Goal: Transaction & Acquisition: Purchase product/service

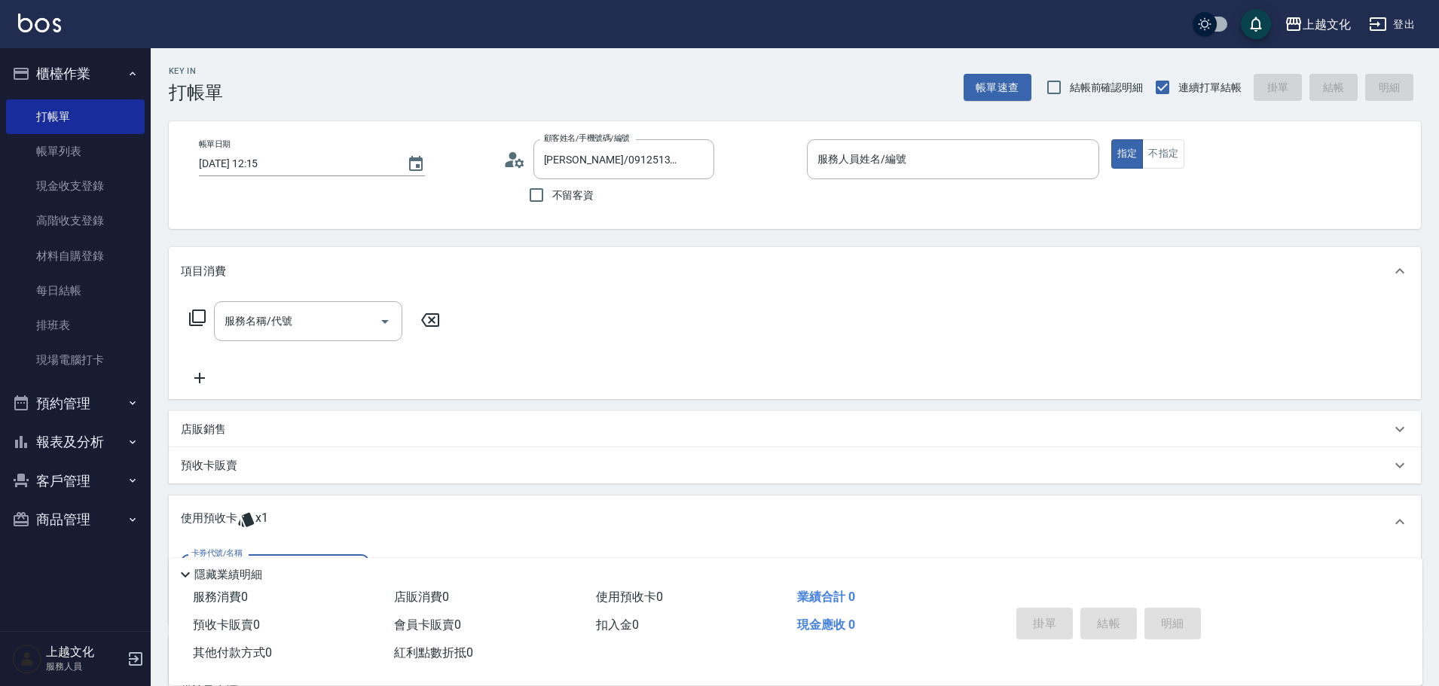
click at [574, 200] on span "不留客資" at bounding box center [573, 196] width 42 height 16
click at [552, 200] on input "不留客資" at bounding box center [537, 195] width 32 height 32
checkbox input "true"
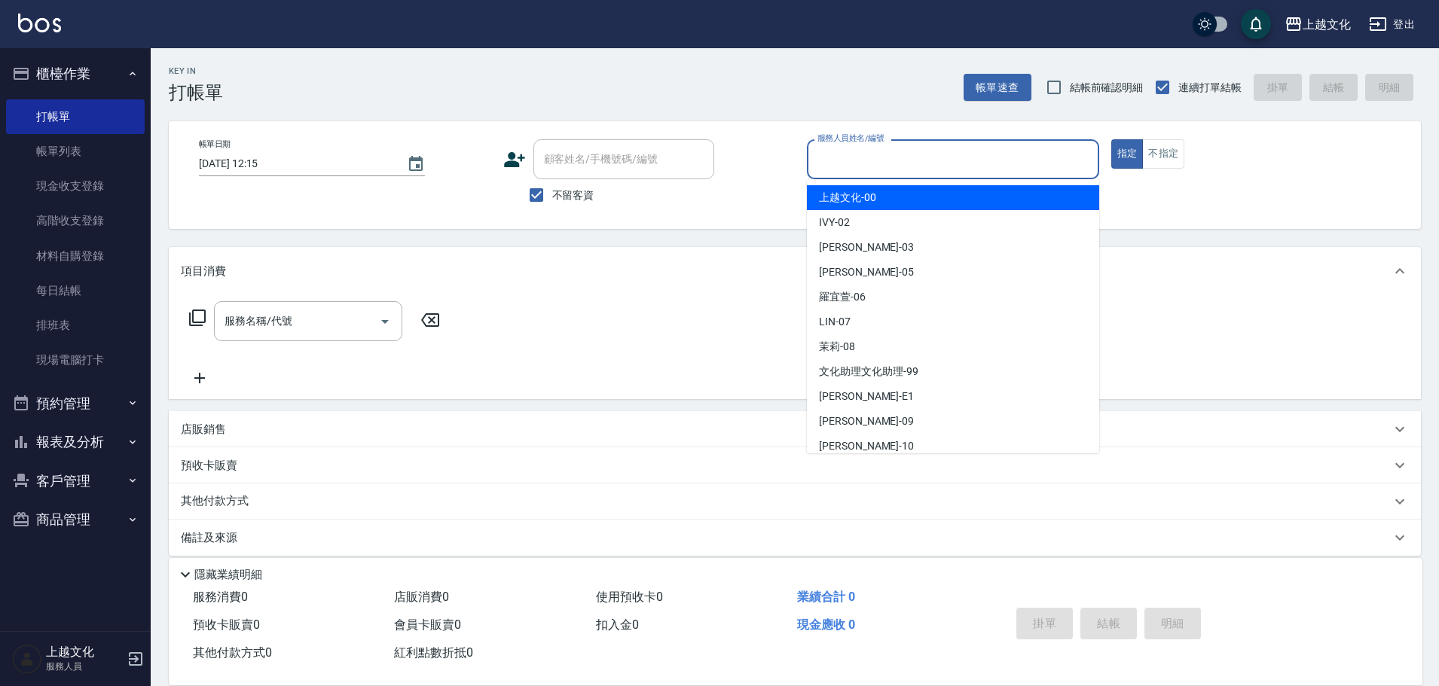
click at [990, 160] on input "服務人員姓名/編號" at bounding box center [953, 159] width 279 height 26
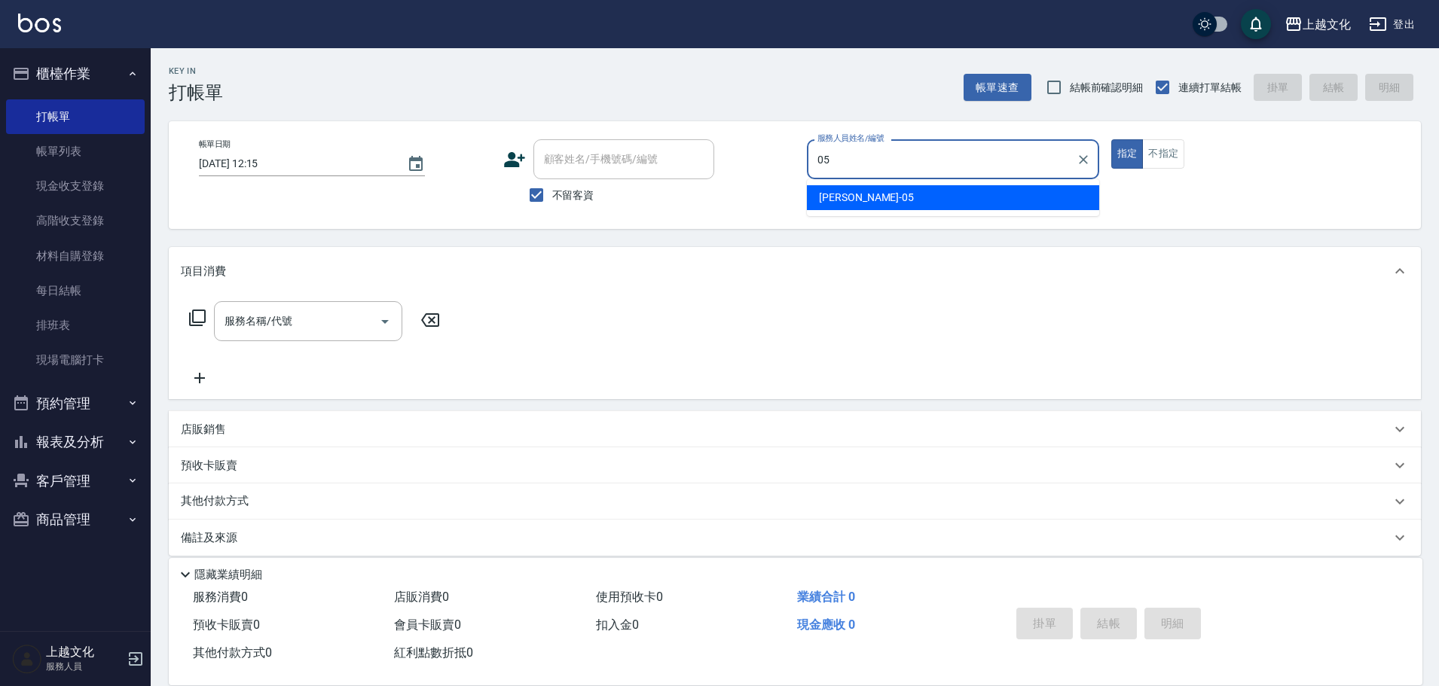
type input "[PERSON_NAME]-05"
type button "true"
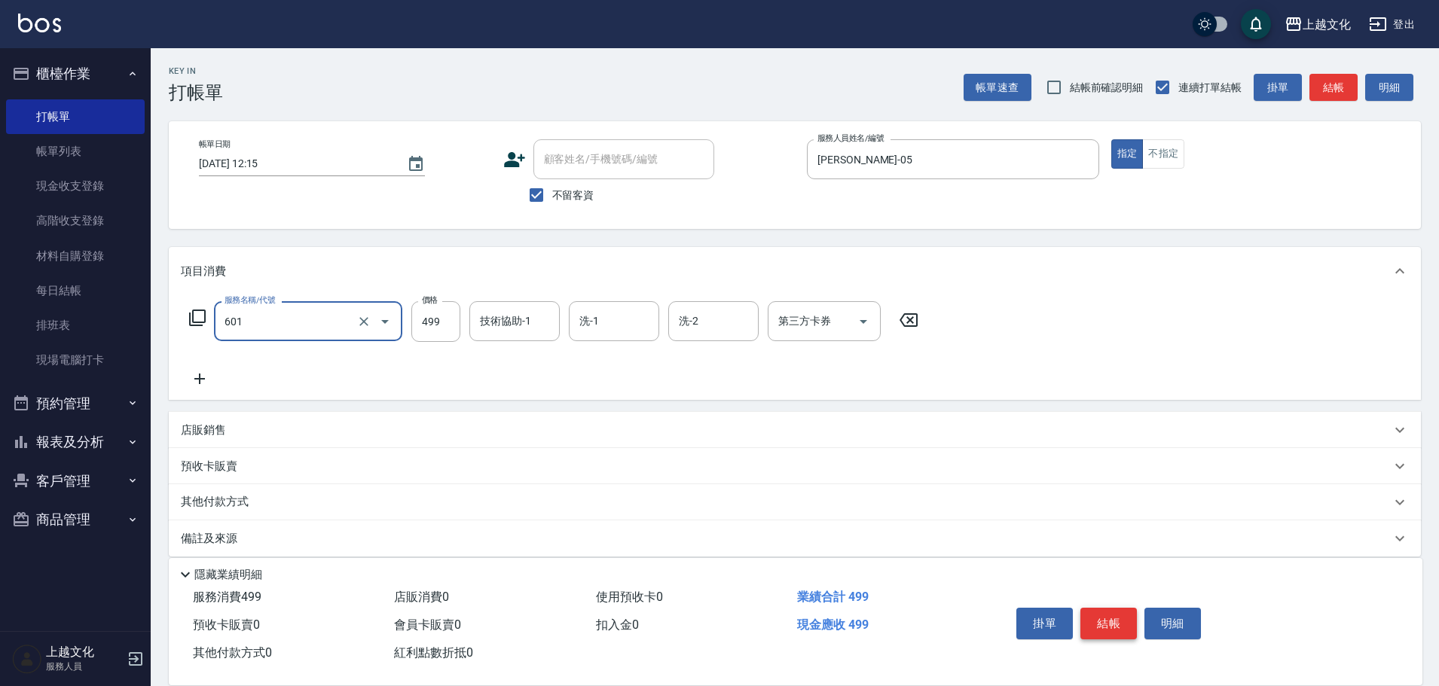
type input "頭皮499(601)"
click at [1110, 619] on button "結帳" at bounding box center [1108, 624] width 56 height 32
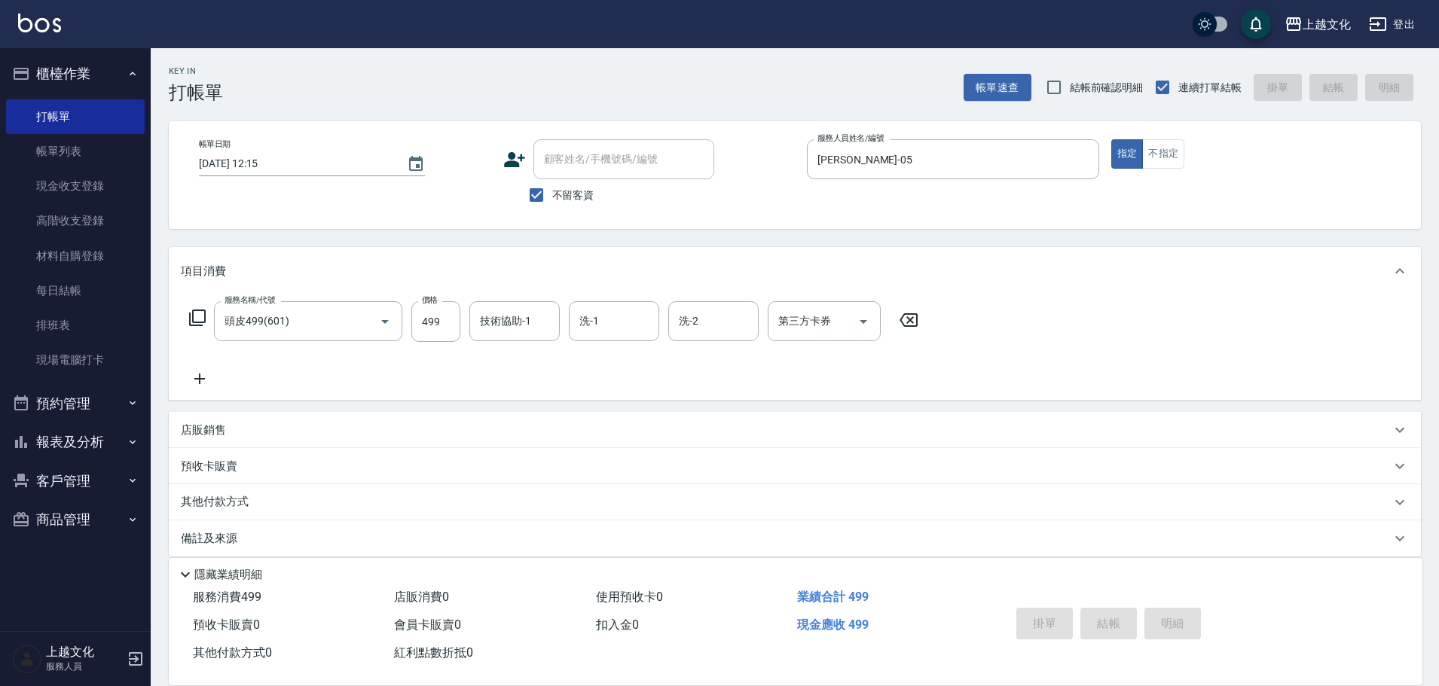
type input "[DATE] 16:18"
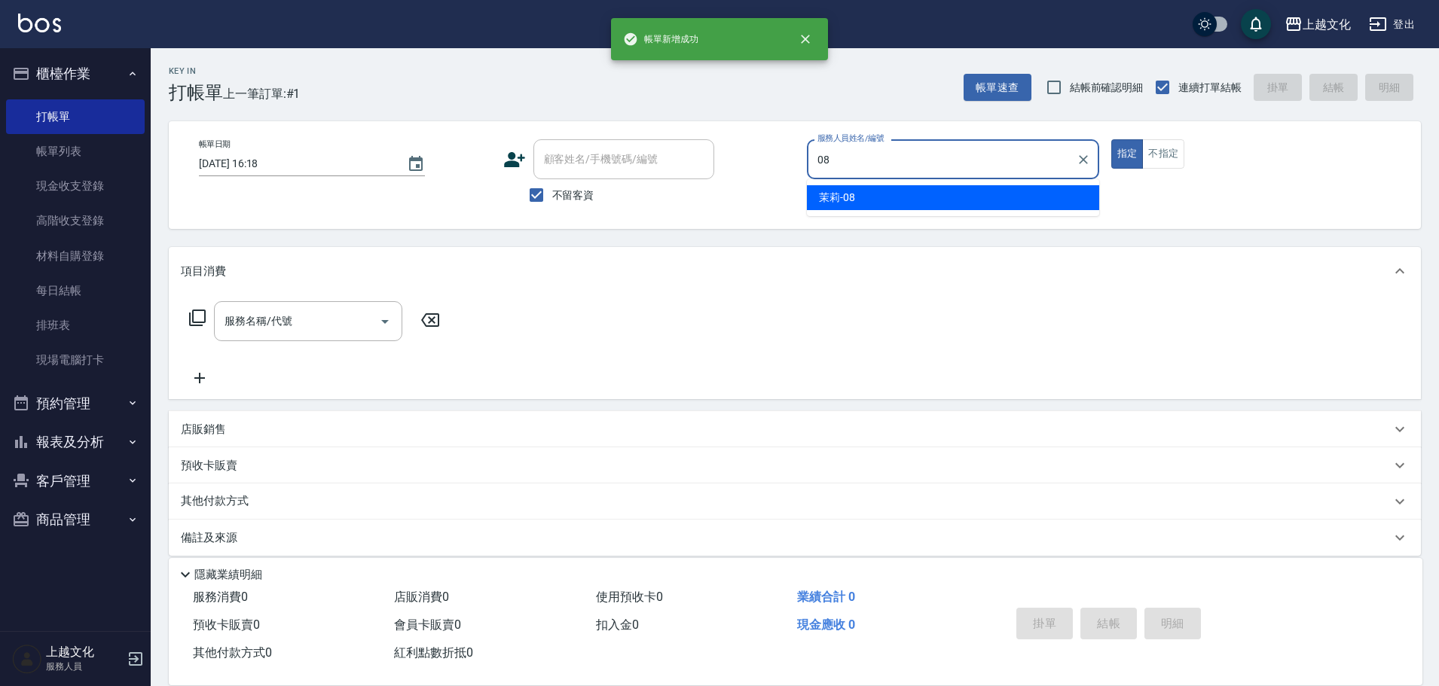
type input "茉莉-08"
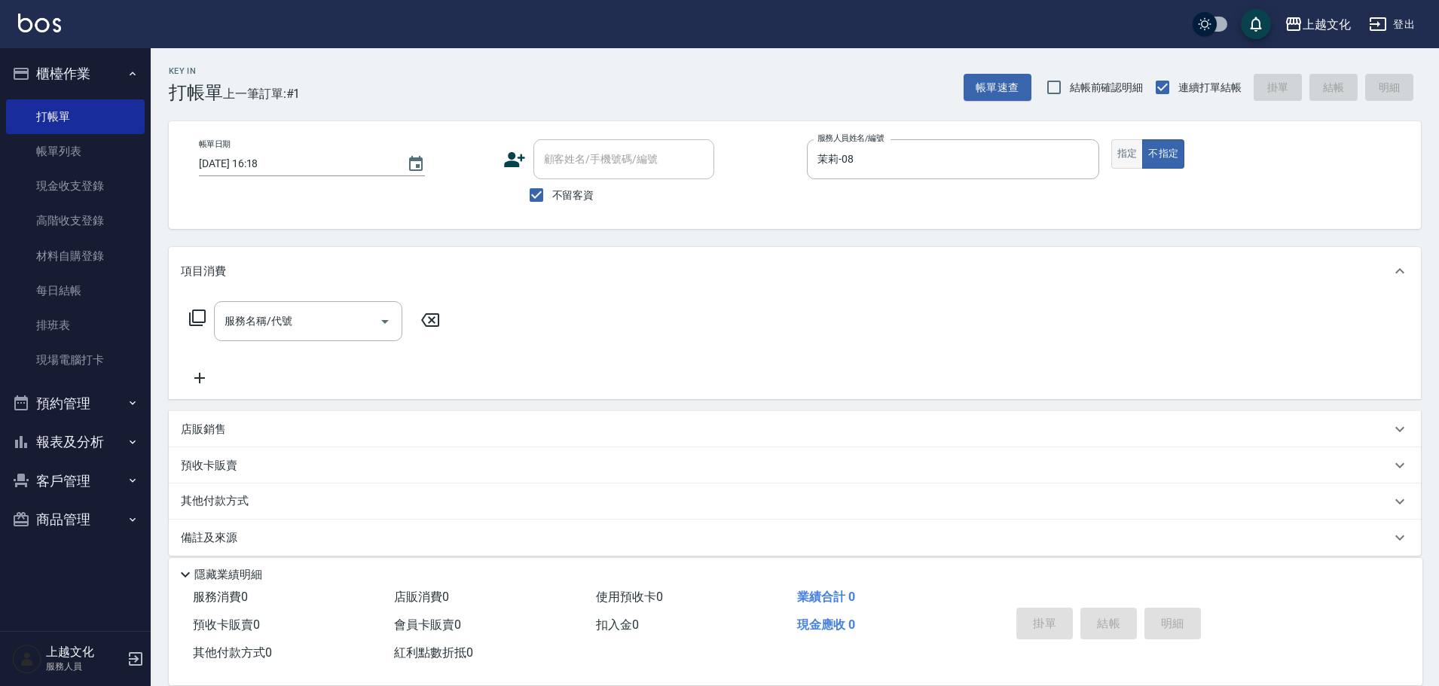
drag, startPoint x: 1131, startPoint y: 137, endPoint x: 1126, endPoint y: 161, distance: 24.7
click at [1131, 139] on div "帳單日期 [DATE] 16:18 顧客姓名/手機號碼/編號 顧客姓名/手機號碼/編號 不留客資 服務人員姓名/編號 [PERSON_NAME]-08 服務人…" at bounding box center [795, 175] width 1252 height 108
click at [1126, 161] on button "指定" at bounding box center [1127, 153] width 32 height 29
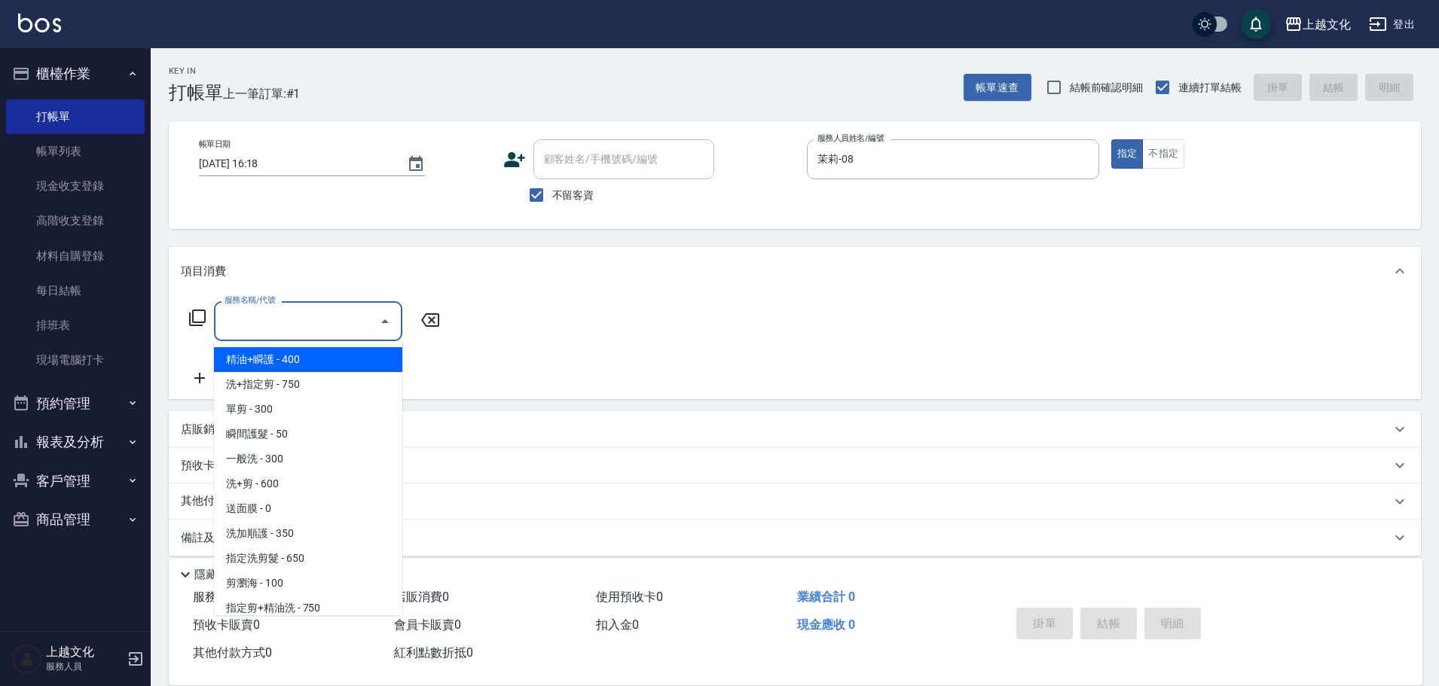
click at [297, 320] on input "服務名稱/代號" at bounding box center [297, 321] width 152 height 26
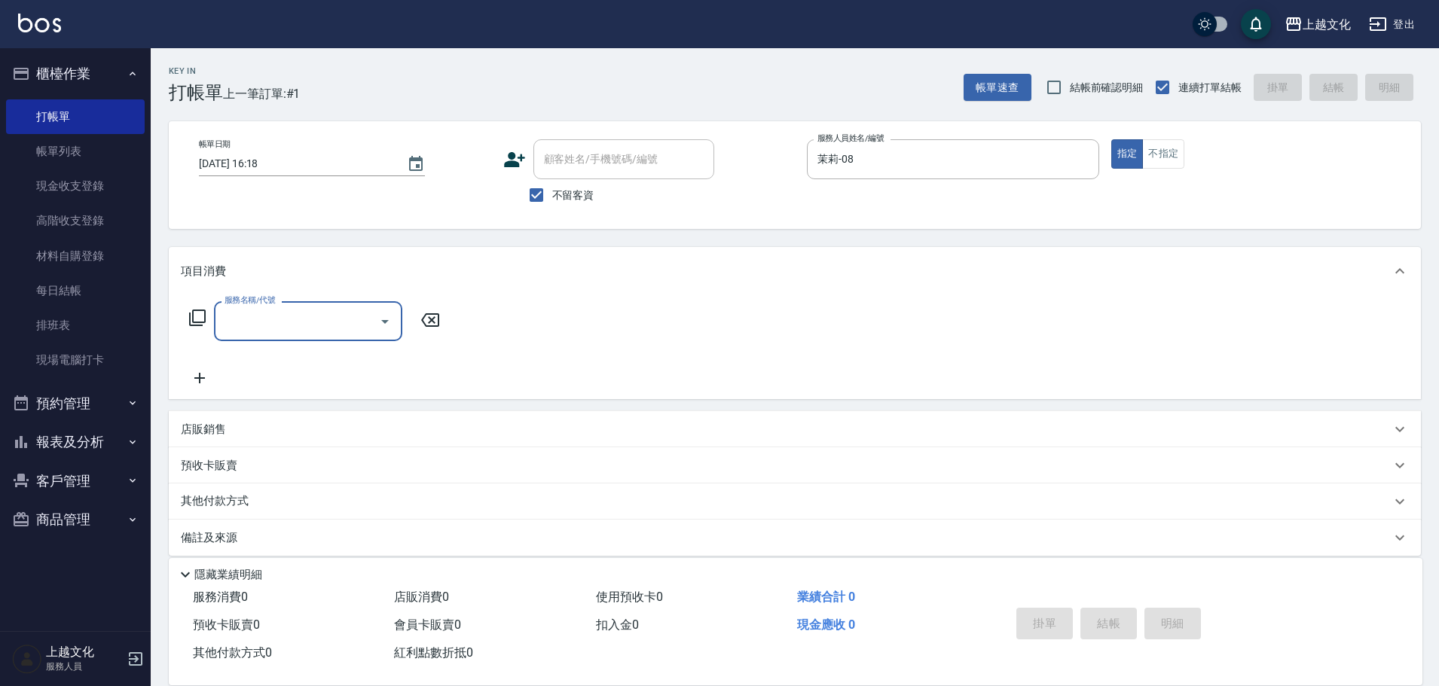
click at [187, 318] on div "服務名稱/代號 服務名稱/代號" at bounding box center [315, 321] width 268 height 40
click at [206, 313] on icon at bounding box center [197, 318] width 17 height 17
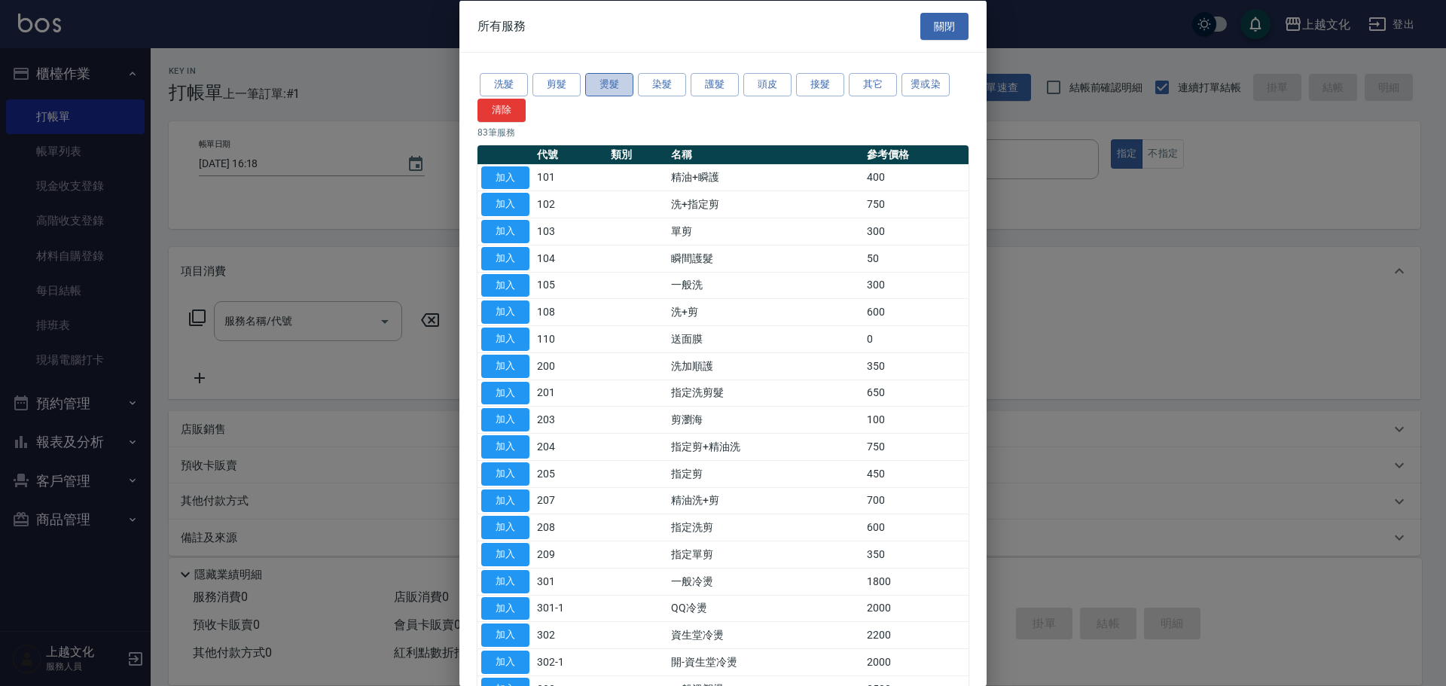
click at [613, 84] on button "燙髮" at bounding box center [609, 84] width 48 height 23
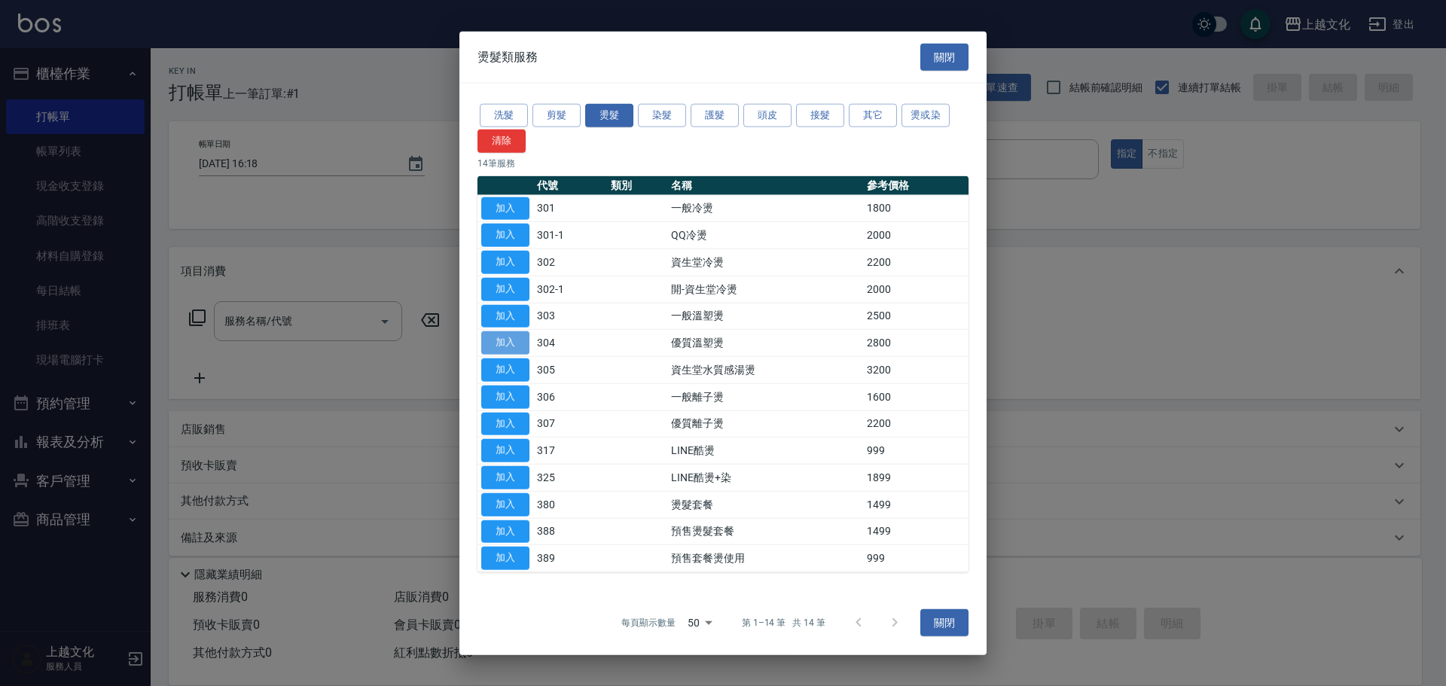
click at [508, 343] on button "加入" at bounding box center [505, 342] width 48 height 23
type input "優質溫塑燙(304)"
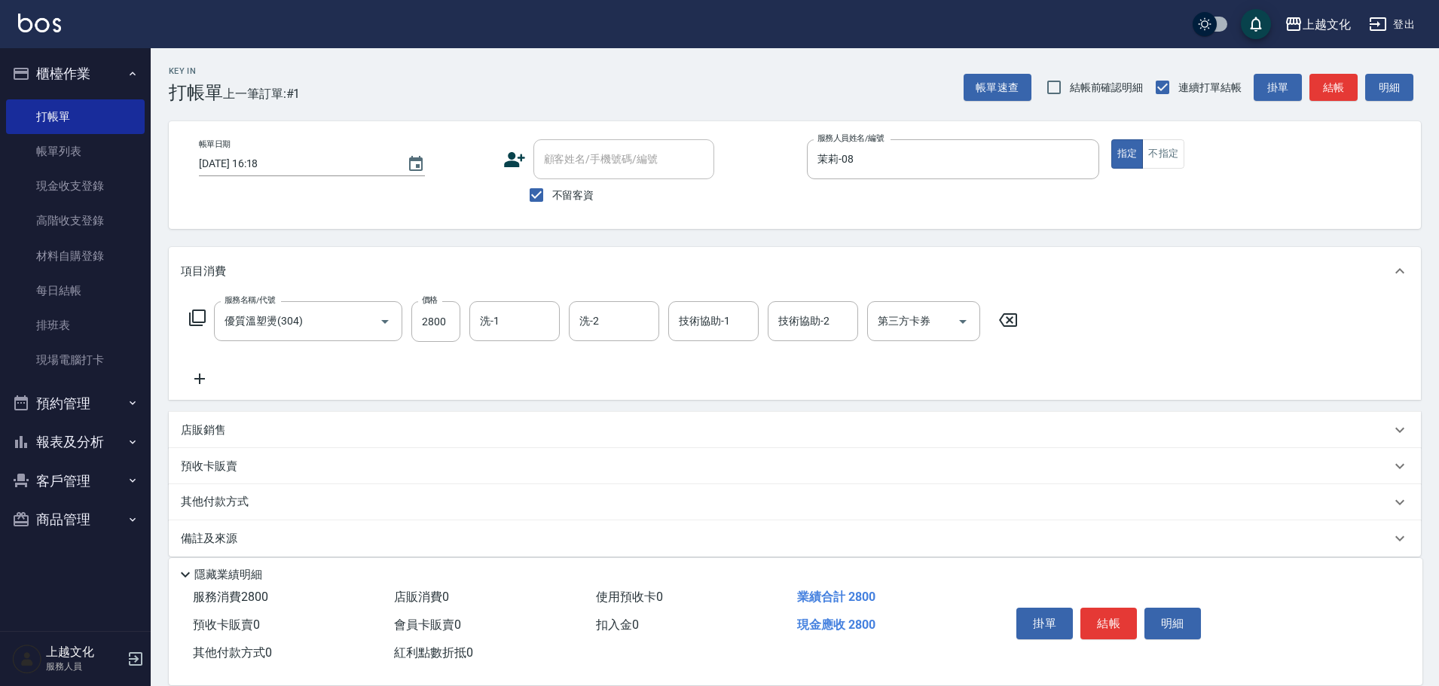
click at [200, 313] on icon at bounding box center [197, 318] width 18 height 18
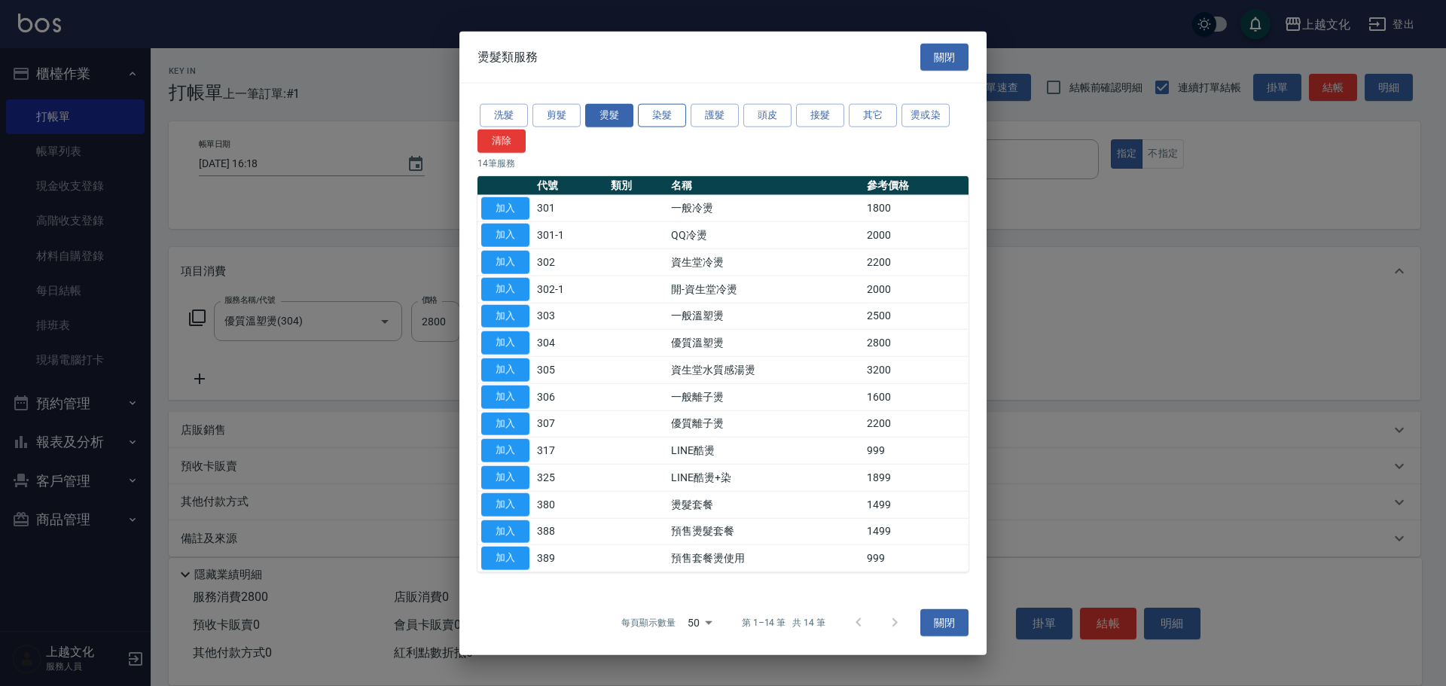
click at [656, 110] on button "染髮" at bounding box center [662, 115] width 48 height 23
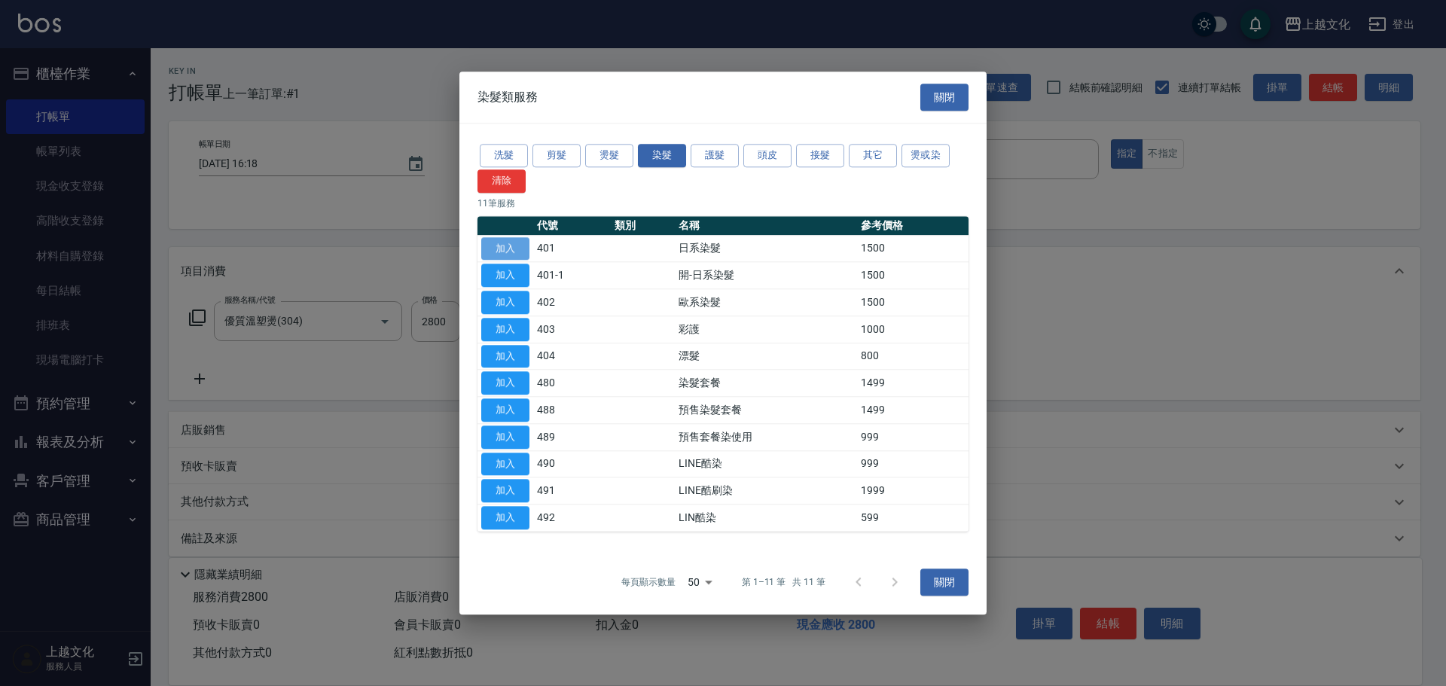
click at [507, 252] on button "加入" at bounding box center [505, 248] width 48 height 23
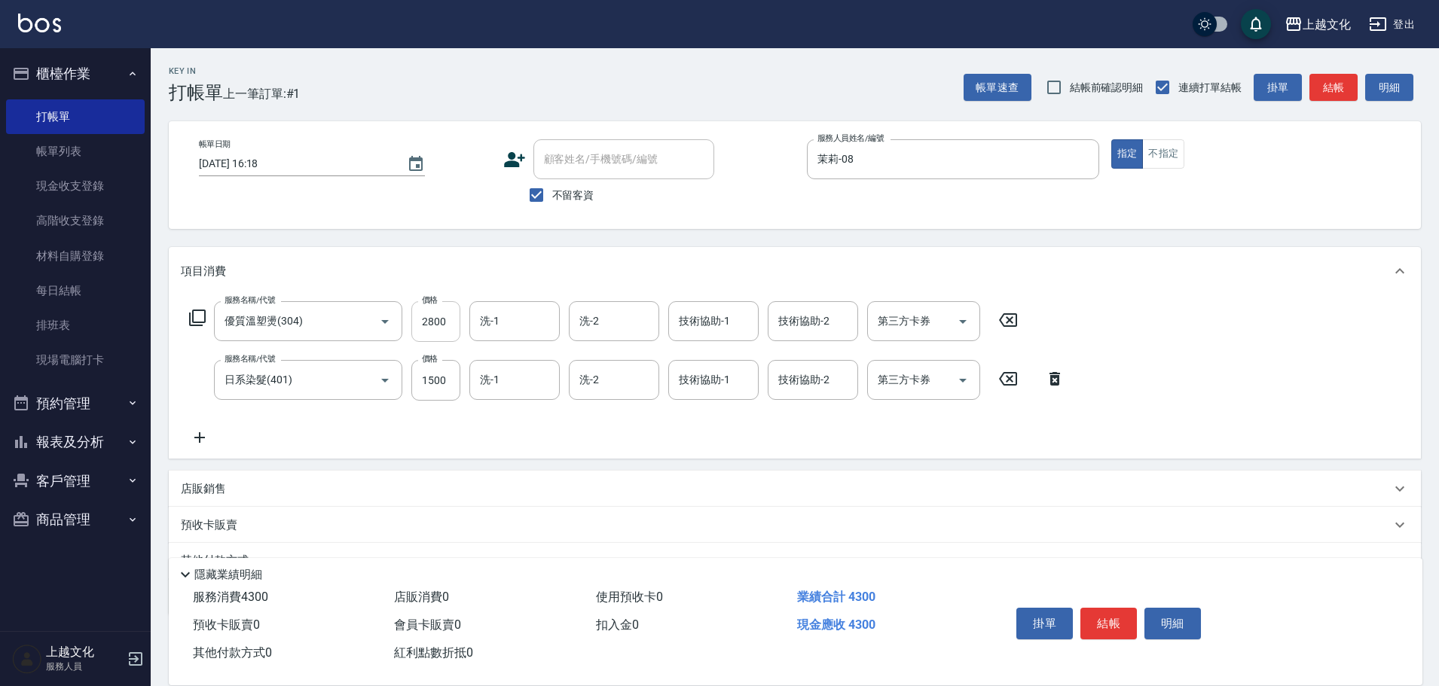
click at [435, 322] on input "2800" at bounding box center [435, 321] width 49 height 41
click at [1060, 373] on icon at bounding box center [1055, 379] width 38 height 18
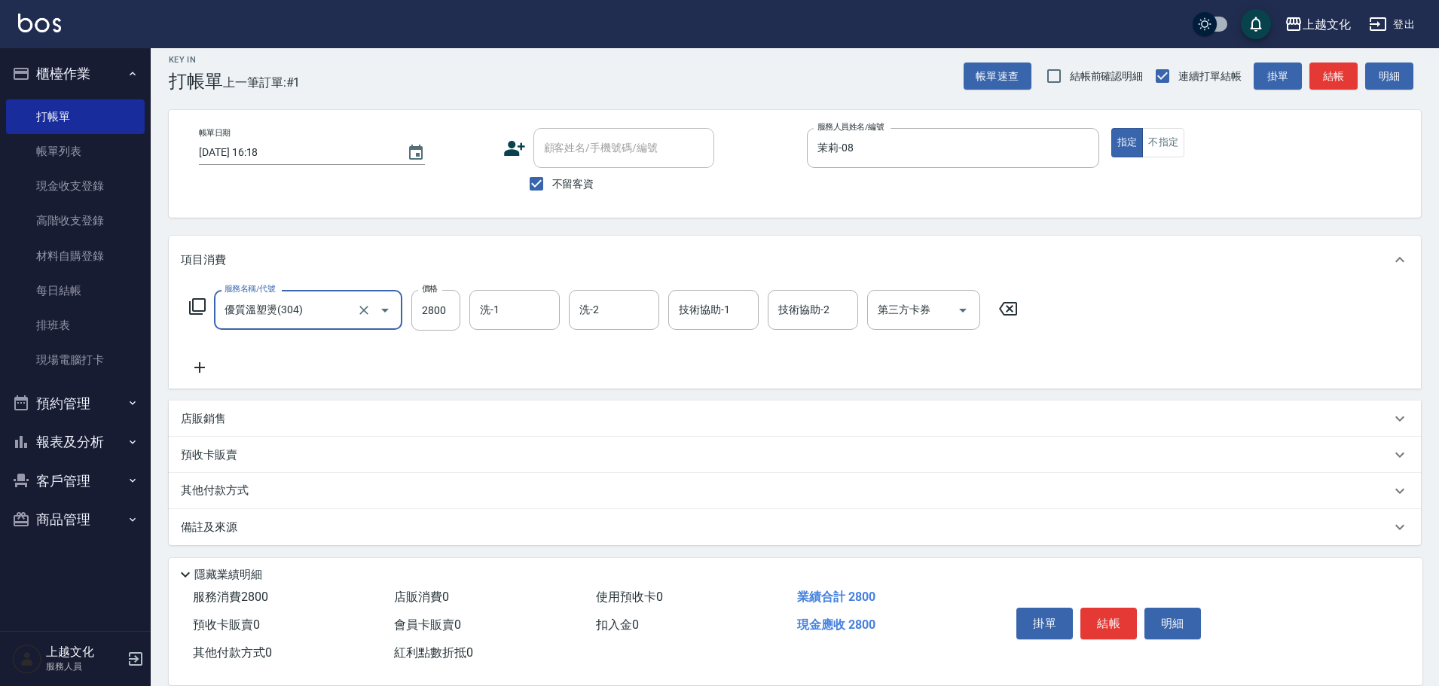
scroll to position [15, 0]
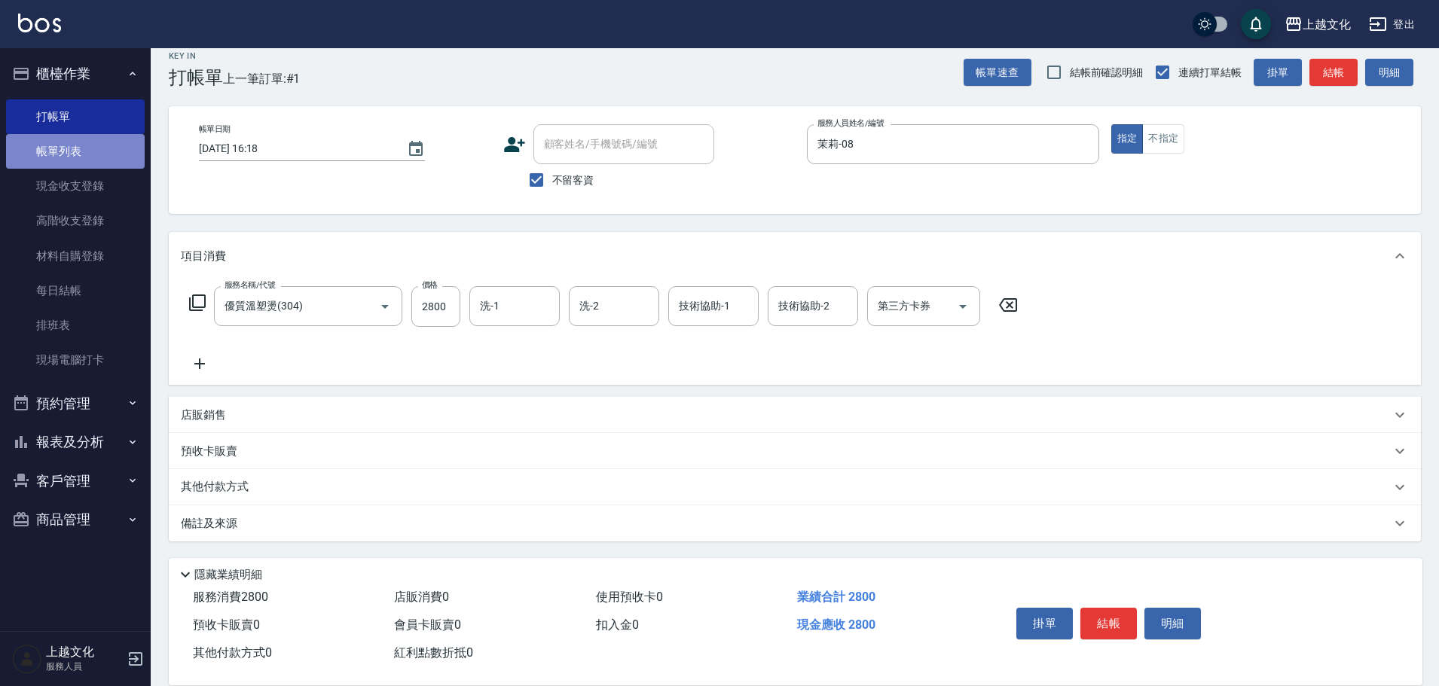
click at [69, 147] on link "帳單列表" at bounding box center [75, 151] width 139 height 35
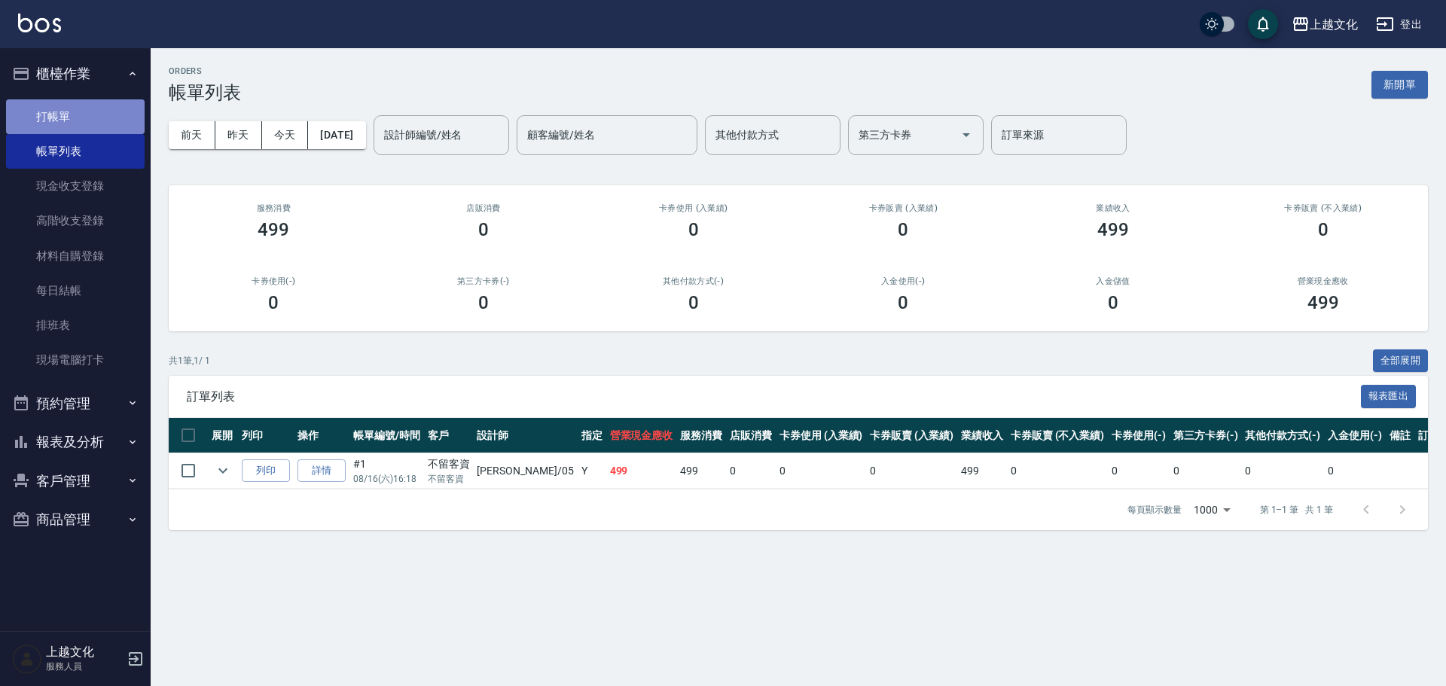
click at [58, 109] on link "打帳單" at bounding box center [75, 116] width 139 height 35
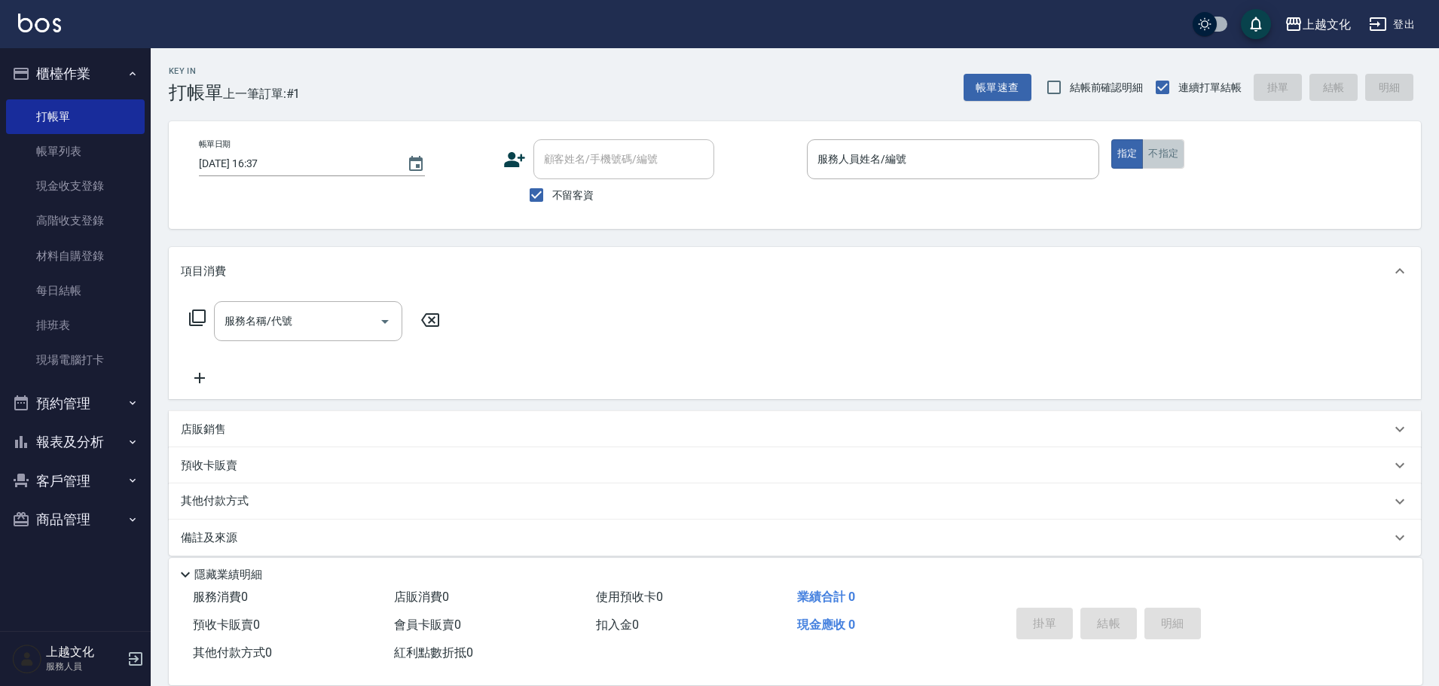
click at [1173, 158] on button "不指定" at bounding box center [1163, 153] width 42 height 29
click at [930, 151] on input "服務人員姓名/編號" at bounding box center [953, 159] width 279 height 26
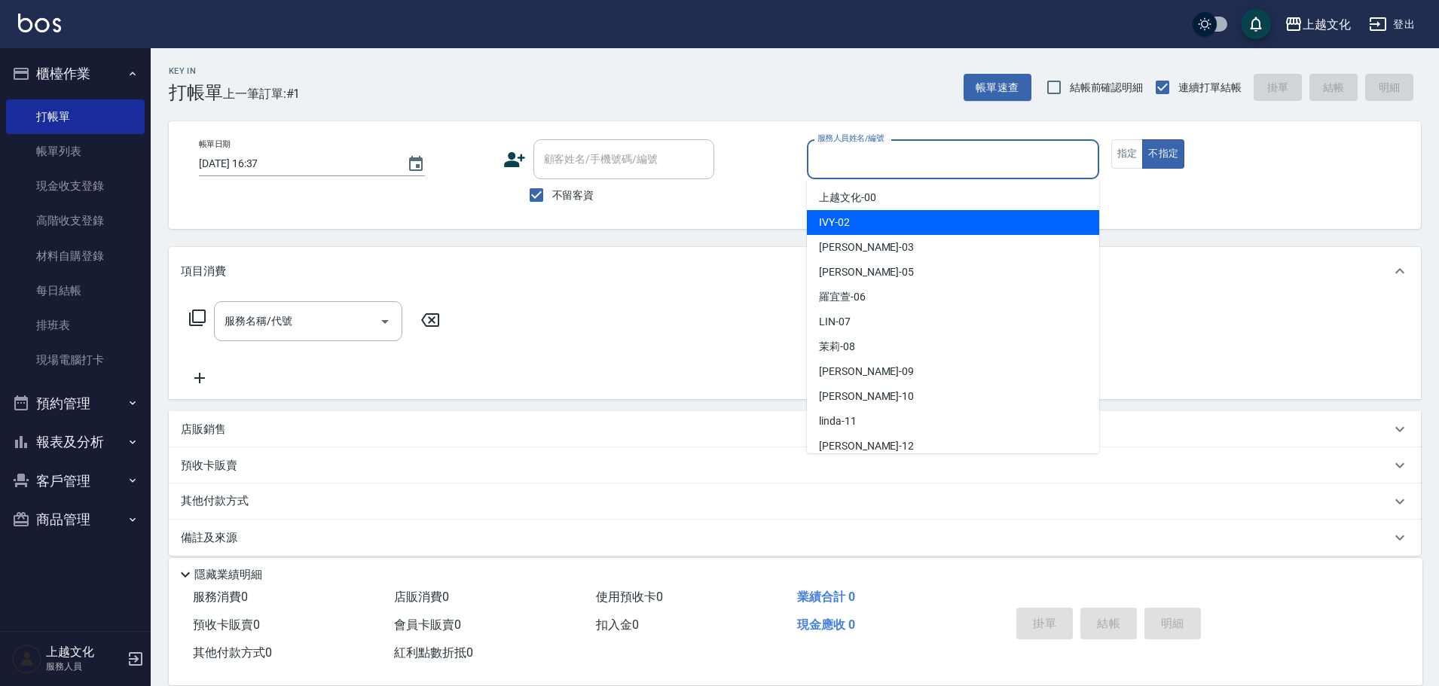
click at [906, 220] on div "IVY -02" at bounding box center [953, 222] width 292 height 25
type input "IVY-02"
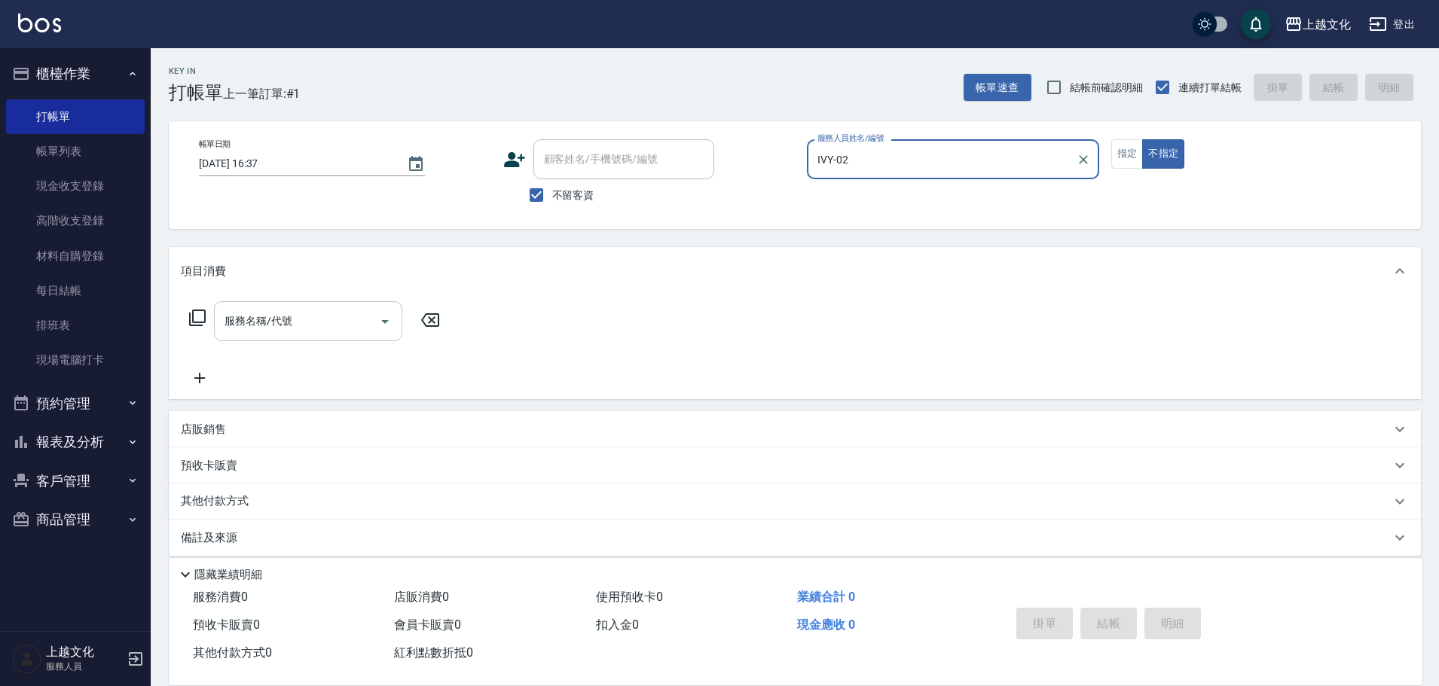
click at [383, 325] on icon "Open" at bounding box center [385, 322] width 18 height 18
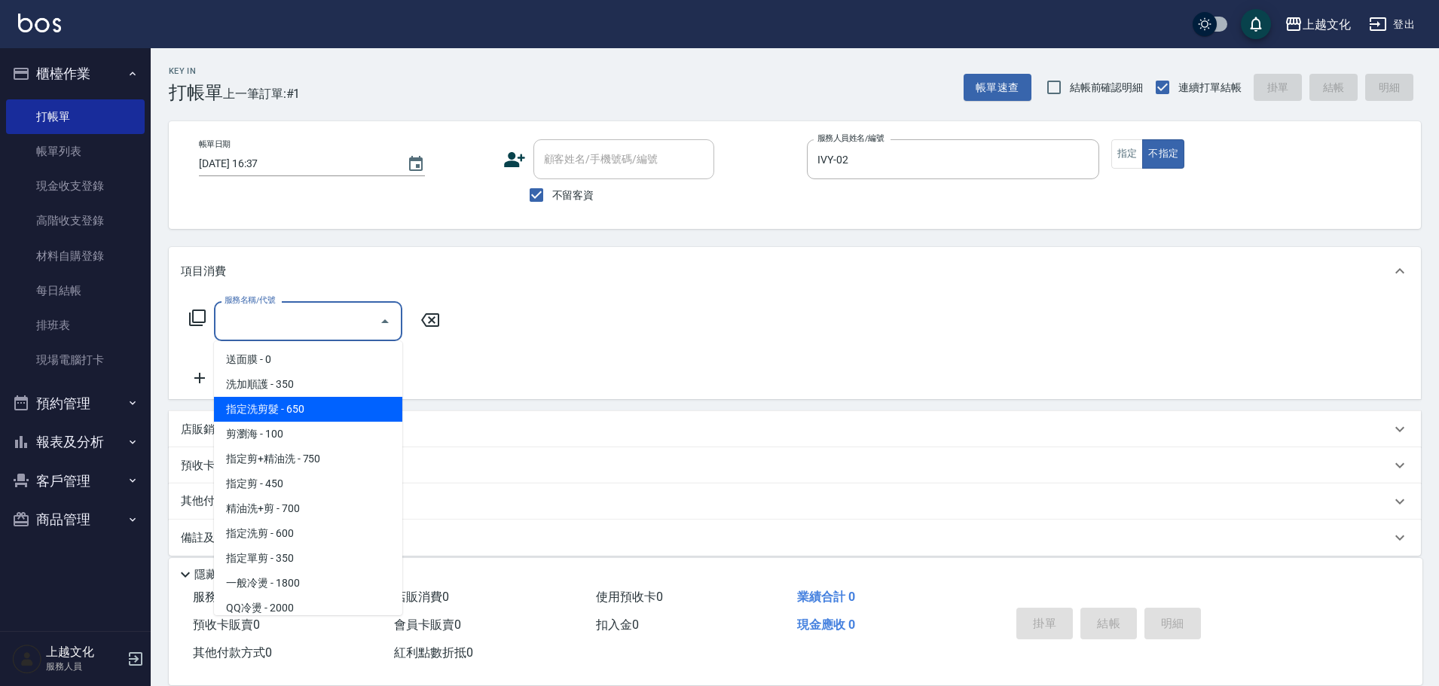
scroll to position [151, 0]
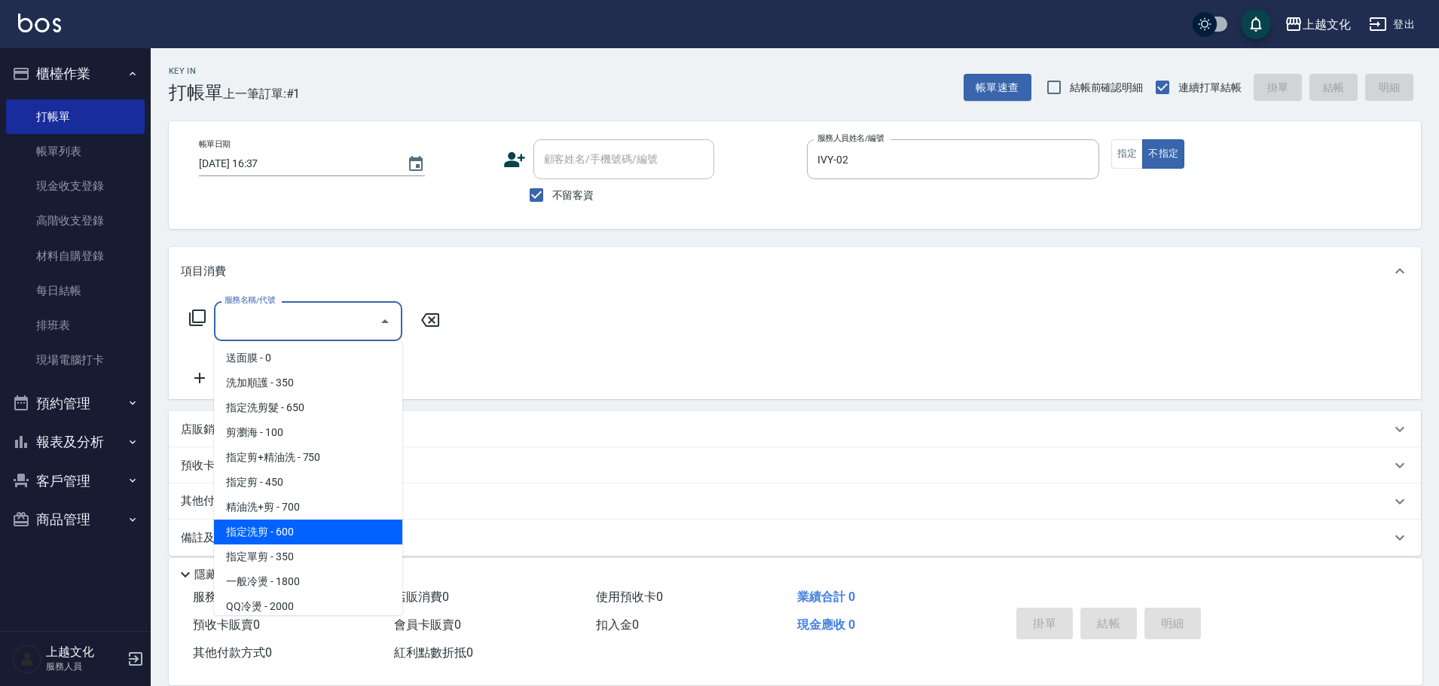
click at [319, 529] on span "指定洗剪 - 600" at bounding box center [308, 532] width 188 height 25
type input "指定洗剪(208)"
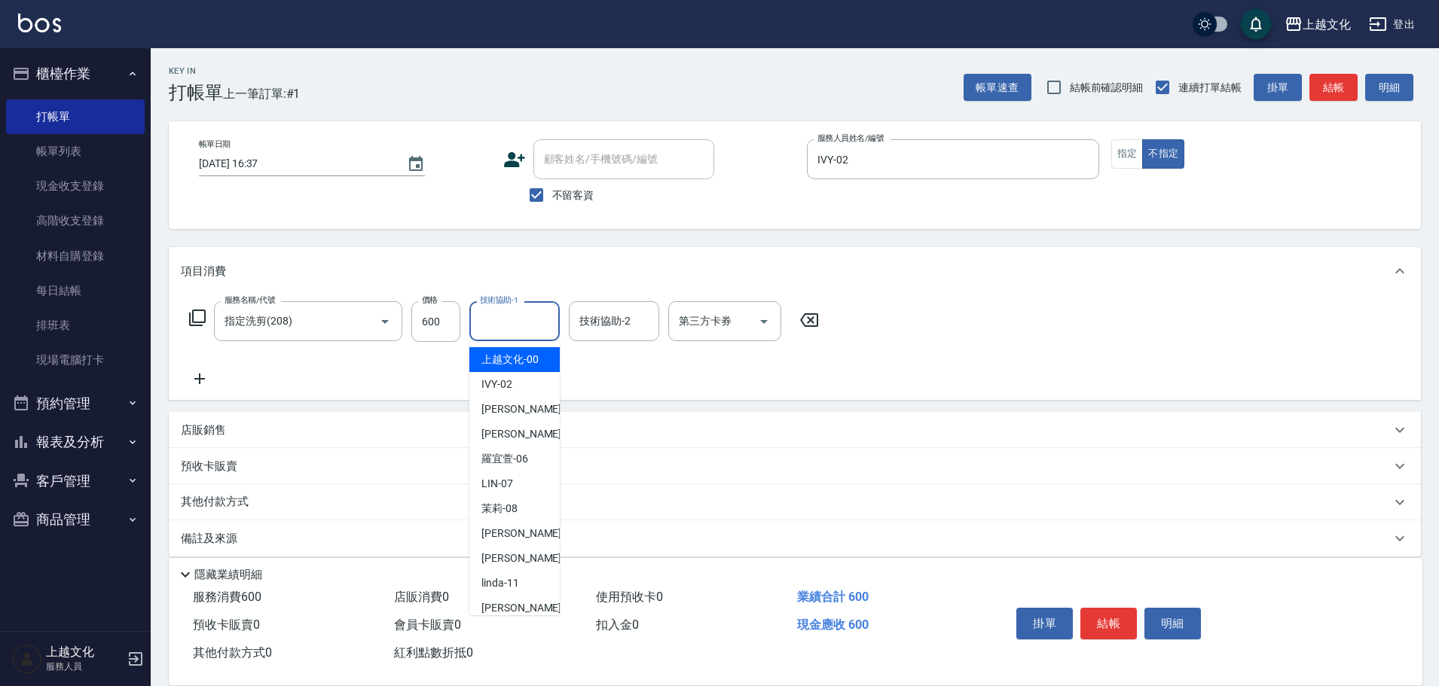
click at [510, 326] on input "技術協助-1" at bounding box center [514, 321] width 77 height 26
click at [526, 364] on span "上越文化 -00" at bounding box center [509, 360] width 57 height 16
type input "上越文化-00"
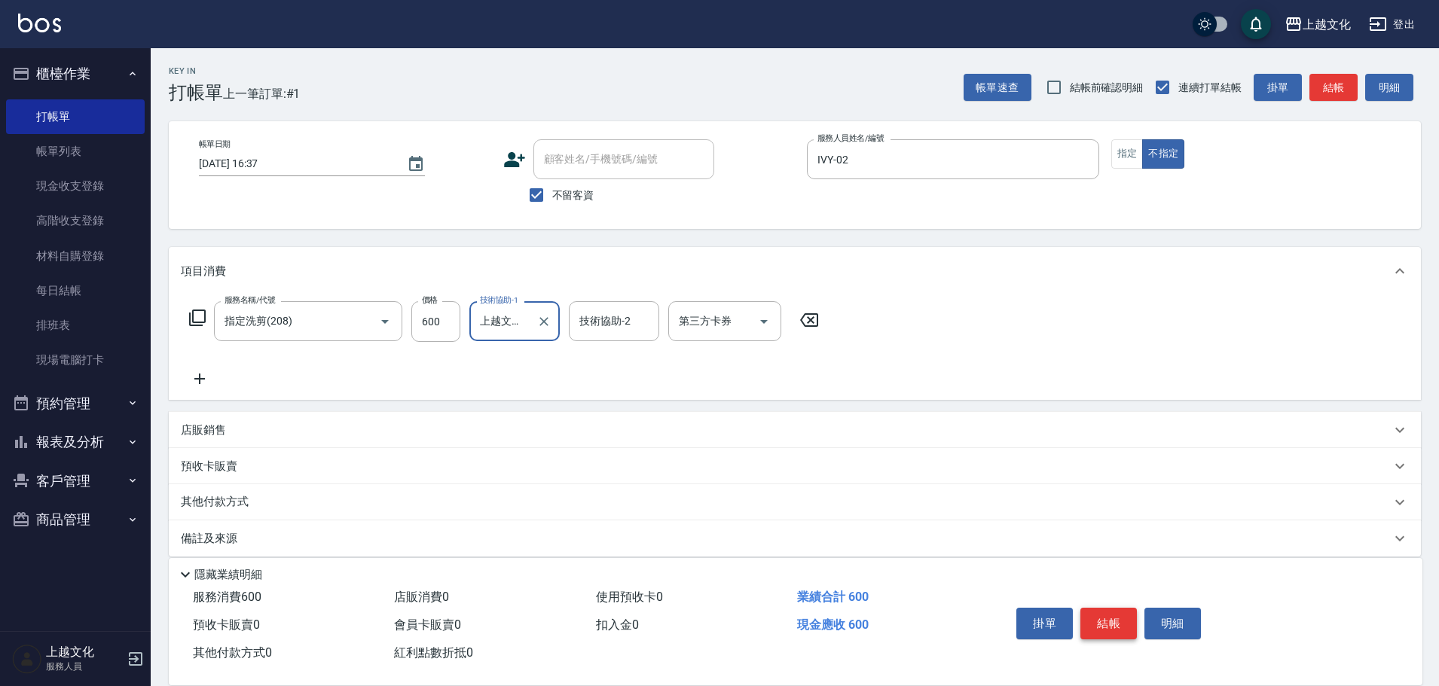
click at [1110, 618] on button "結帳" at bounding box center [1108, 624] width 56 height 32
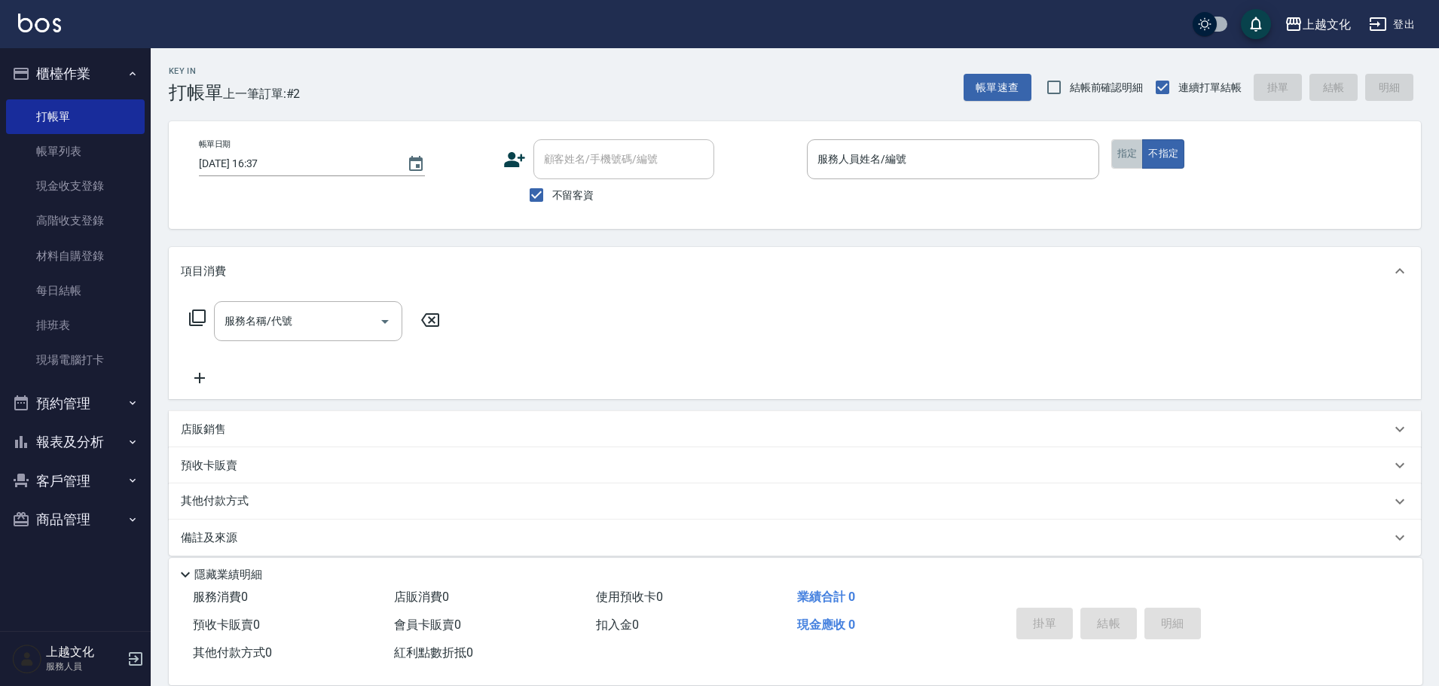
click at [1127, 153] on button "指定" at bounding box center [1127, 153] width 32 height 29
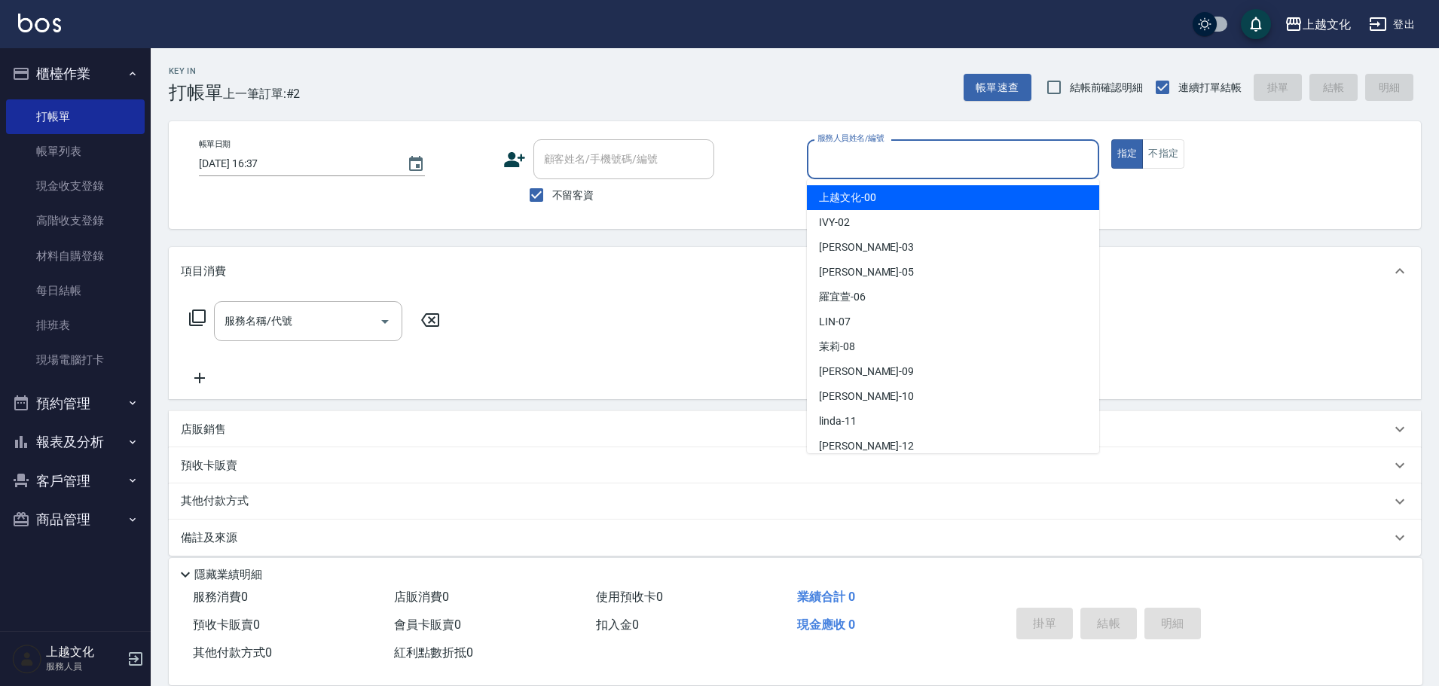
click at [1022, 158] on input "服務人員姓名/編號" at bounding box center [953, 159] width 279 height 26
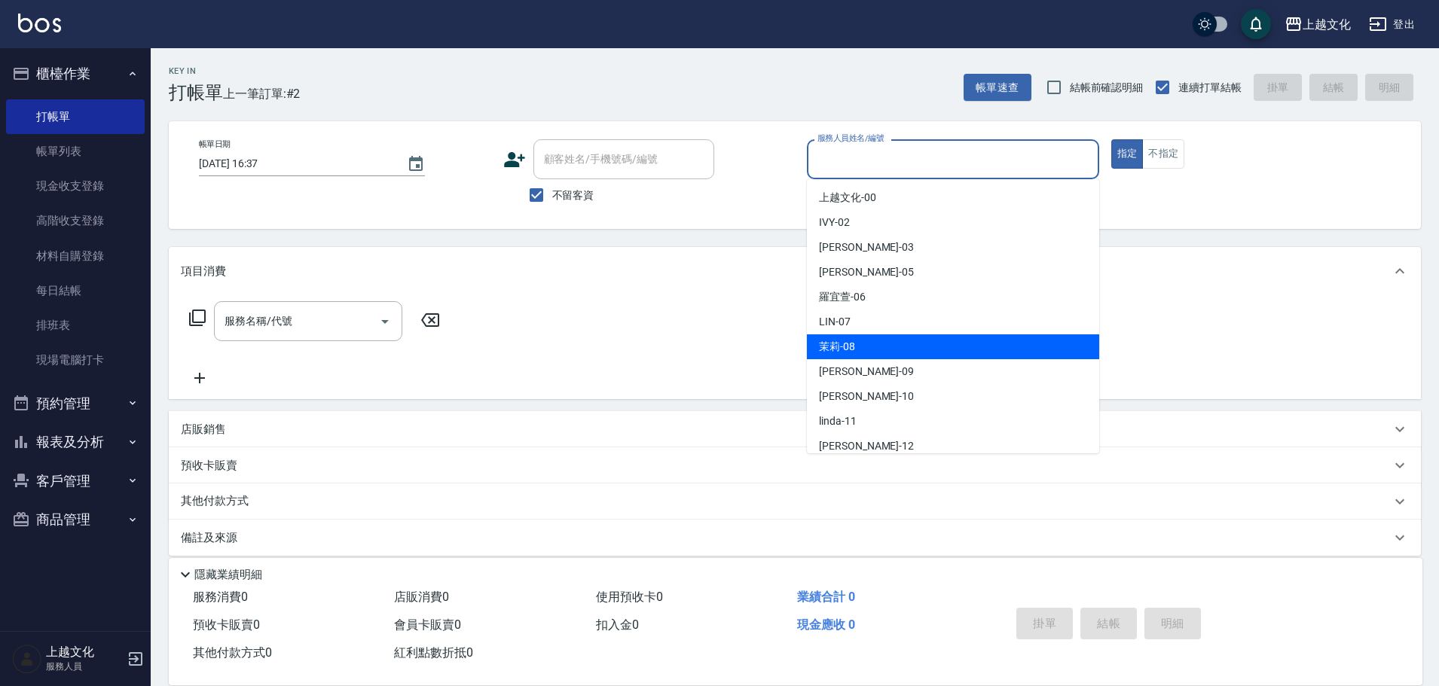
click at [898, 344] on div "茉莉 -08" at bounding box center [953, 346] width 292 height 25
type input "茉莉-08"
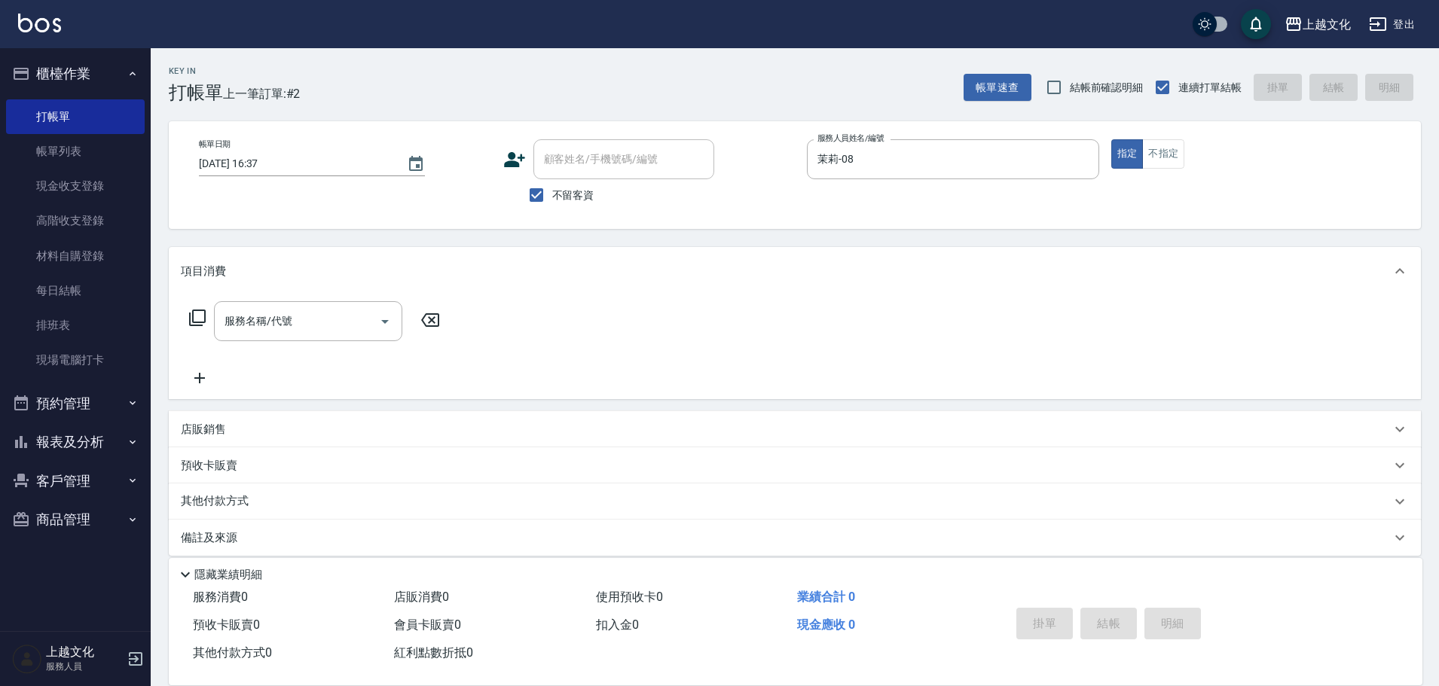
click at [196, 319] on icon at bounding box center [197, 318] width 18 height 18
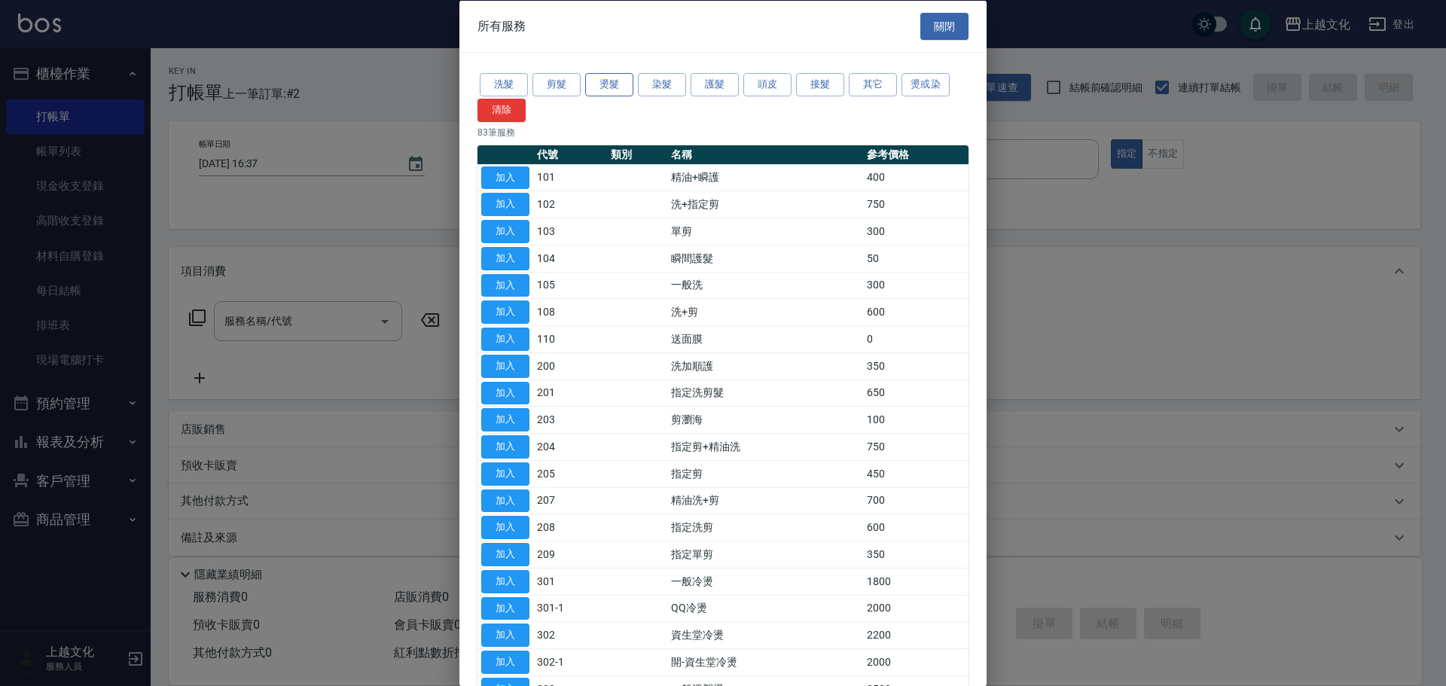
click at [601, 83] on button "燙髮" at bounding box center [609, 84] width 48 height 23
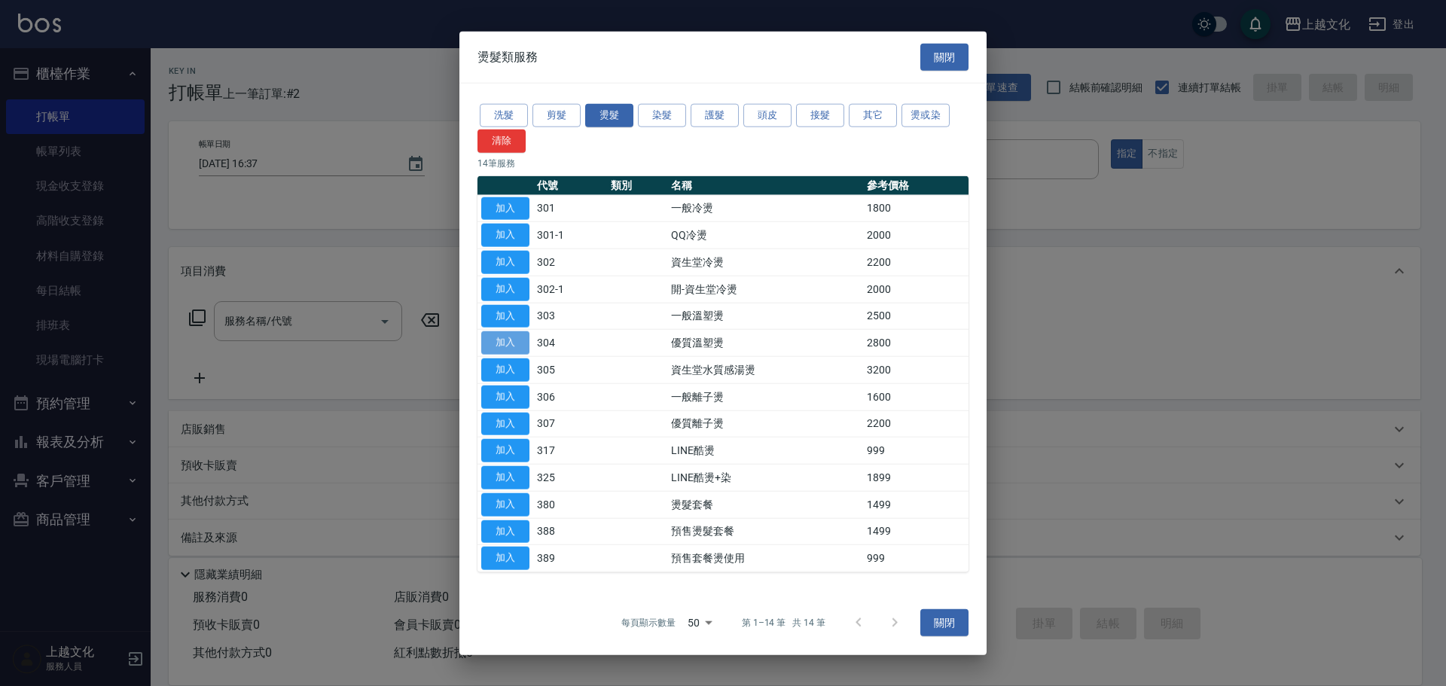
click at [499, 337] on button "加入" at bounding box center [505, 342] width 48 height 23
type input "優質溫塑燙(304)"
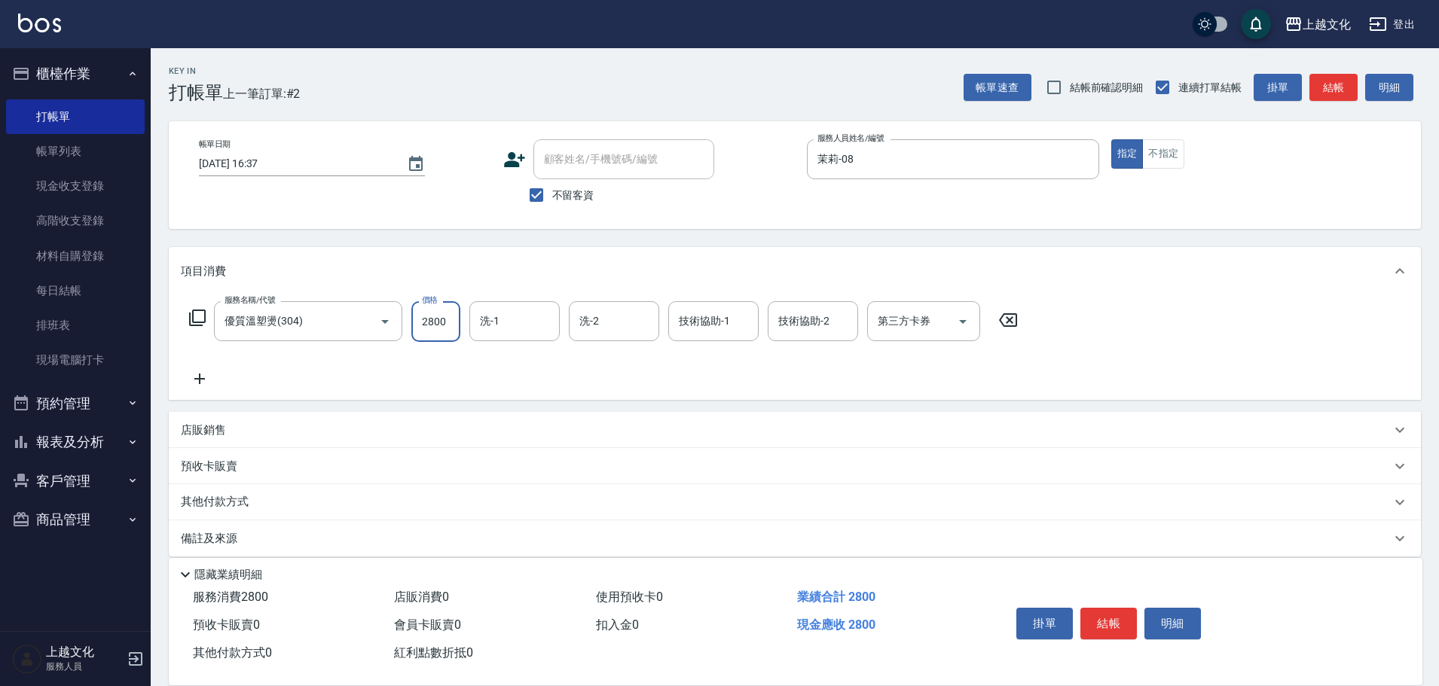
click at [451, 318] on input "2800" at bounding box center [435, 321] width 49 height 41
type input "3800"
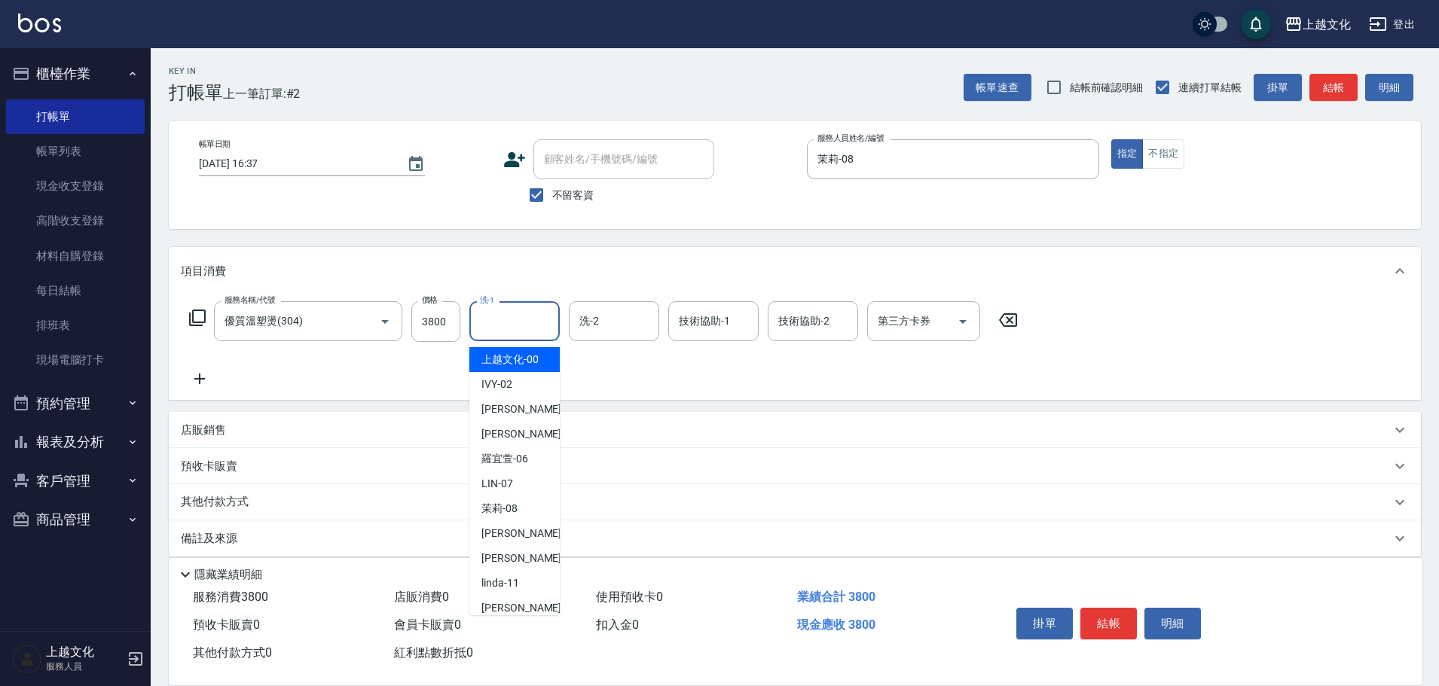
click at [523, 317] on input "洗-1" at bounding box center [514, 321] width 77 height 26
click at [504, 591] on span "Emma -E1" at bounding box center [522, 605] width 83 height 32
type input "Emma-E1"
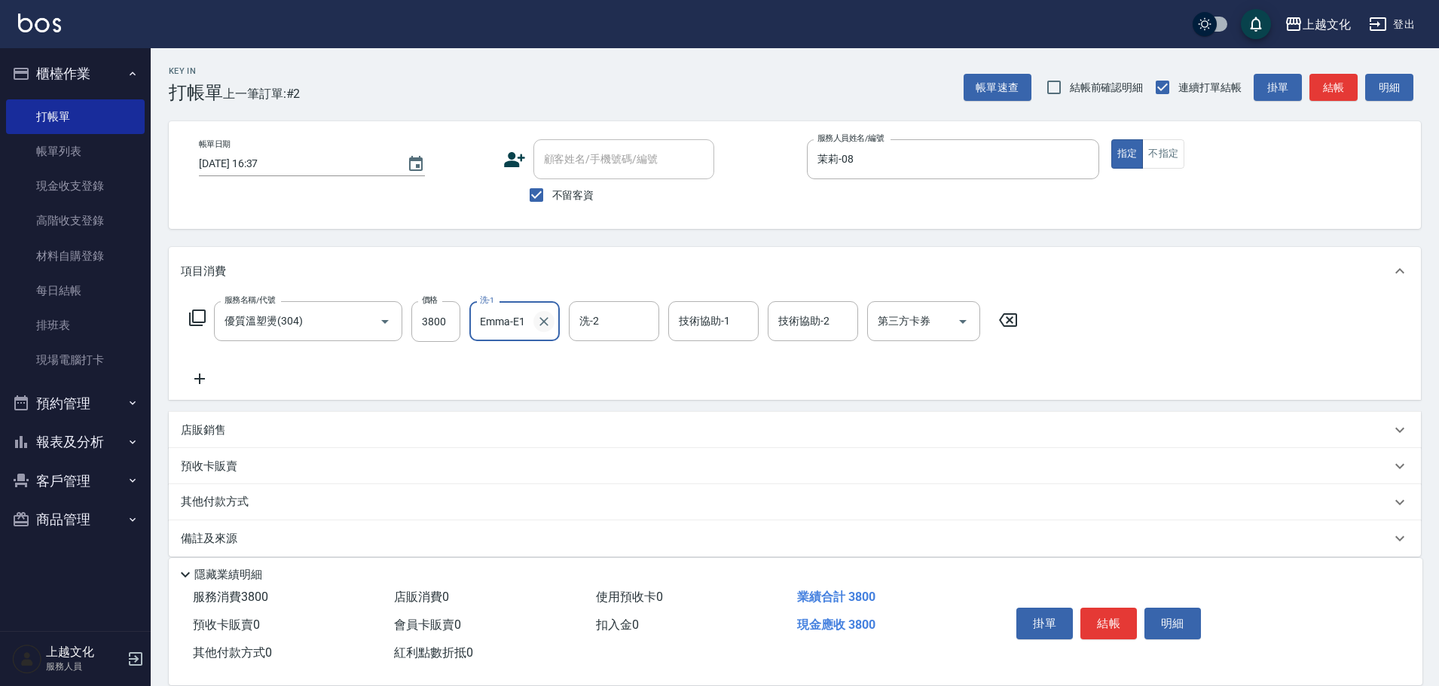
click at [542, 322] on icon "Clear" at bounding box center [543, 321] width 15 height 15
click at [530, 322] on input "Emma-E1" at bounding box center [503, 321] width 54 height 26
click at [197, 316] on icon at bounding box center [197, 318] width 18 height 18
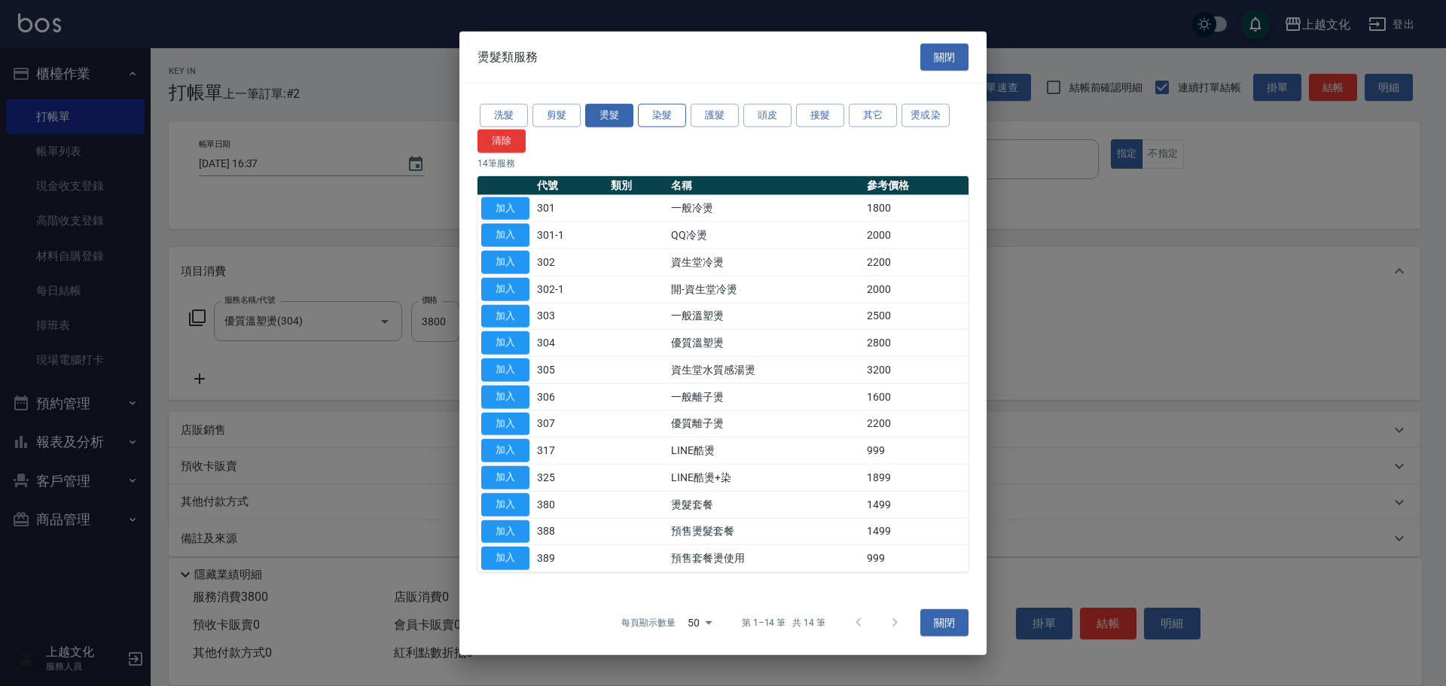
click at [652, 112] on button "染髮" at bounding box center [662, 115] width 48 height 23
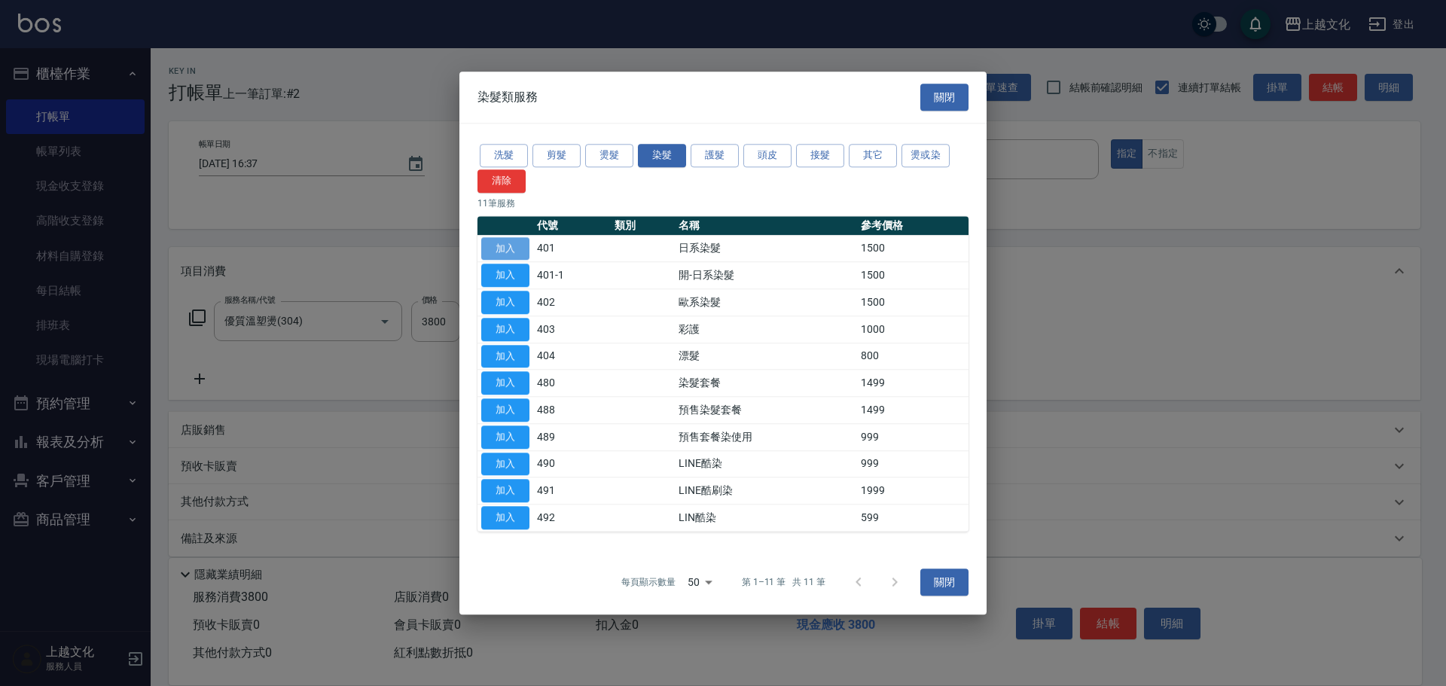
click at [504, 246] on button "加入" at bounding box center [505, 248] width 48 height 23
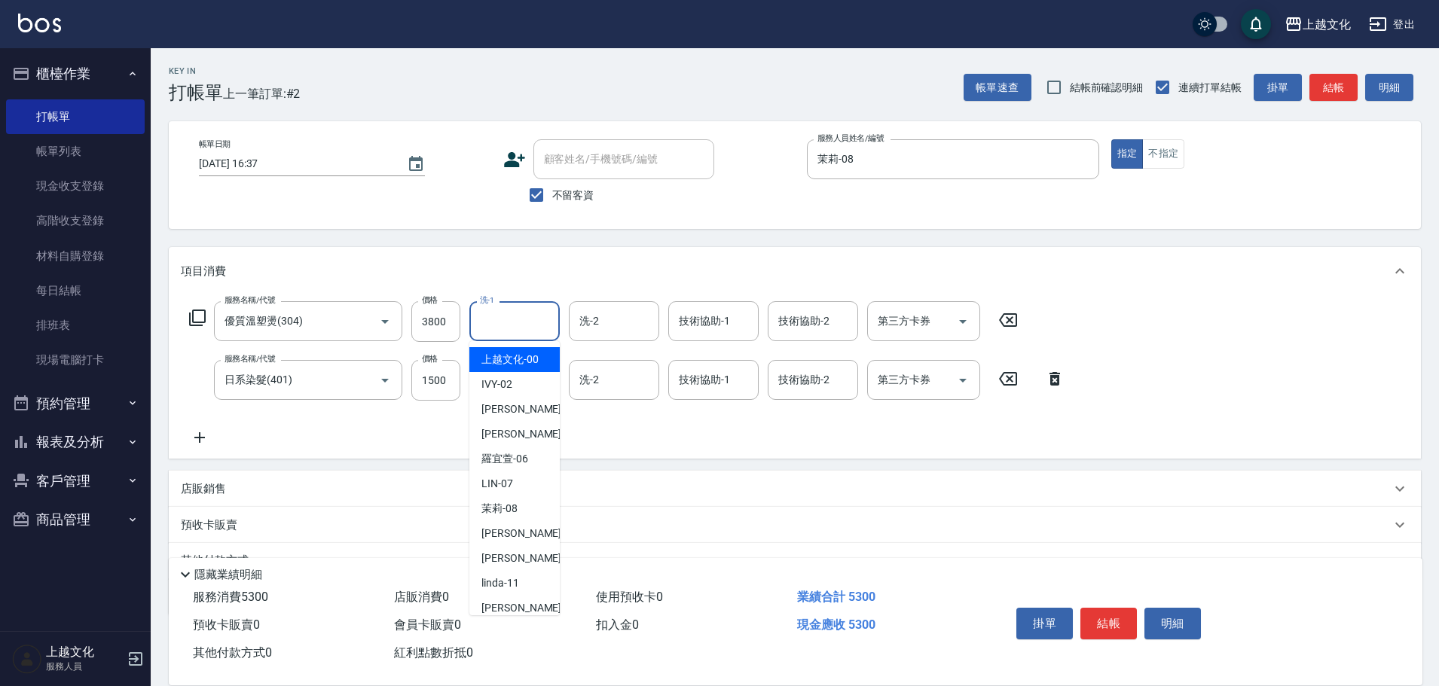
click at [526, 322] on input "洗-1" at bounding box center [514, 321] width 77 height 26
click at [530, 595] on div "Emma -E1" at bounding box center [514, 605] width 90 height 41
type input "Emma-E1"
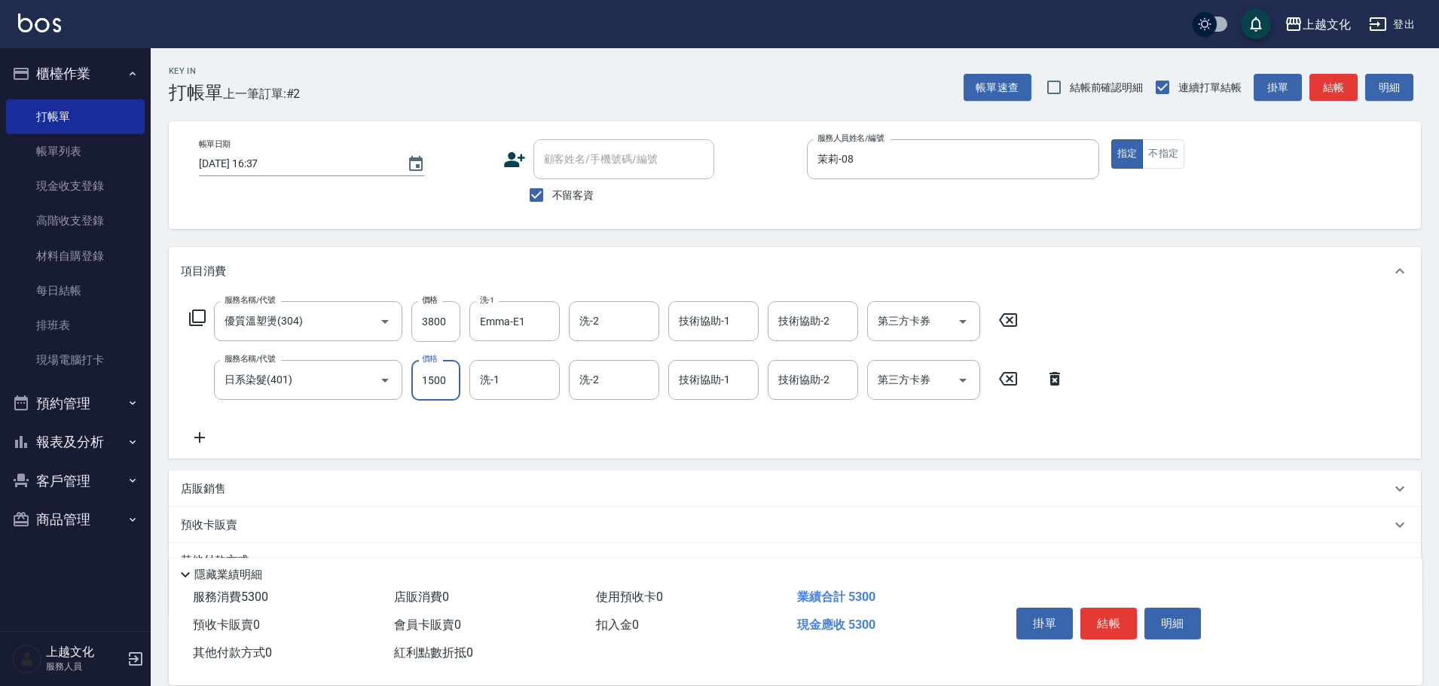
click at [442, 381] on input "1500" at bounding box center [435, 380] width 49 height 41
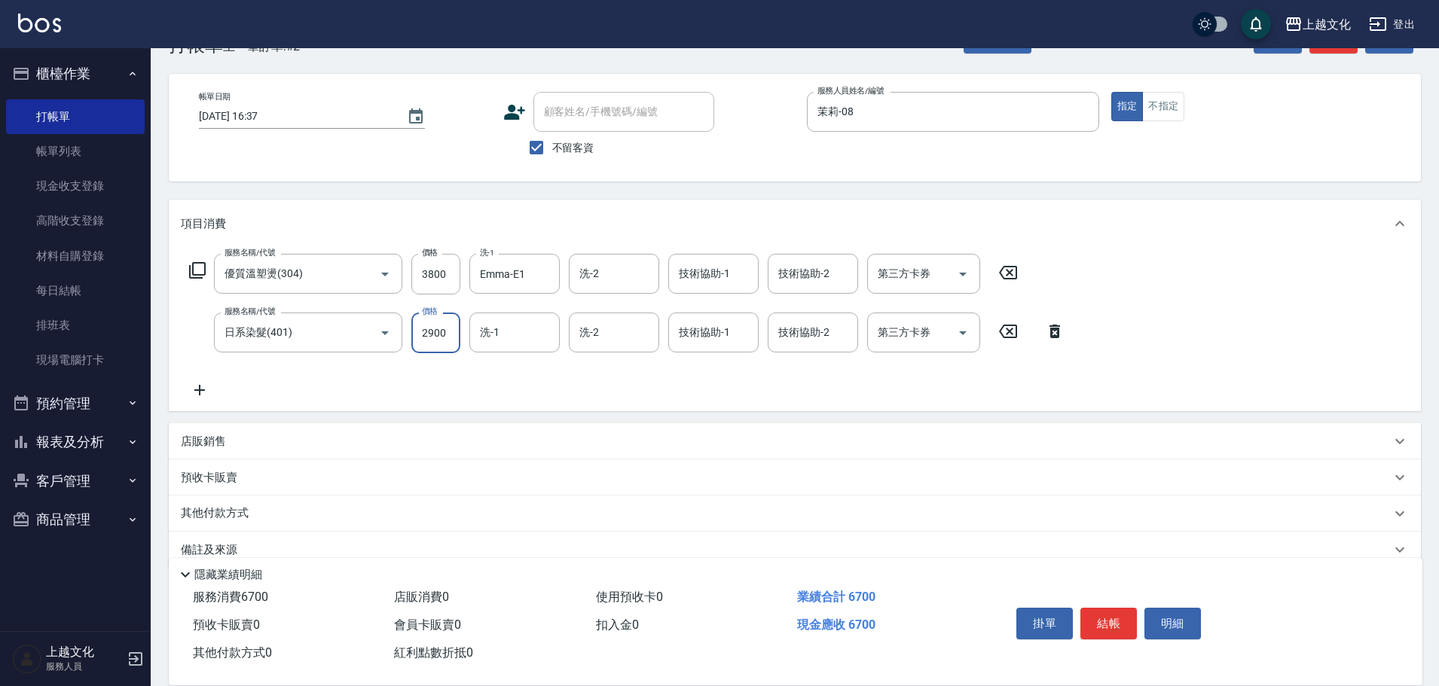
scroll to position [74, 0]
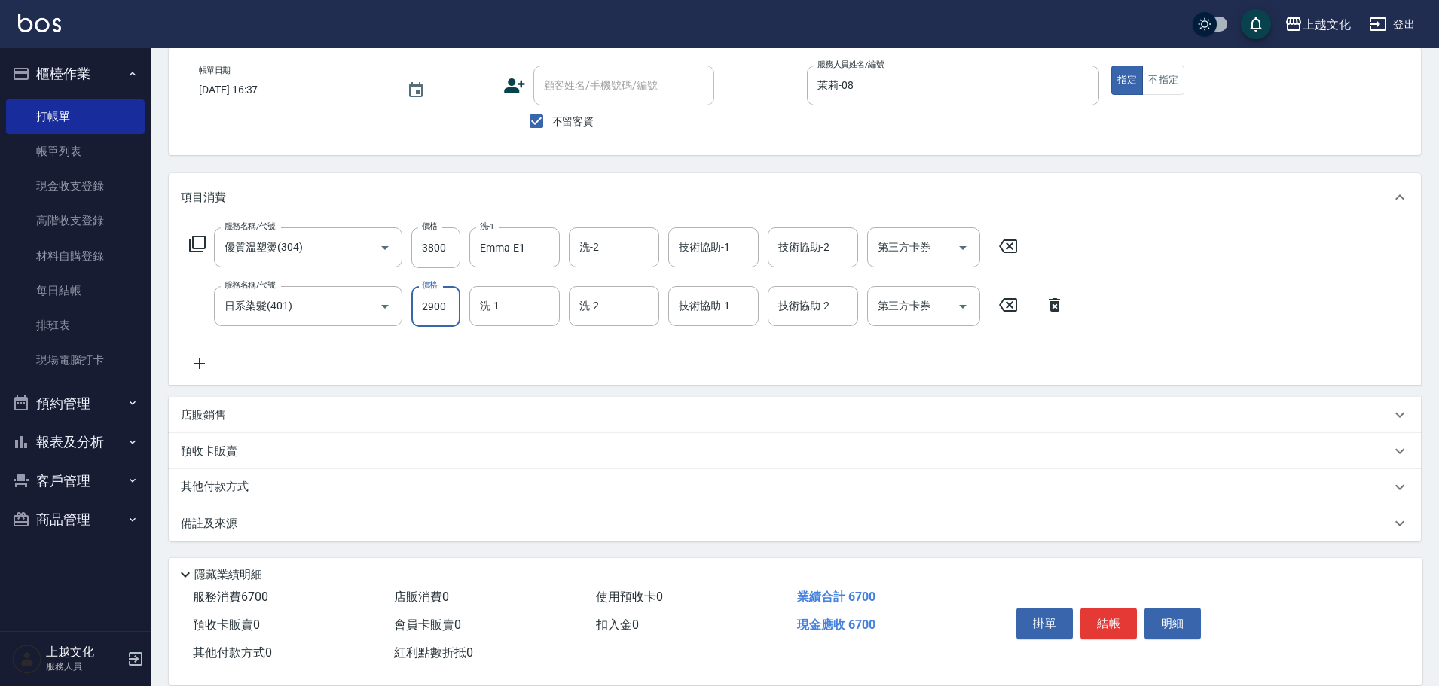
type input "2900"
click at [298, 481] on div "其他付款方式" at bounding box center [786, 487] width 1210 height 17
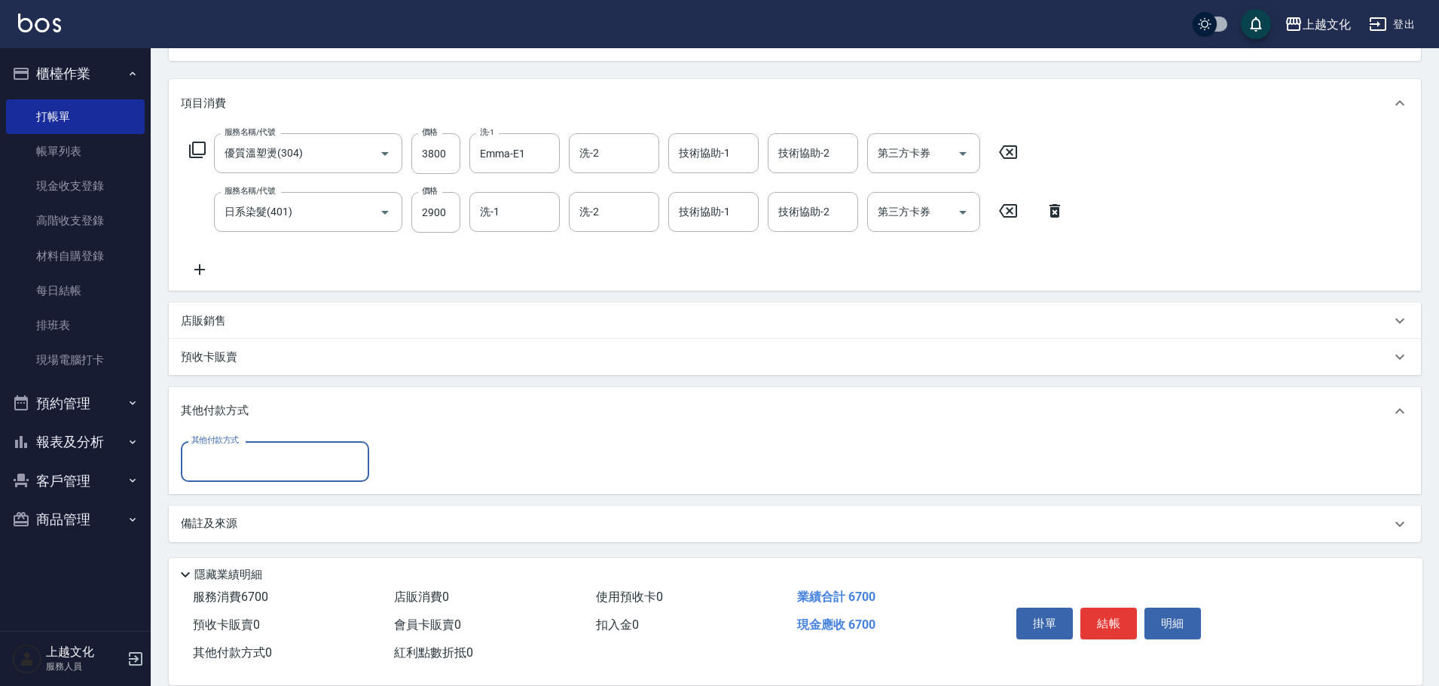
scroll to position [169, 0]
click at [269, 452] on input "其他付款方式" at bounding box center [275, 460] width 175 height 26
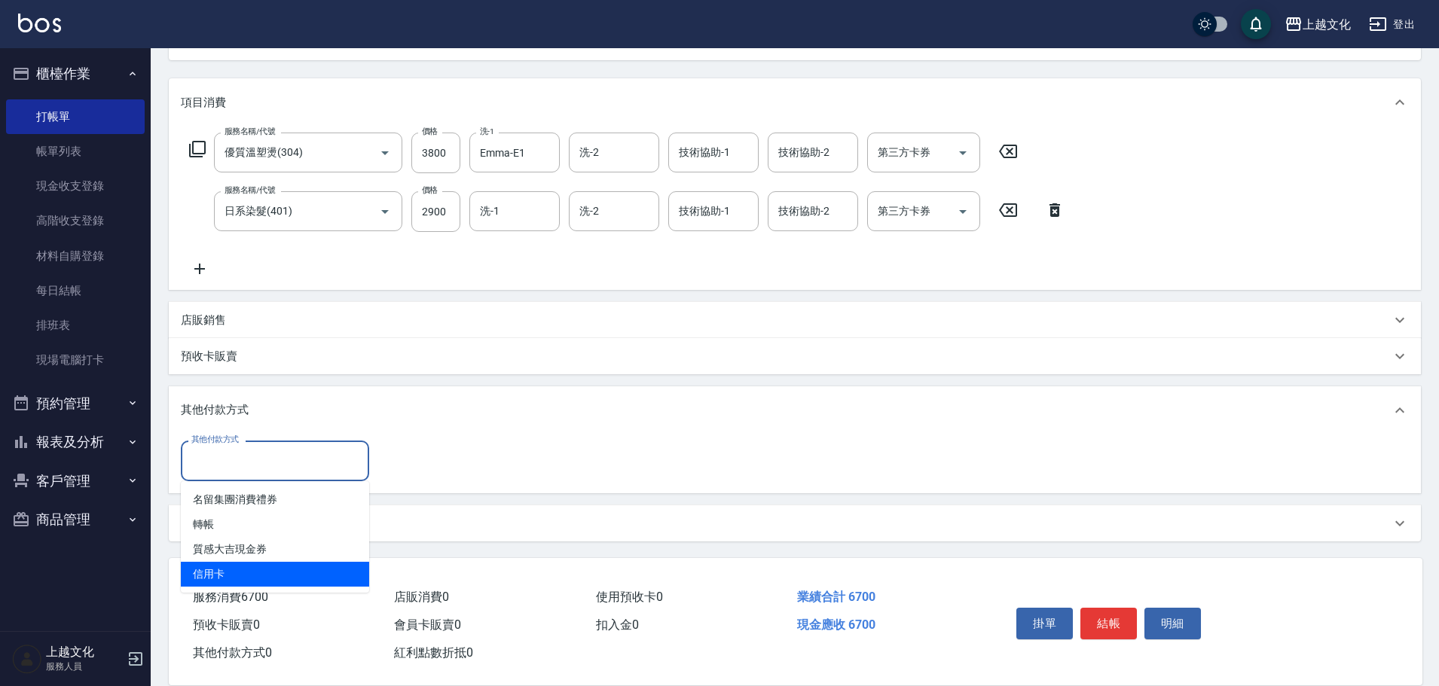
click at [240, 577] on span "信用卡" at bounding box center [275, 574] width 188 height 25
type input "信用卡"
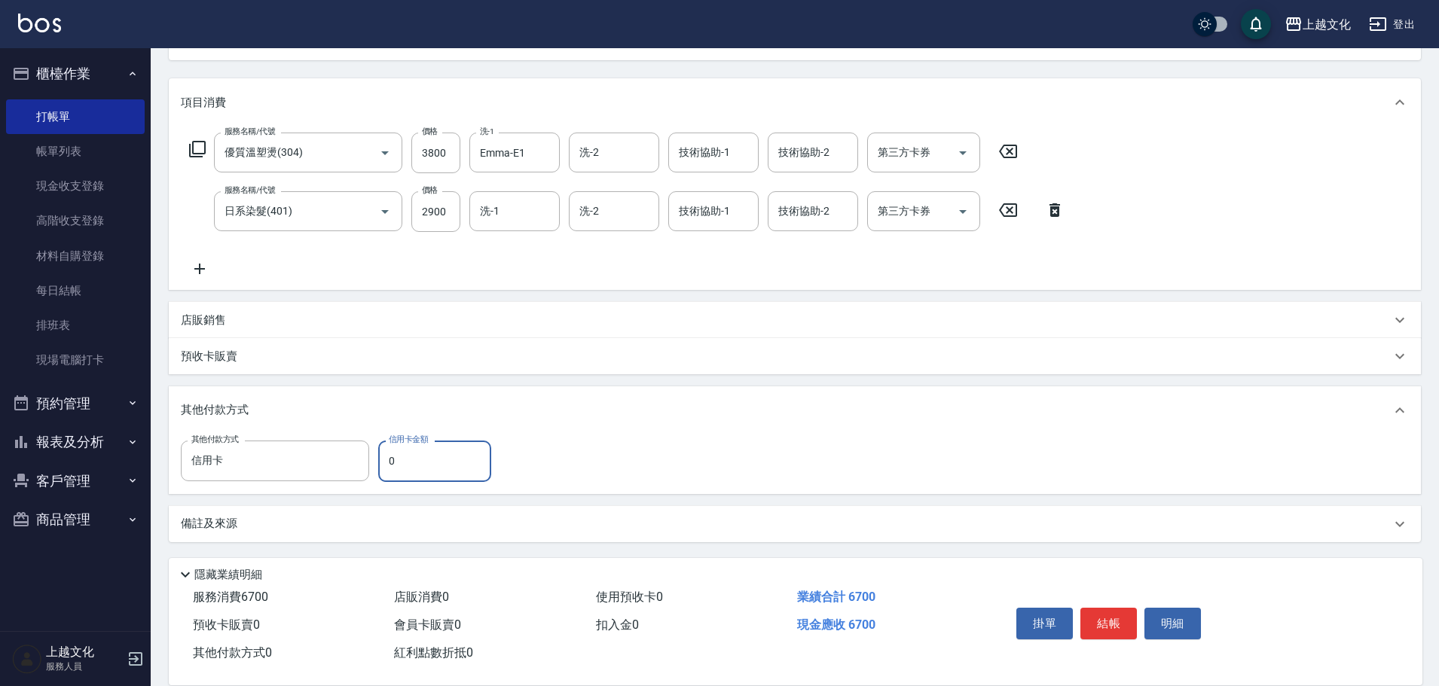
click at [383, 456] on input "0" at bounding box center [434, 461] width 113 height 41
type input "6700"
click at [1110, 627] on button "結帳" at bounding box center [1108, 624] width 56 height 32
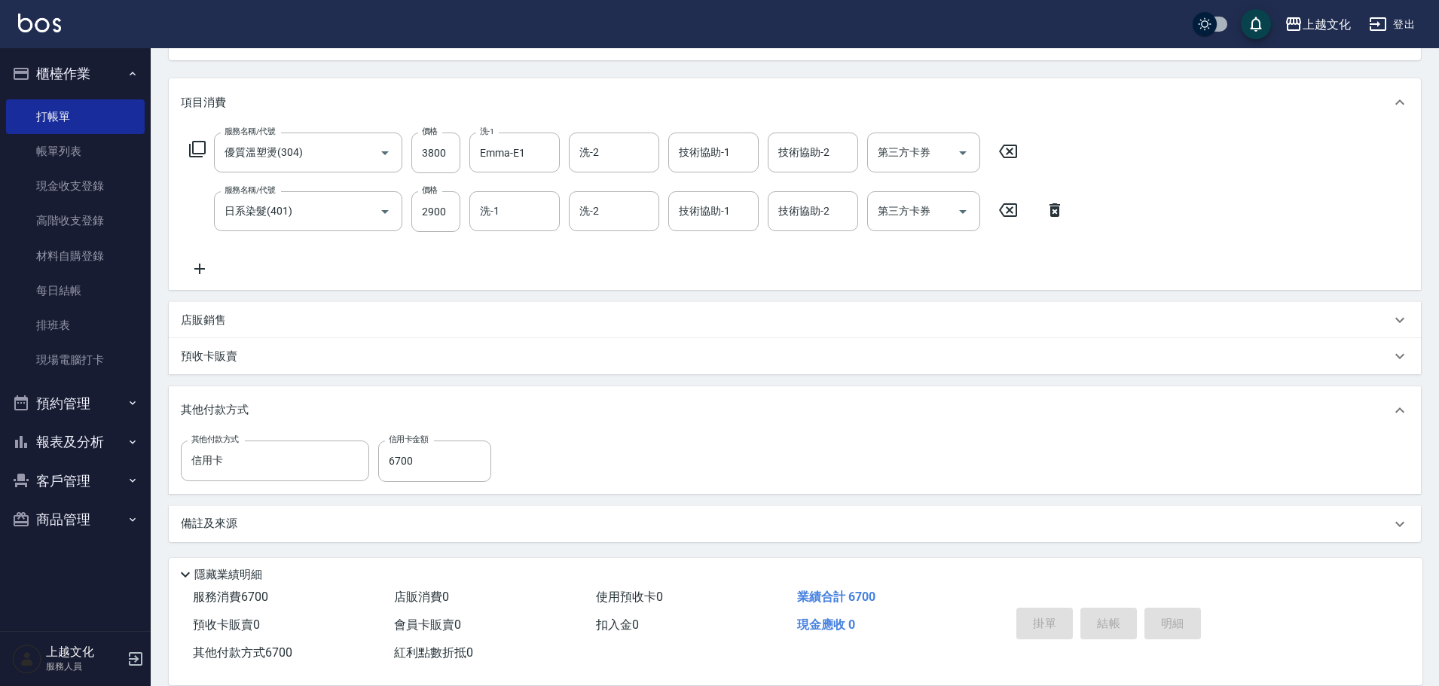
type input "[DATE] 16:40"
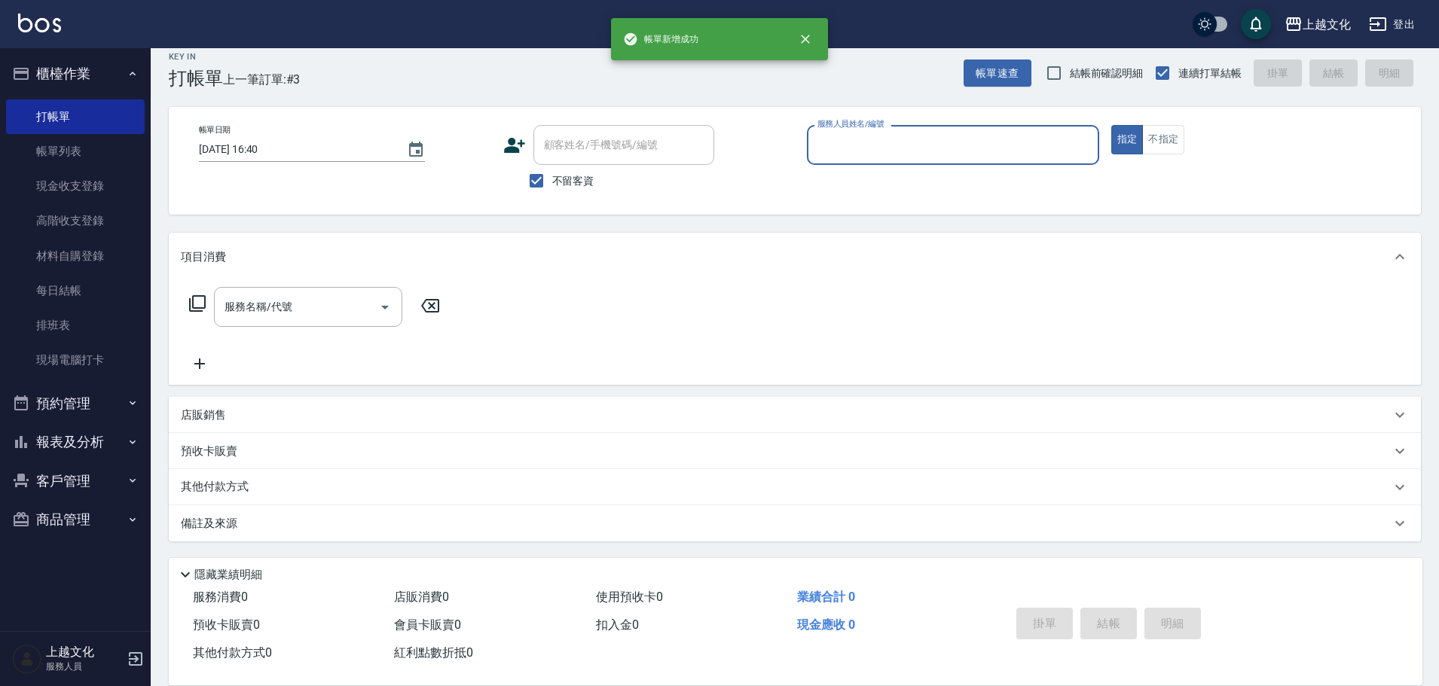
scroll to position [14, 0]
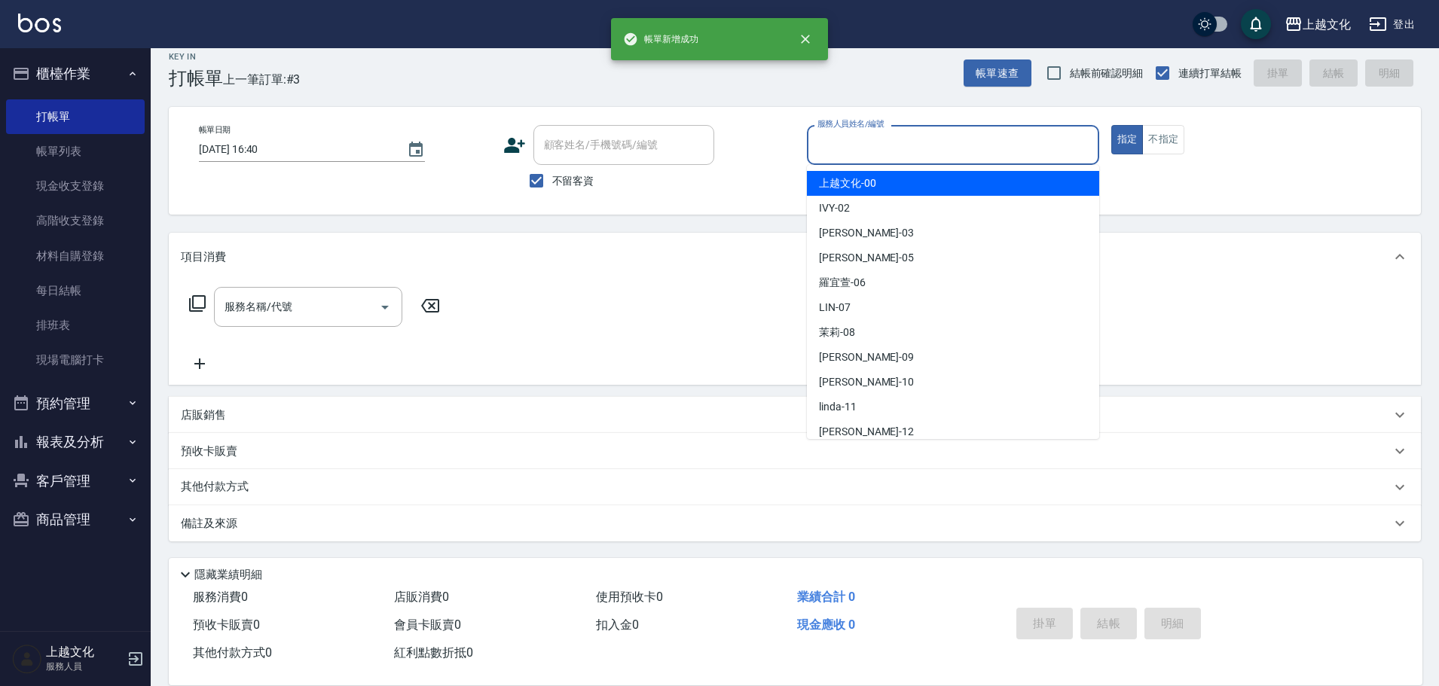
click at [984, 144] on input "服務人員姓名/編號" at bounding box center [953, 145] width 279 height 26
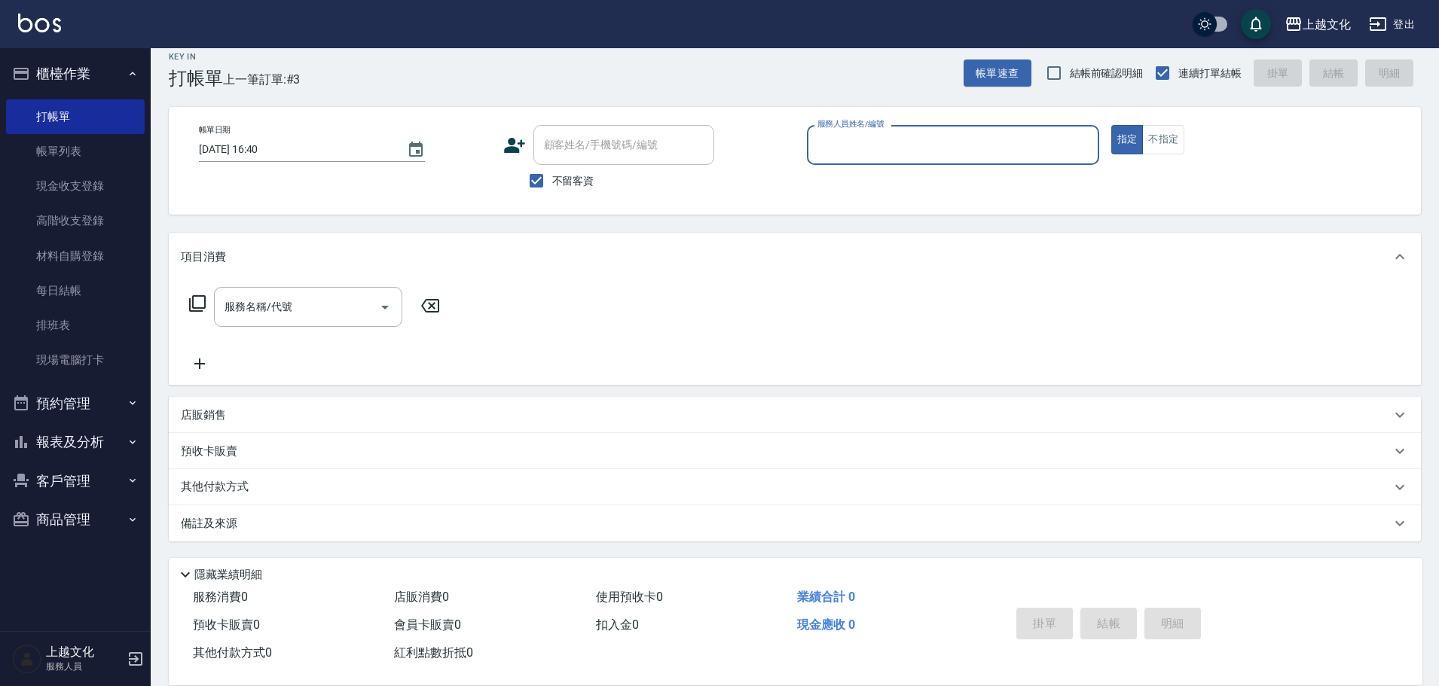
click at [978, 149] on input "服務人員姓名/編號" at bounding box center [953, 145] width 279 height 26
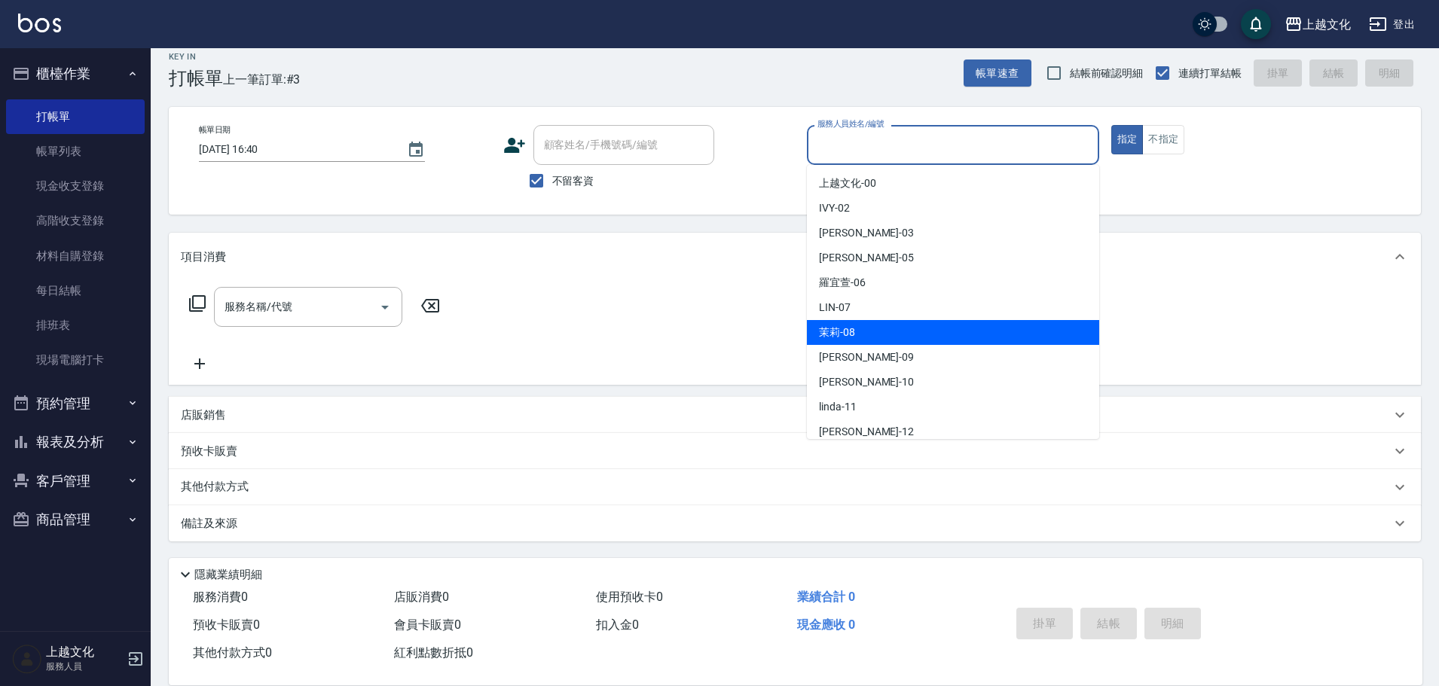
click at [932, 340] on div "茉莉 -08" at bounding box center [953, 332] width 292 height 25
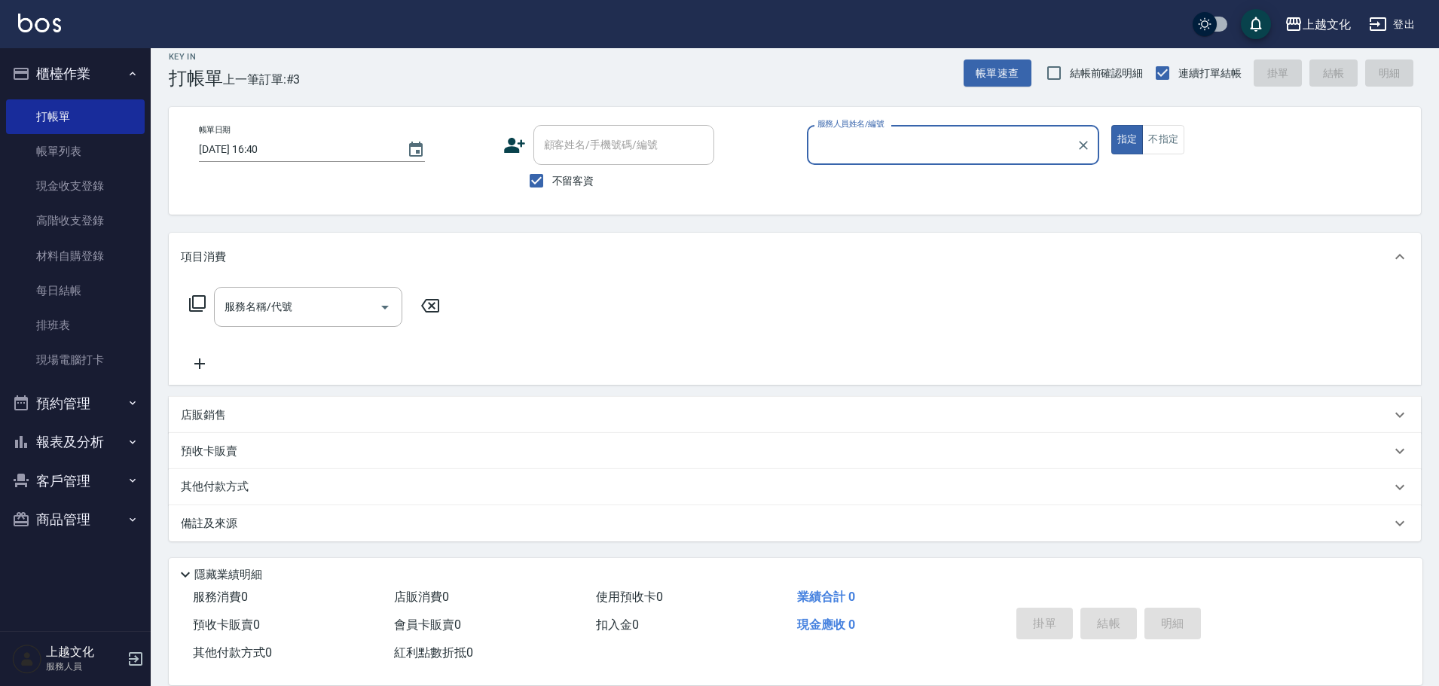
type input "茉莉-08"
click at [194, 295] on icon at bounding box center [197, 304] width 18 height 18
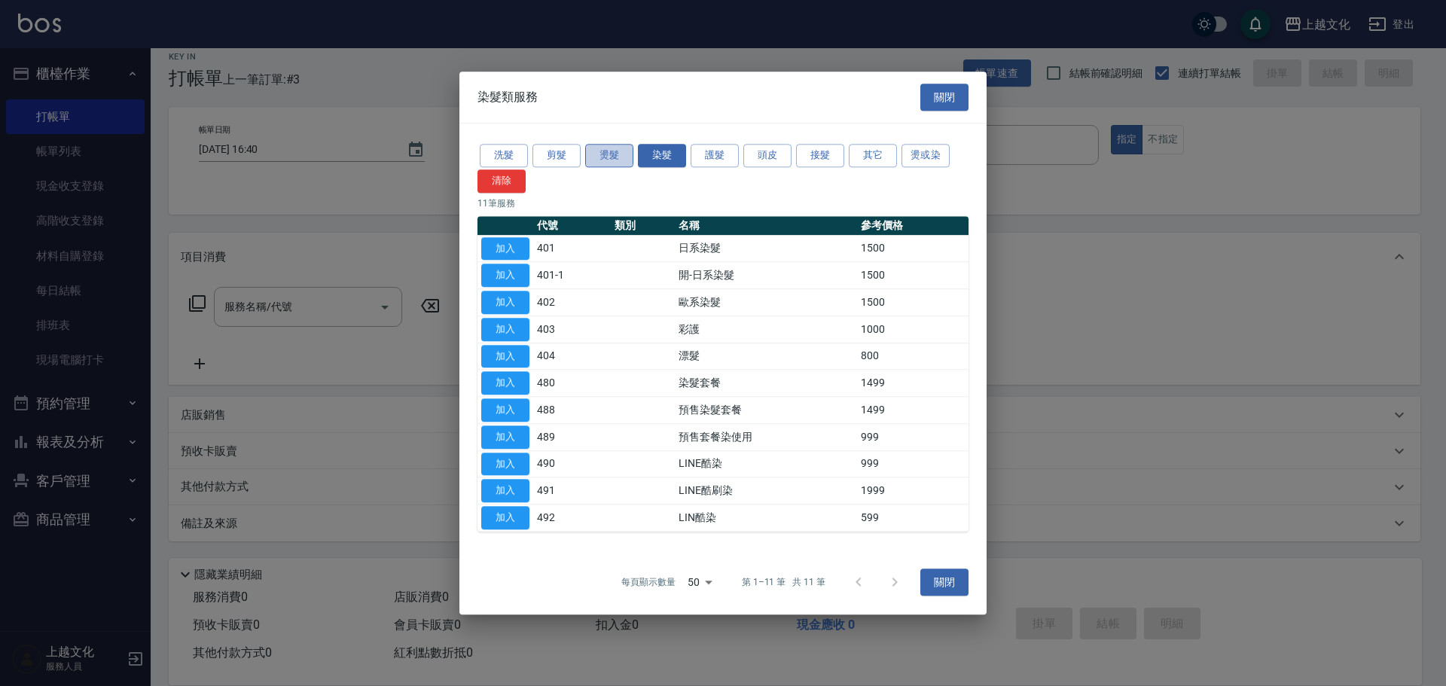
click at [603, 157] on button "燙髮" at bounding box center [609, 155] width 48 height 23
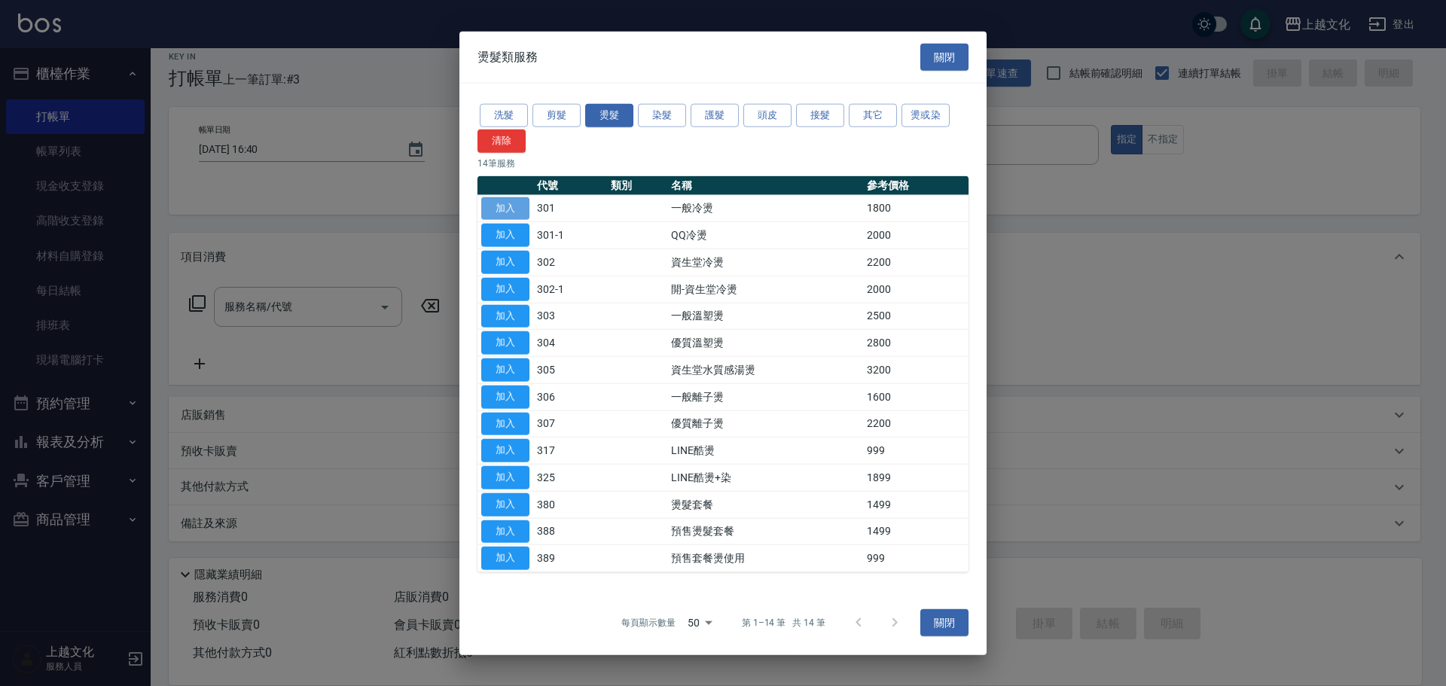
click at [506, 206] on button "加入" at bounding box center [505, 208] width 48 height 23
type input "一般冷燙(301)"
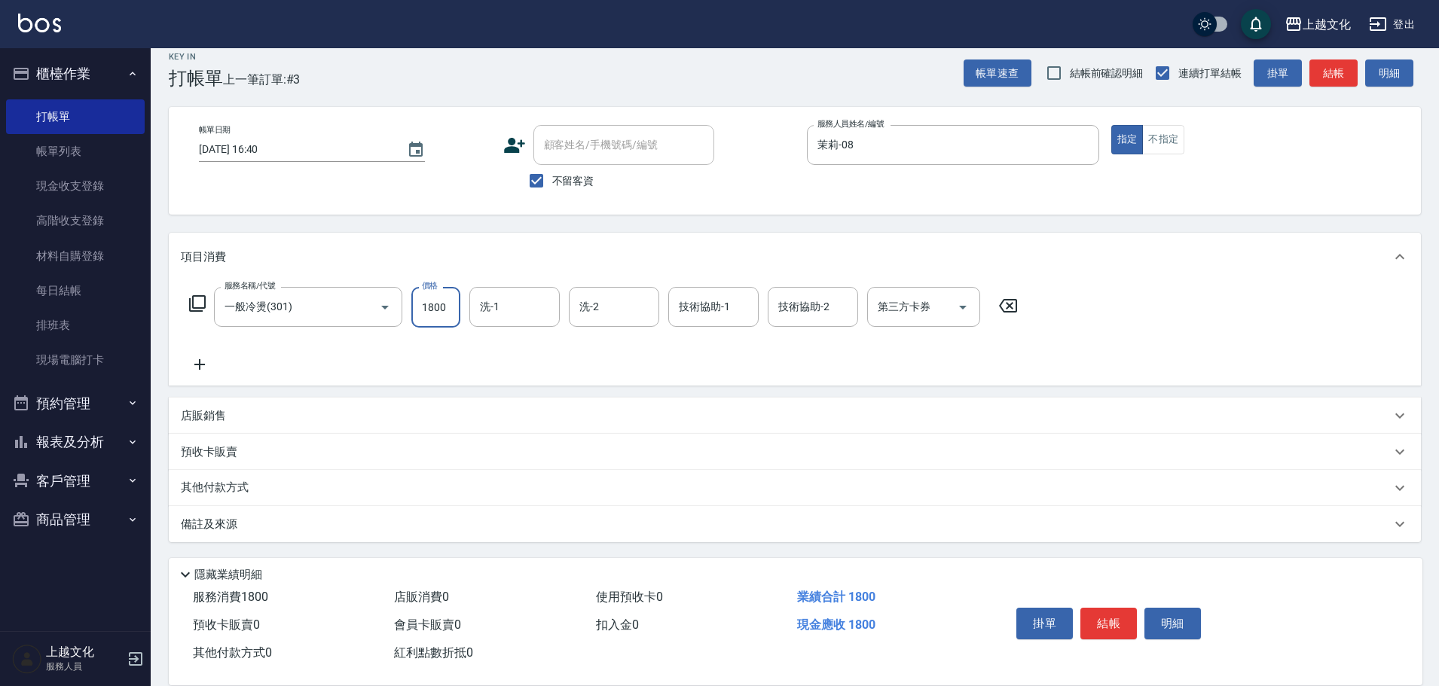
click at [191, 298] on icon at bounding box center [197, 304] width 18 height 18
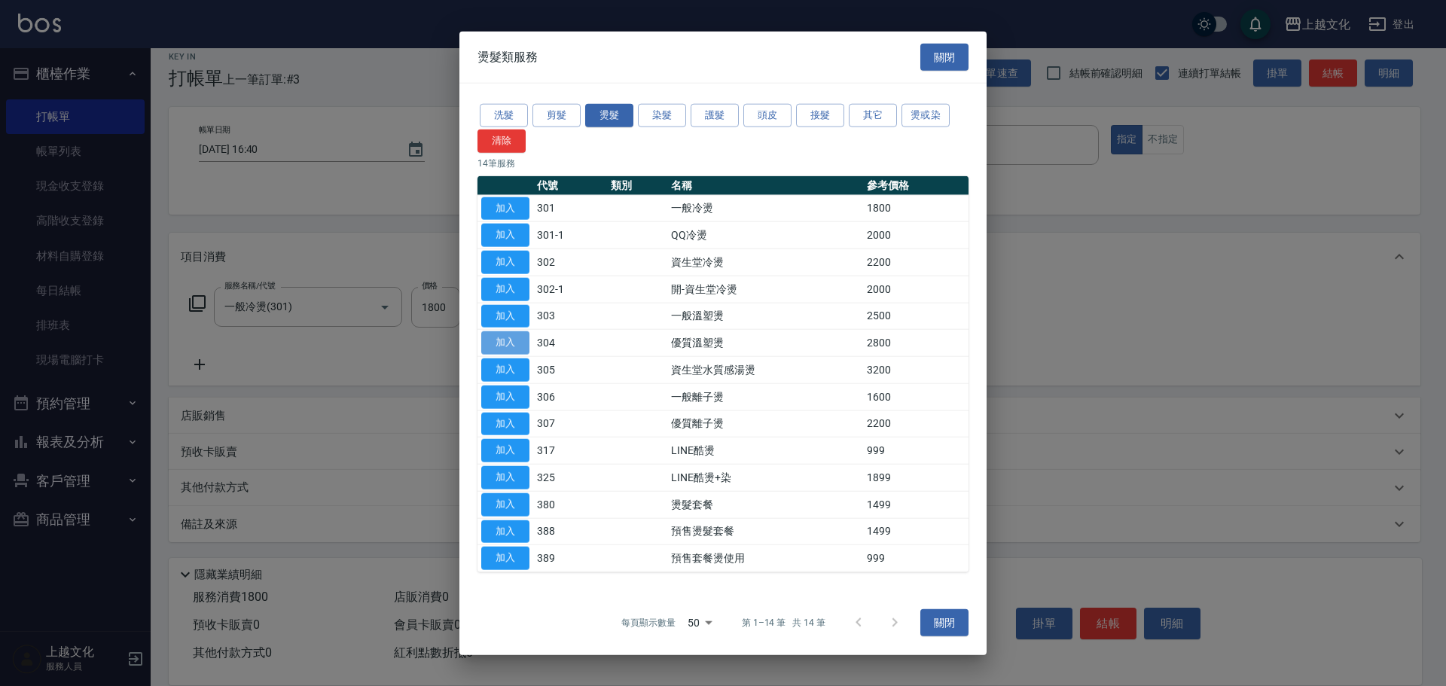
click at [505, 347] on button "加入" at bounding box center [505, 342] width 48 height 23
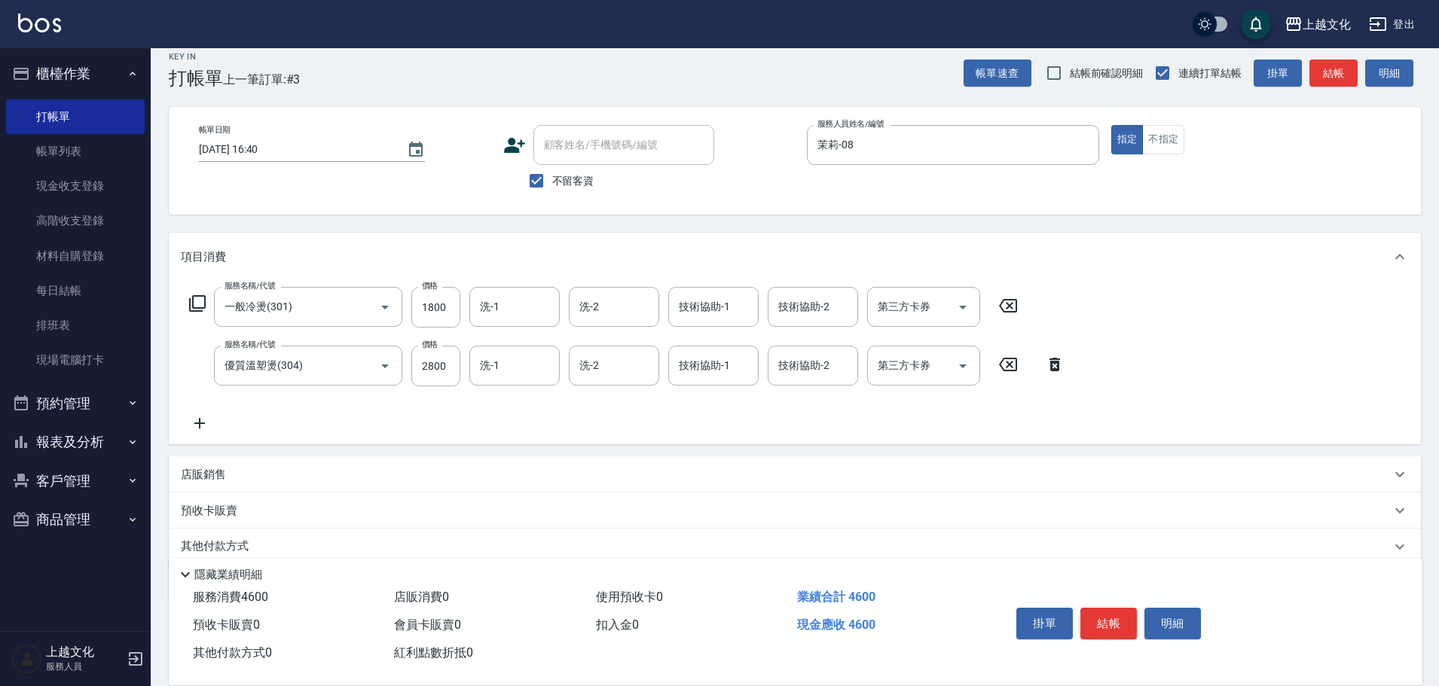
click at [1053, 363] on icon at bounding box center [1054, 365] width 11 height 14
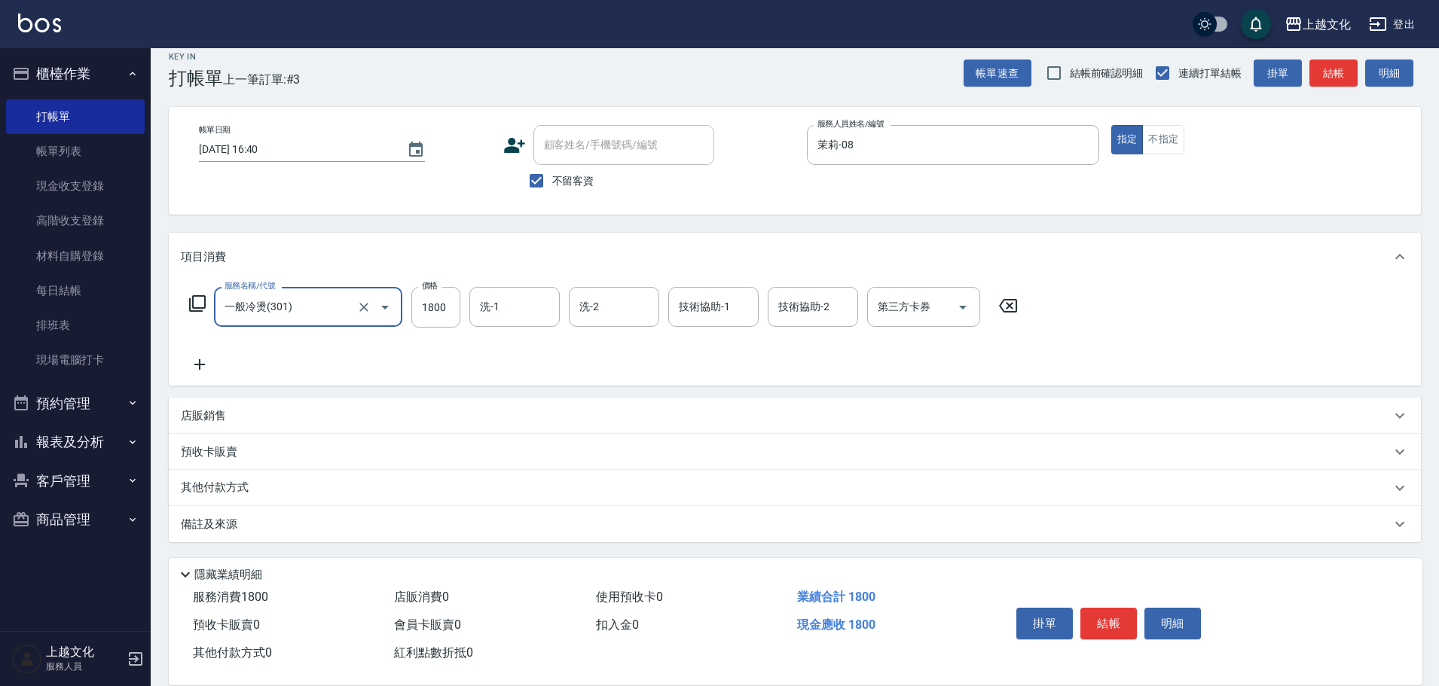
click at [1007, 302] on icon at bounding box center [1008, 306] width 38 height 18
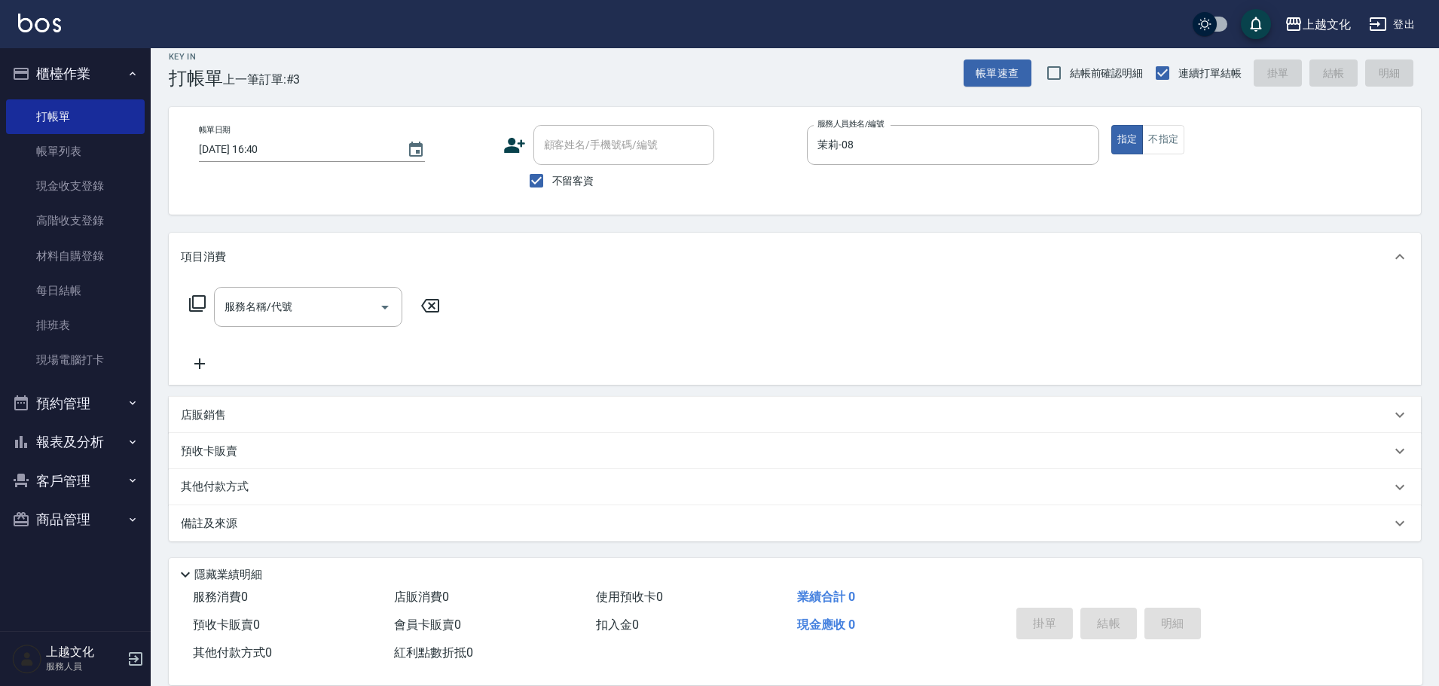
click at [196, 305] on icon at bounding box center [197, 304] width 18 height 18
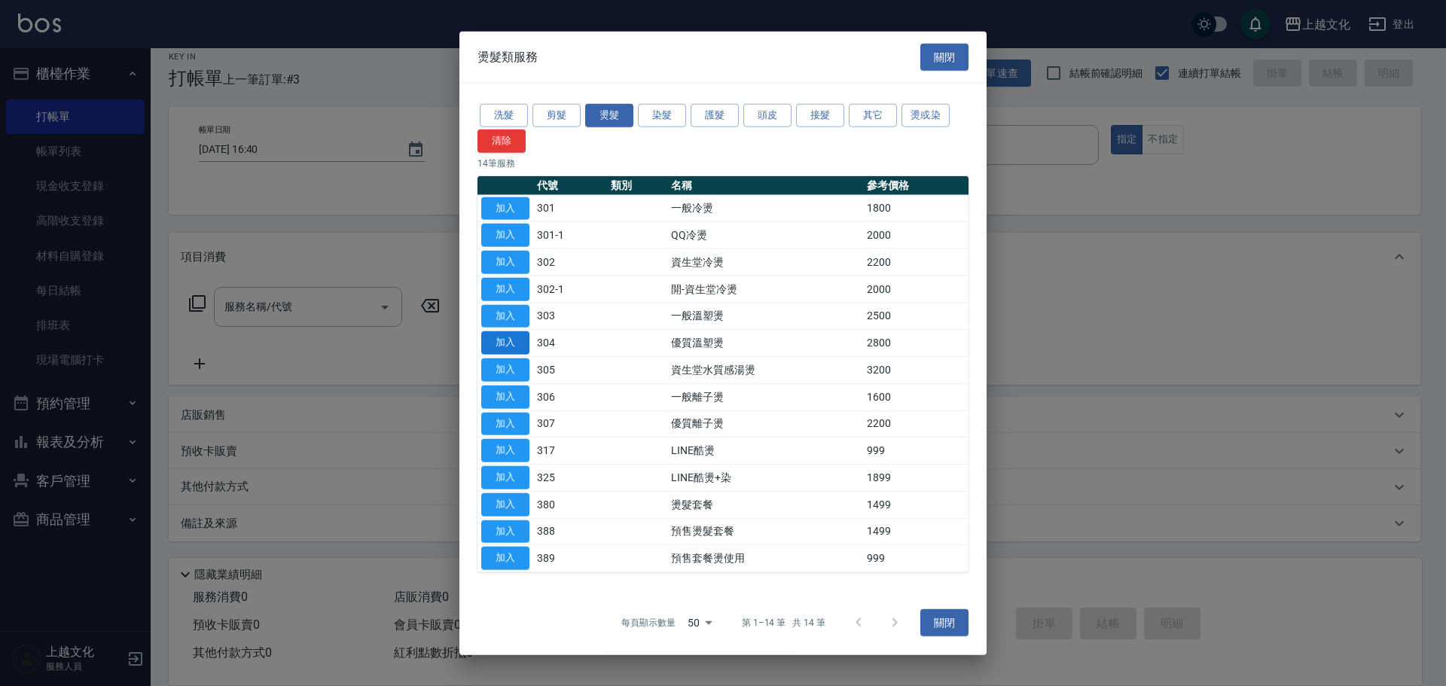
click at [527, 342] on button "加入" at bounding box center [505, 342] width 48 height 23
type input "優質溫塑燙(304)"
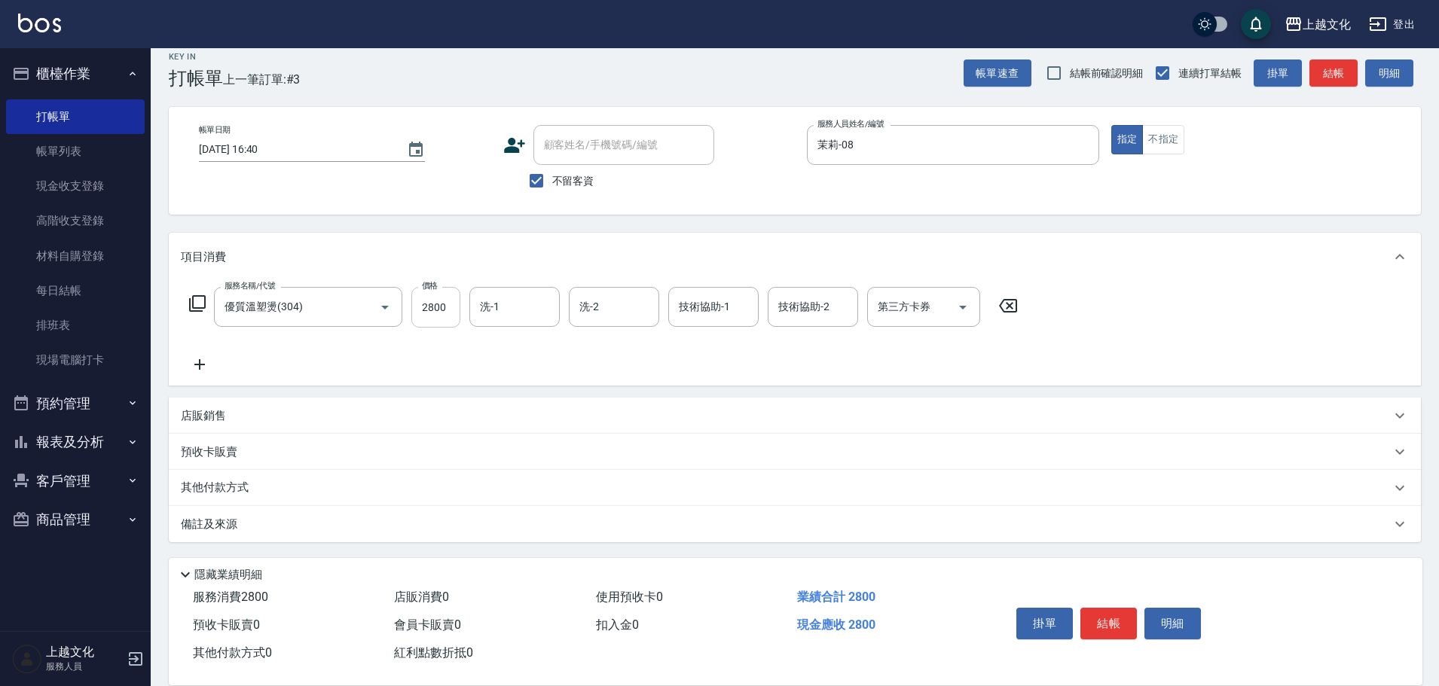
click at [448, 307] on input "2800" at bounding box center [435, 307] width 49 height 41
type input "3800"
click at [511, 305] on input "洗-1" at bounding box center [514, 307] width 77 height 26
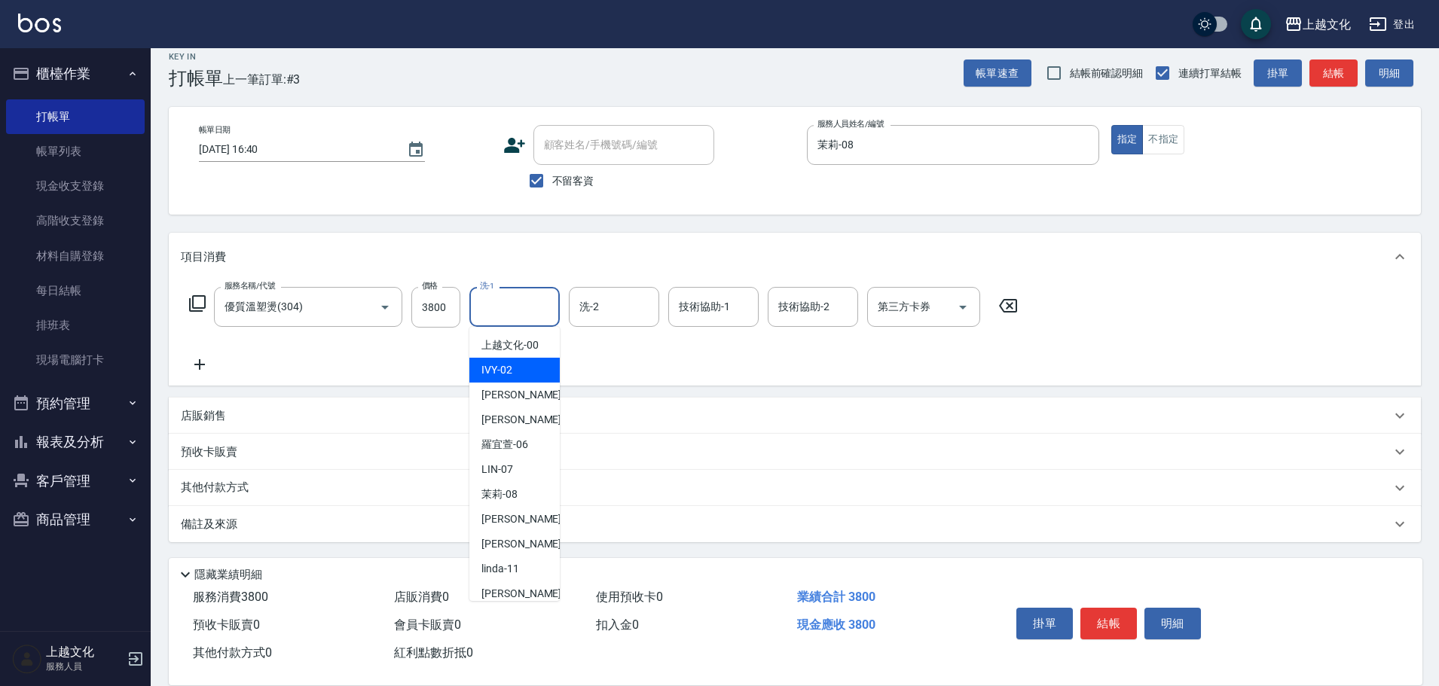
click at [533, 372] on div "IVY -02" at bounding box center [514, 370] width 90 height 25
type input "IVY-02"
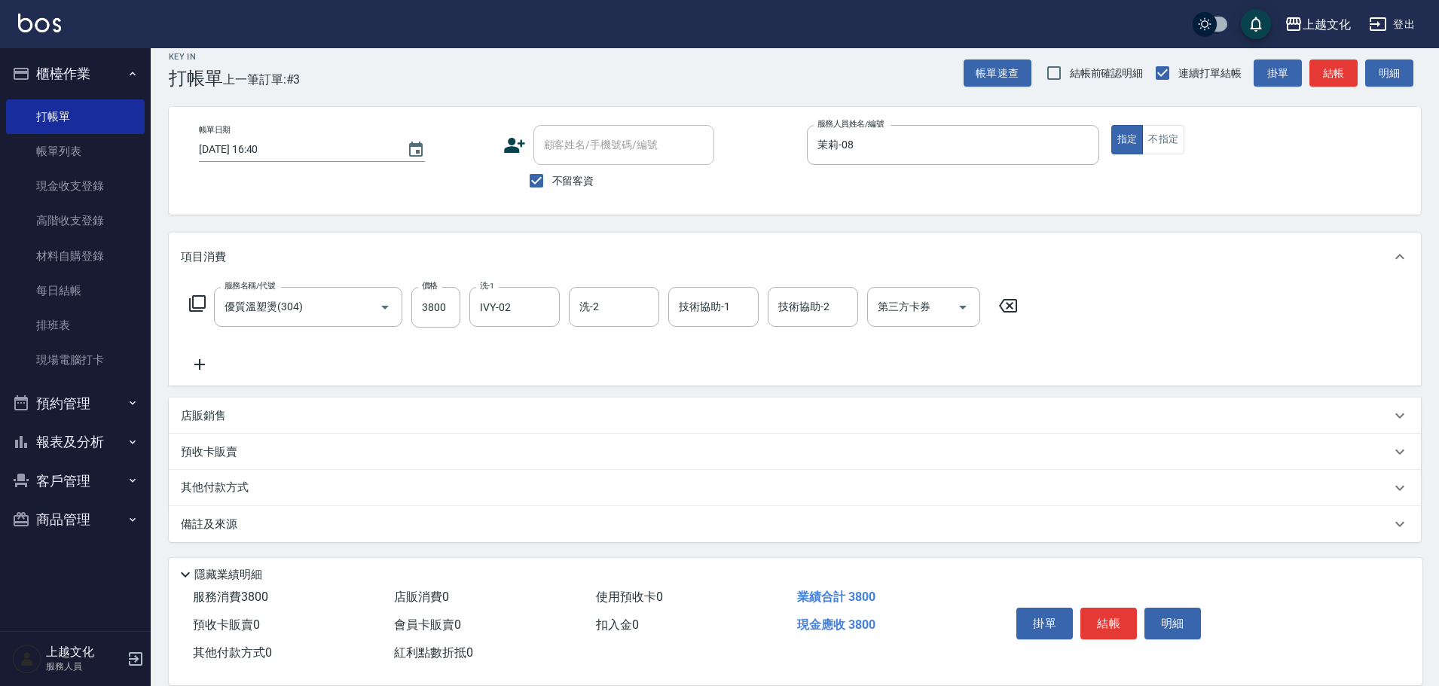
click at [195, 304] on icon at bounding box center [197, 304] width 18 height 18
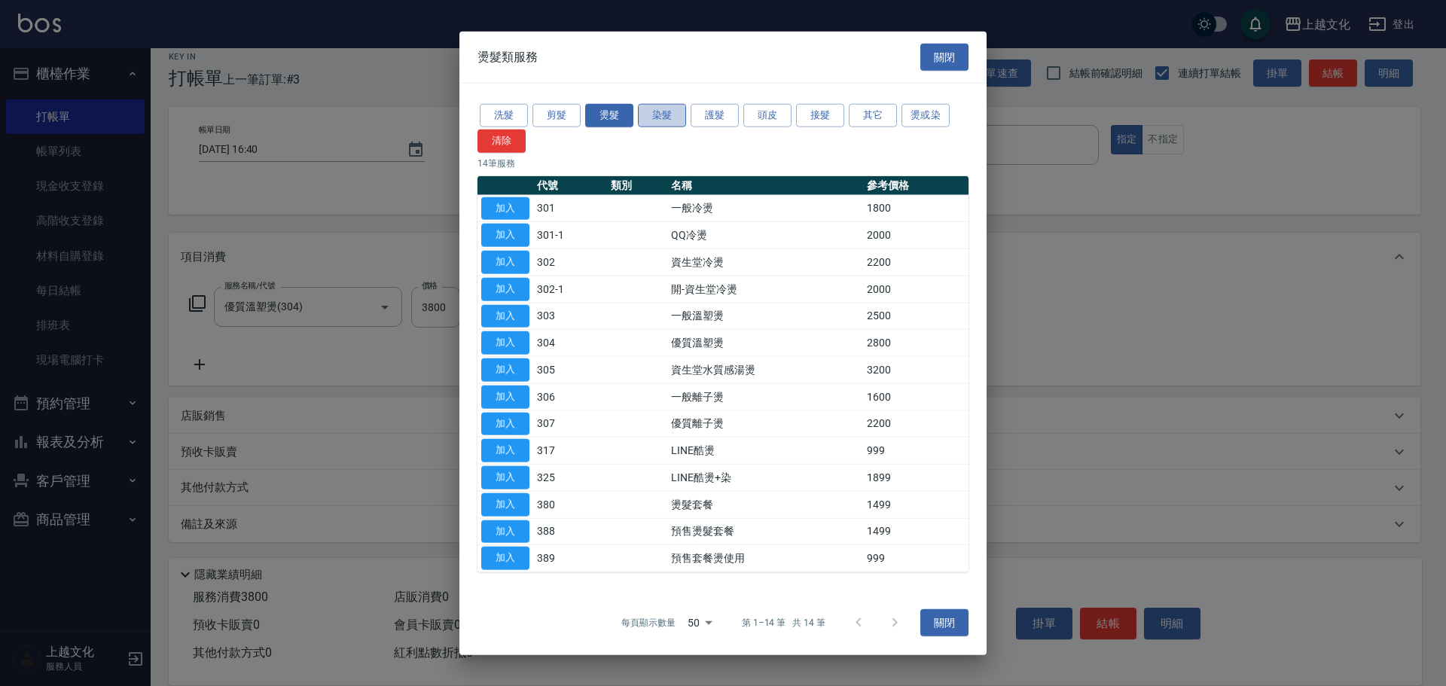
click at [652, 112] on button "染髮" at bounding box center [662, 115] width 48 height 23
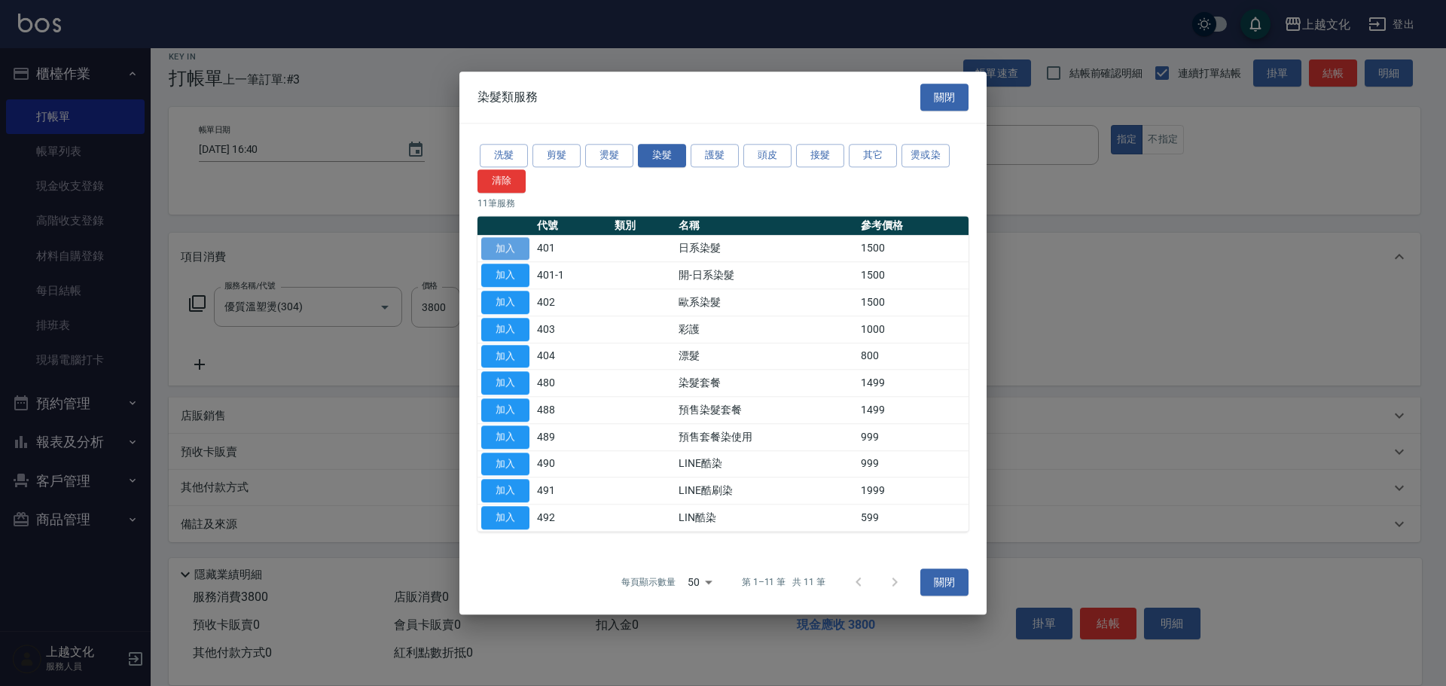
click at [503, 252] on button "加入" at bounding box center [505, 248] width 48 height 23
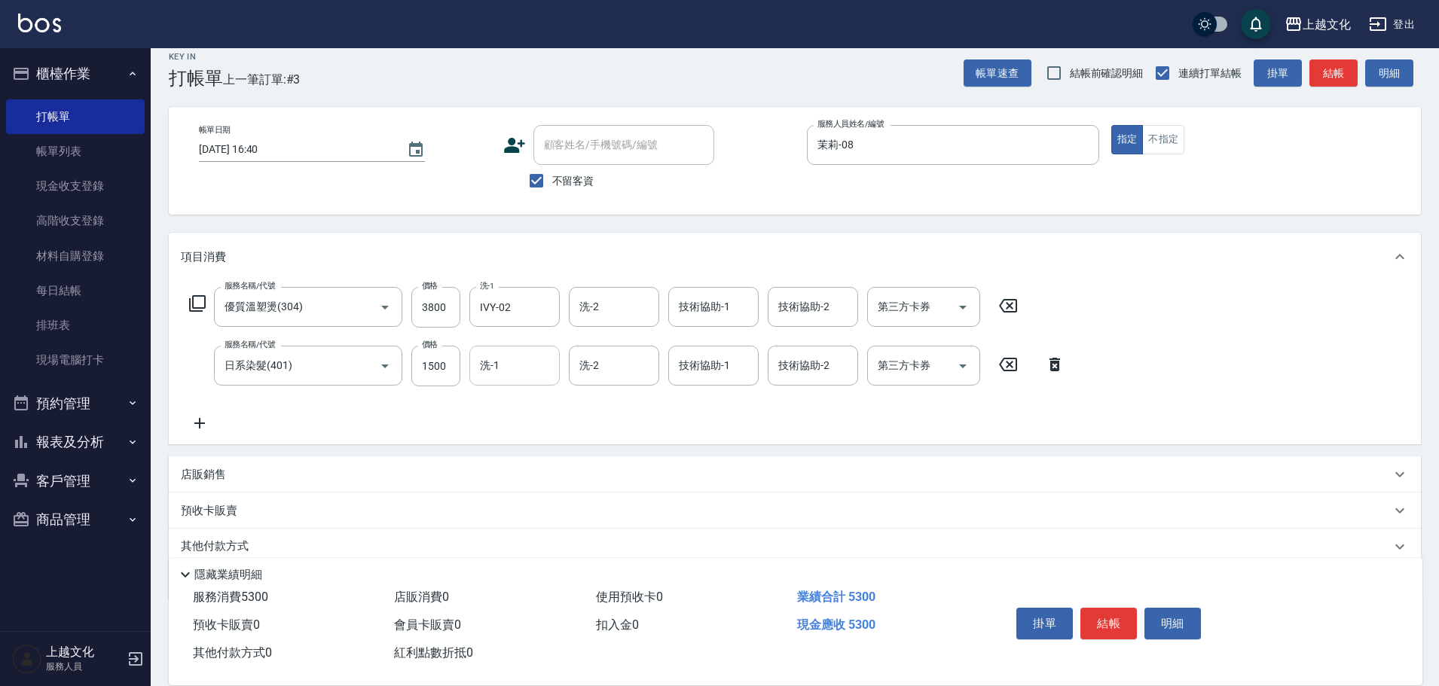
click at [513, 365] on input "洗-1" at bounding box center [514, 366] width 77 height 26
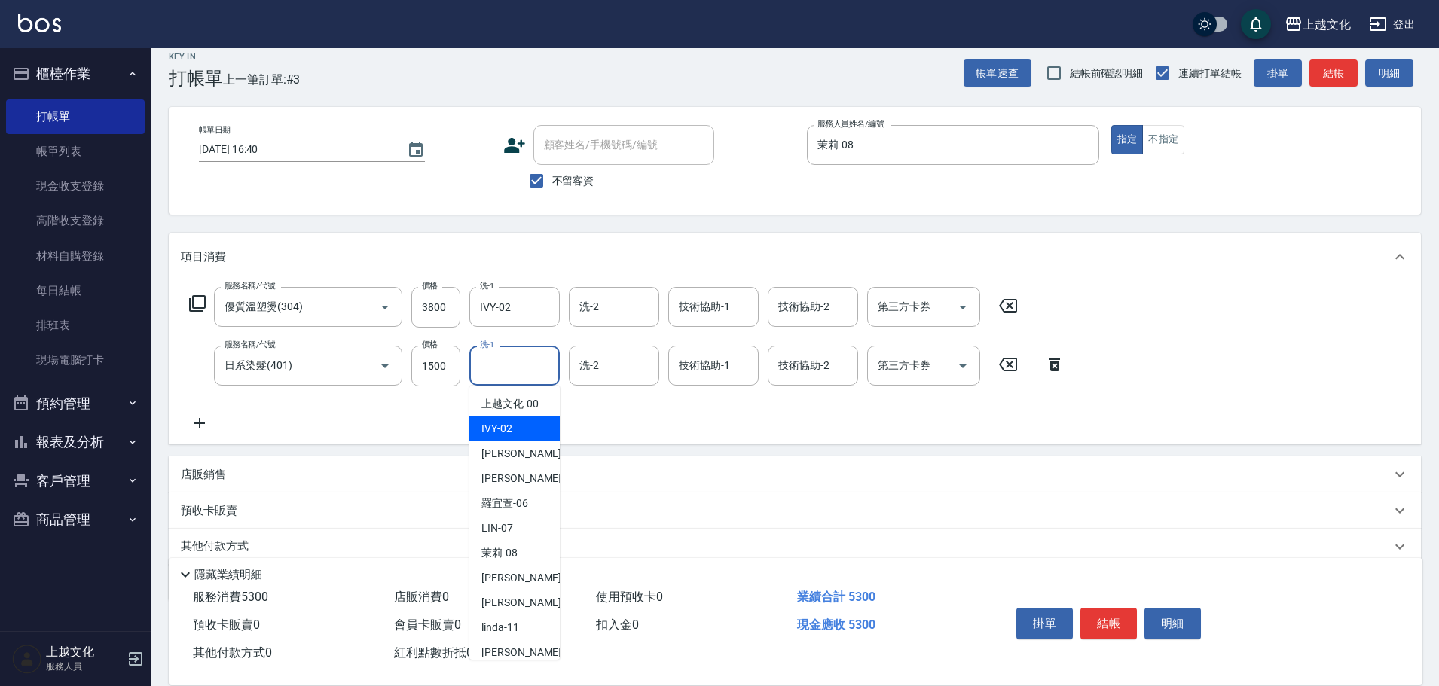
drag, startPoint x: 503, startPoint y: 423, endPoint x: 524, endPoint y: 423, distance: 21.1
click at [504, 423] on span "IVY -02" at bounding box center [496, 429] width 31 height 16
type input "IVY-02"
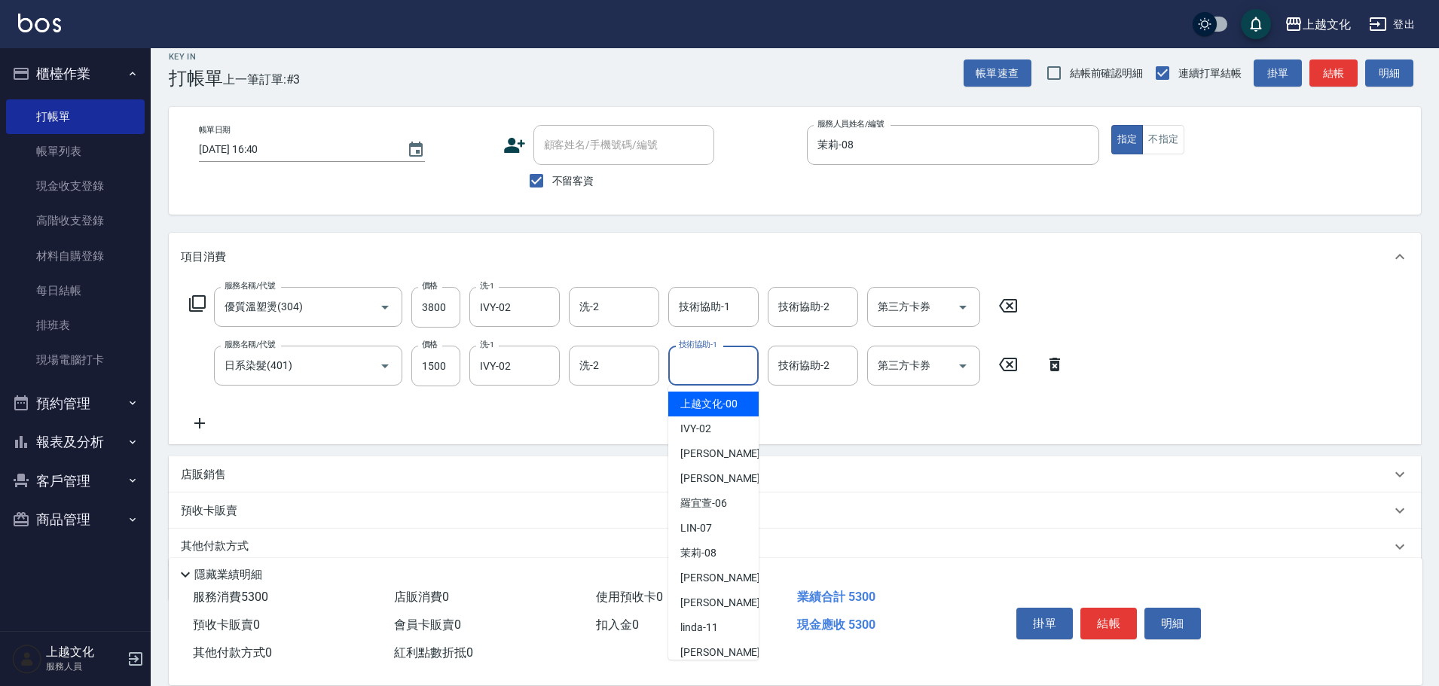
click at [696, 369] on input "技術協助-1" at bounding box center [713, 366] width 77 height 26
click at [708, 432] on span "IVY -02" at bounding box center [695, 429] width 31 height 16
click at [708, 432] on div "服務名稱/代號 優質溫塑燙(304) 服務名稱/代號 價格 3800 價格 洗-1 IVY-02 洗-1 洗-2 洗-2 技術協助-1 技術協助-1 技術協助…" at bounding box center [627, 359] width 893 height 145
type input "IVY-02"
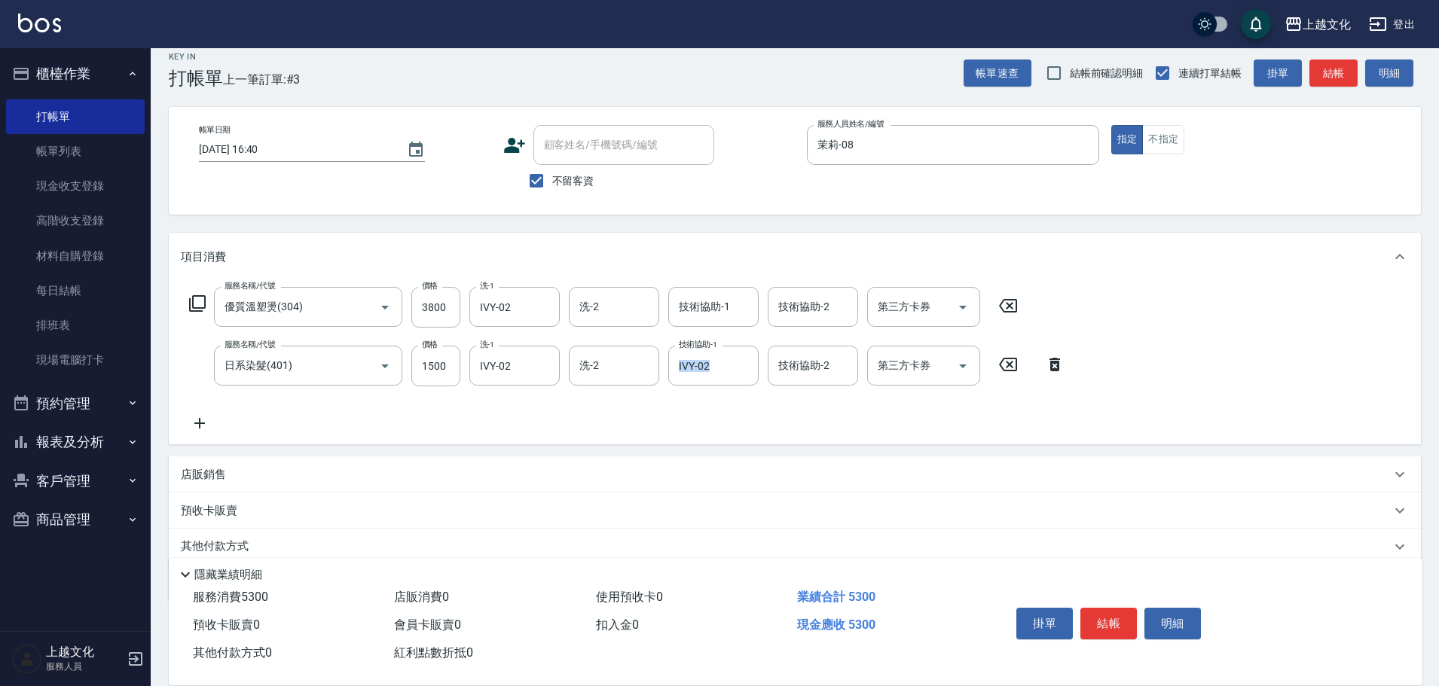
click at [190, 307] on icon at bounding box center [197, 303] width 17 height 17
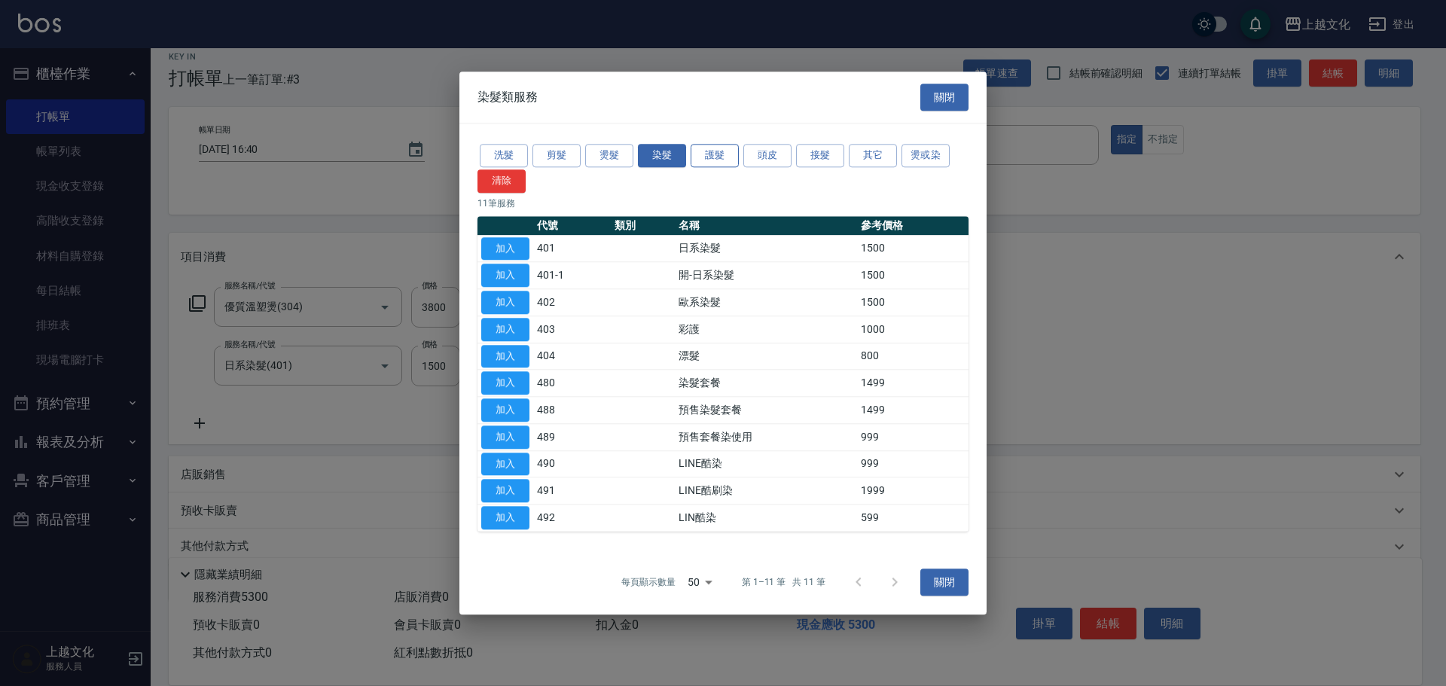
click at [720, 158] on button "護髮" at bounding box center [715, 155] width 48 height 23
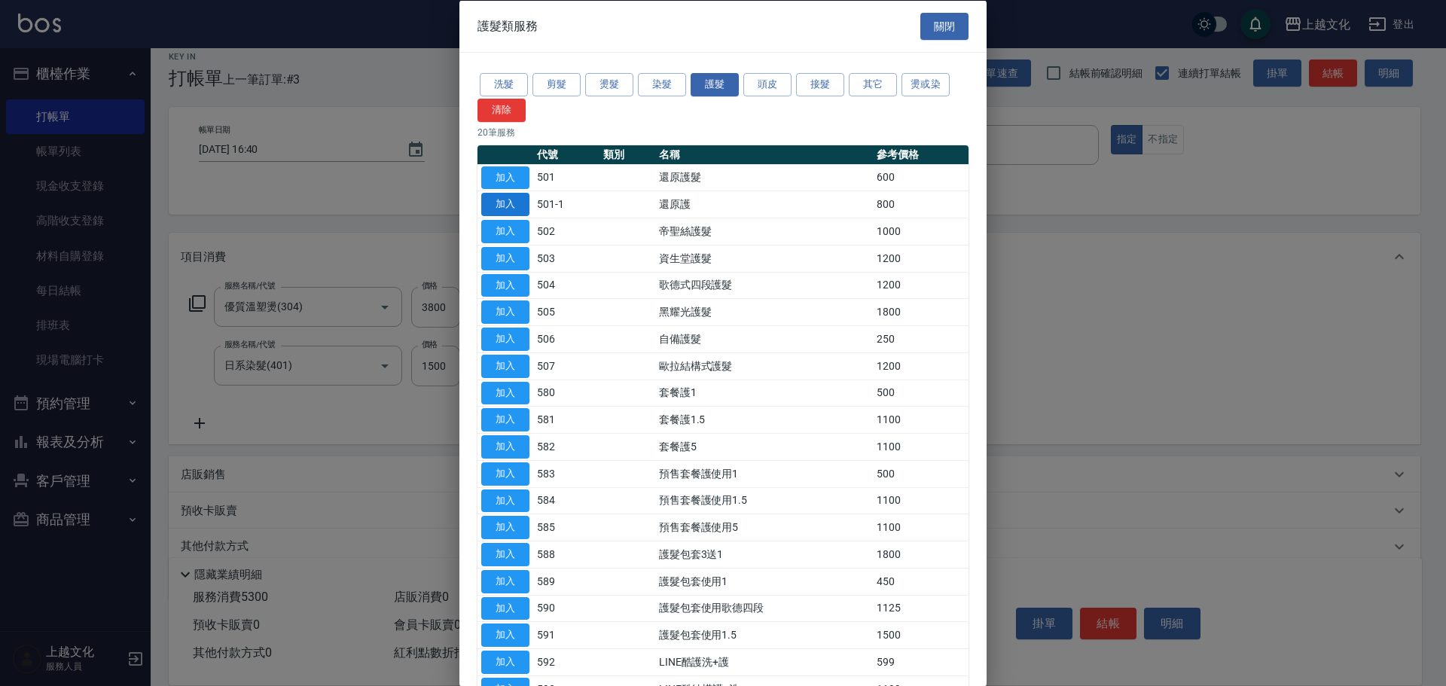
click at [517, 208] on button "加入" at bounding box center [505, 204] width 48 height 23
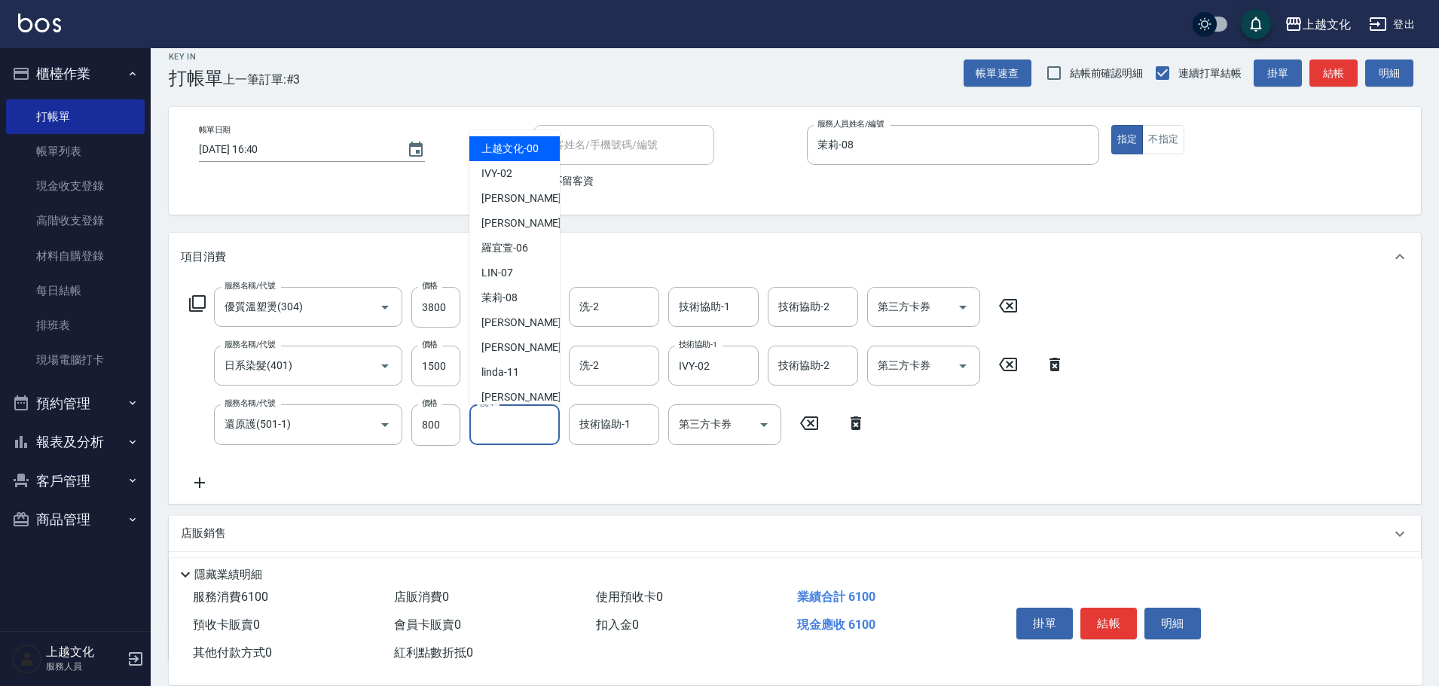
click at [541, 429] on input "洗-1" at bounding box center [514, 424] width 77 height 26
click at [527, 171] on div "IVY -02" at bounding box center [514, 173] width 90 height 25
type input "IVY-02"
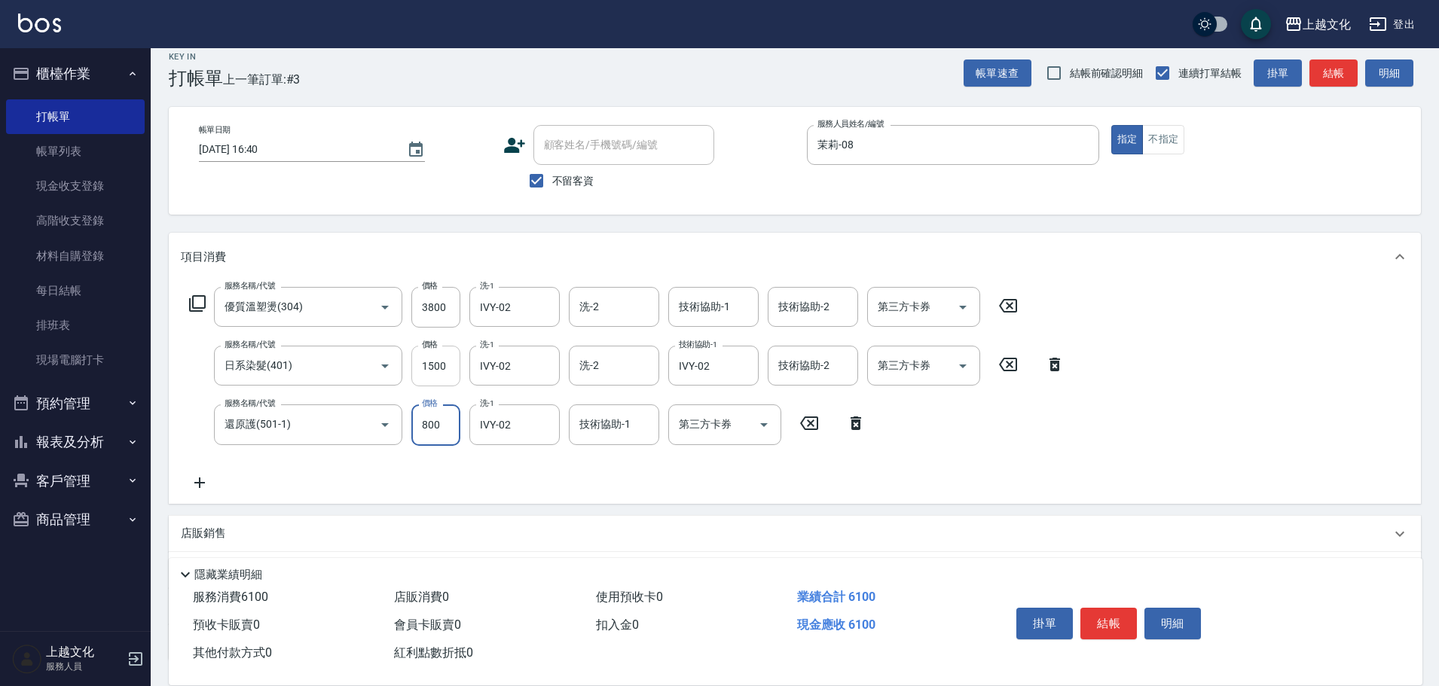
click at [444, 365] on input "1500" at bounding box center [435, 366] width 49 height 41
click at [446, 368] on input "1500" at bounding box center [435, 366] width 49 height 41
type input "2000"
click at [229, 531] on div "店販銷售" at bounding box center [786, 534] width 1210 height 16
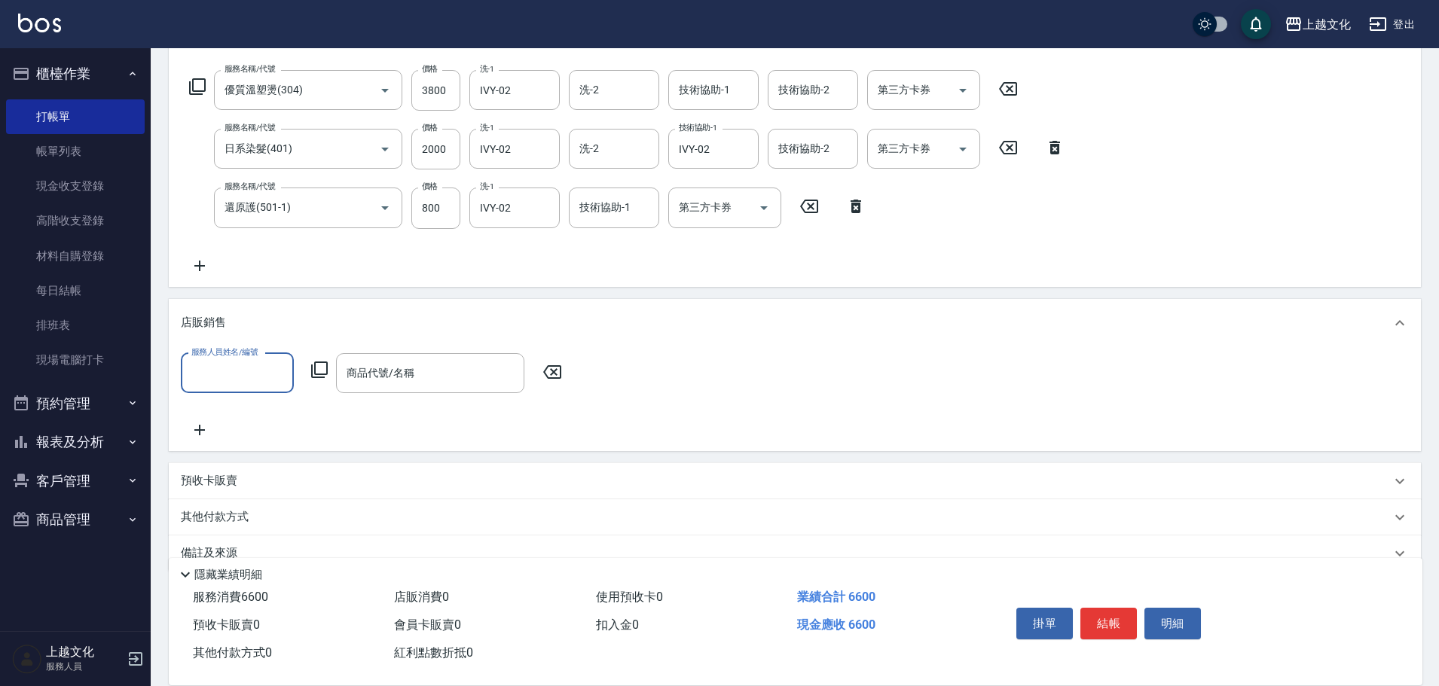
scroll to position [240, 0]
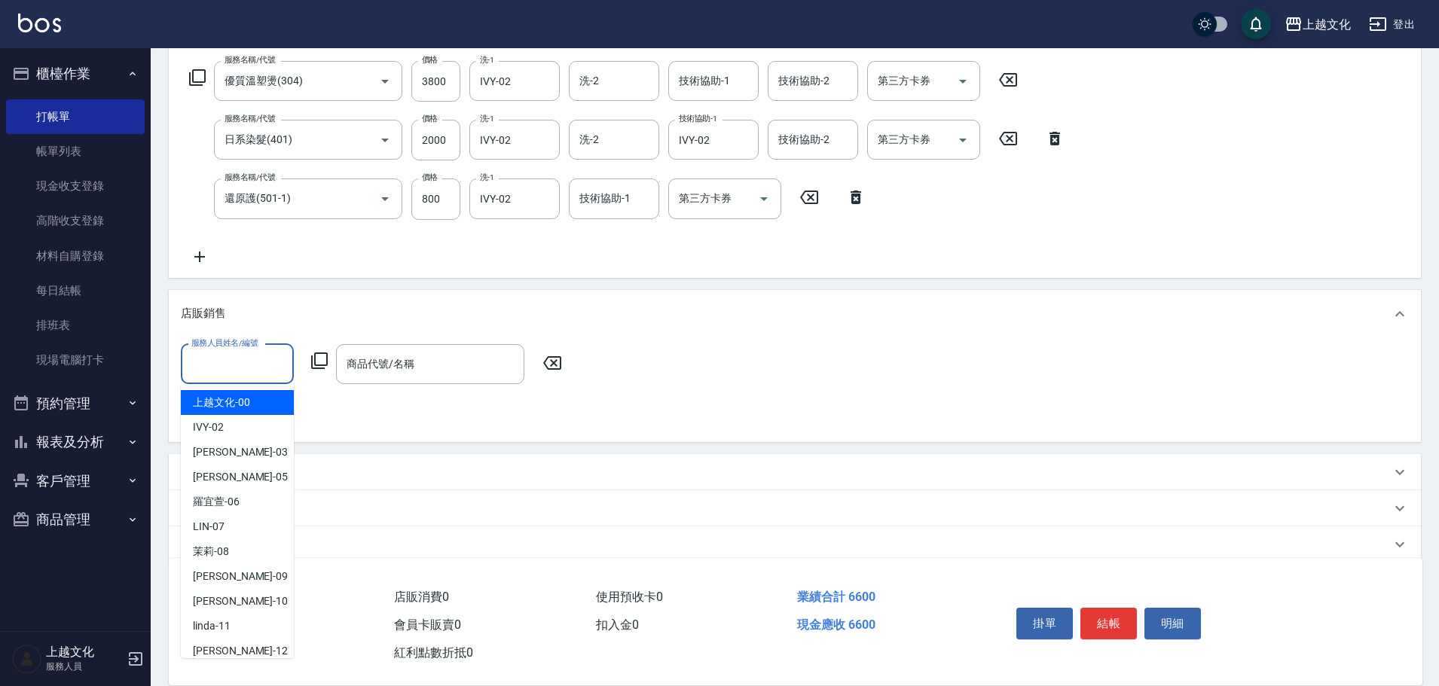
click at [269, 369] on input "服務人員姓名/編號" at bounding box center [237, 364] width 99 height 26
click at [226, 548] on span "茉莉 -08" at bounding box center [211, 552] width 36 height 16
type input "茉莉-08"
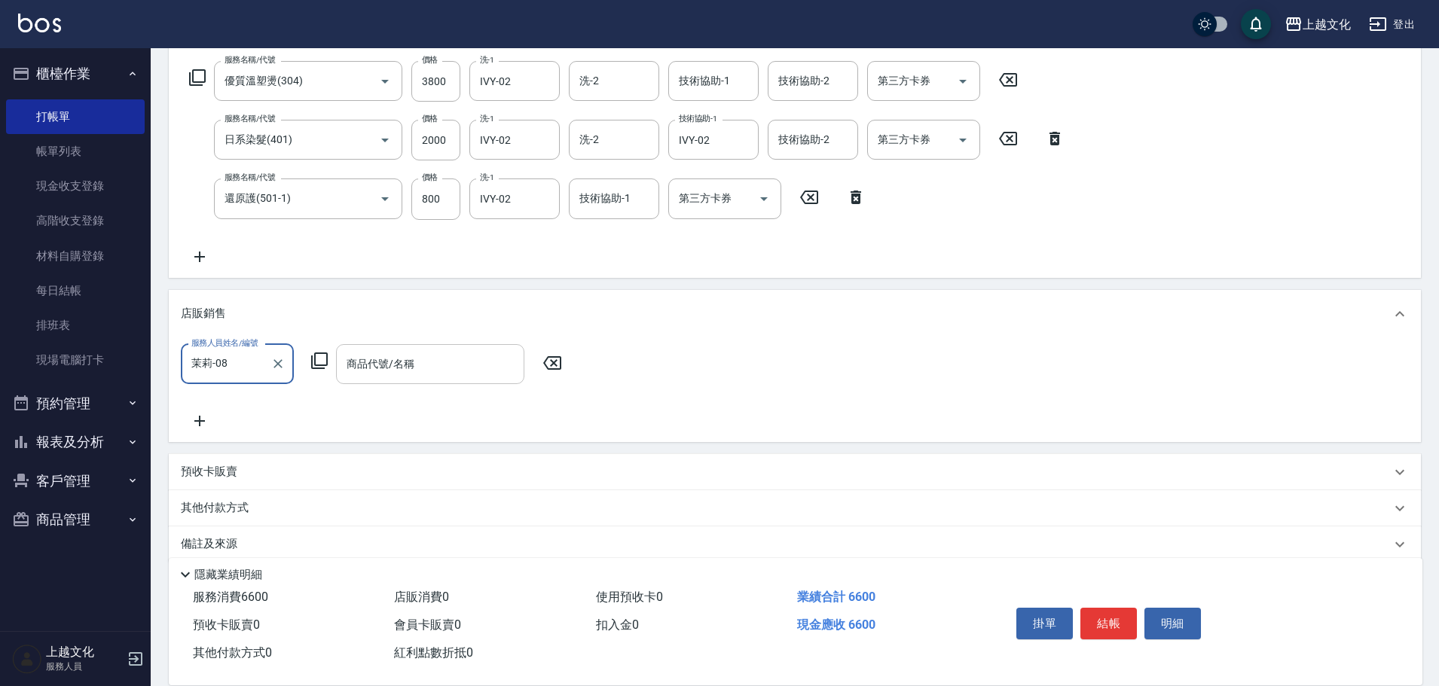
click at [417, 359] on input "商品代號/名稱" at bounding box center [430, 364] width 175 height 26
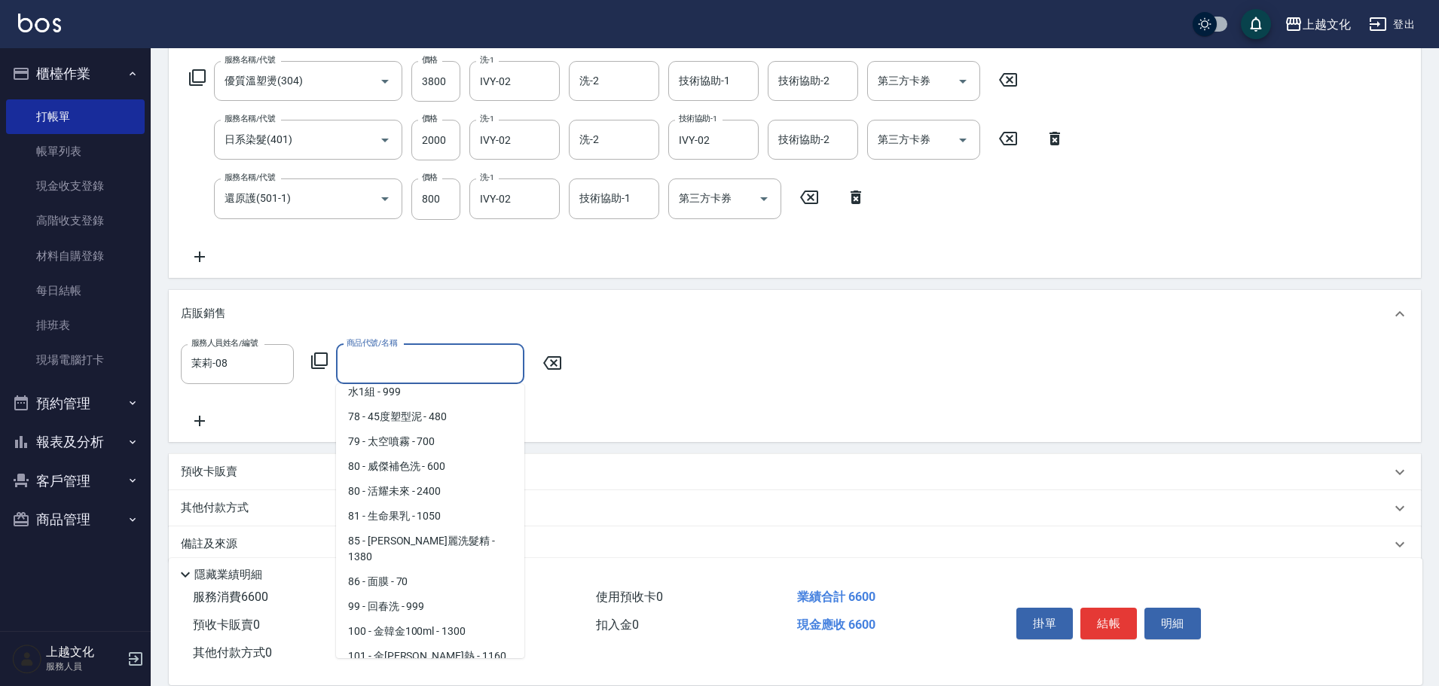
scroll to position [2382, 0]
click at [429, 643] on span "101 - 金[PERSON_NAME]熱 - 1160" at bounding box center [430, 655] width 188 height 25
click at [429, 527] on div "備註及來源" at bounding box center [795, 545] width 1252 height 36
type input "金韓金抗熱"
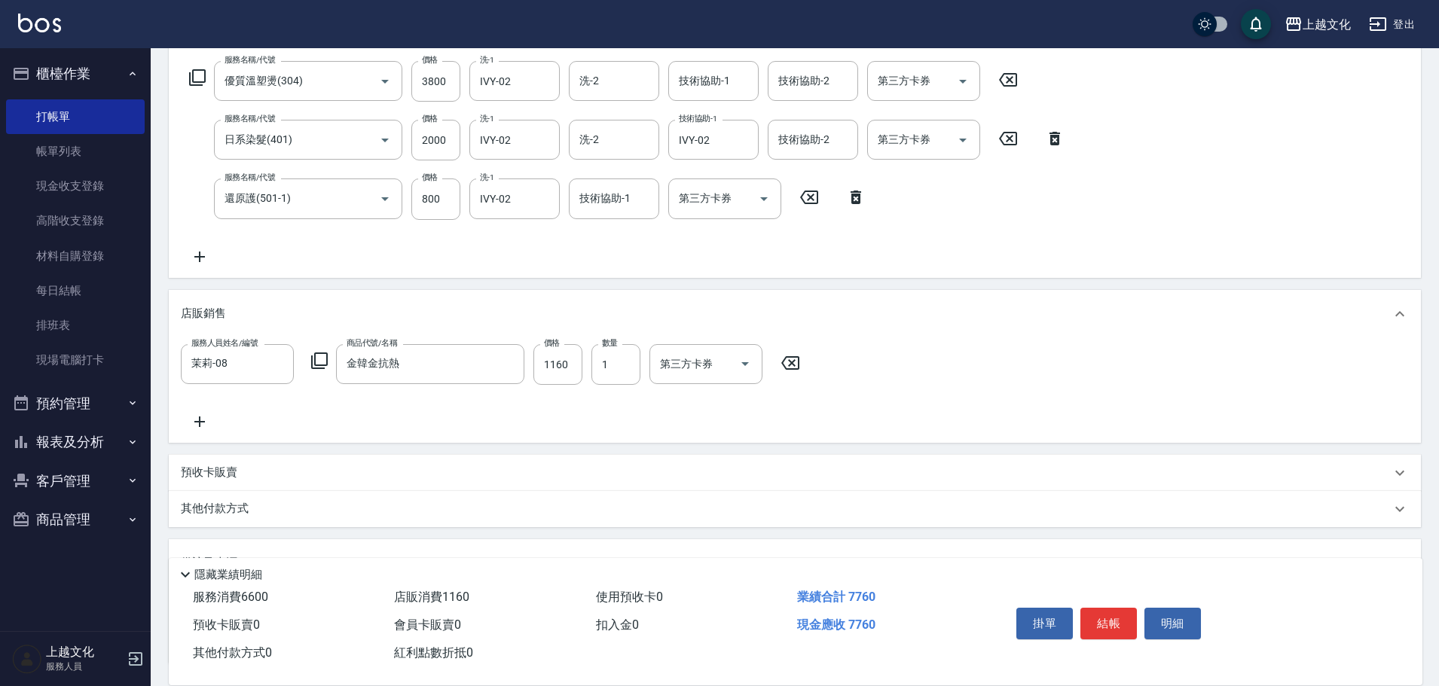
click at [201, 420] on icon at bounding box center [200, 422] width 38 height 18
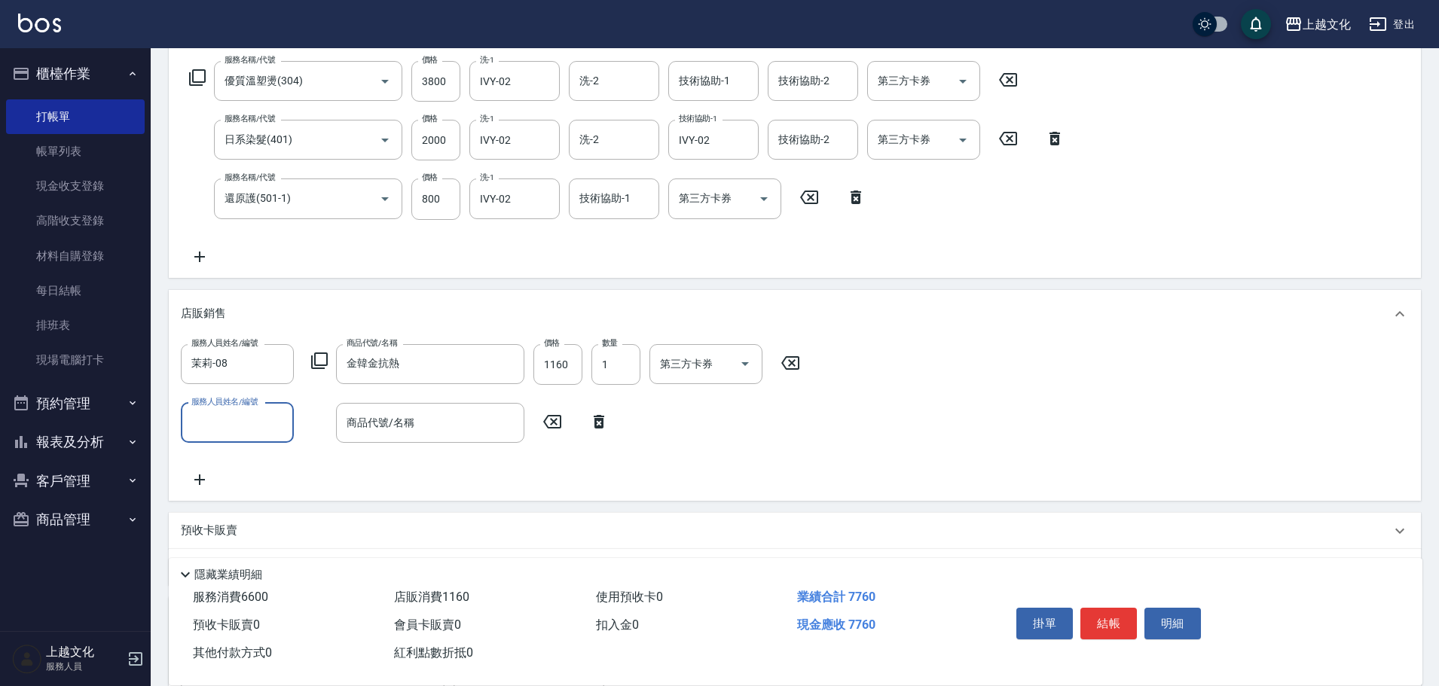
click at [229, 420] on input "服務人員姓名/編號" at bounding box center [237, 423] width 99 height 26
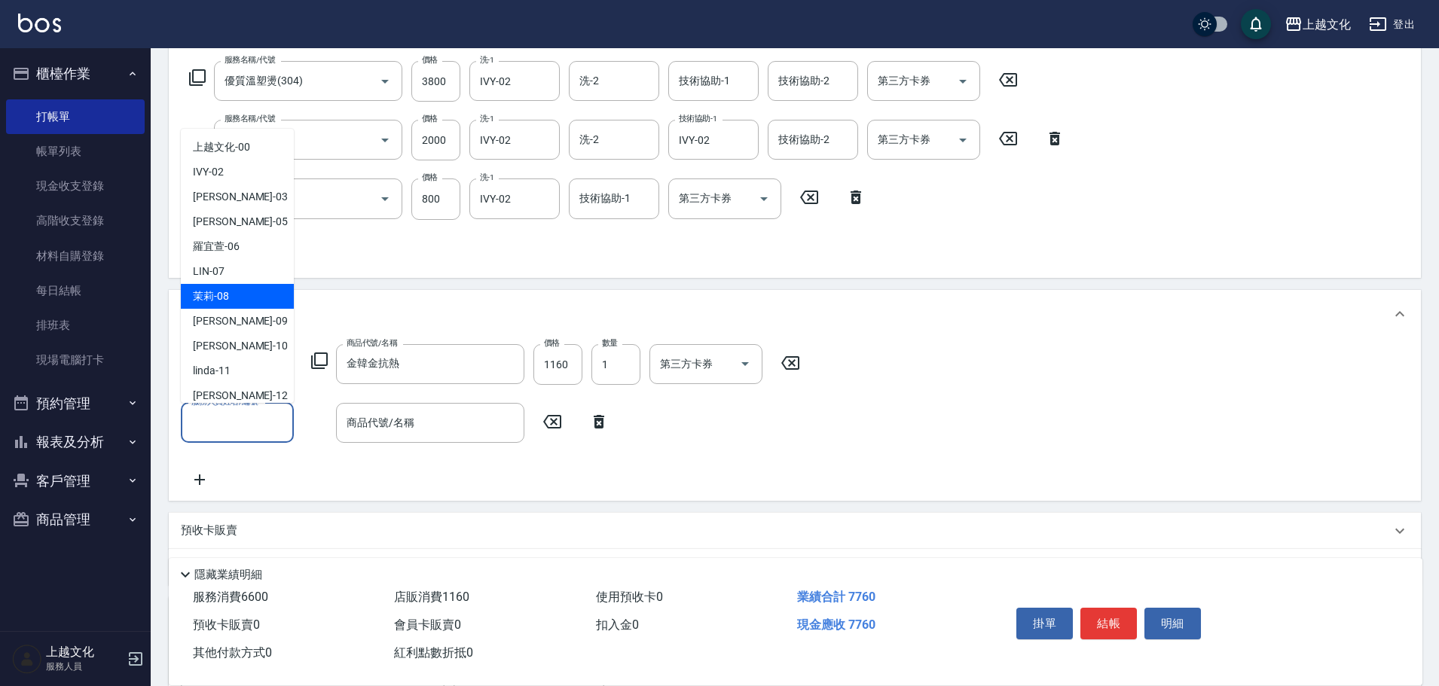
click at [246, 292] on div "茉莉 -08" at bounding box center [237, 296] width 113 height 25
type input "茉莉-08"
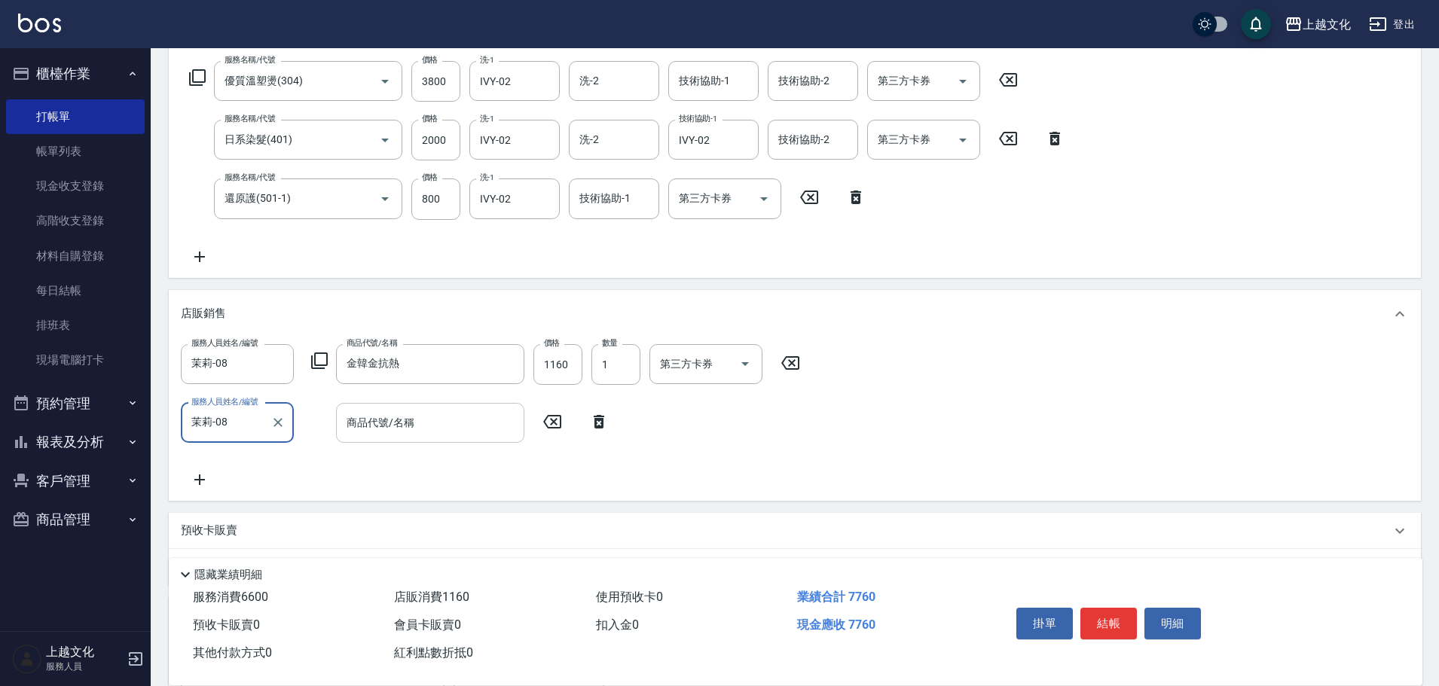
click at [443, 433] on input "商品代號/名稱" at bounding box center [430, 423] width 175 height 26
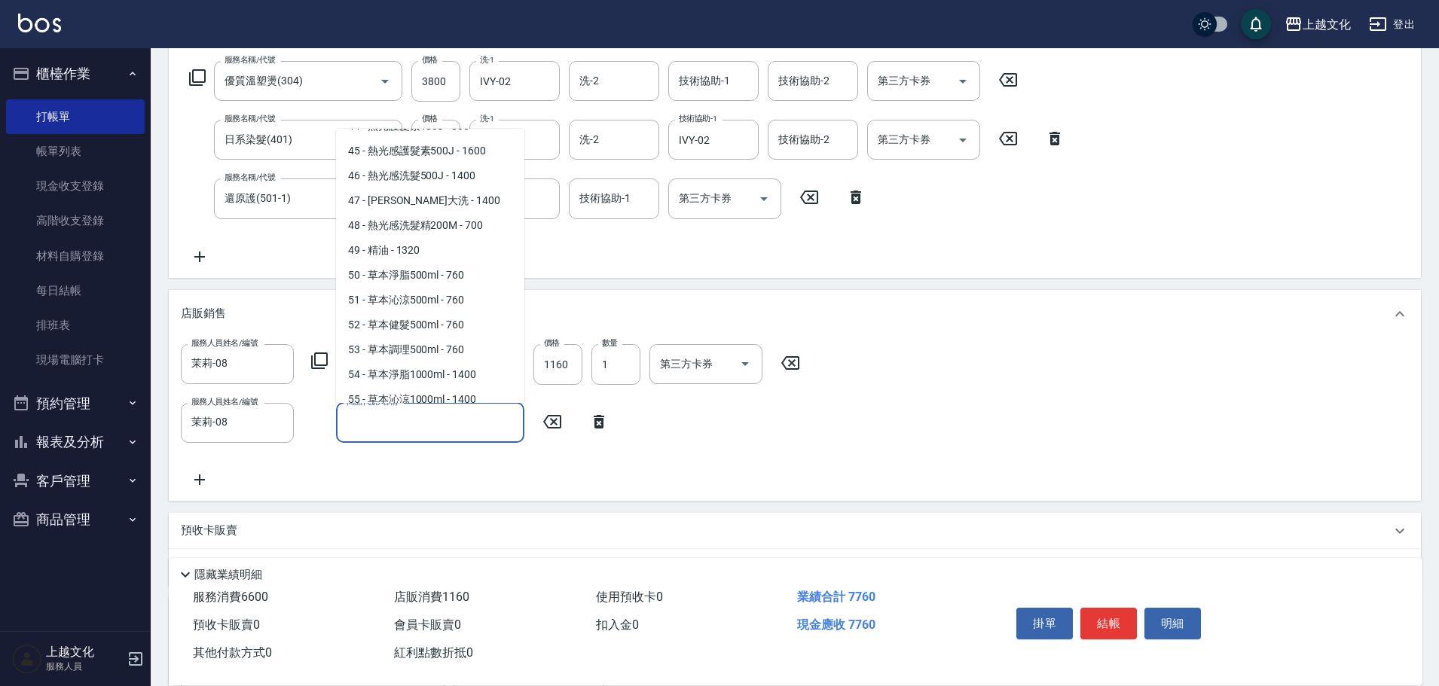
scroll to position [1450, 0]
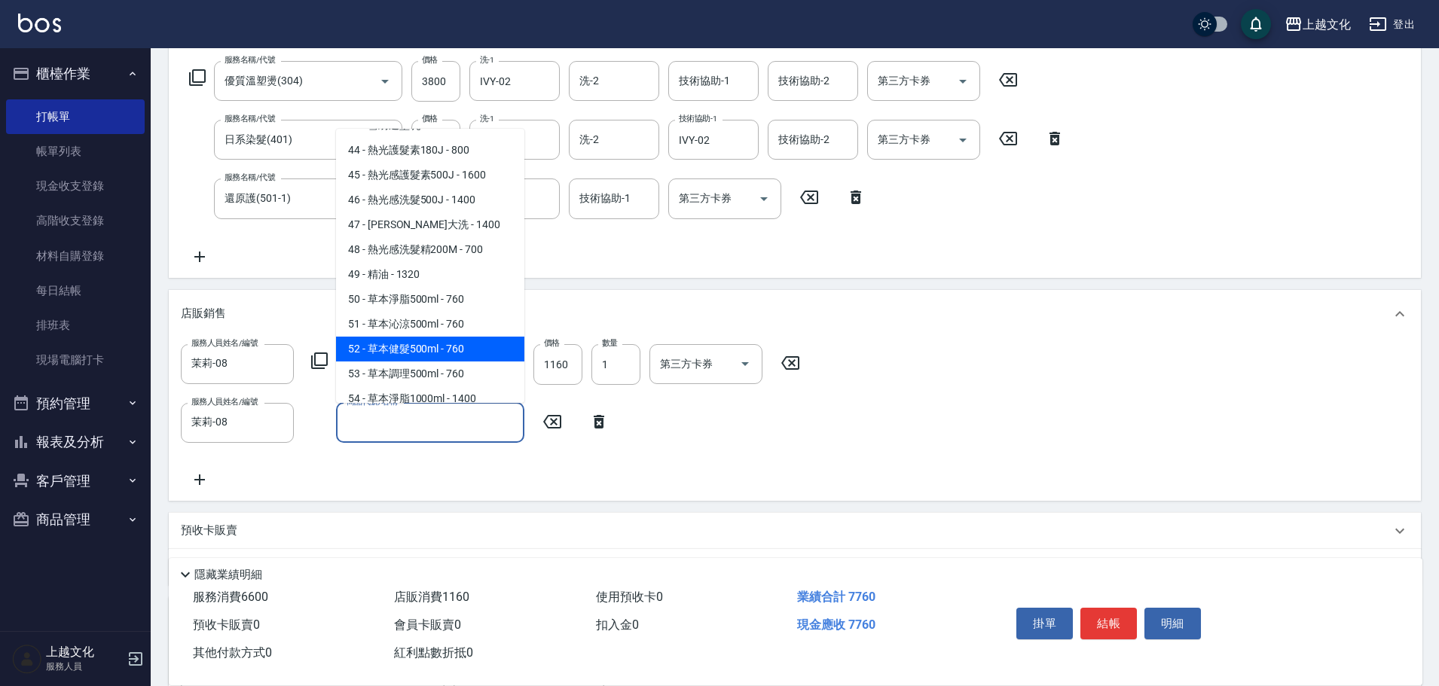
click at [447, 337] on span "52 - 草本健髮500ml - 760" at bounding box center [430, 349] width 188 height 25
type input "草本健髮500ml"
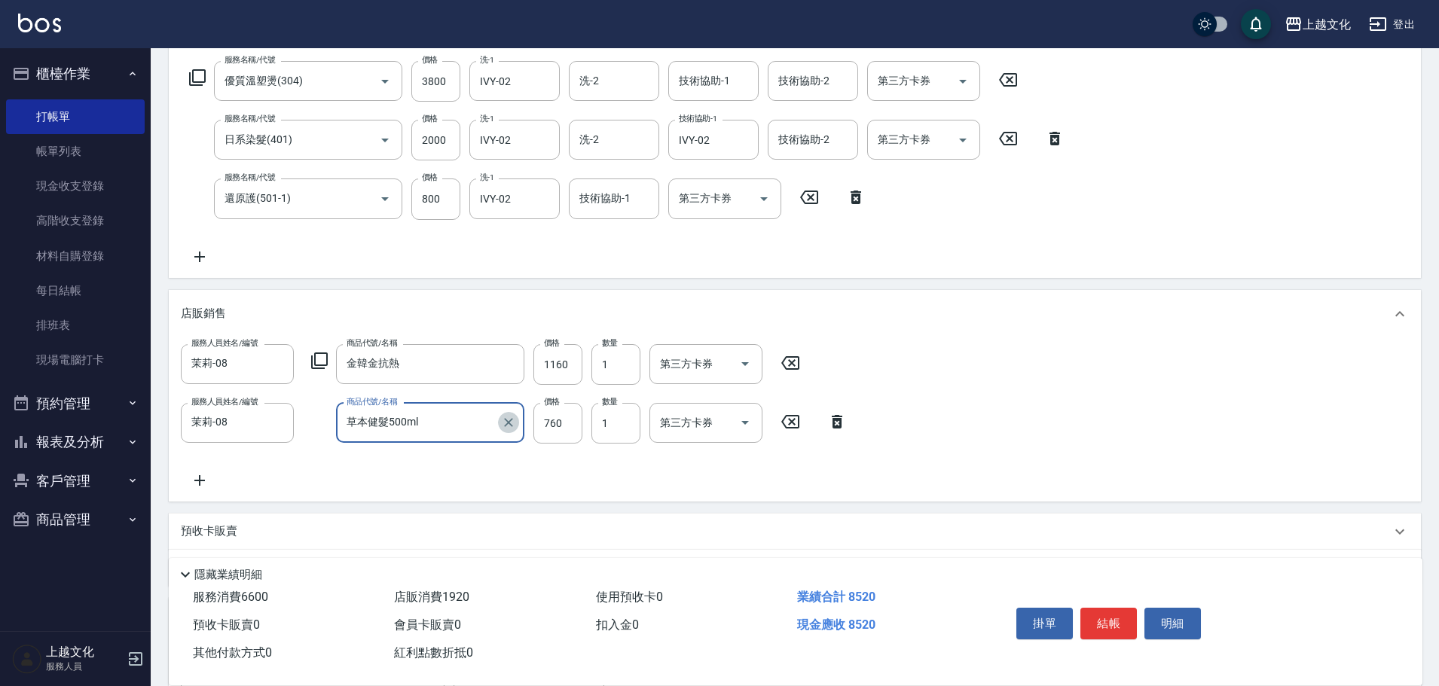
click at [502, 423] on icon "Clear" at bounding box center [508, 422] width 15 height 15
click at [431, 414] on input "商品代號/名稱" at bounding box center [430, 423] width 175 height 26
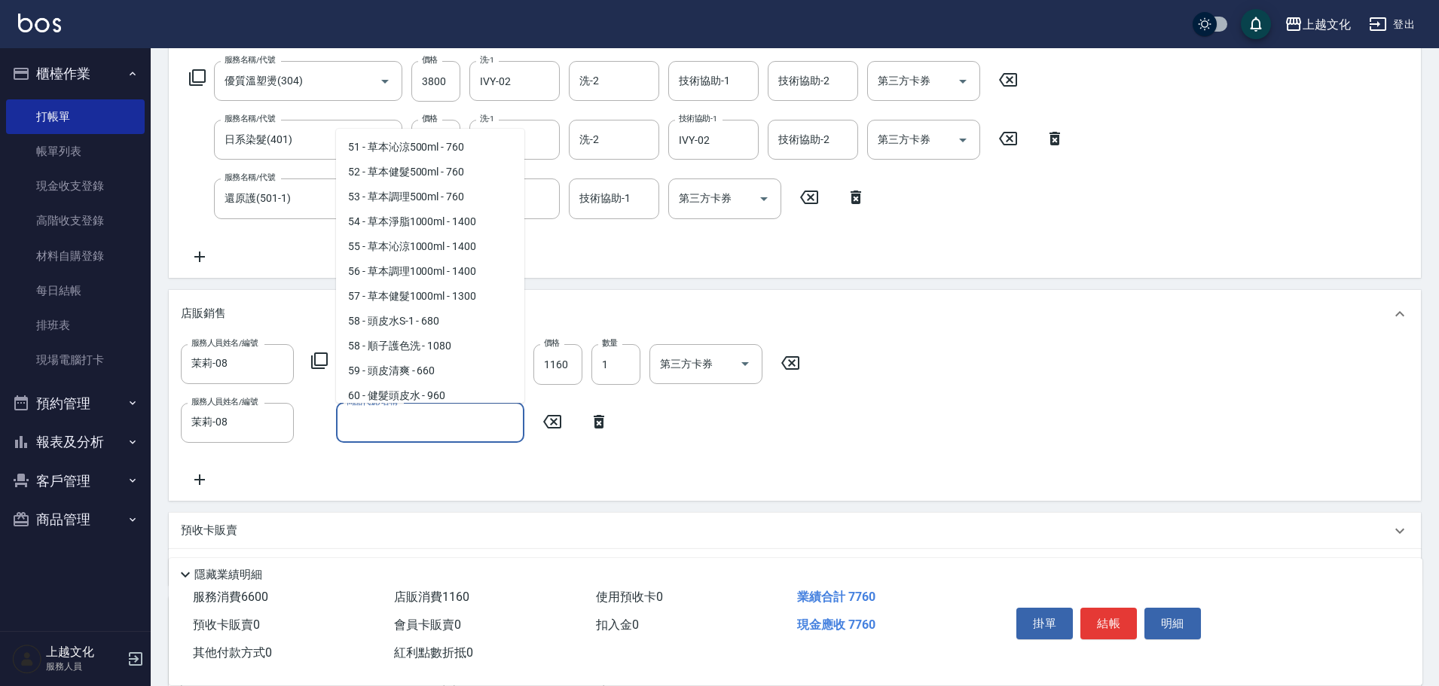
scroll to position [1580, 0]
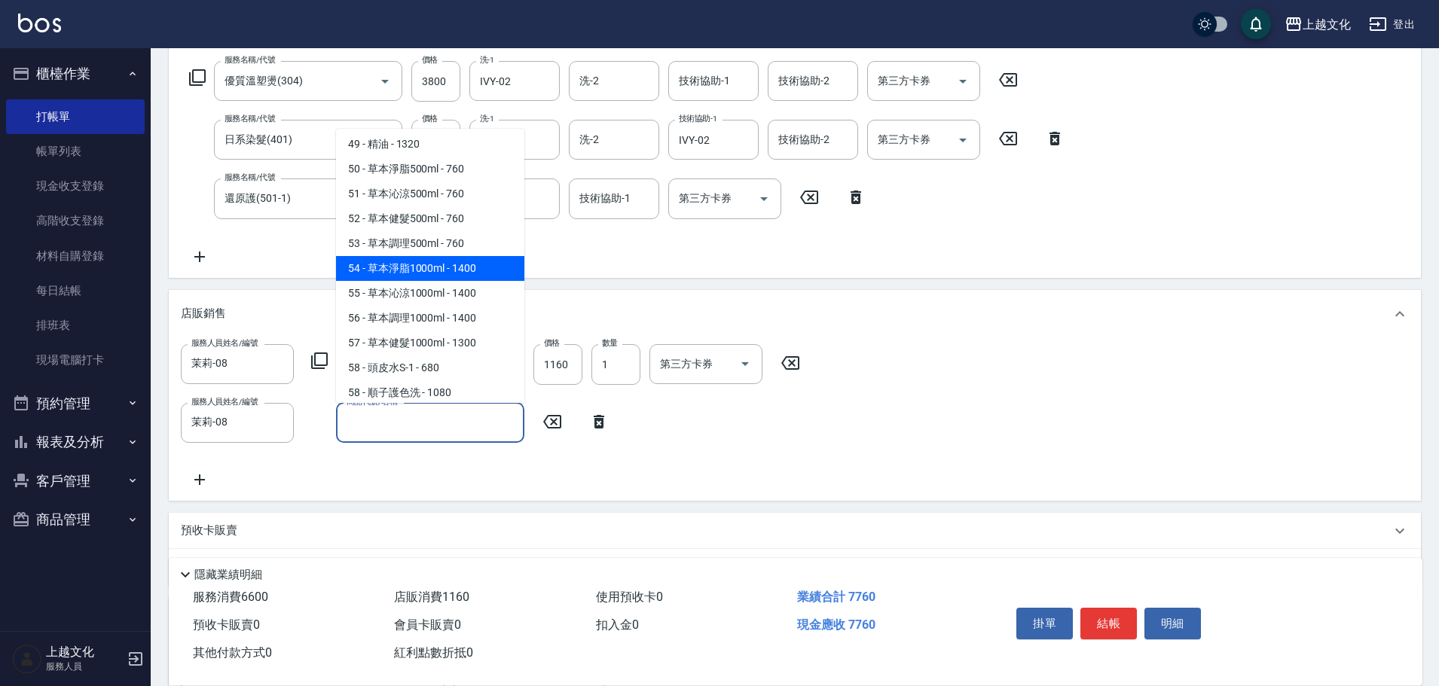
drag, startPoint x: 413, startPoint y: 162, endPoint x: 420, endPoint y: 191, distance: 30.1
click at [420, 191] on ul "0 - 黑天使養髮 - 1080 00 - 染送200 - 200 1 - 薰衣草蓬鬆液 - 640 001 - 金韓金髮膜 - 1360 2 - 補色洗(威…" at bounding box center [430, 266] width 188 height 274
click at [420, 256] on span "54 - 草本淨脂1000ml - 1400" at bounding box center [430, 268] width 188 height 25
type input "草本淨脂1000ml"
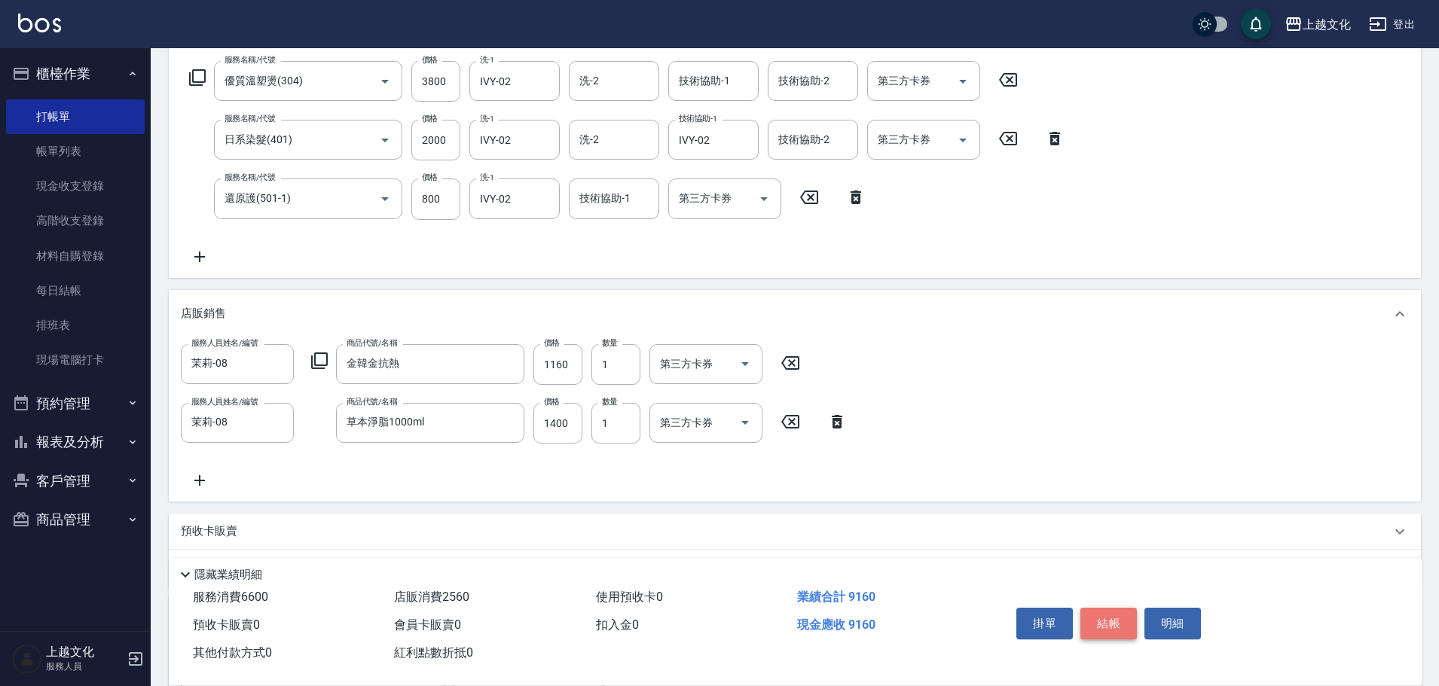
click at [1107, 618] on button "結帳" at bounding box center [1108, 624] width 56 height 32
type input "[DATE] 16:43"
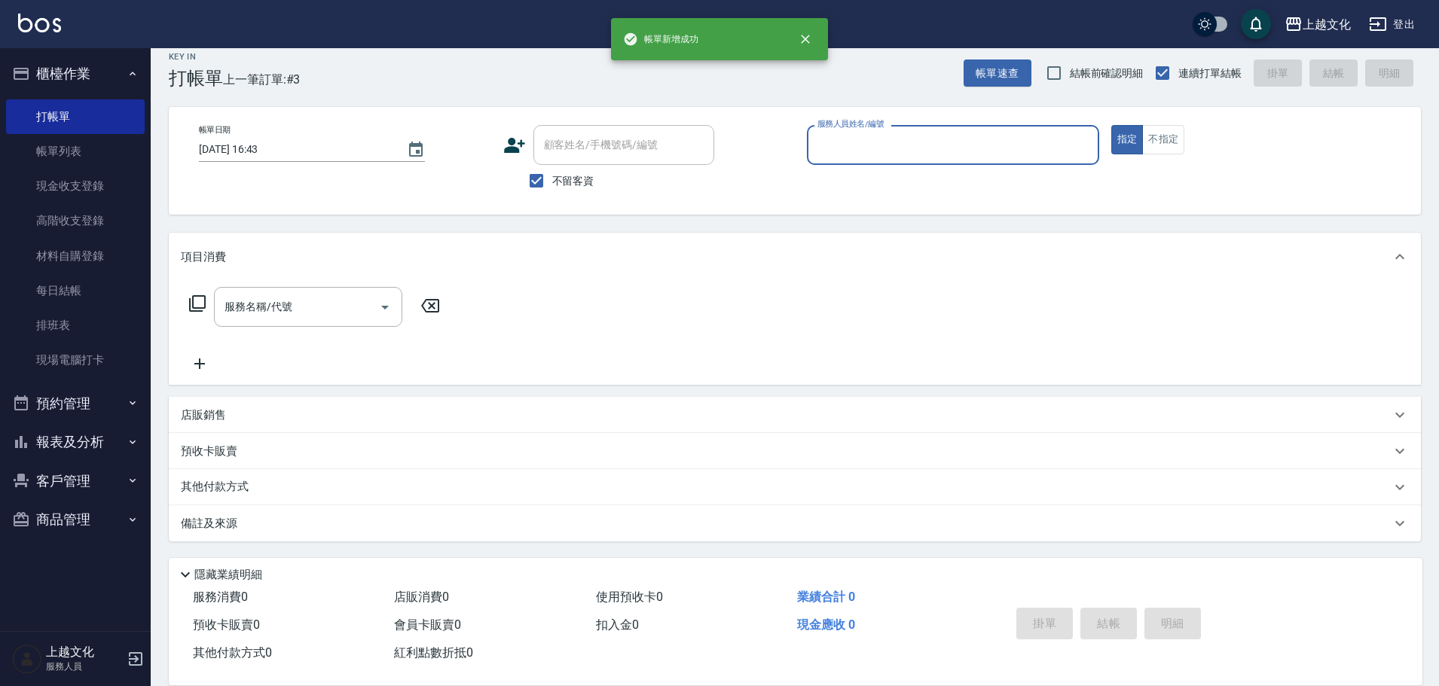
scroll to position [0, 0]
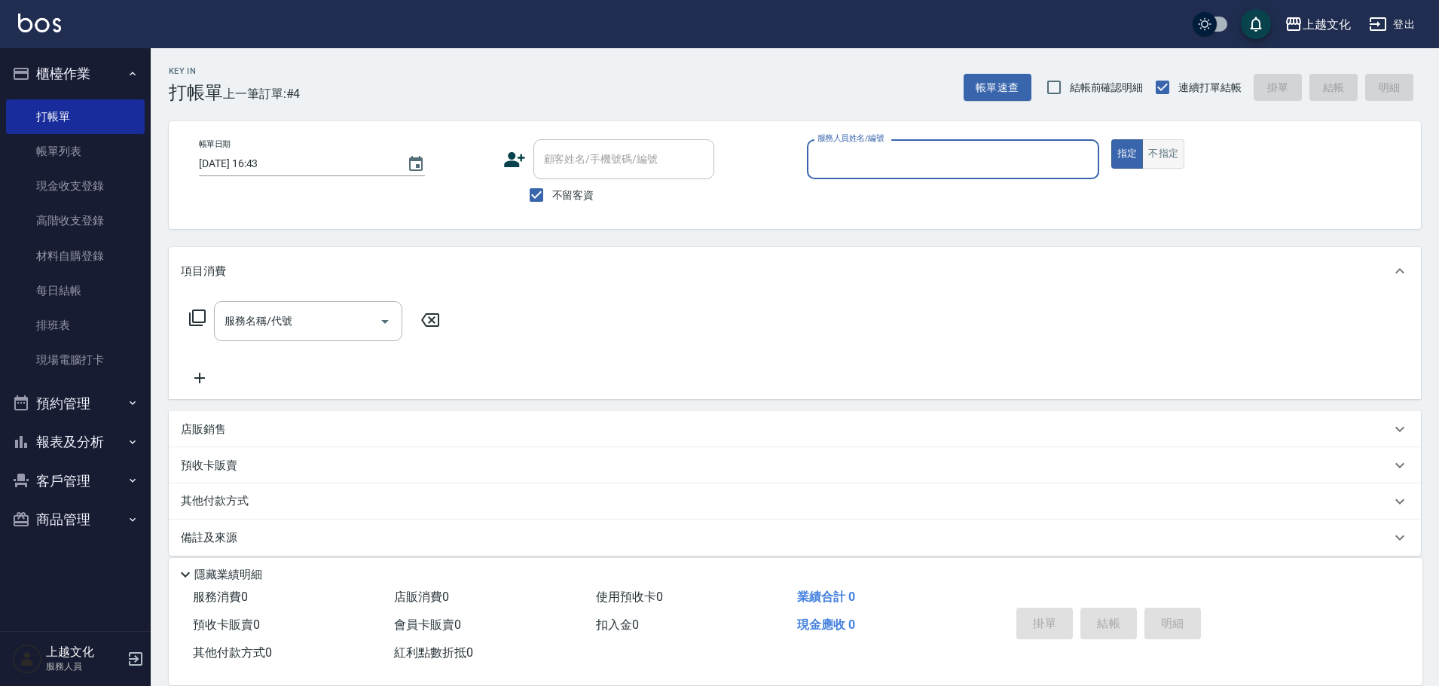
click at [1146, 152] on button "不指定" at bounding box center [1163, 153] width 42 height 29
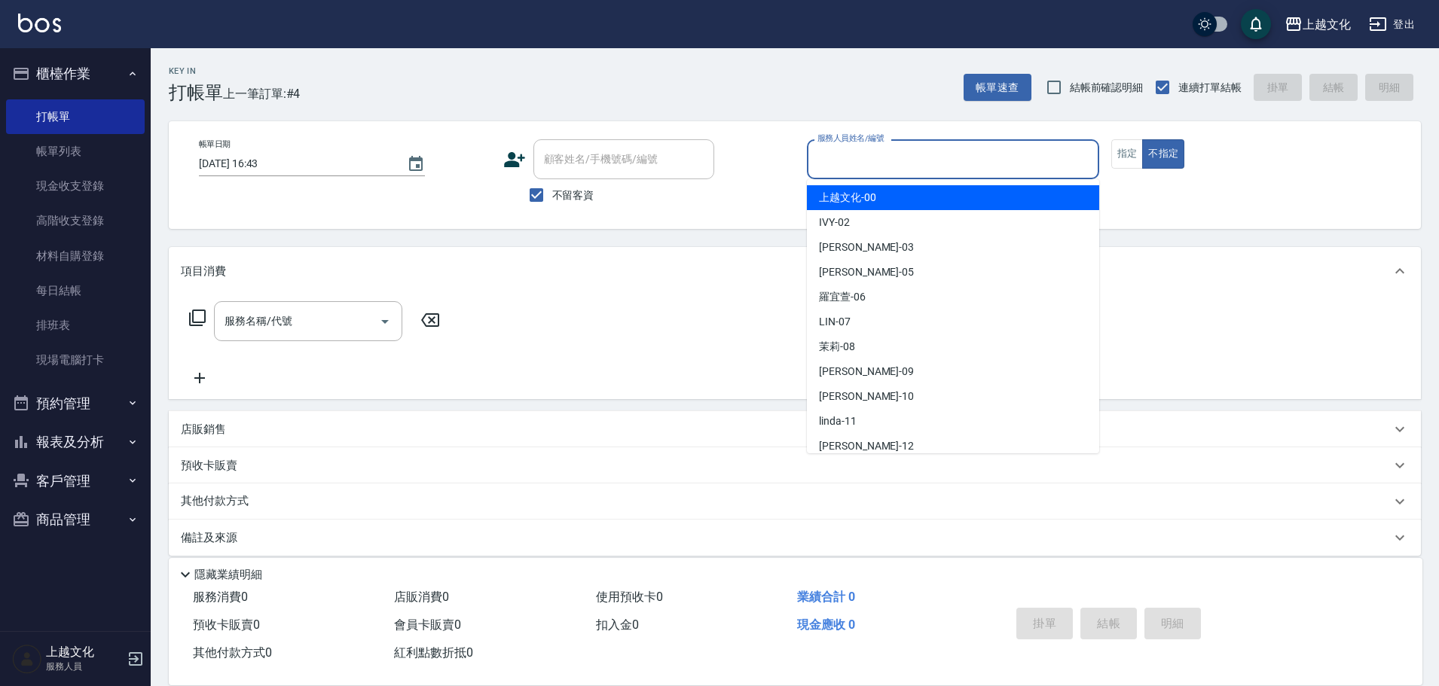
click at [984, 148] on input "服務人員姓名/編號" at bounding box center [953, 159] width 279 height 26
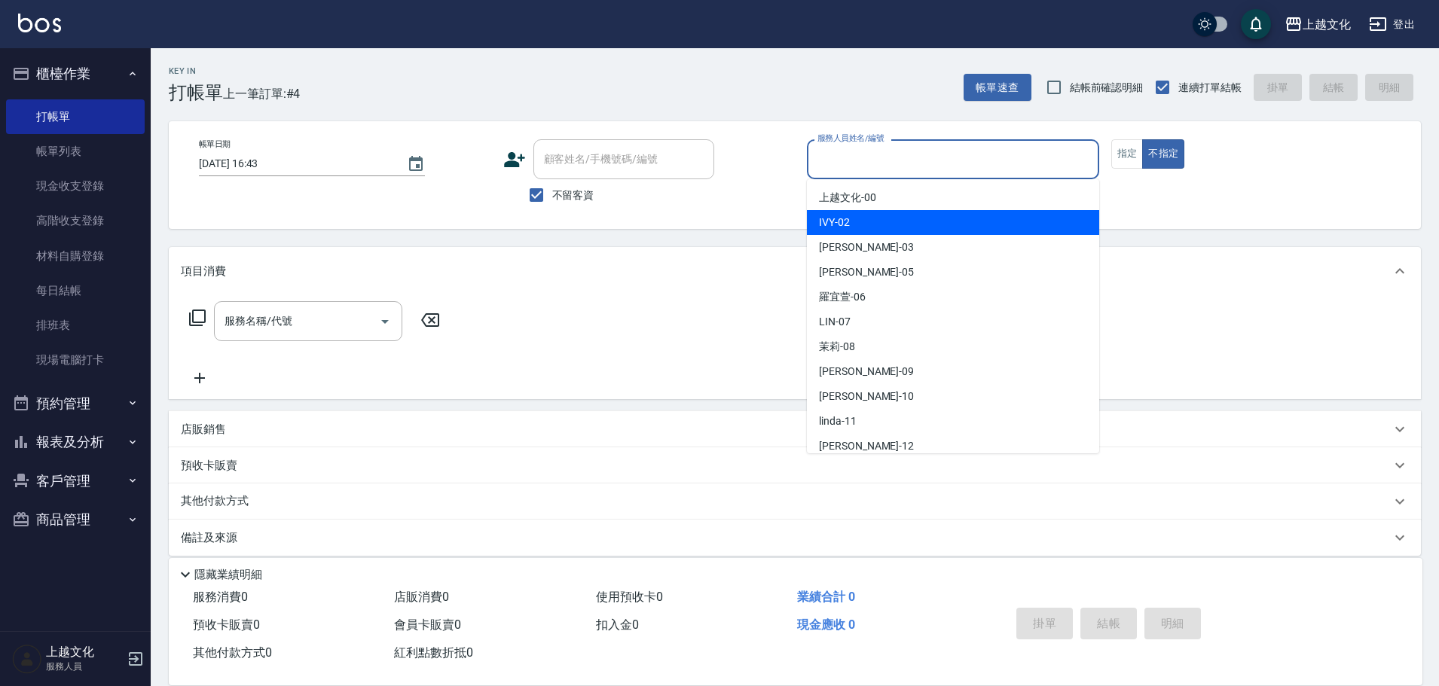
click at [962, 221] on div "IVY -02" at bounding box center [953, 222] width 292 height 25
click at [962, 221] on div "帳單日期 [DATE] 16:43 顧客姓名/手機號碼/編號 顧客姓名/手機號碼/編號 不留客資 服務人員姓名/編號 服務人員姓名/編號 指定 不指定" at bounding box center [795, 175] width 1252 height 108
type input "IVY-02"
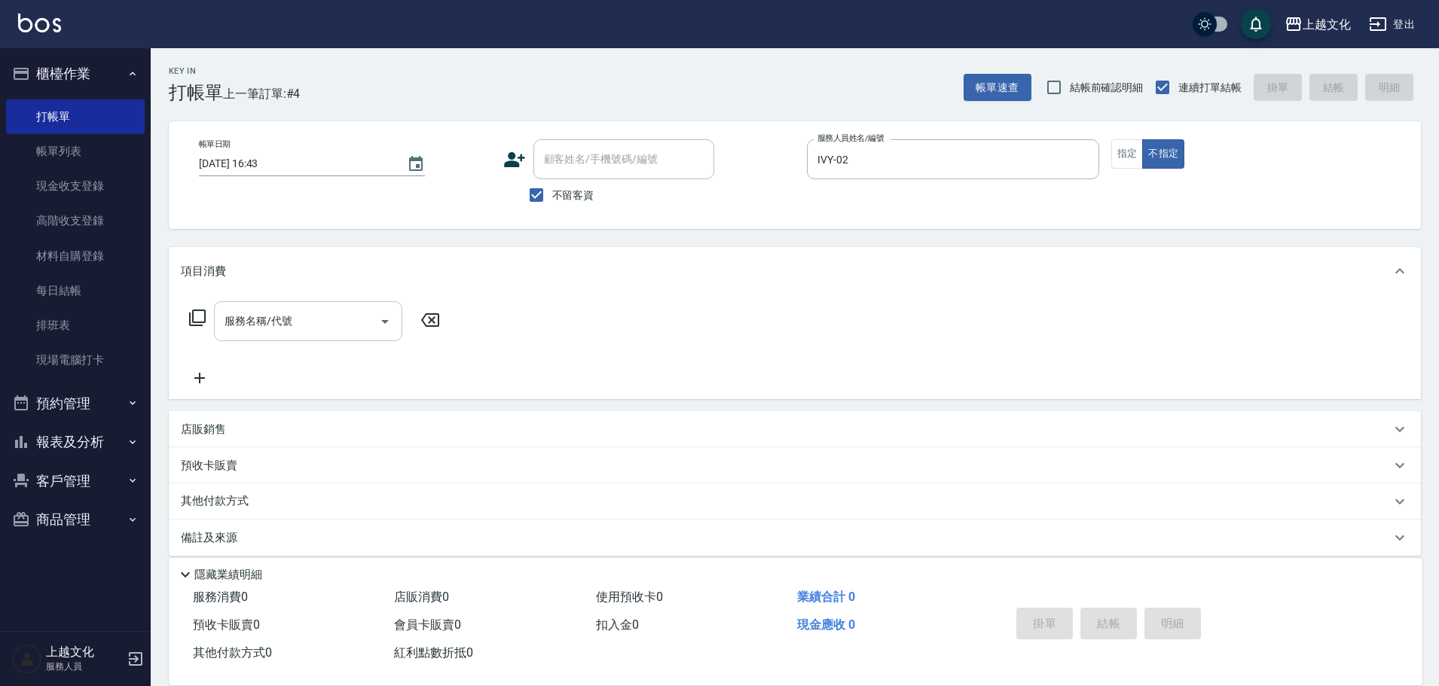
click at [382, 329] on icon "Open" at bounding box center [385, 322] width 18 height 18
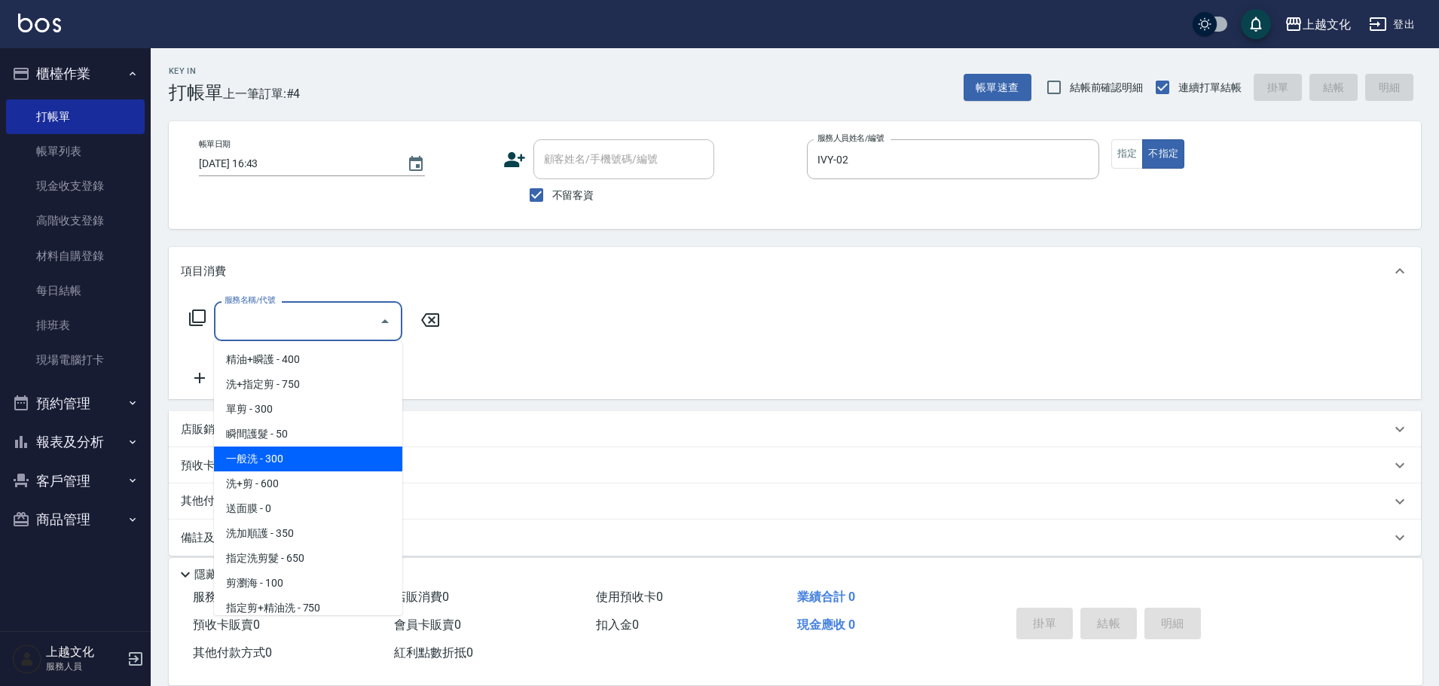
drag, startPoint x: 309, startPoint y: 456, endPoint x: 318, endPoint y: 406, distance: 51.3
click at [309, 447] on span "一般洗 - 300" at bounding box center [308, 459] width 188 height 25
click at [316, 424] on div "店販銷售" at bounding box center [795, 429] width 1252 height 36
type input "一般洗(105)"
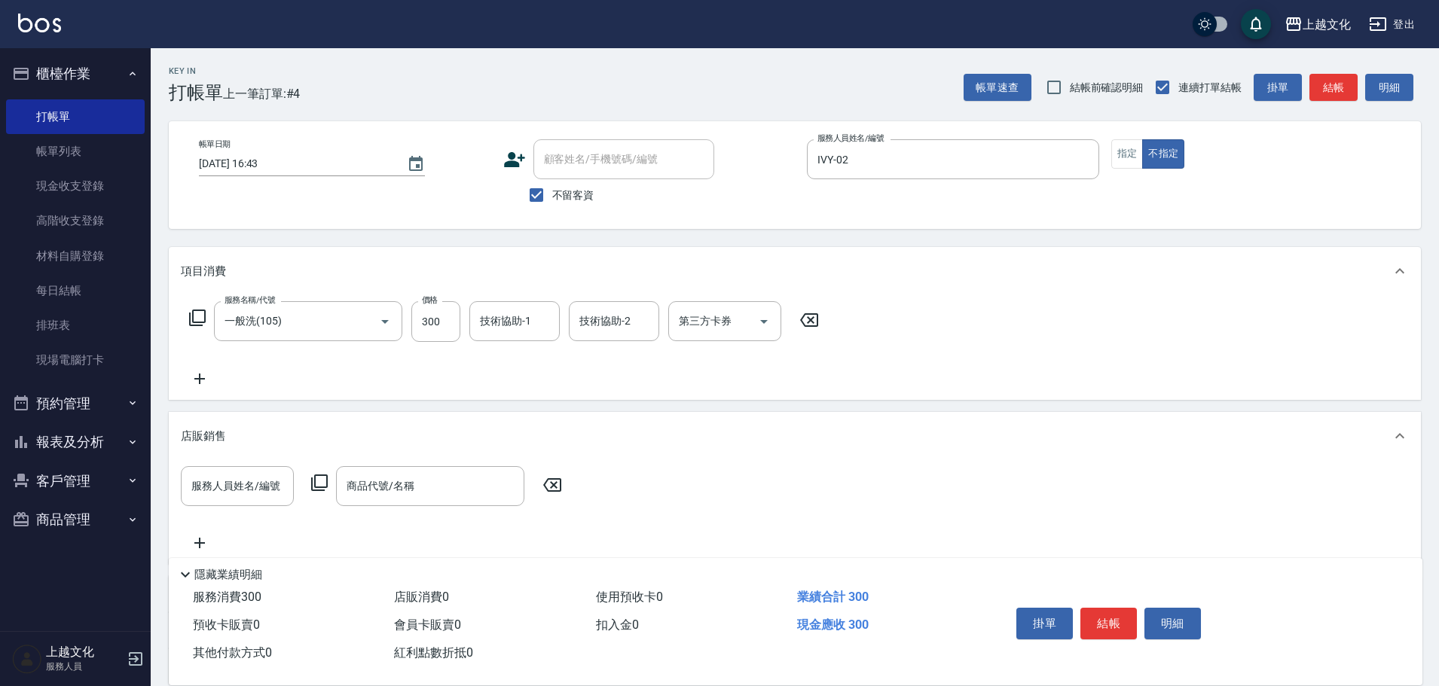
click at [808, 315] on icon at bounding box center [809, 320] width 18 height 14
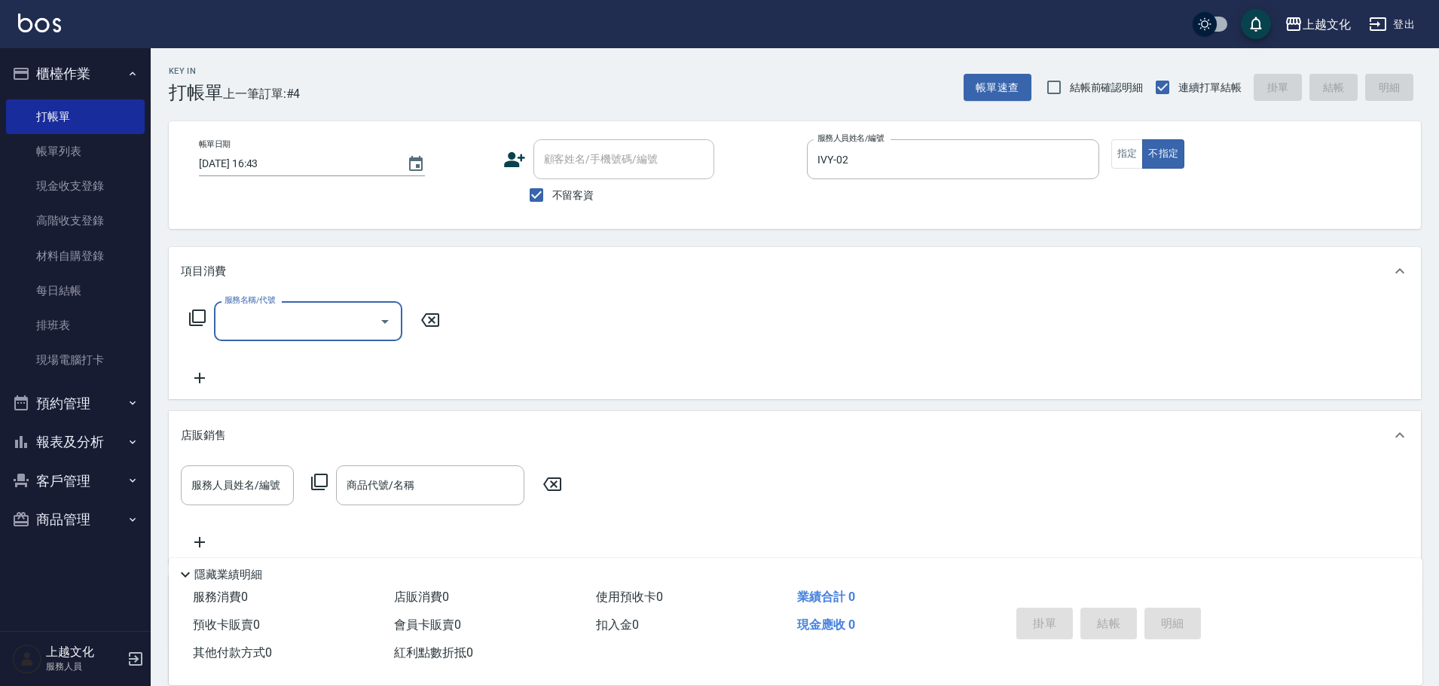
click at [541, 478] on icon at bounding box center [552, 484] width 38 height 18
click at [369, 325] on input "服務名稱/代號" at bounding box center [297, 321] width 152 height 26
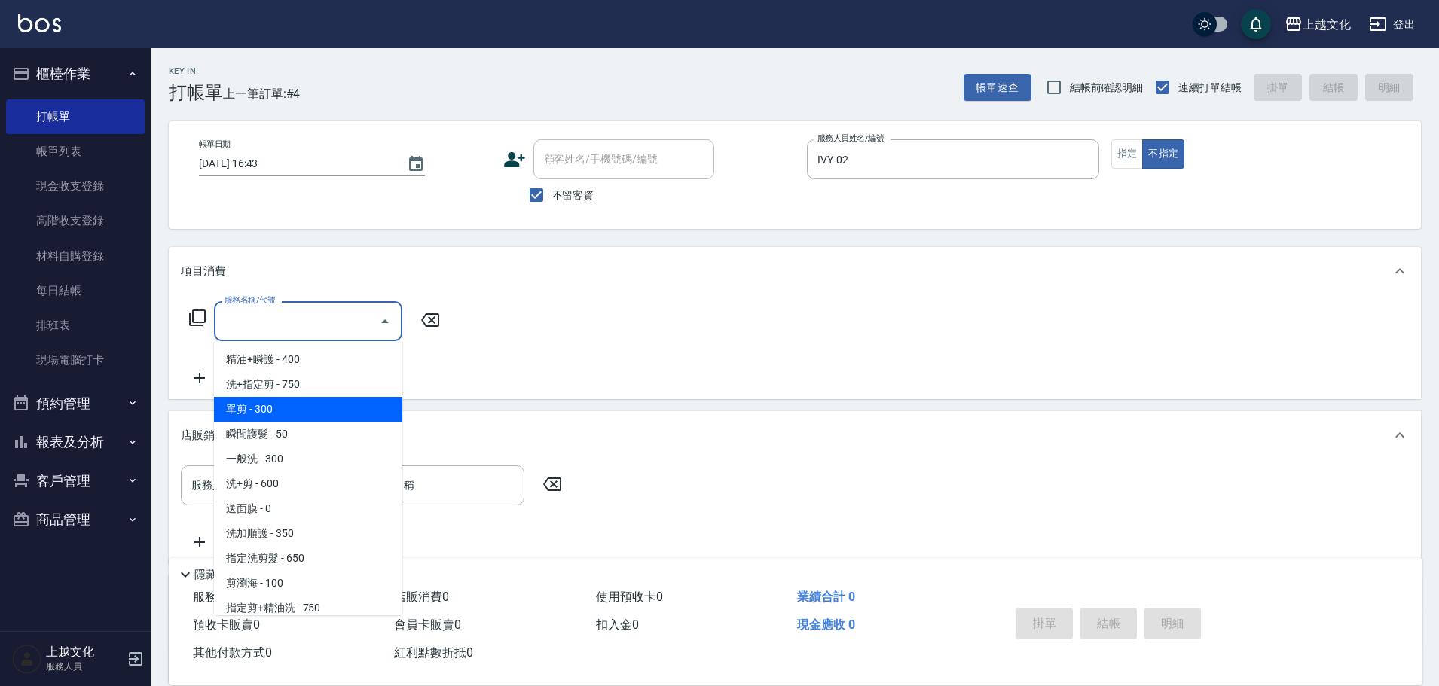
click at [345, 412] on span "單剪 - 300" at bounding box center [308, 409] width 188 height 25
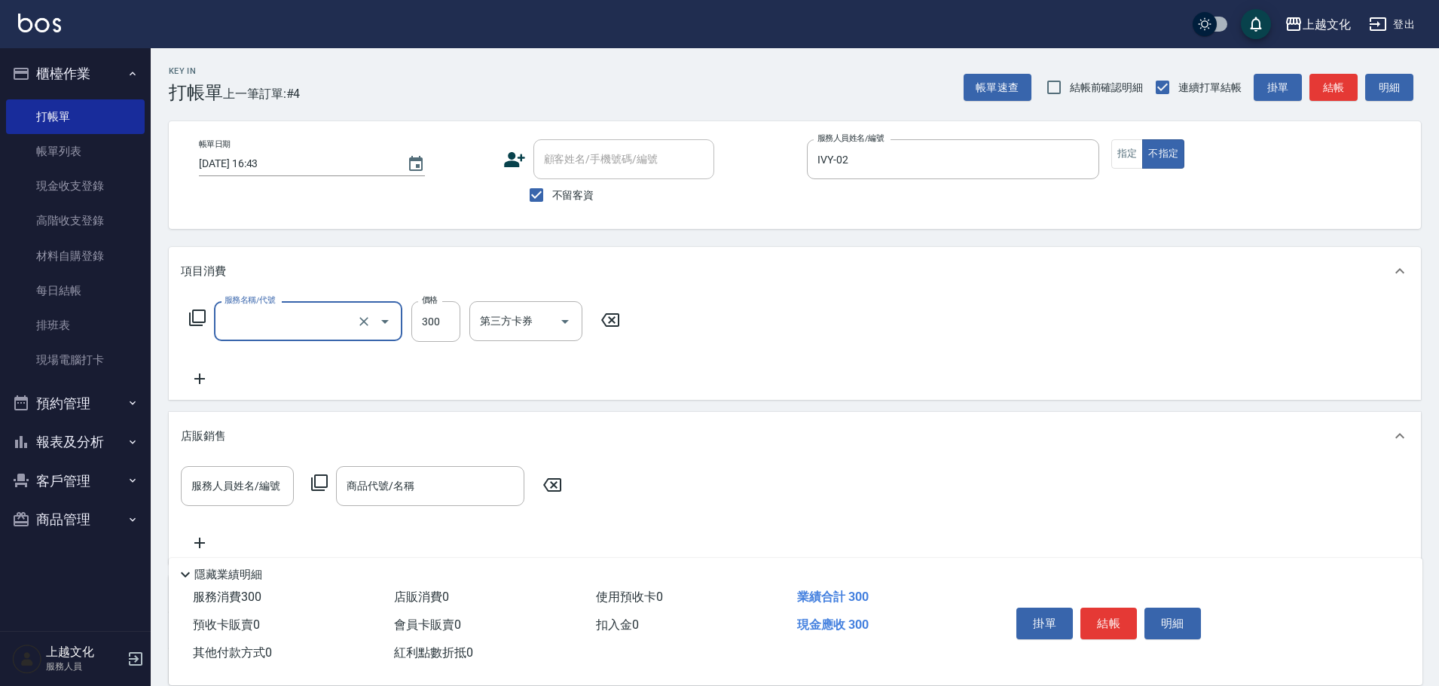
type input "單剪(103)"
click at [1094, 618] on button "結帳" at bounding box center [1108, 624] width 56 height 32
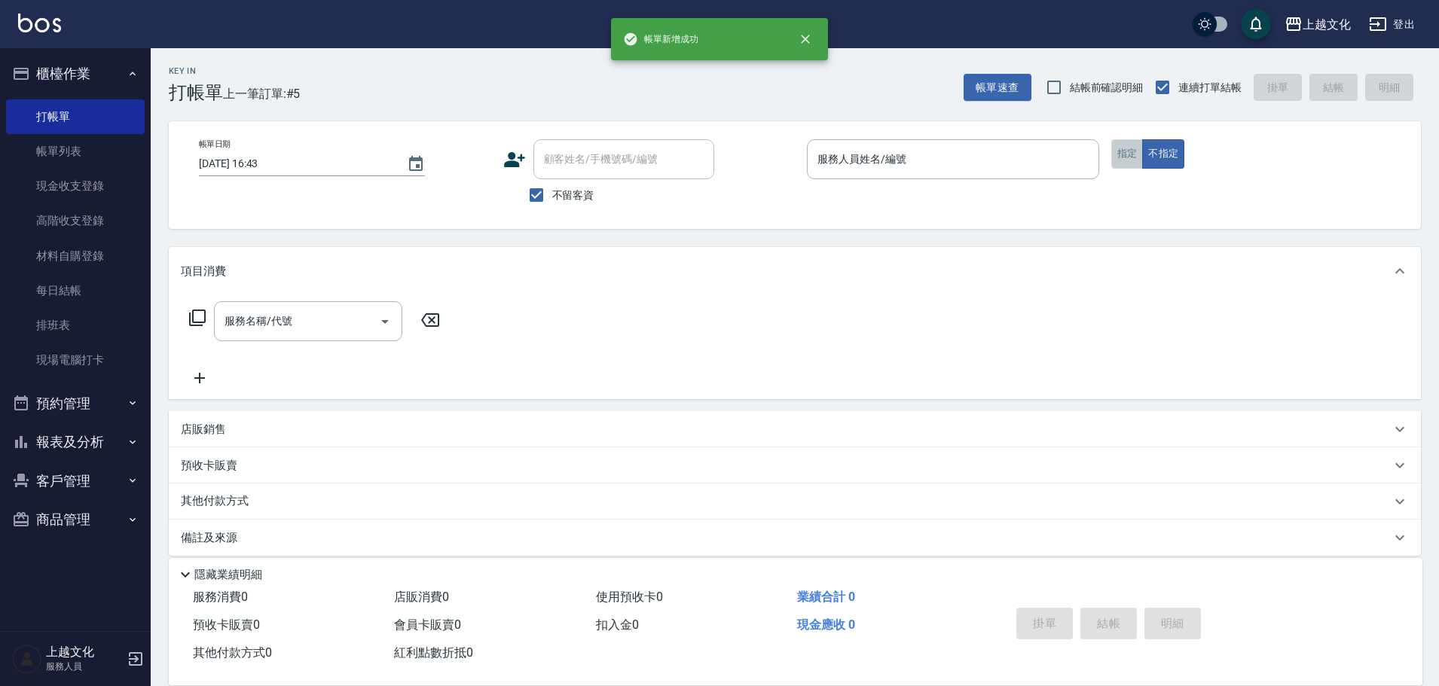
click at [1116, 158] on button "指定" at bounding box center [1127, 153] width 32 height 29
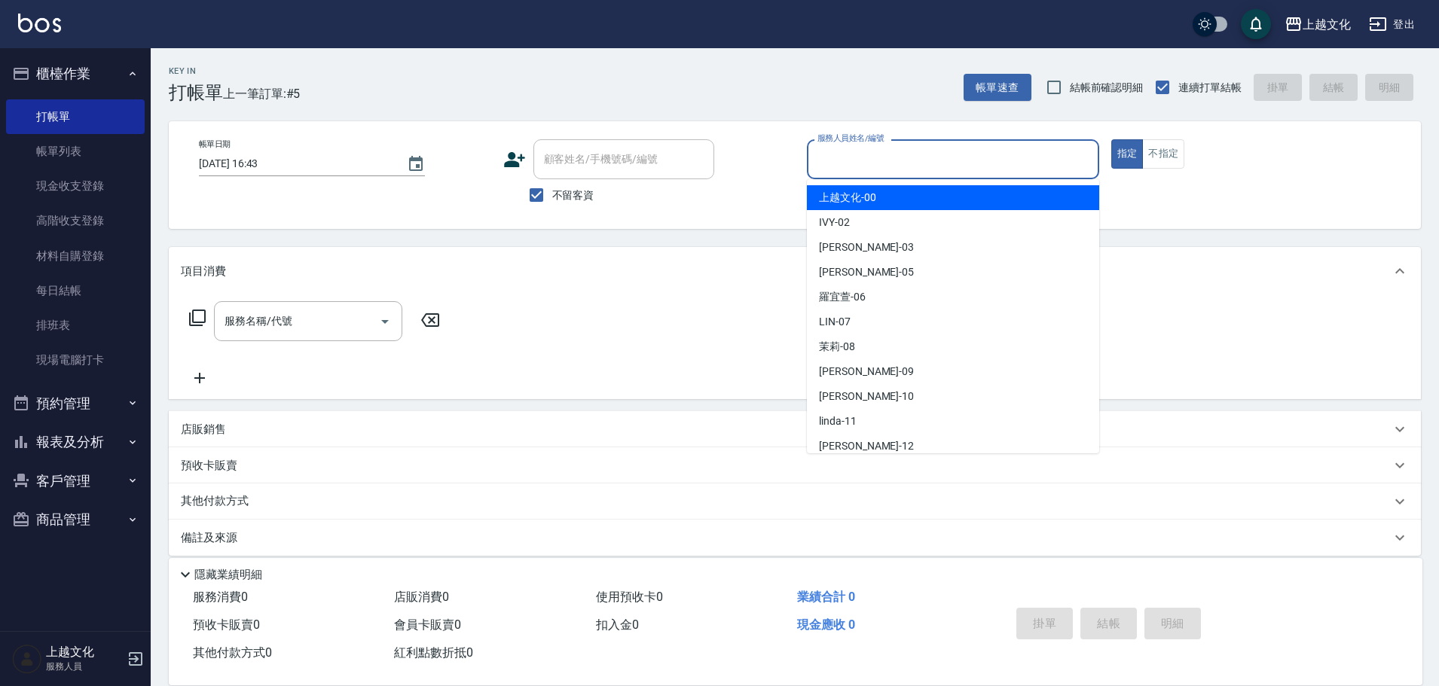
click at [993, 161] on input "服務人員姓名/編號" at bounding box center [953, 159] width 279 height 26
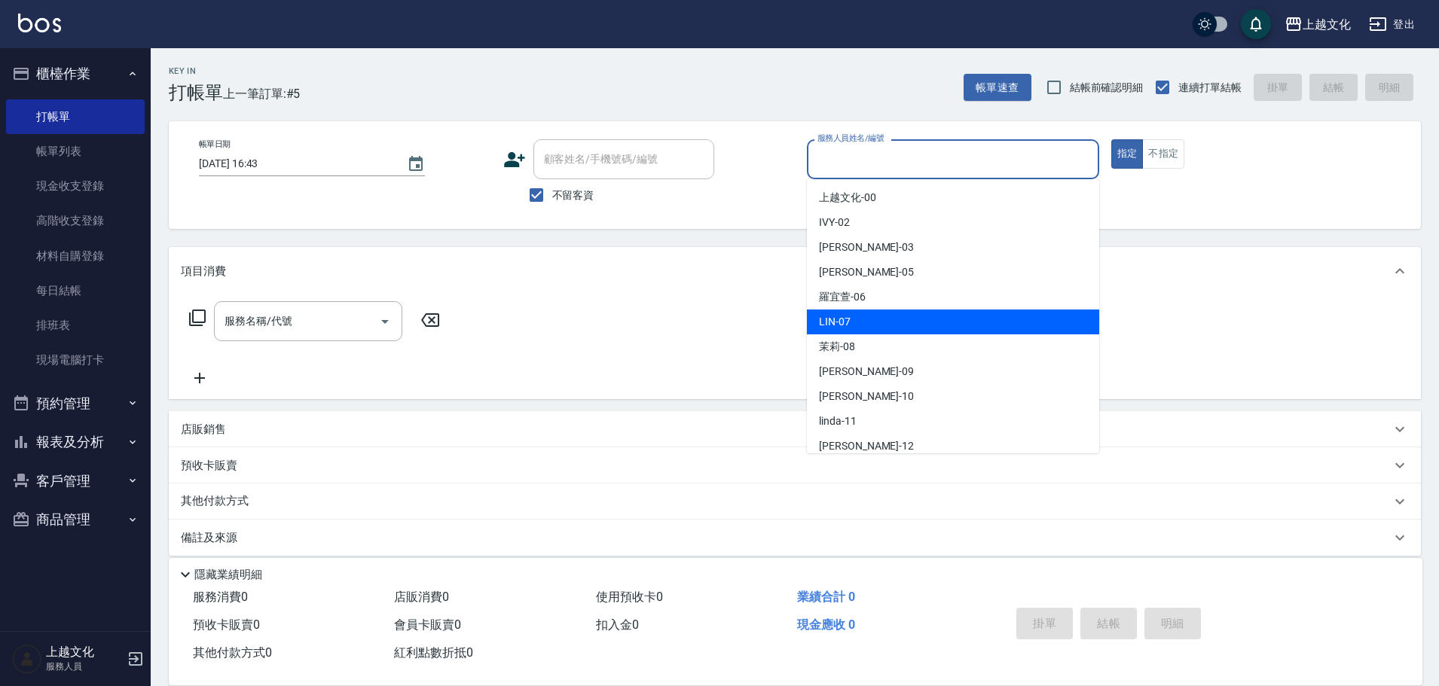
click at [930, 310] on div "LIN -07" at bounding box center [953, 322] width 292 height 25
type input "LIN-07"
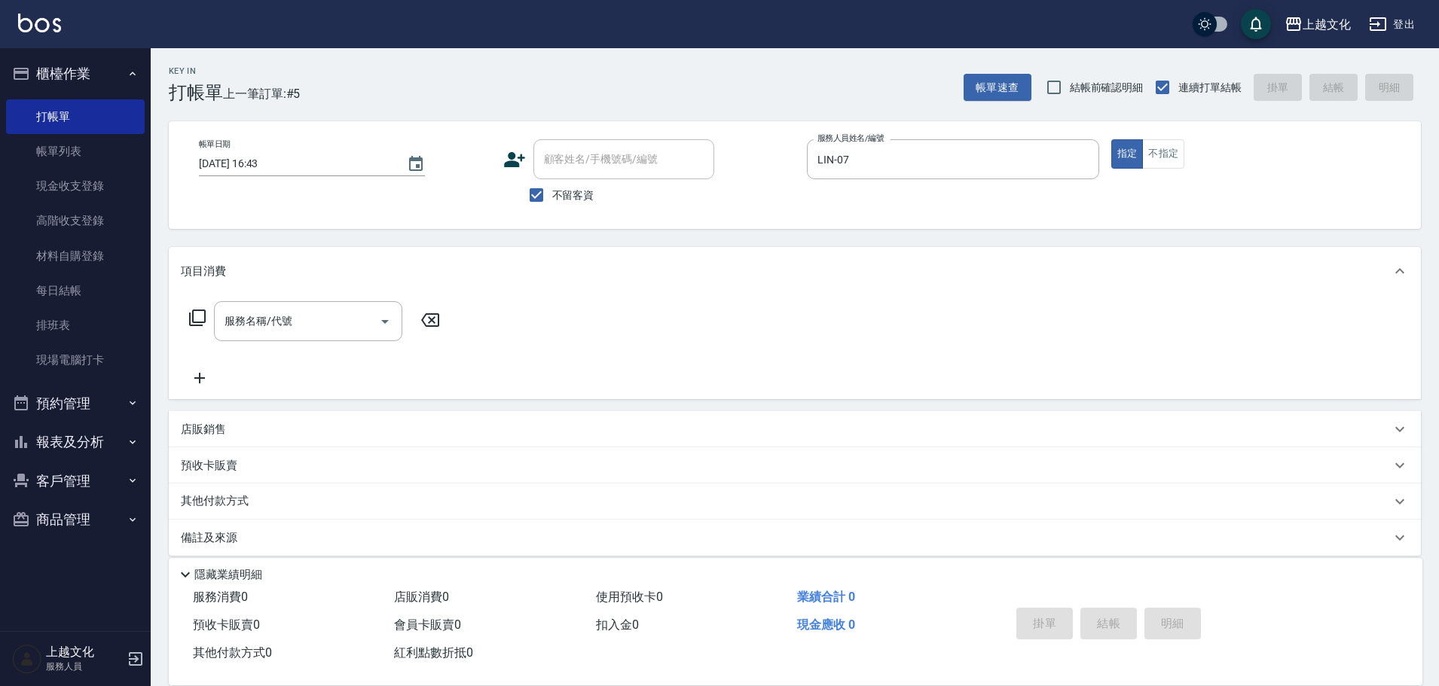
click at [191, 323] on icon at bounding box center [197, 318] width 18 height 18
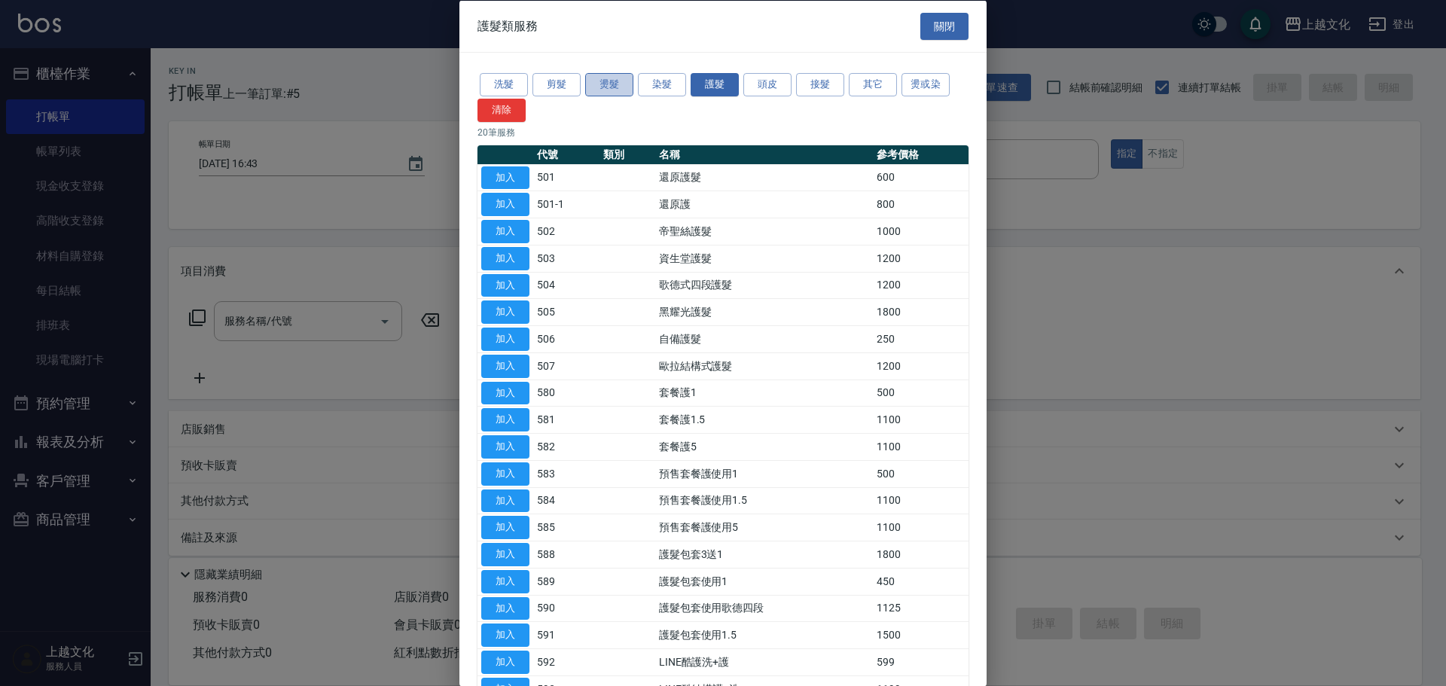
click at [609, 90] on button "燙髮" at bounding box center [609, 84] width 48 height 23
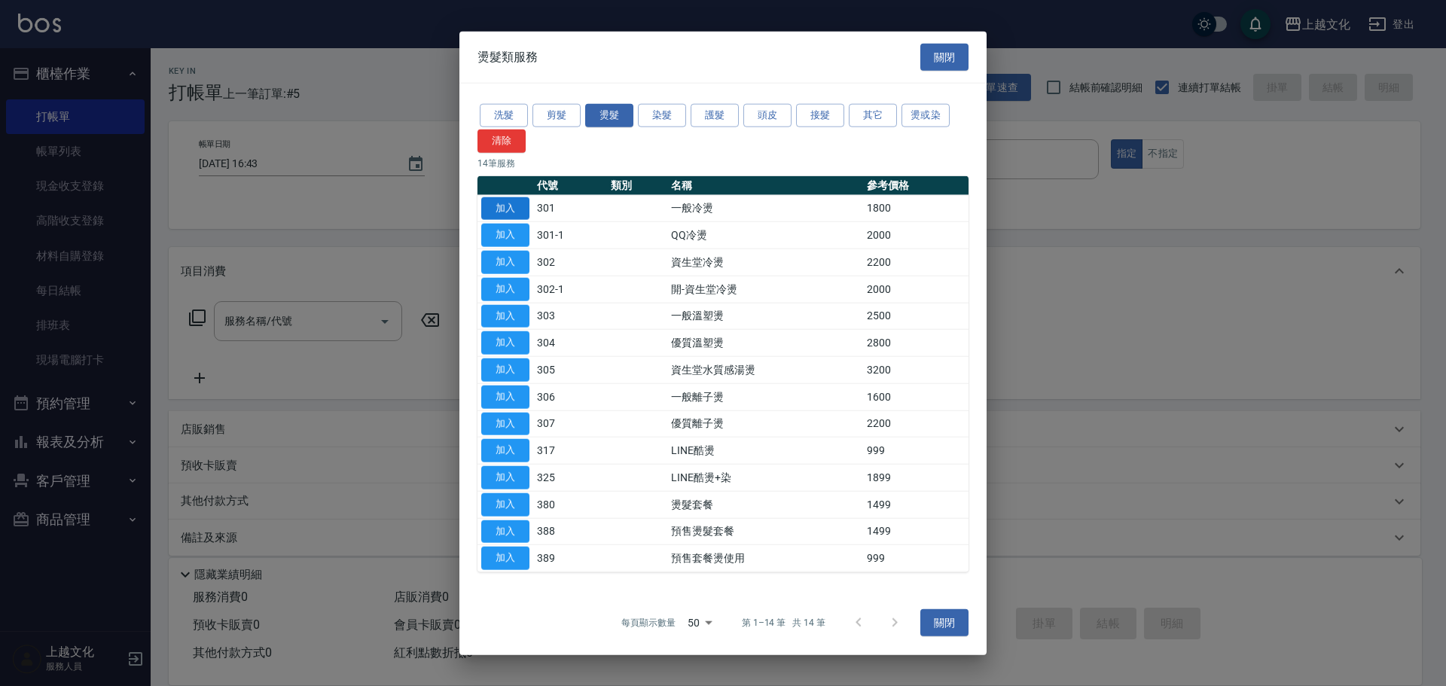
click at [504, 208] on button "加入" at bounding box center [505, 208] width 48 height 23
type input "一般冷燙(301)"
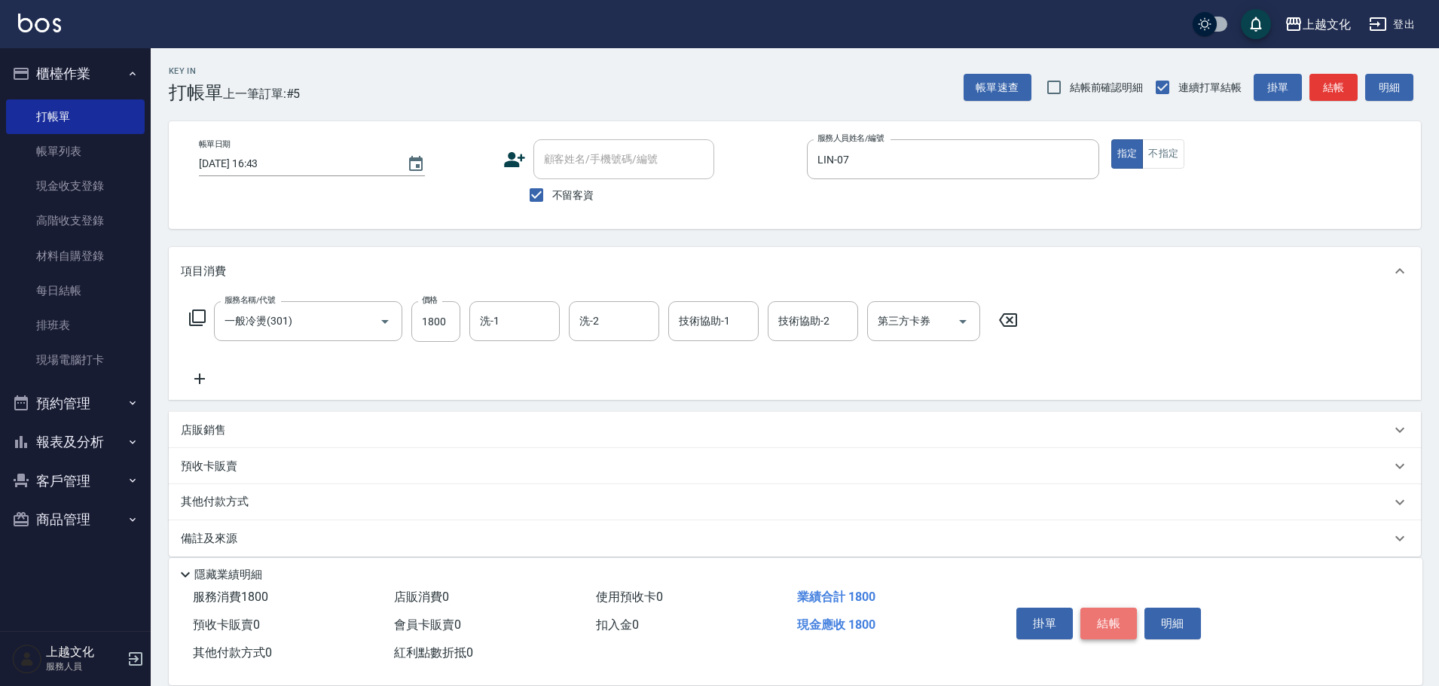
click at [1122, 615] on button "結帳" at bounding box center [1108, 624] width 56 height 32
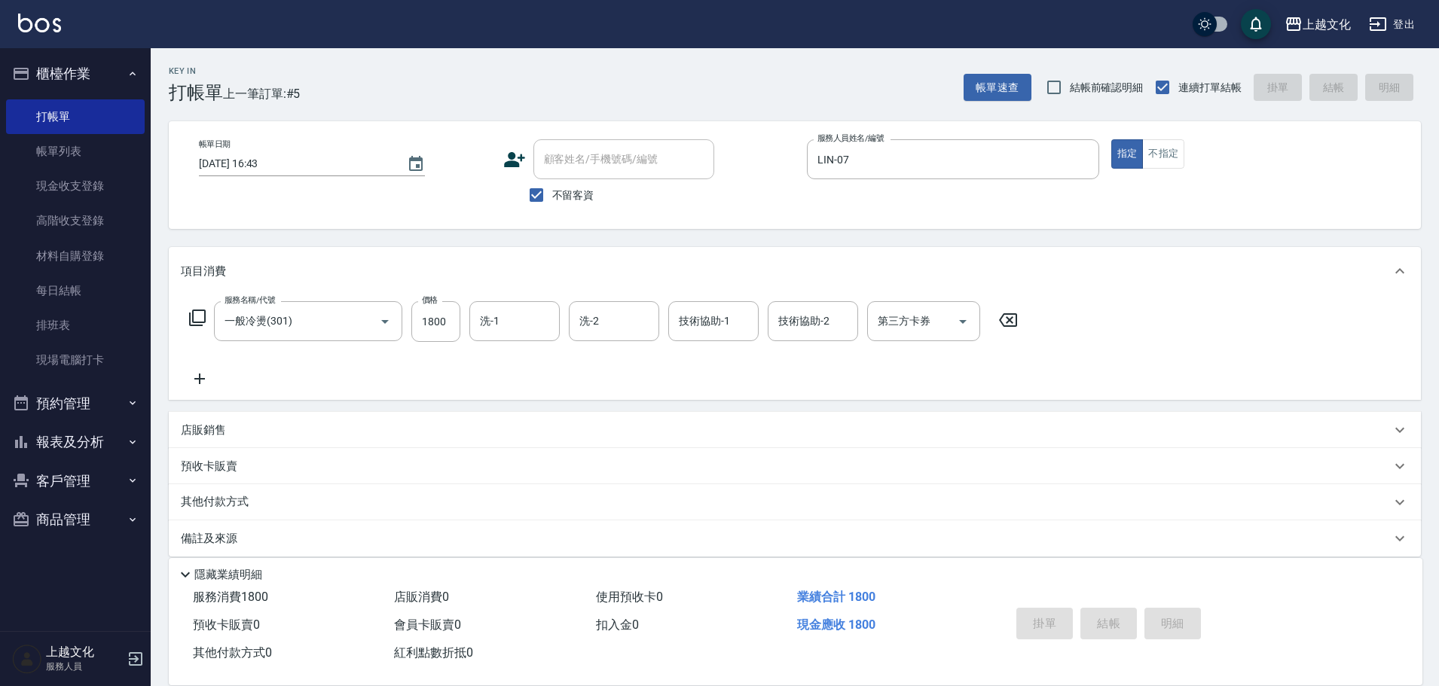
type input "[DATE] 16:44"
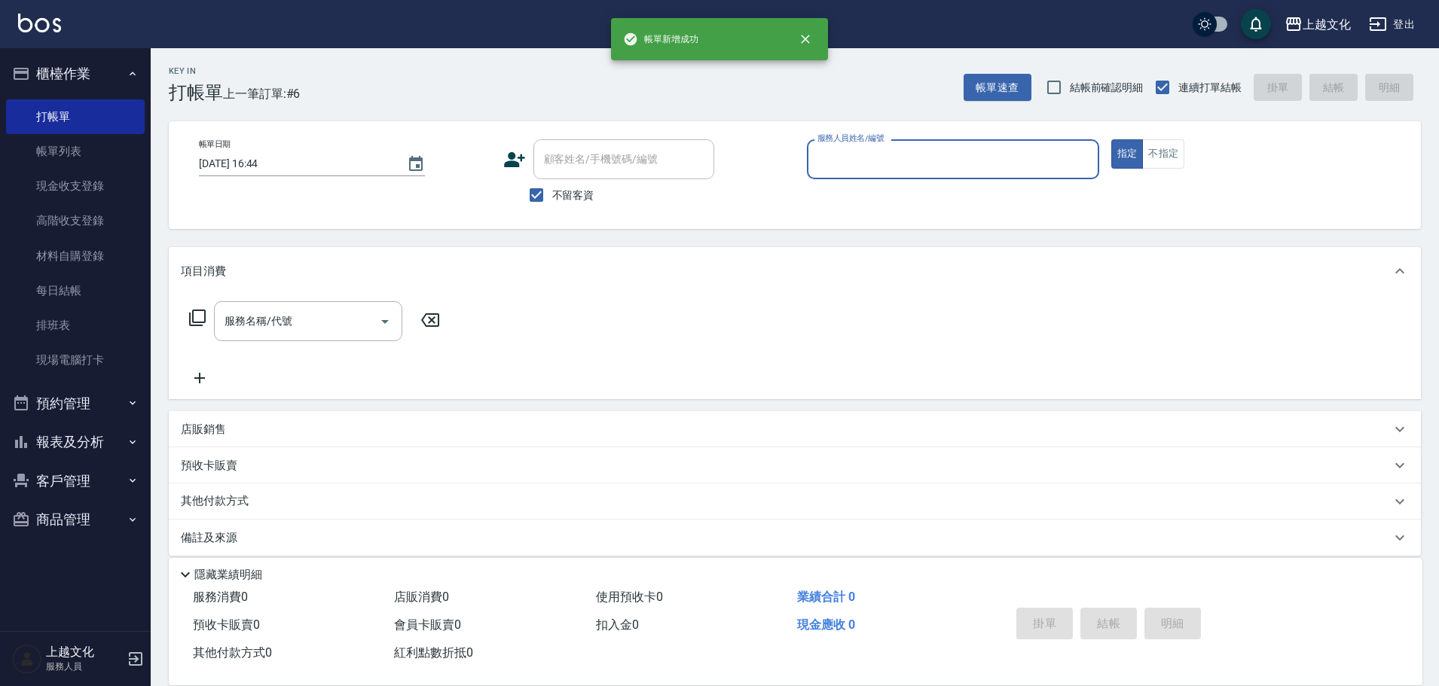
click at [958, 158] on input "服務人員姓名/編號" at bounding box center [953, 159] width 279 height 26
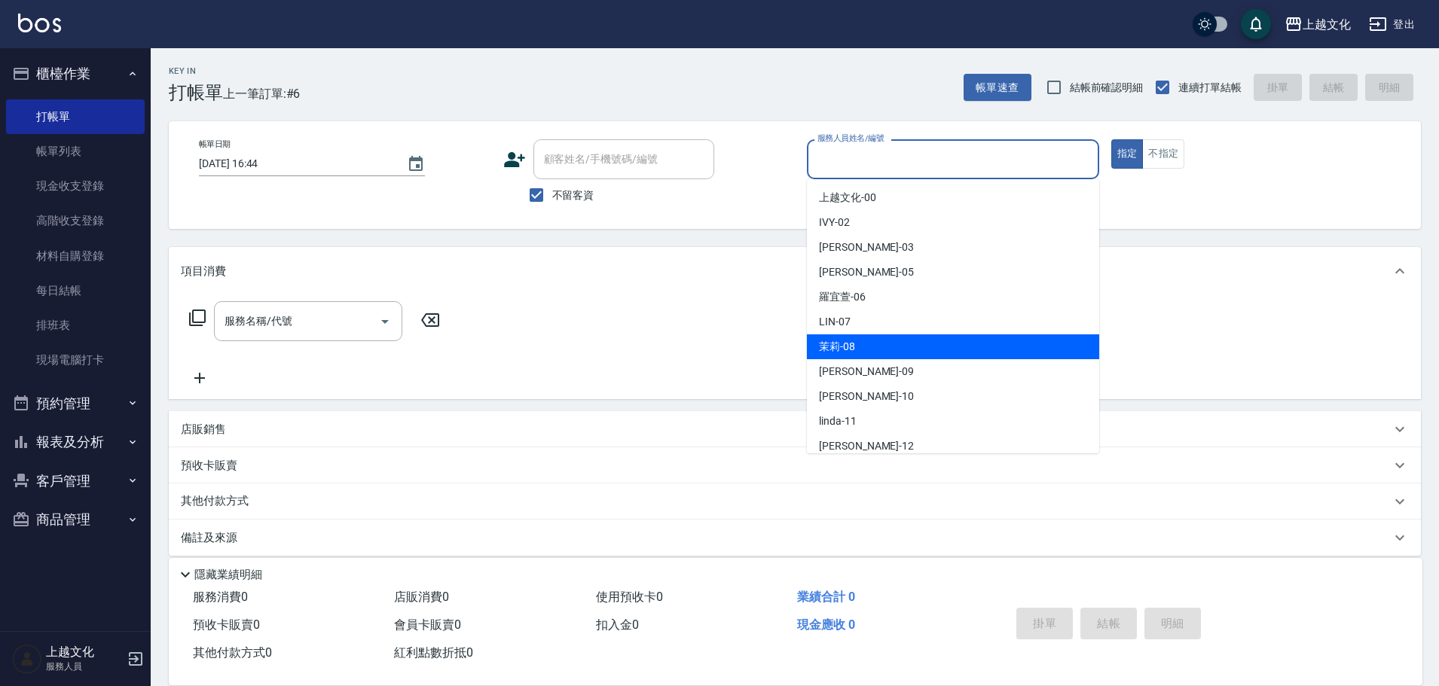
click at [922, 345] on div "茉莉 -08" at bounding box center [953, 346] width 292 height 25
type input "茉莉-08"
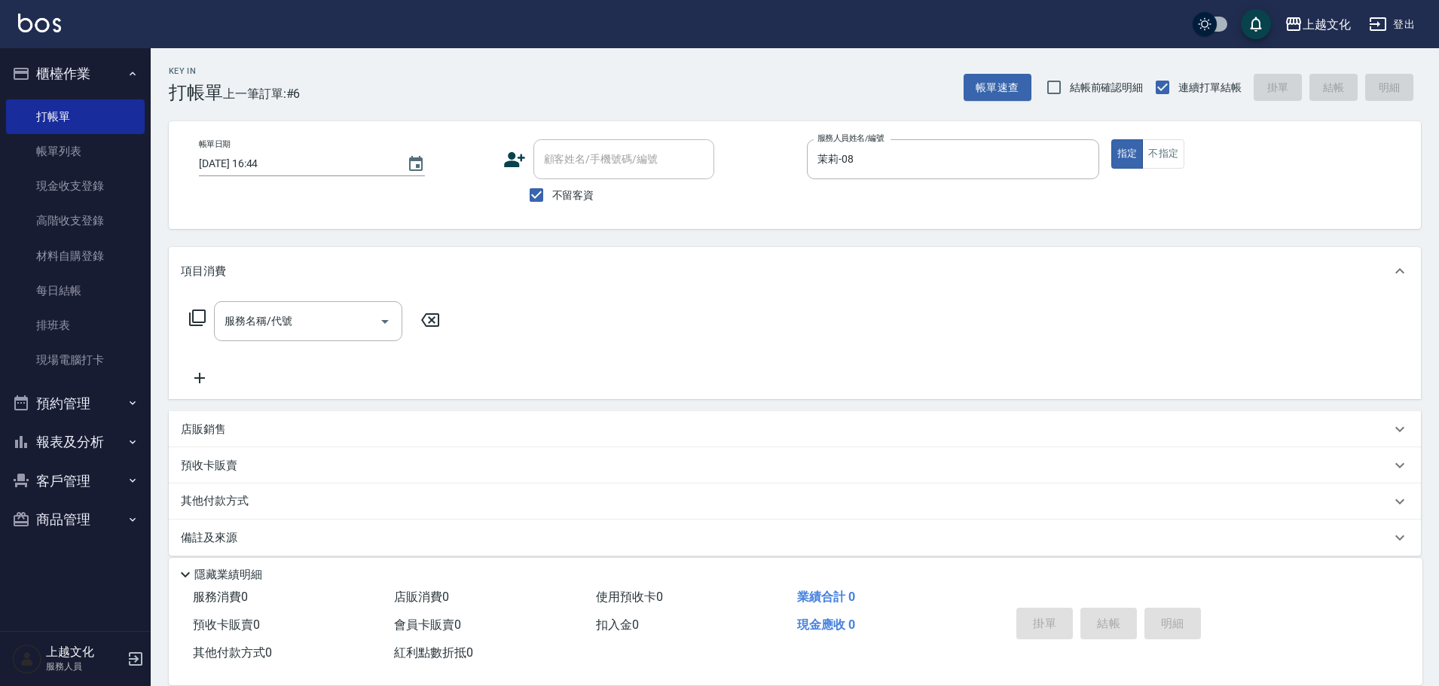
click at [197, 318] on icon at bounding box center [197, 318] width 18 height 18
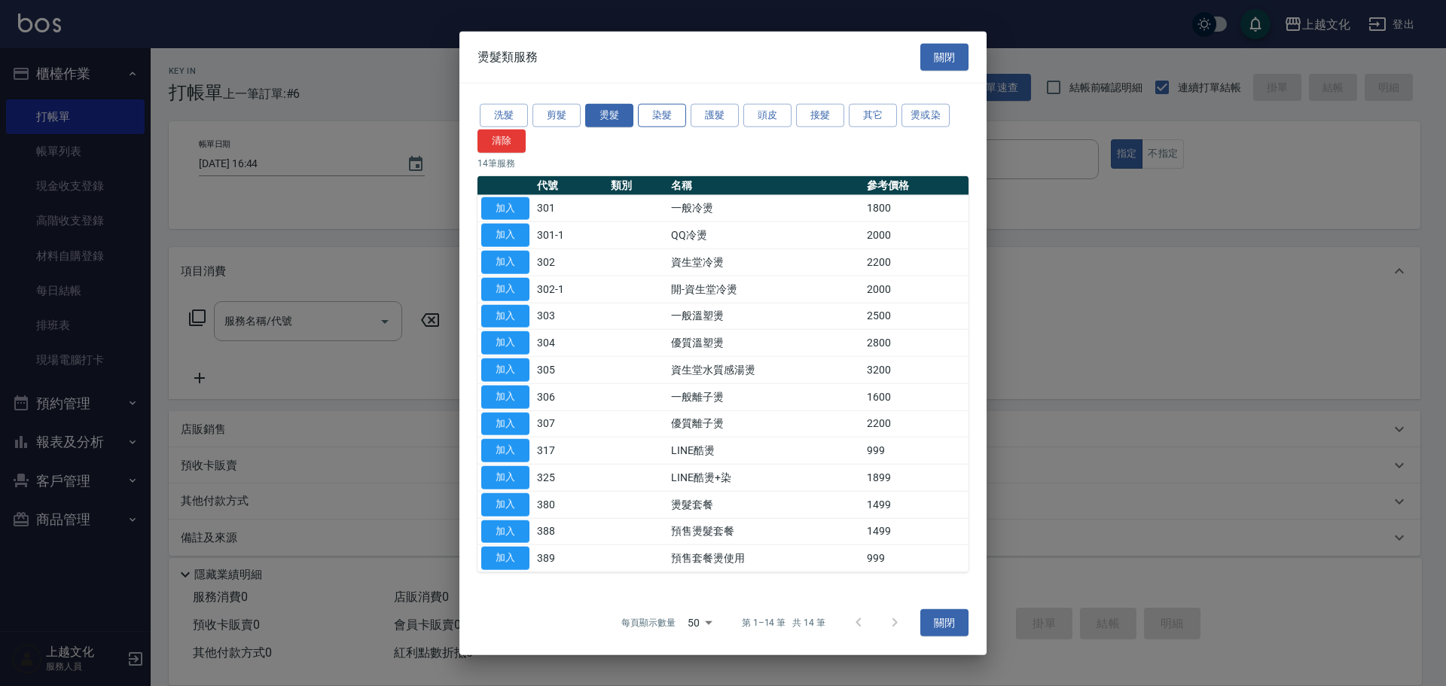
click at [661, 108] on button "染髮" at bounding box center [662, 115] width 48 height 23
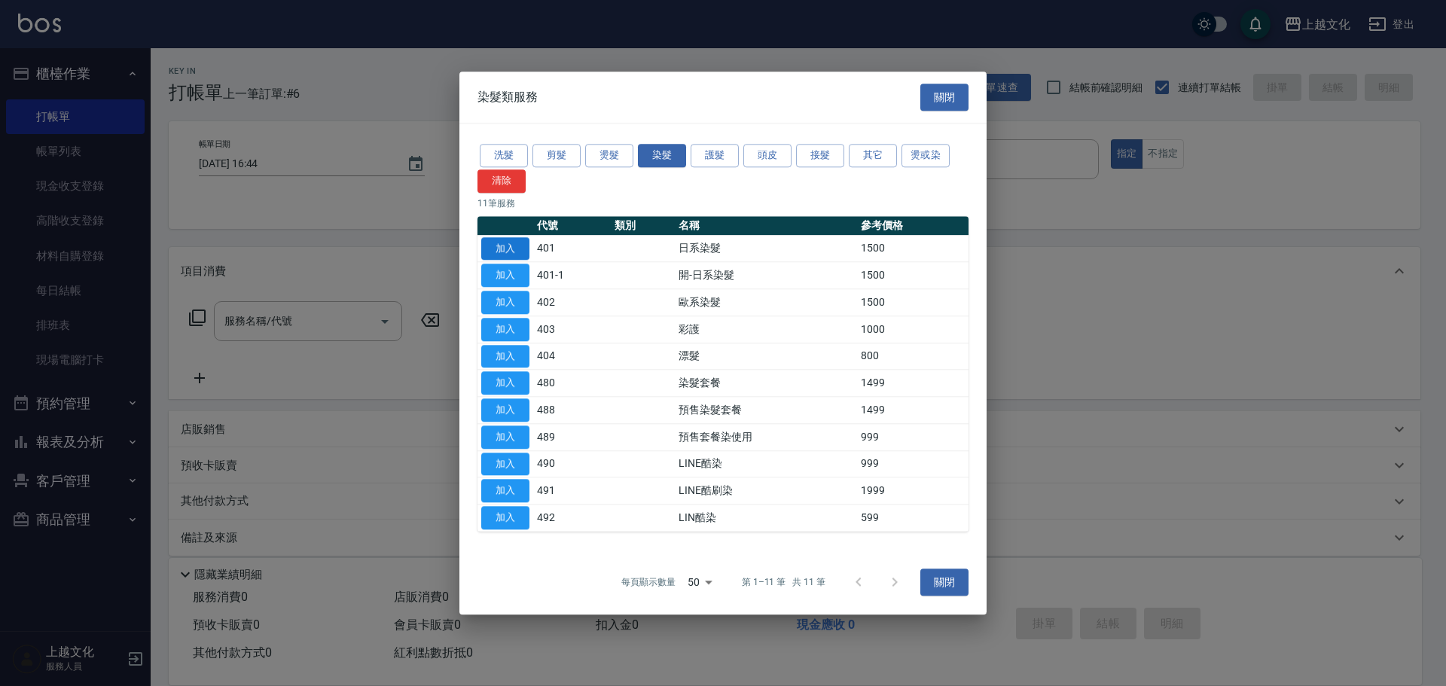
click at [522, 250] on button "加入" at bounding box center [505, 248] width 48 height 23
type input "日系染髮(401)"
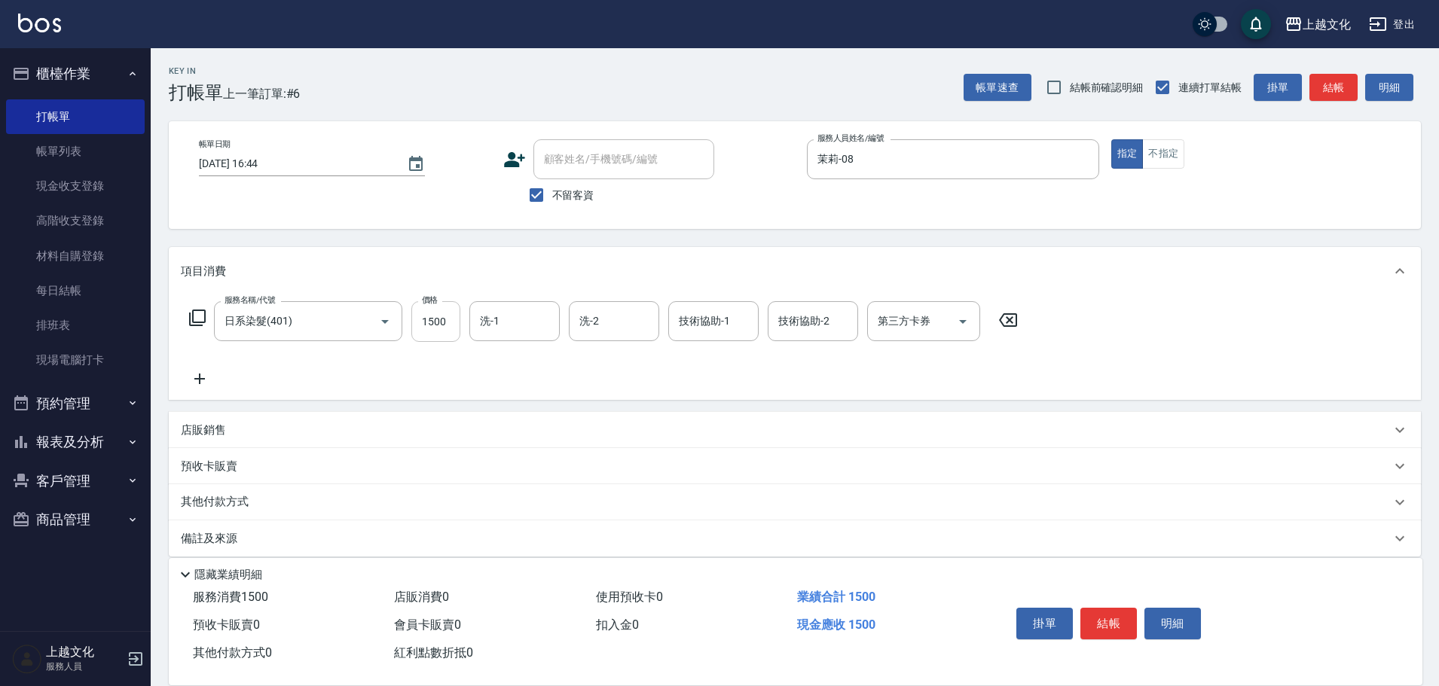
click at [451, 320] on input "1500" at bounding box center [435, 321] width 49 height 41
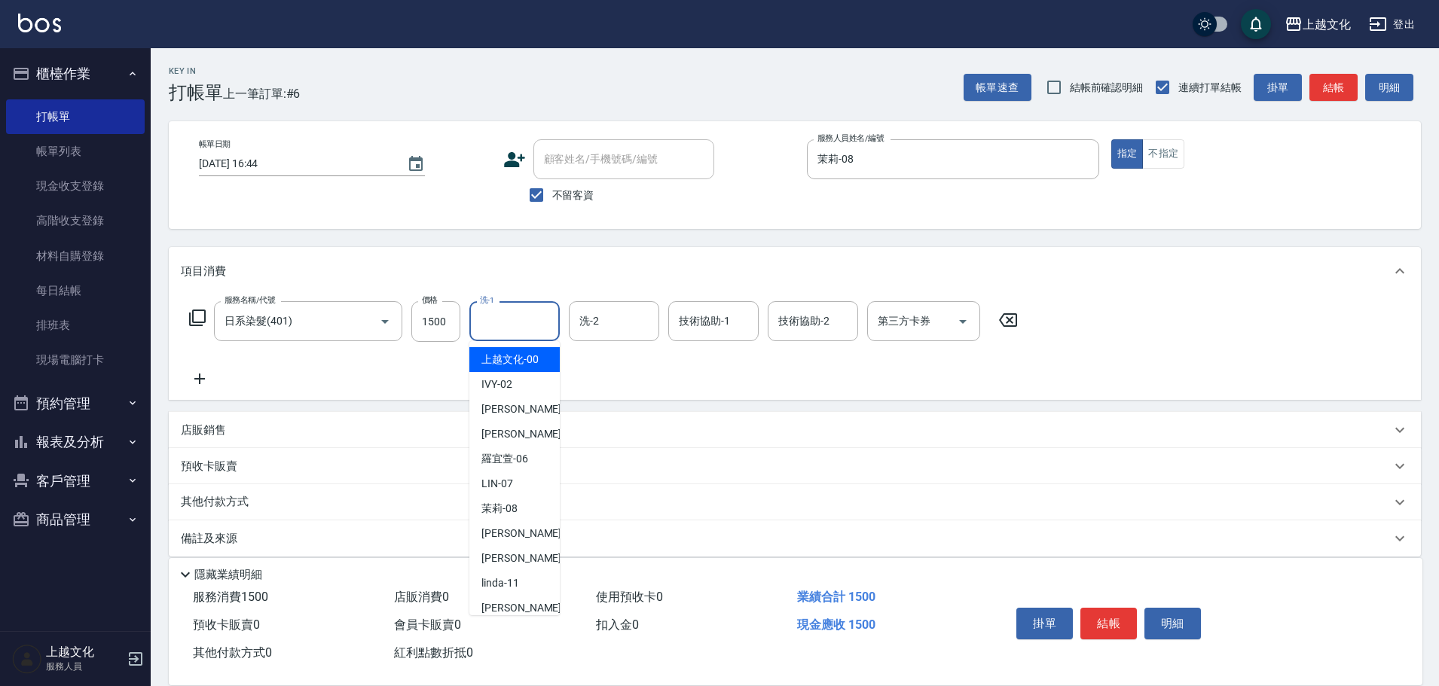
click at [511, 329] on input "洗-1" at bounding box center [514, 321] width 77 height 26
click at [517, 361] on span "上越文化 -00" at bounding box center [509, 360] width 57 height 16
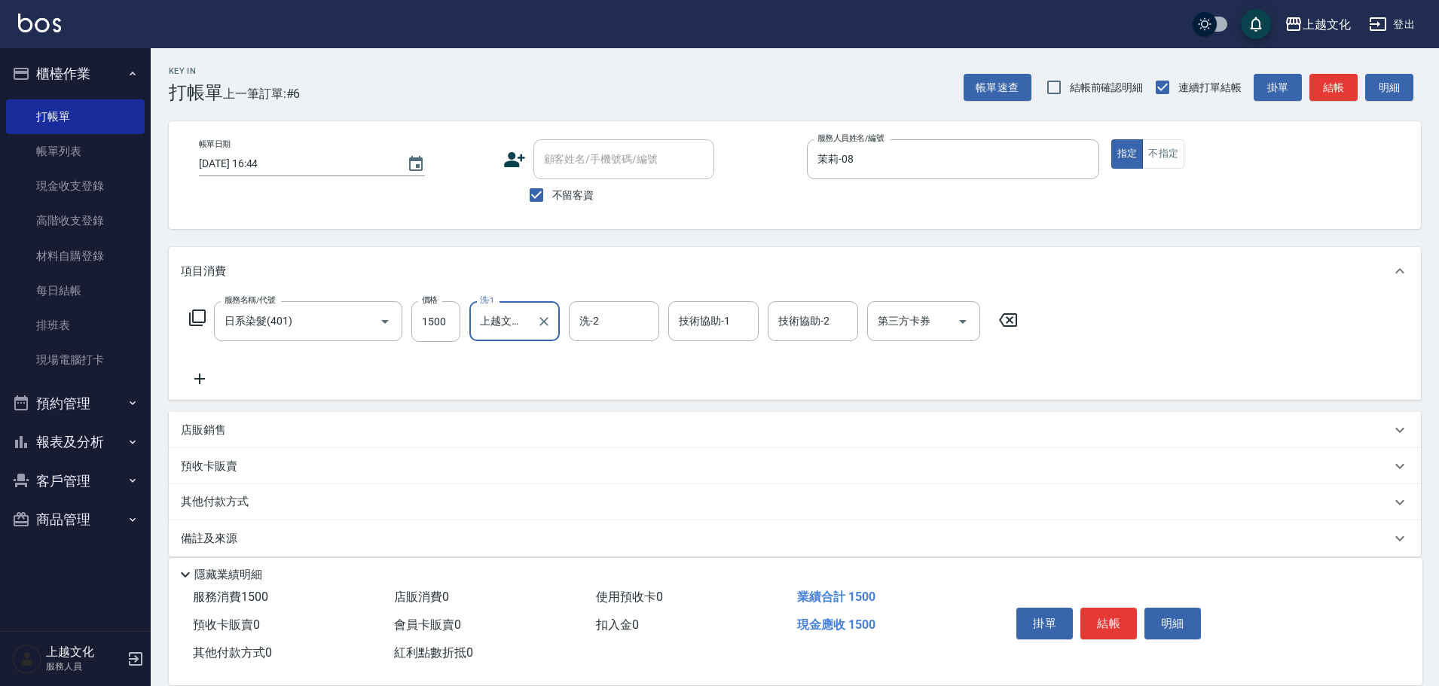
type input "上越文化-00"
click at [688, 320] on input "技術協助-1" at bounding box center [713, 321] width 77 height 26
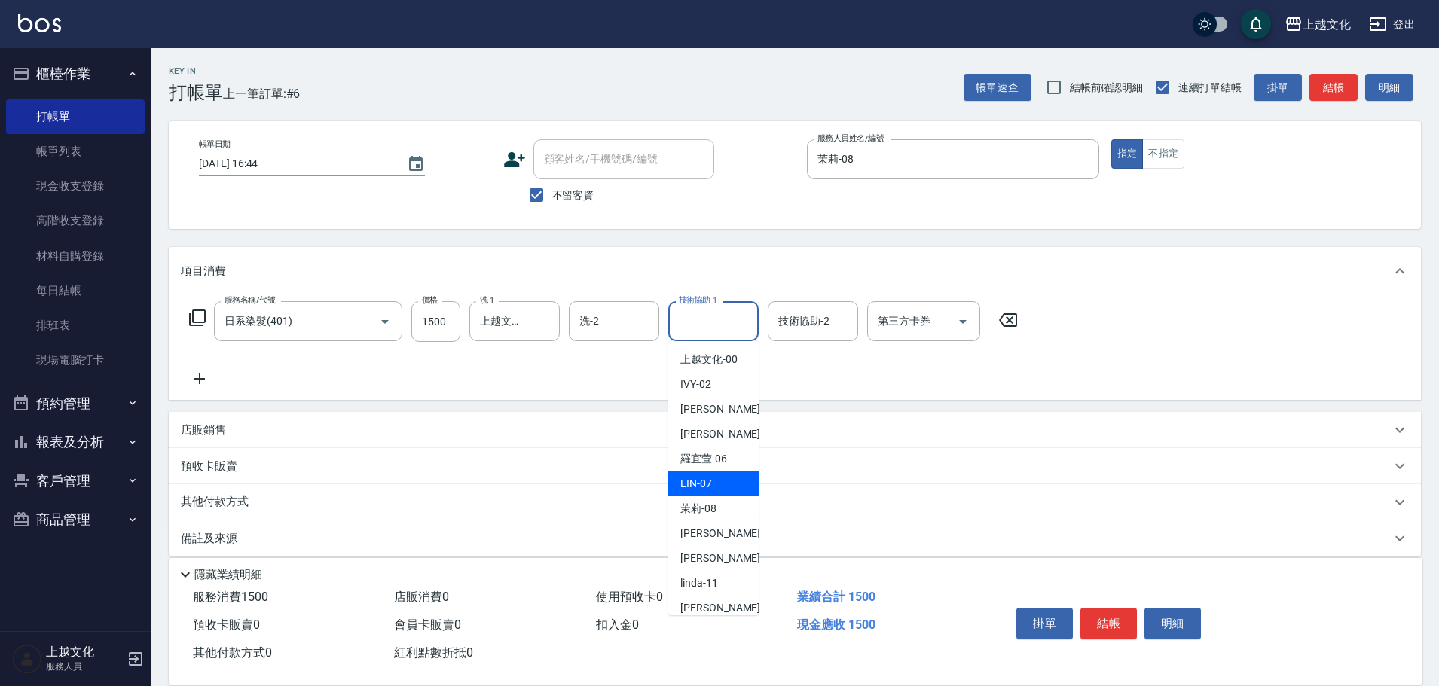
drag, startPoint x: 713, startPoint y: 488, endPoint x: 728, endPoint y: 477, distance: 18.2
click at [713, 487] on div "LIN -07" at bounding box center [713, 484] width 90 height 25
type input "LIN-07"
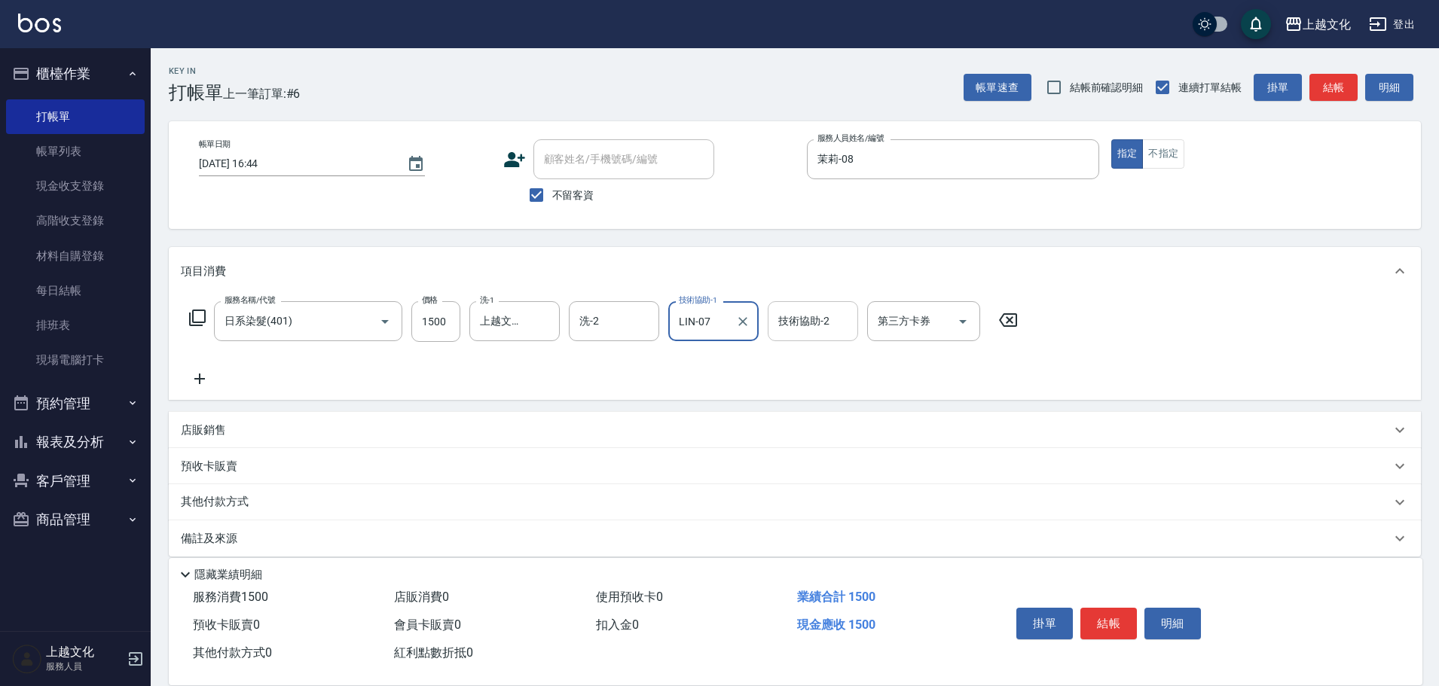
click at [793, 326] on input "技術協助-2" at bounding box center [812, 321] width 77 height 26
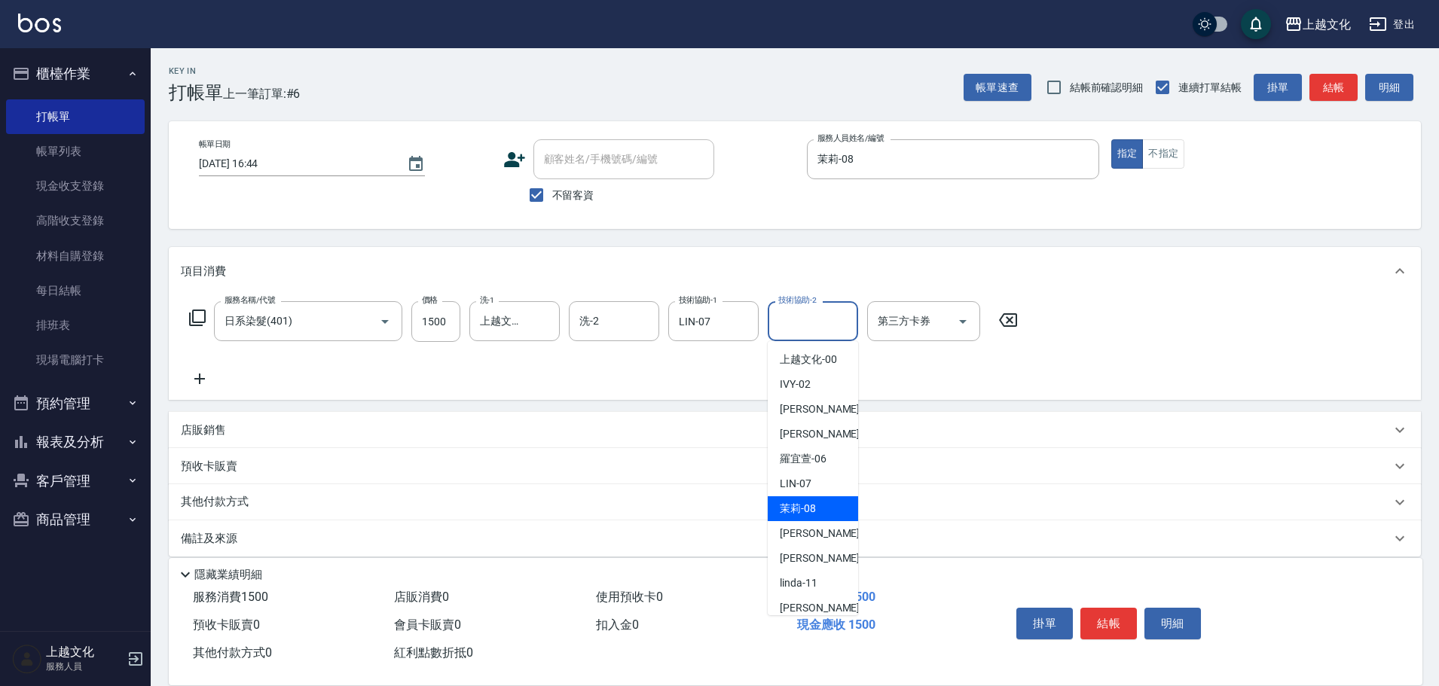
click at [811, 507] on span "茉莉 -08" at bounding box center [798, 509] width 36 height 16
type input "茉莉-08"
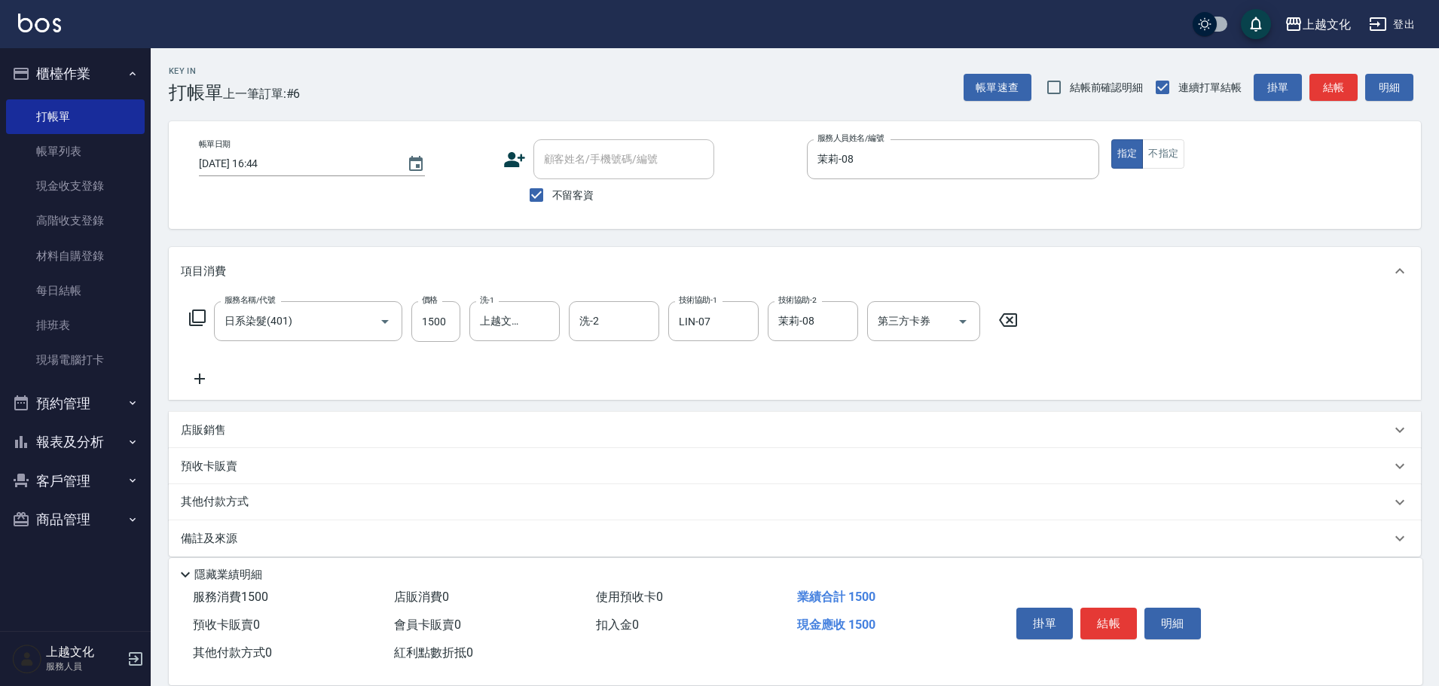
click at [194, 318] on icon at bounding box center [197, 318] width 18 height 18
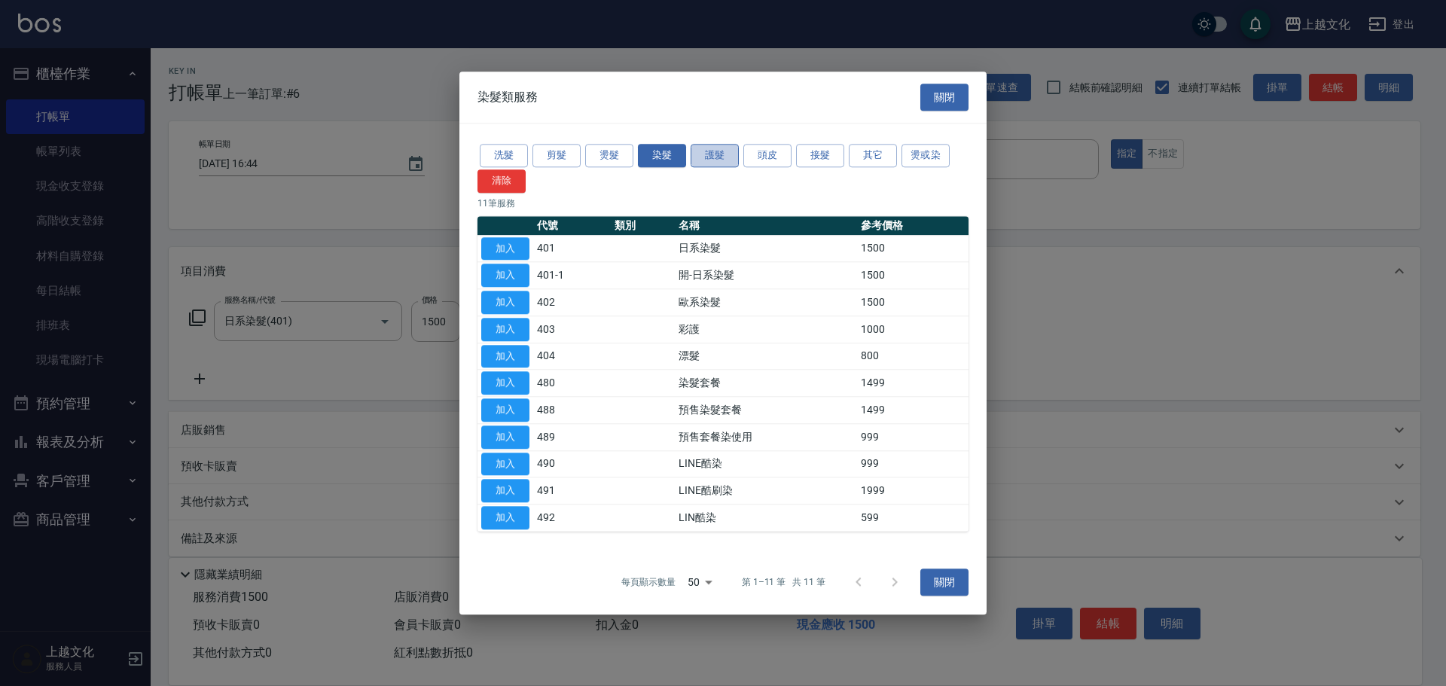
click at [701, 157] on button "護髮" at bounding box center [715, 155] width 48 height 23
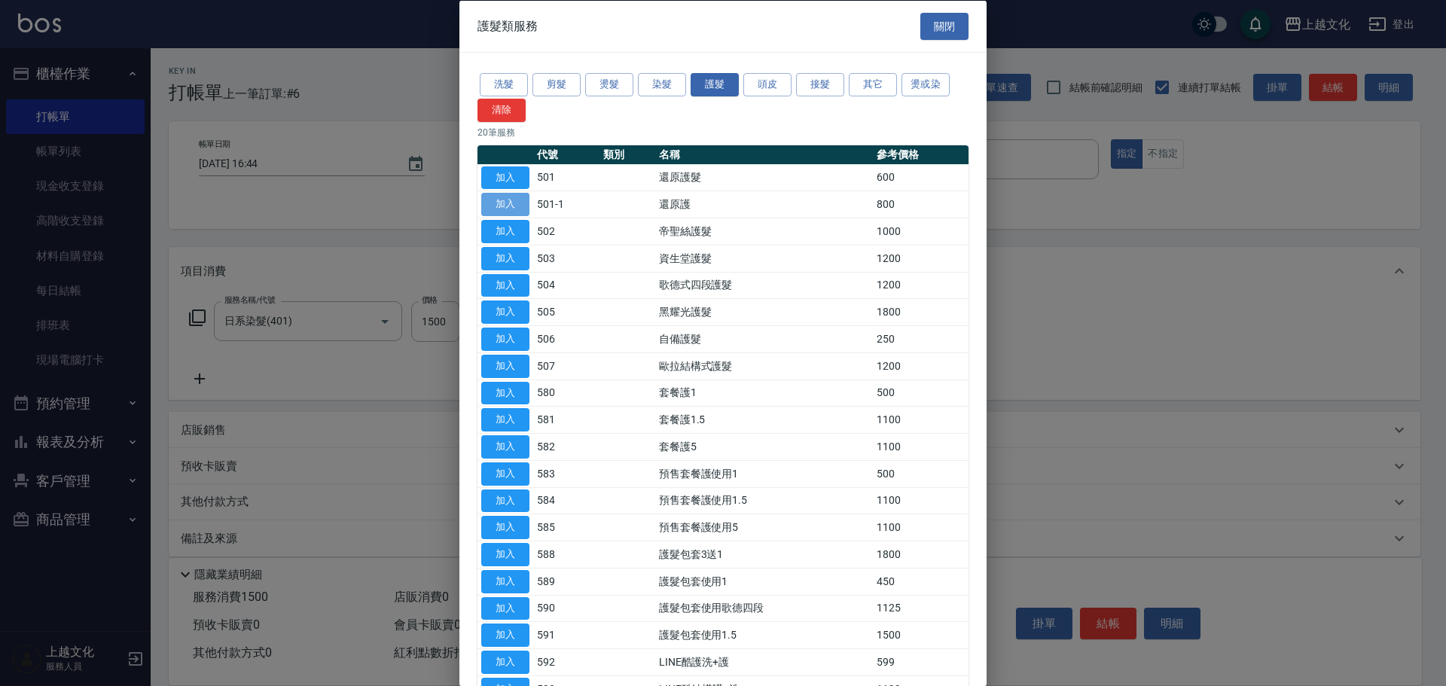
click at [506, 206] on button "加入" at bounding box center [505, 204] width 48 height 23
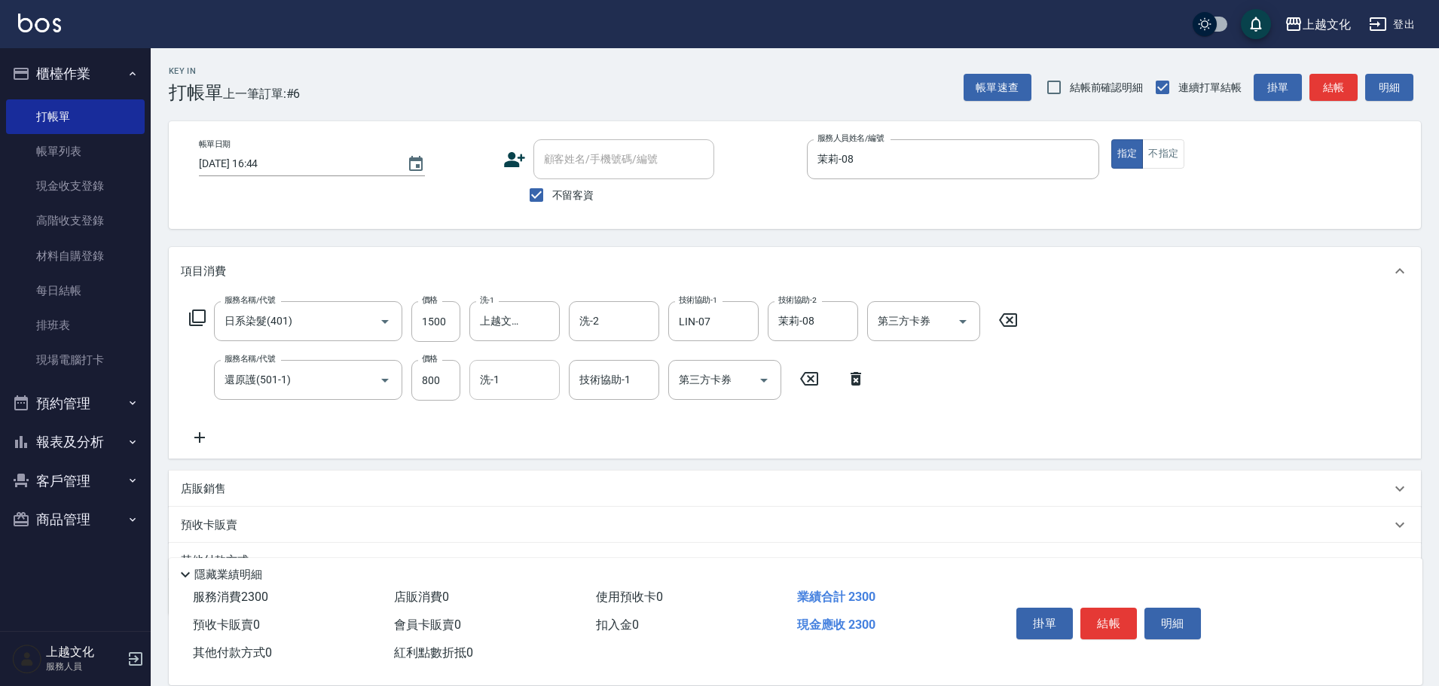
click at [500, 376] on input "洗-1" at bounding box center [514, 380] width 77 height 26
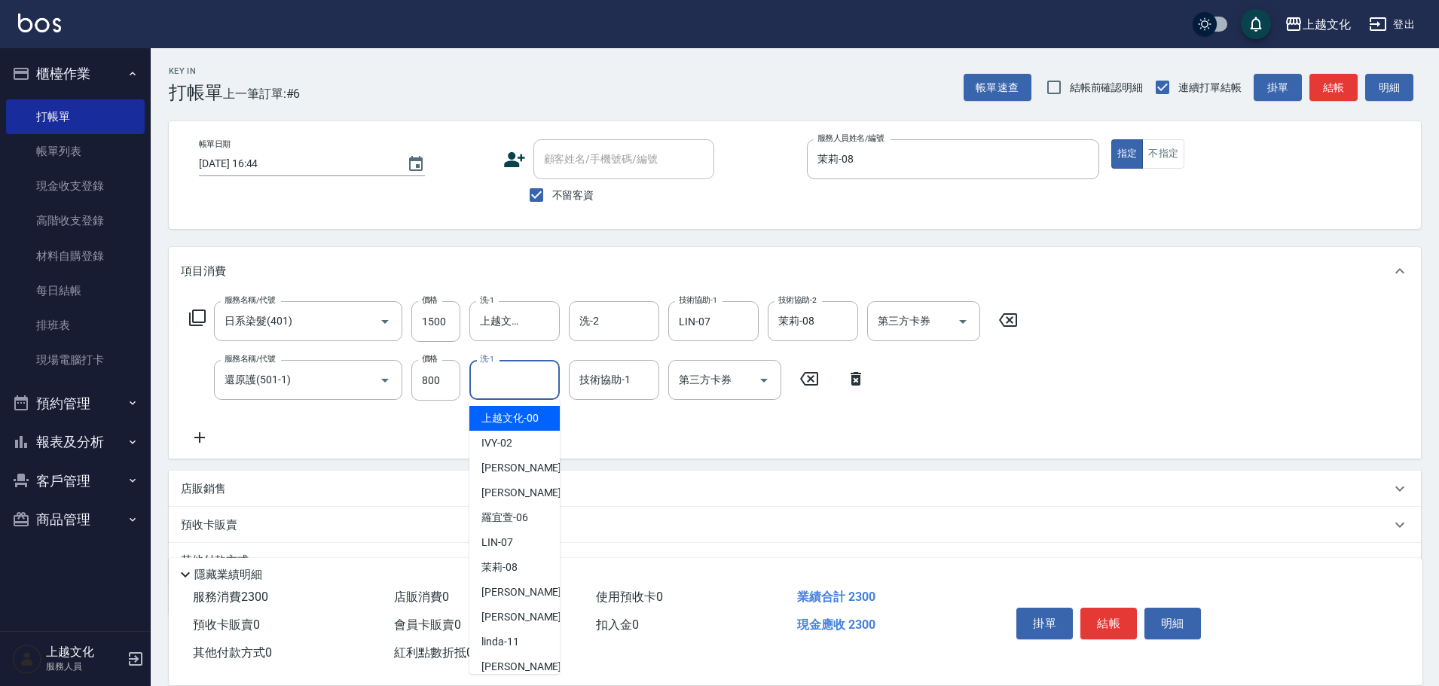
click at [519, 411] on span "上越文化 -00" at bounding box center [509, 419] width 57 height 16
type input "上越文化-00"
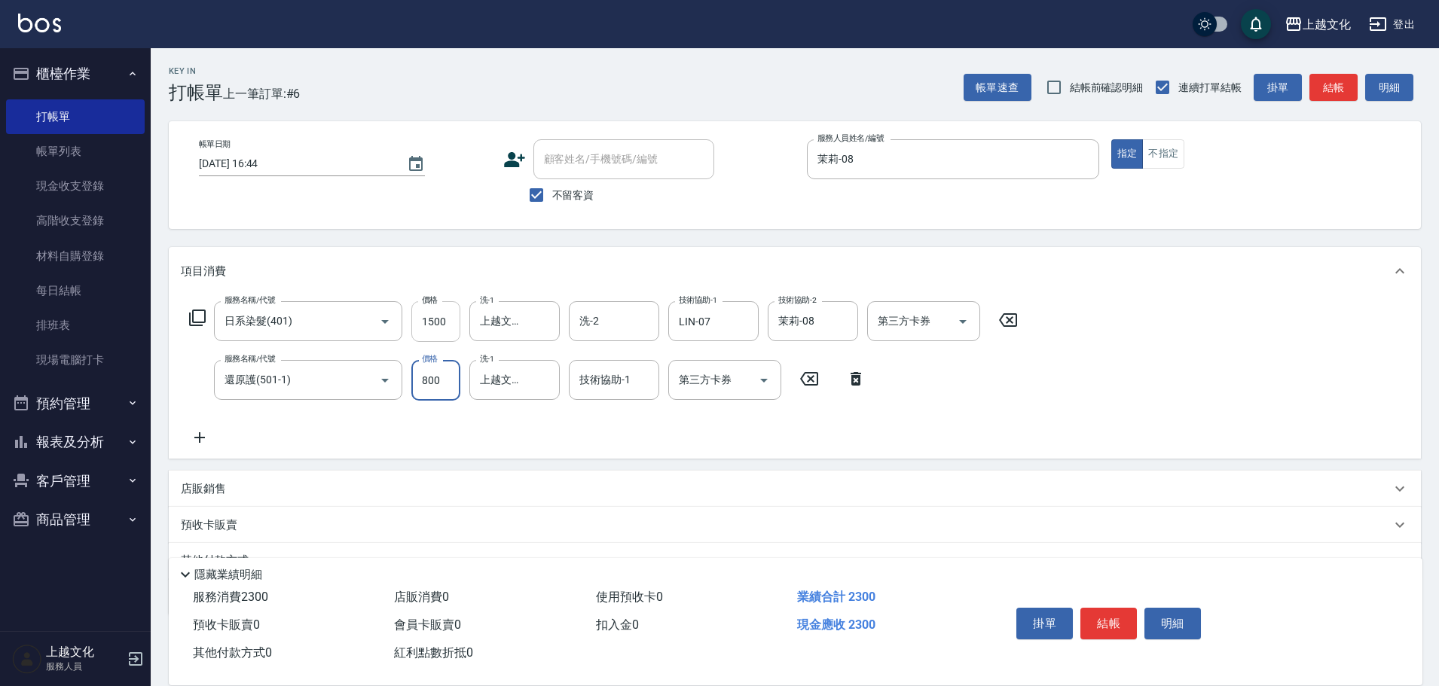
click at [450, 321] on input "1500" at bounding box center [435, 321] width 49 height 41
click at [440, 321] on input "1500" at bounding box center [435, 321] width 49 height 41
type input "2200"
click at [1115, 611] on button "結帳" at bounding box center [1108, 624] width 56 height 32
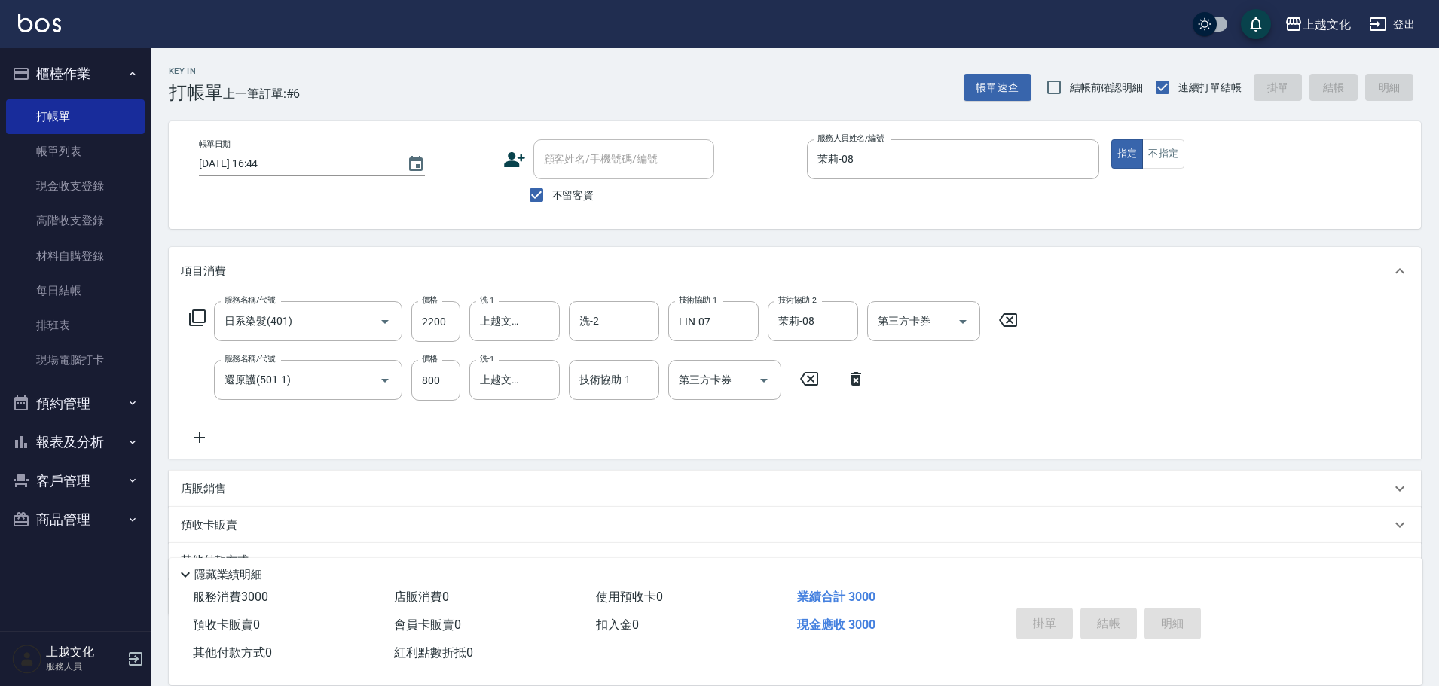
type input "[DATE] 16:45"
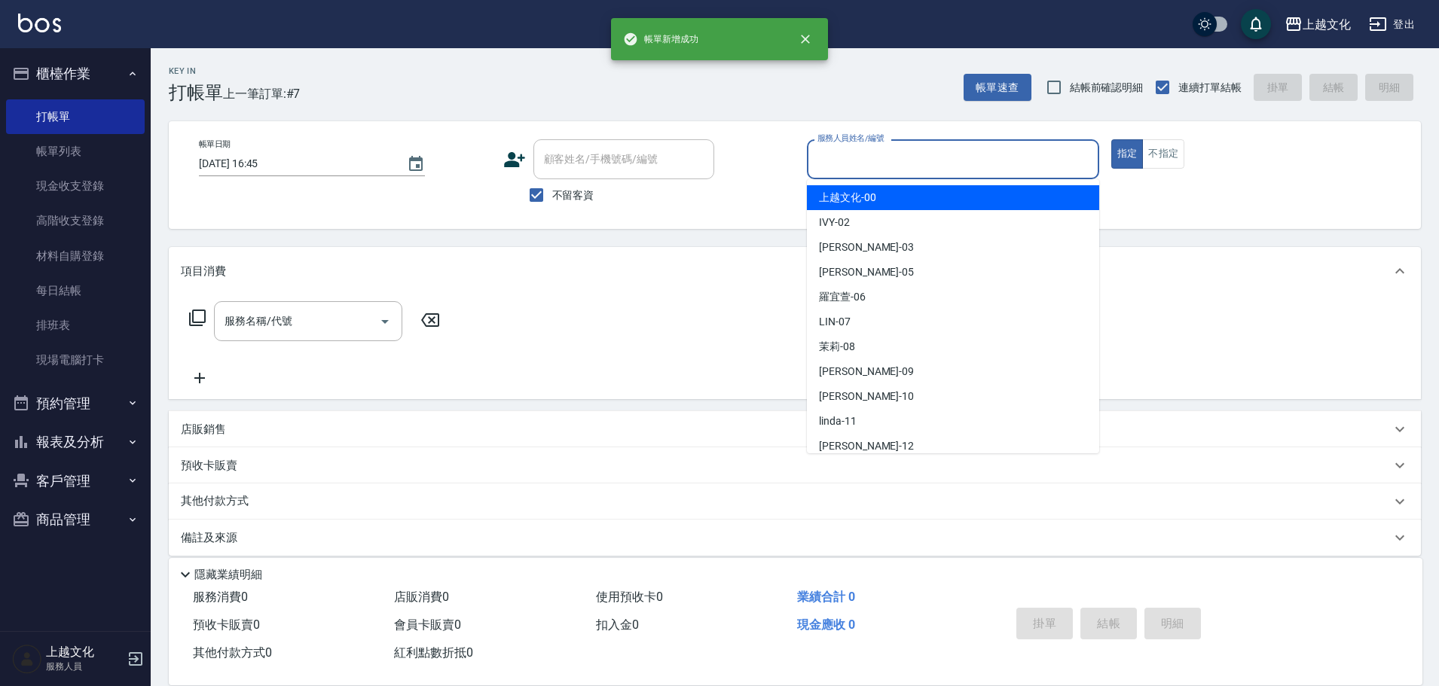
click at [1014, 157] on input "服務人員姓名/編號" at bounding box center [953, 159] width 279 height 26
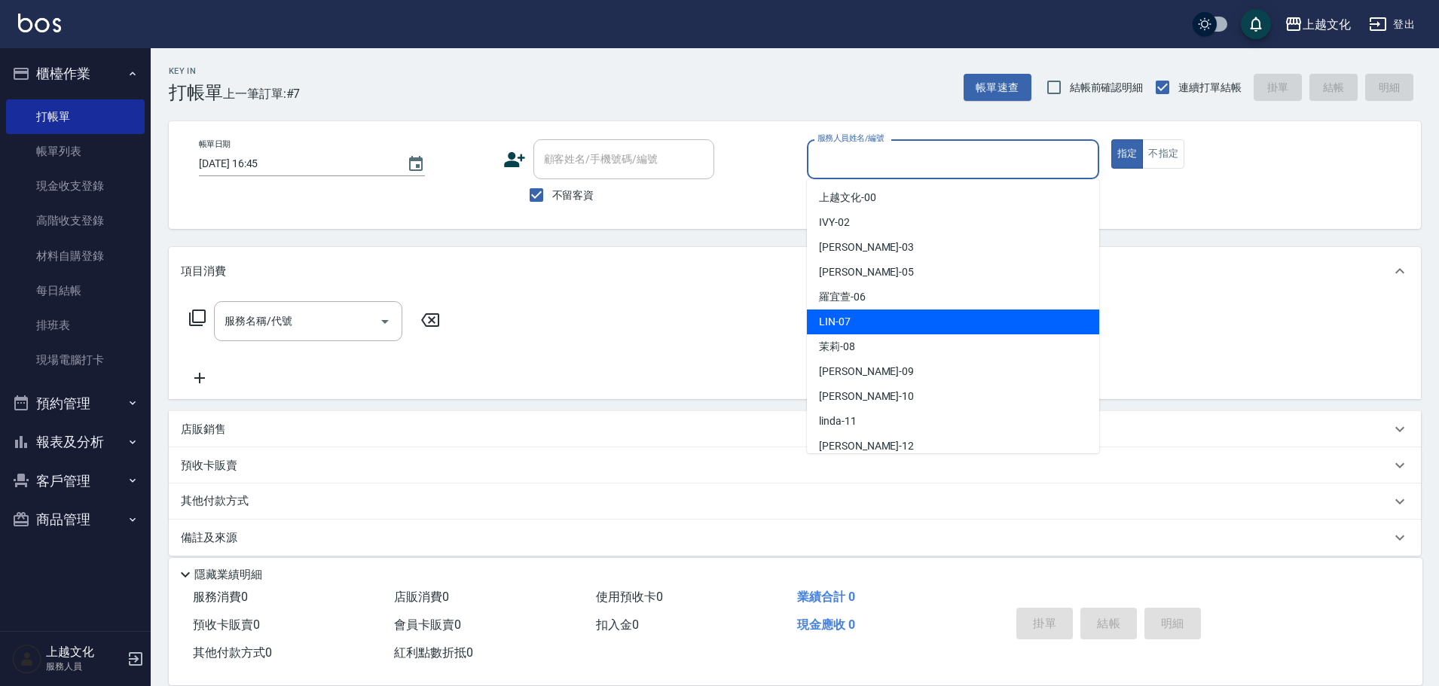
click at [959, 325] on div "LIN -07" at bounding box center [953, 322] width 292 height 25
type input "LIN-07"
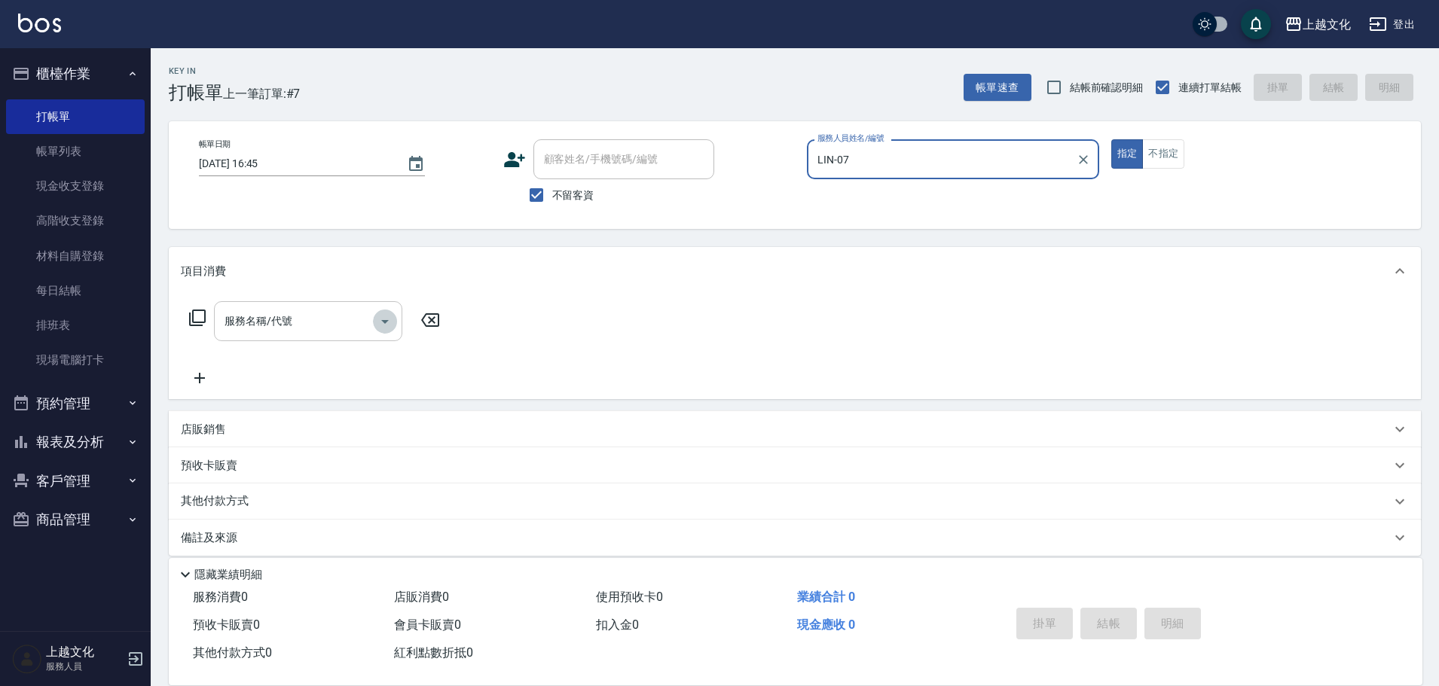
click at [385, 315] on icon "Open" at bounding box center [385, 322] width 18 height 18
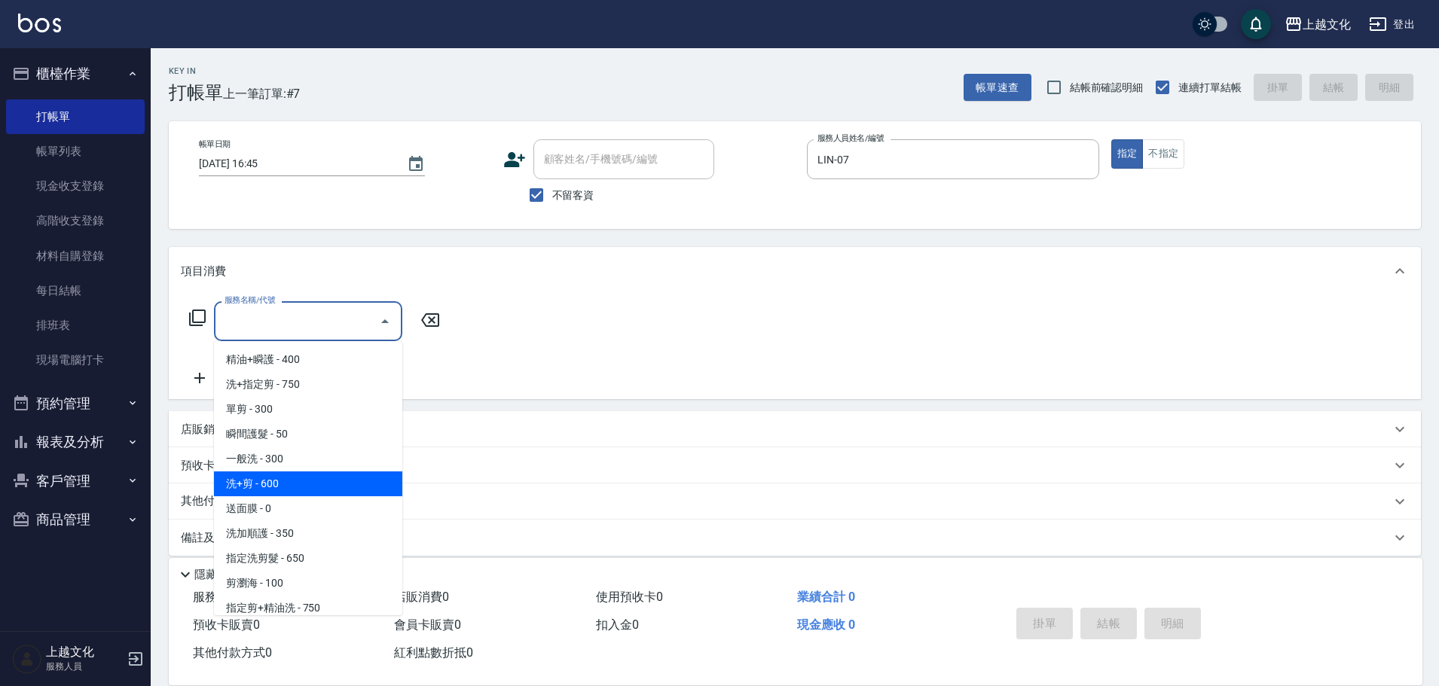
click at [353, 478] on span "洗+剪 - 600" at bounding box center [308, 484] width 188 height 25
type input "洗+剪(108)"
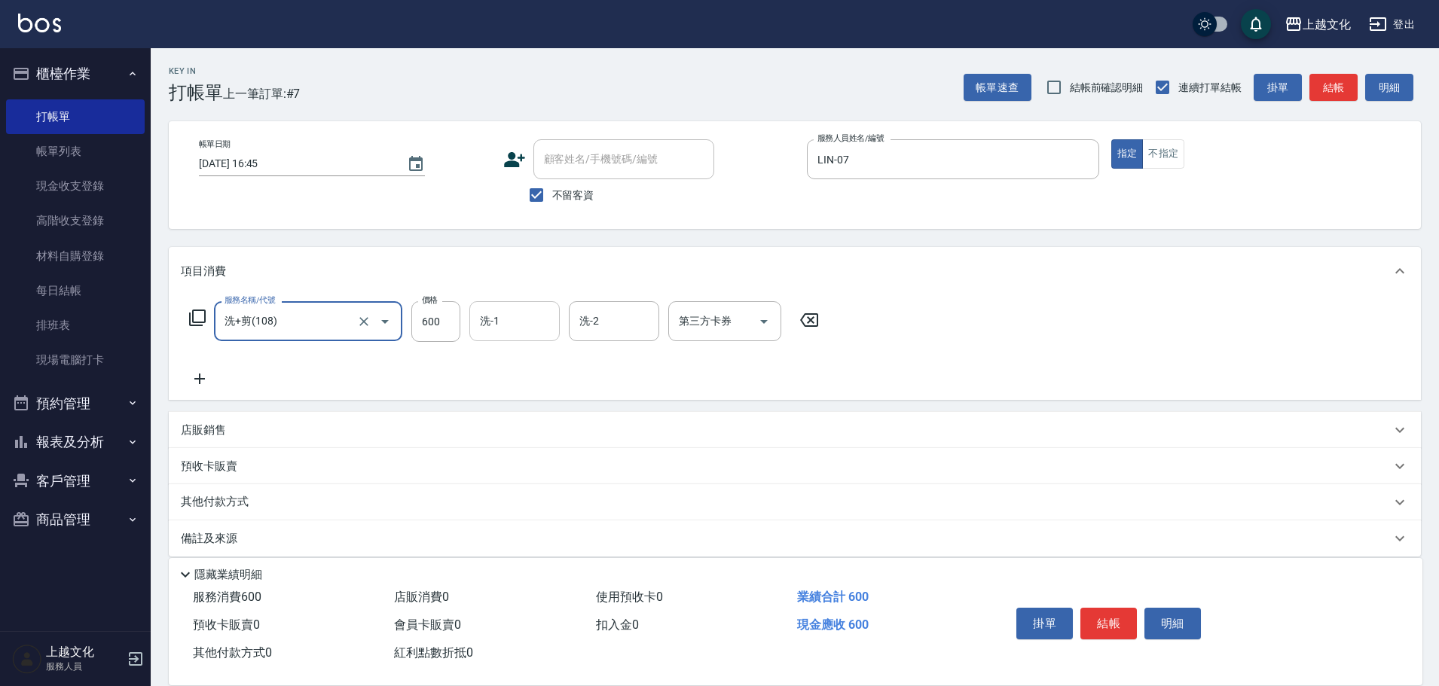
click at [525, 328] on input "洗-1" at bounding box center [514, 321] width 77 height 26
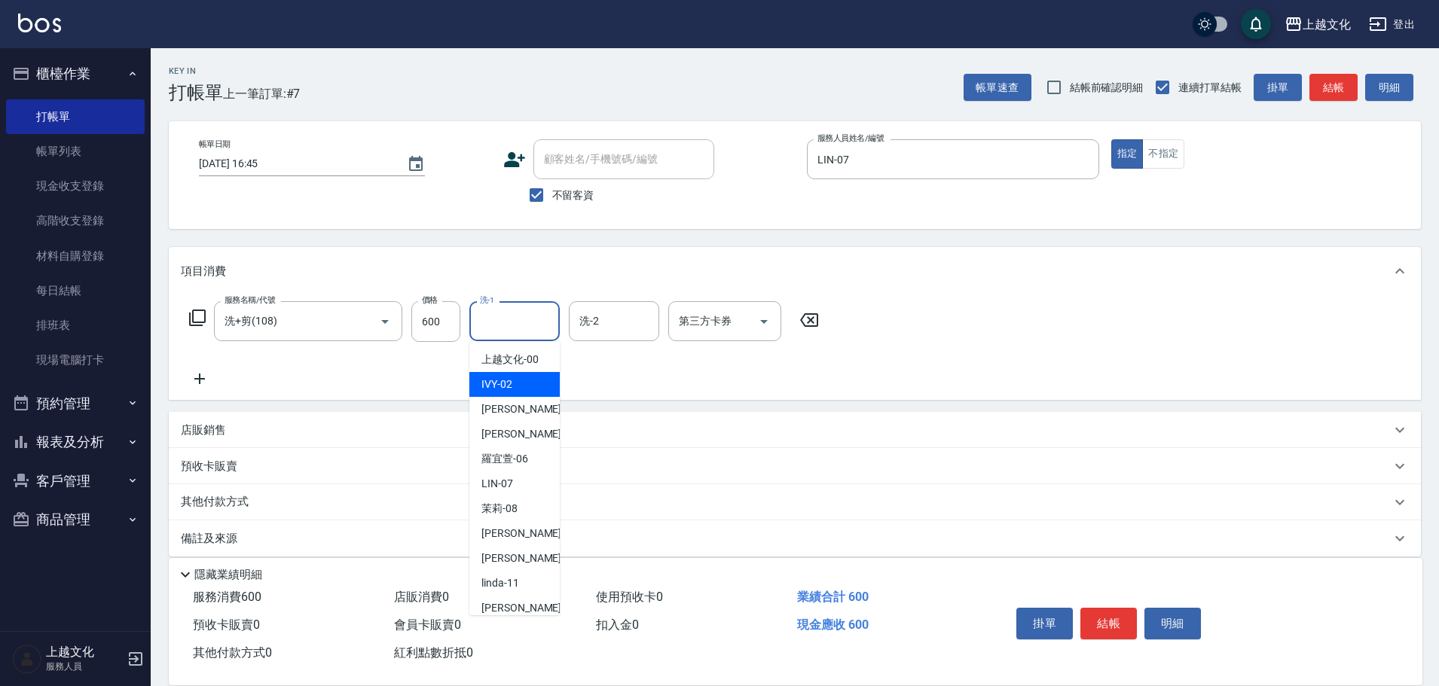
click at [519, 388] on div "IVY -02" at bounding box center [514, 384] width 90 height 25
type input "IVY-02"
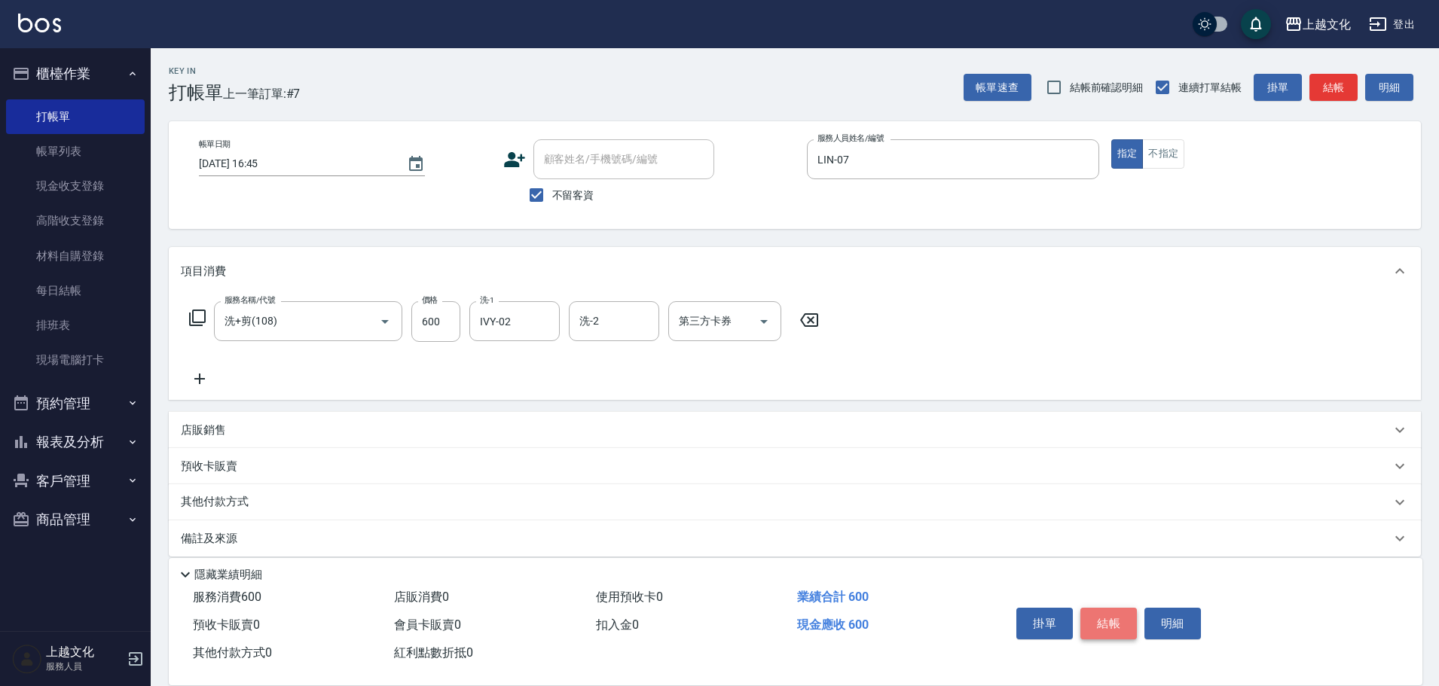
click at [1116, 614] on button "結帳" at bounding box center [1108, 624] width 56 height 32
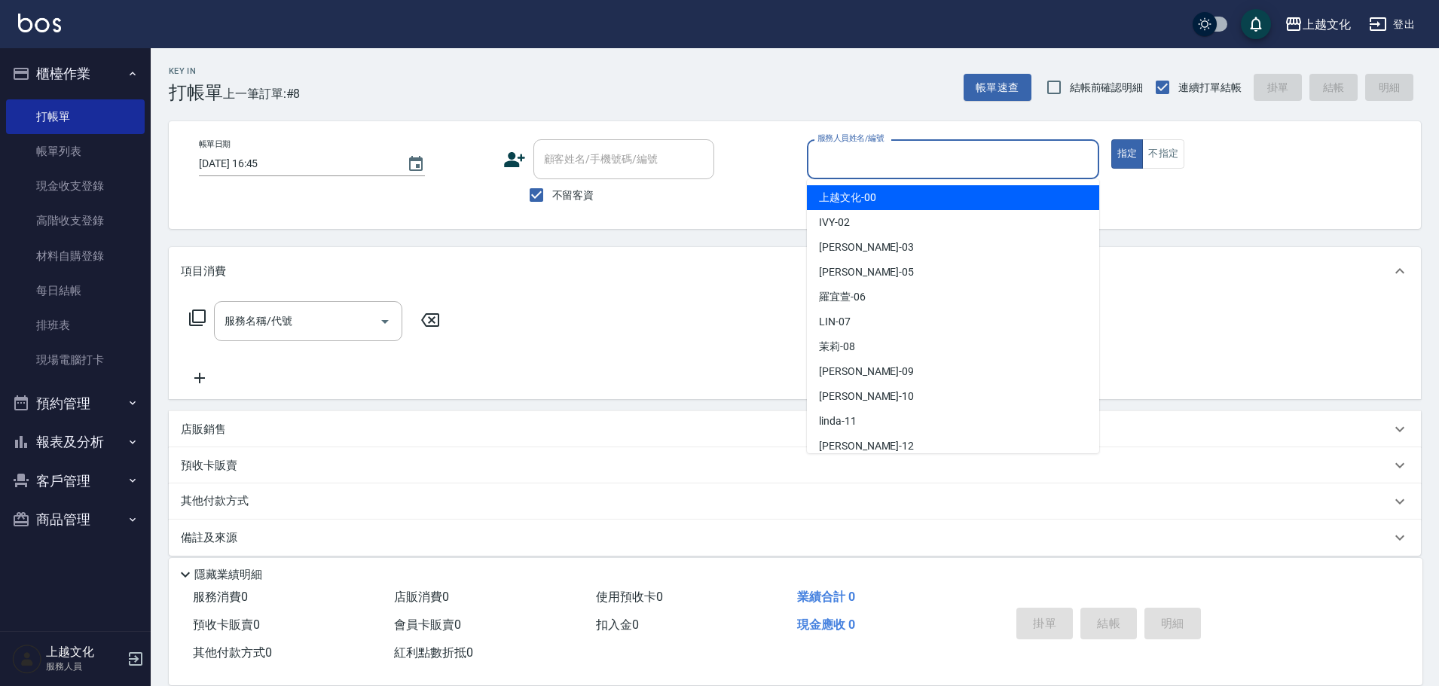
click at [980, 167] on input "服務人員姓名/編號" at bounding box center [953, 159] width 279 height 26
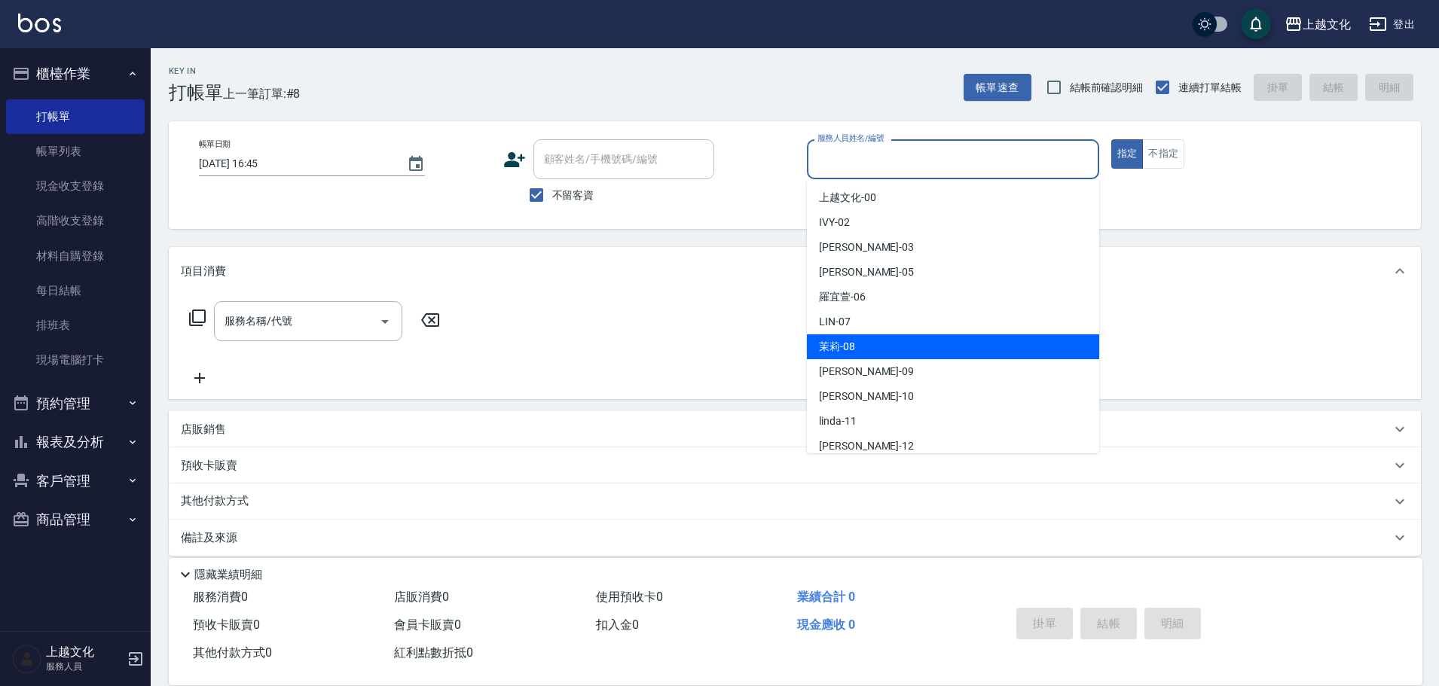
click at [927, 346] on div "茉莉 -08" at bounding box center [953, 346] width 292 height 25
click at [927, 346] on div "服務名稱/代號 服務名稱/代號" at bounding box center [795, 347] width 1252 height 104
type input "茉莉-08"
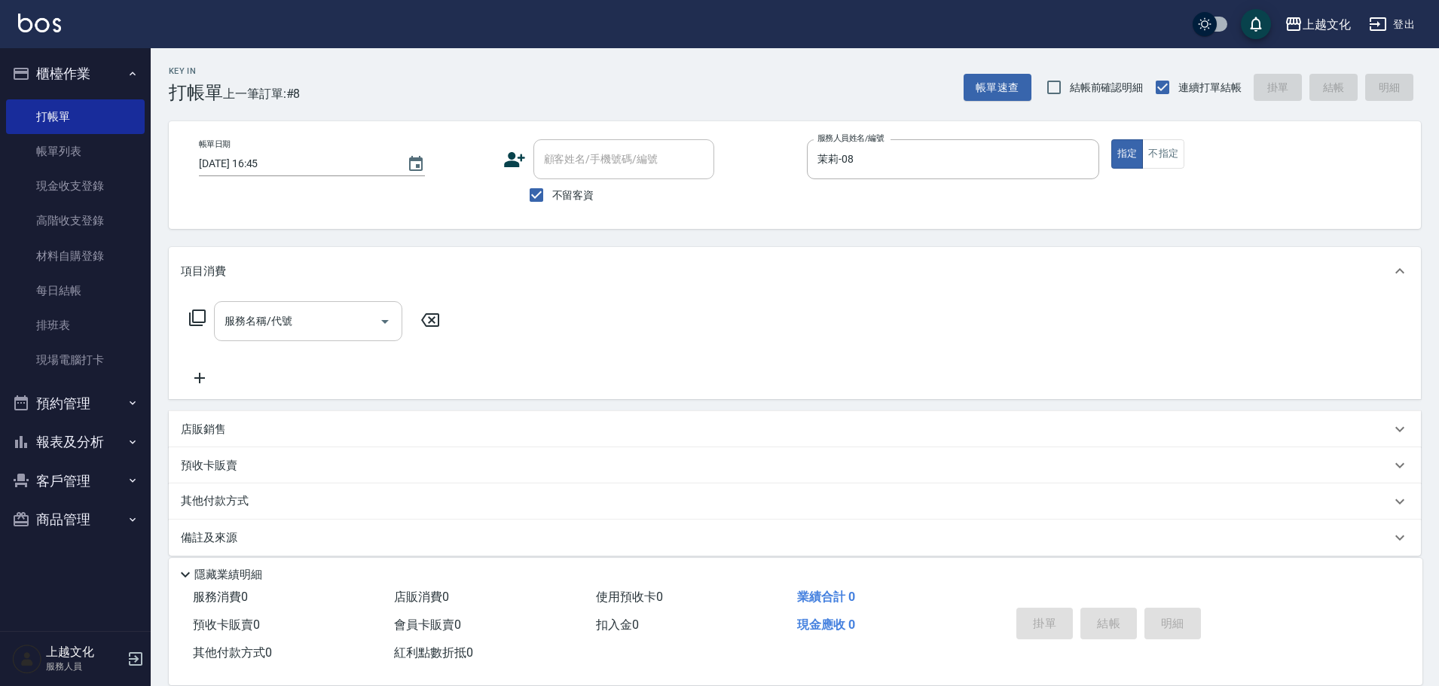
click at [385, 322] on icon "Open" at bounding box center [385, 322] width 8 height 4
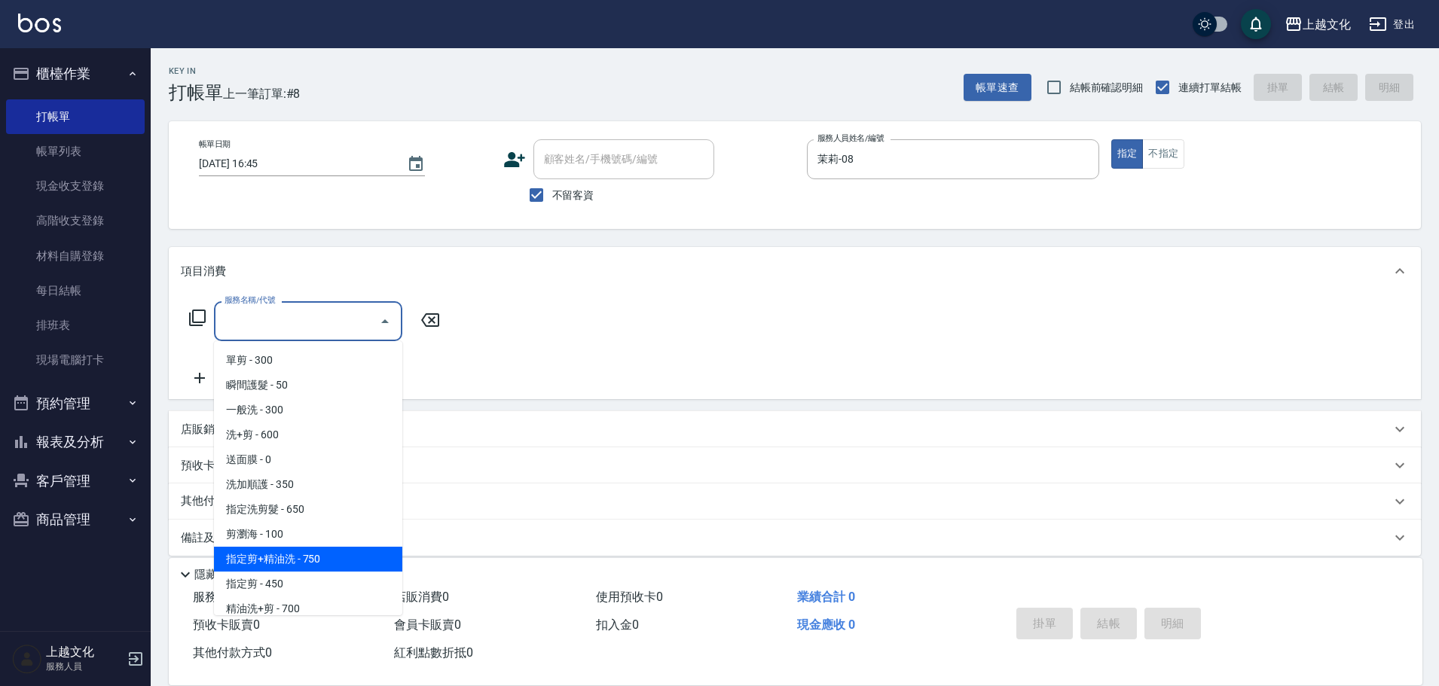
scroll to position [75, 0]
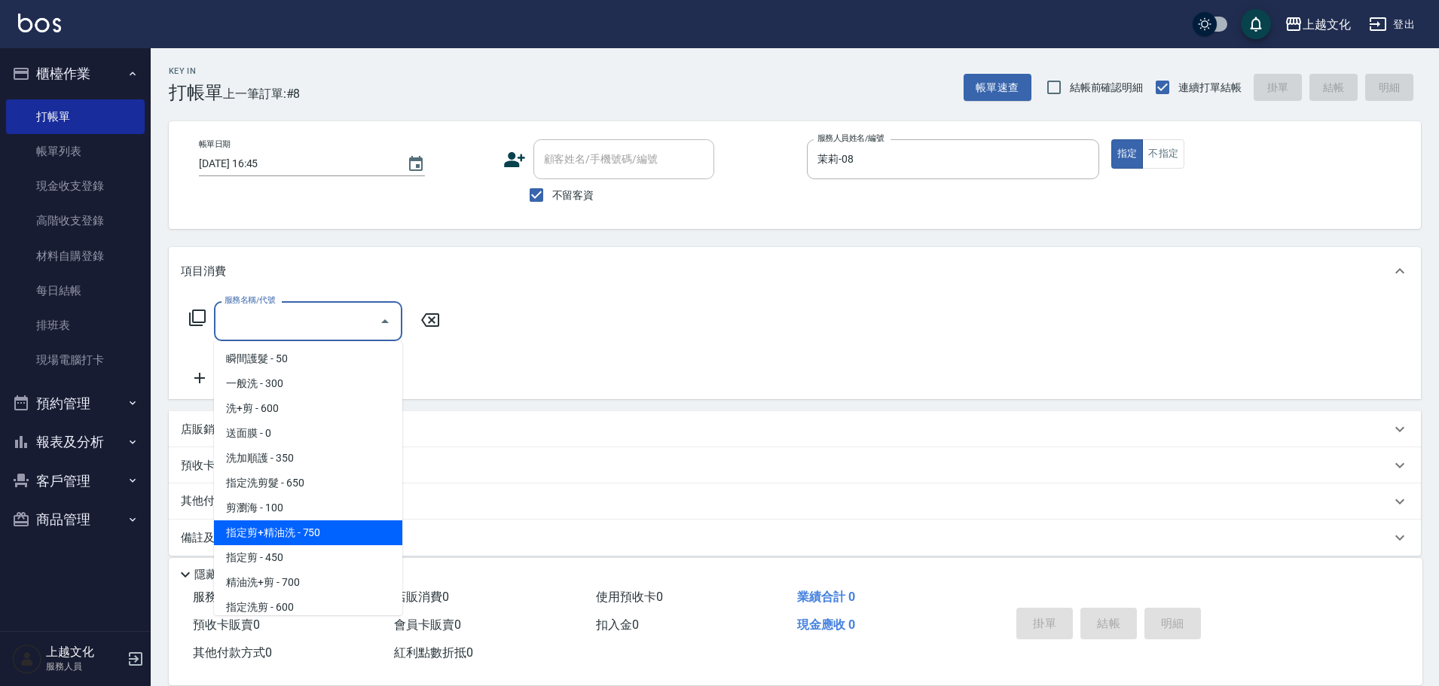
click at [320, 530] on span "指定剪+精油洗 - 750" at bounding box center [308, 533] width 188 height 25
type input "指定剪+精油洗(204)"
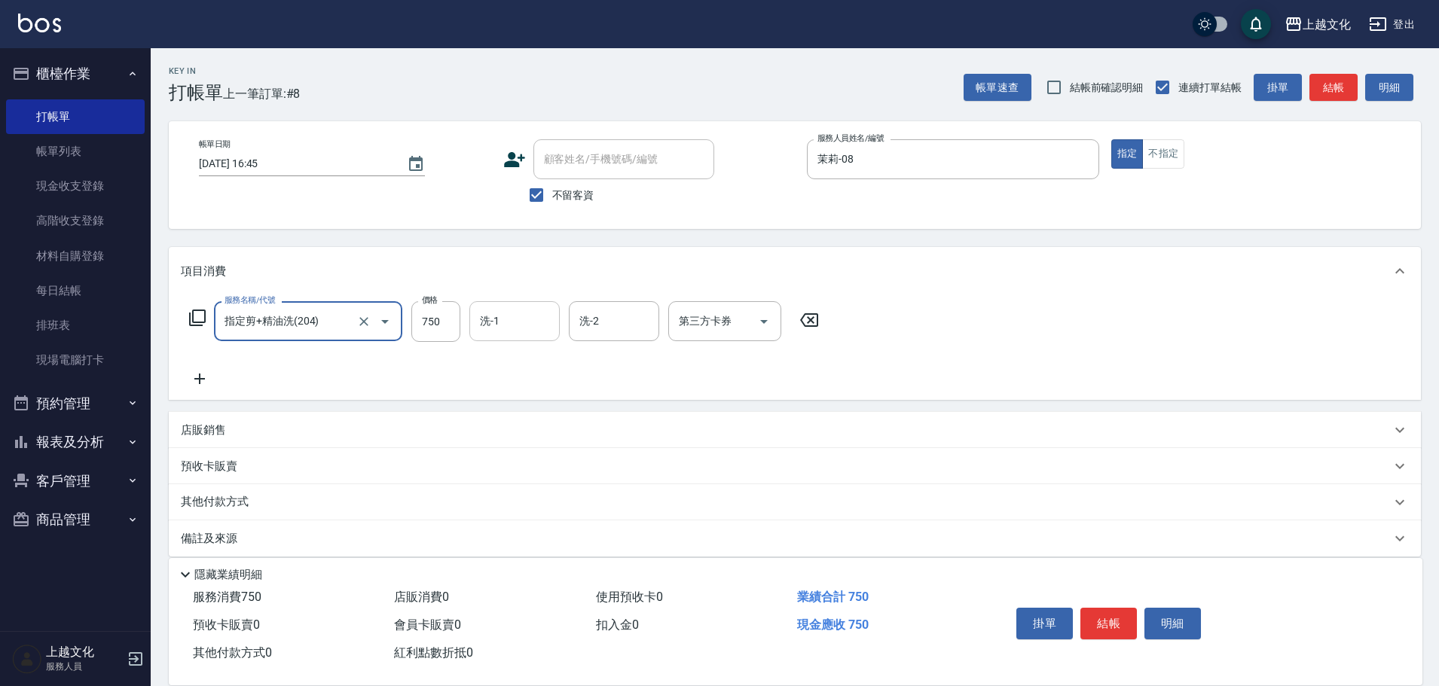
click at [502, 316] on input "洗-1" at bounding box center [514, 321] width 77 height 26
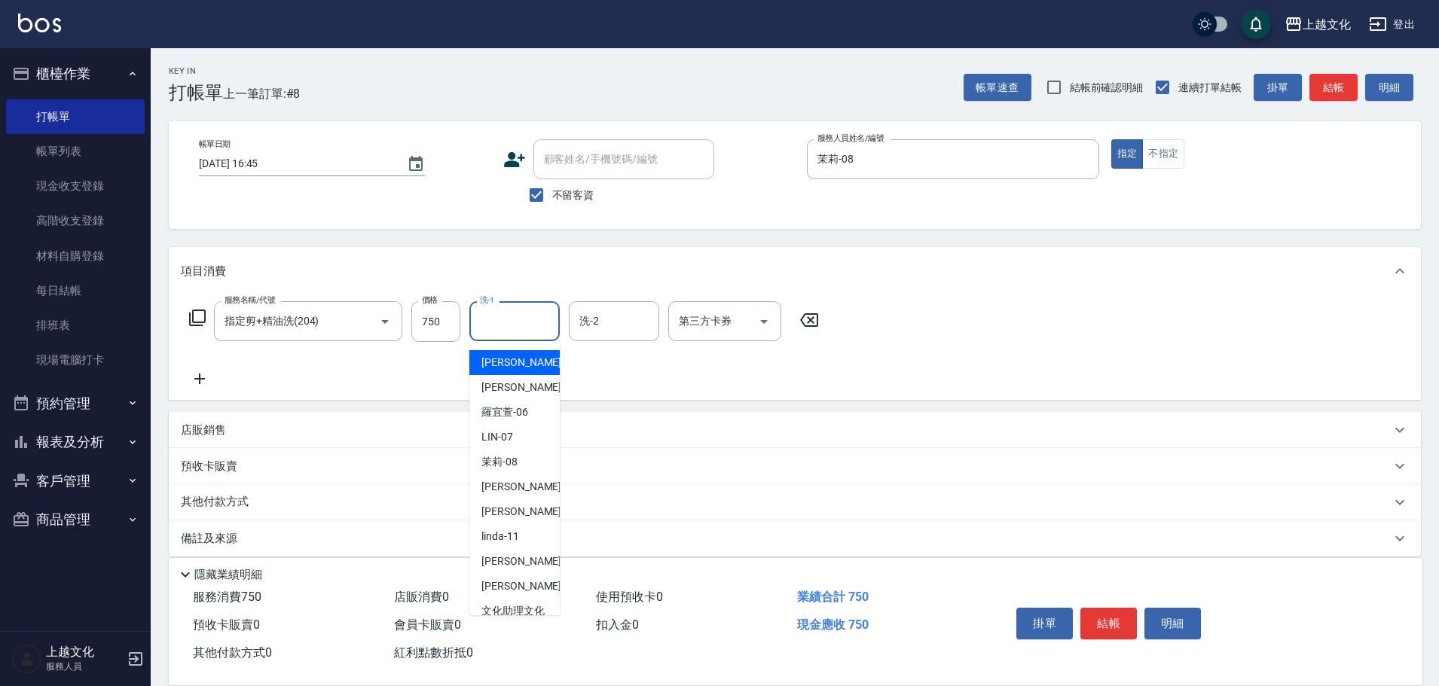
scroll to position [0, 0]
click at [527, 352] on span "上越文化 -00" at bounding box center [509, 360] width 57 height 16
type input "上越文化-00"
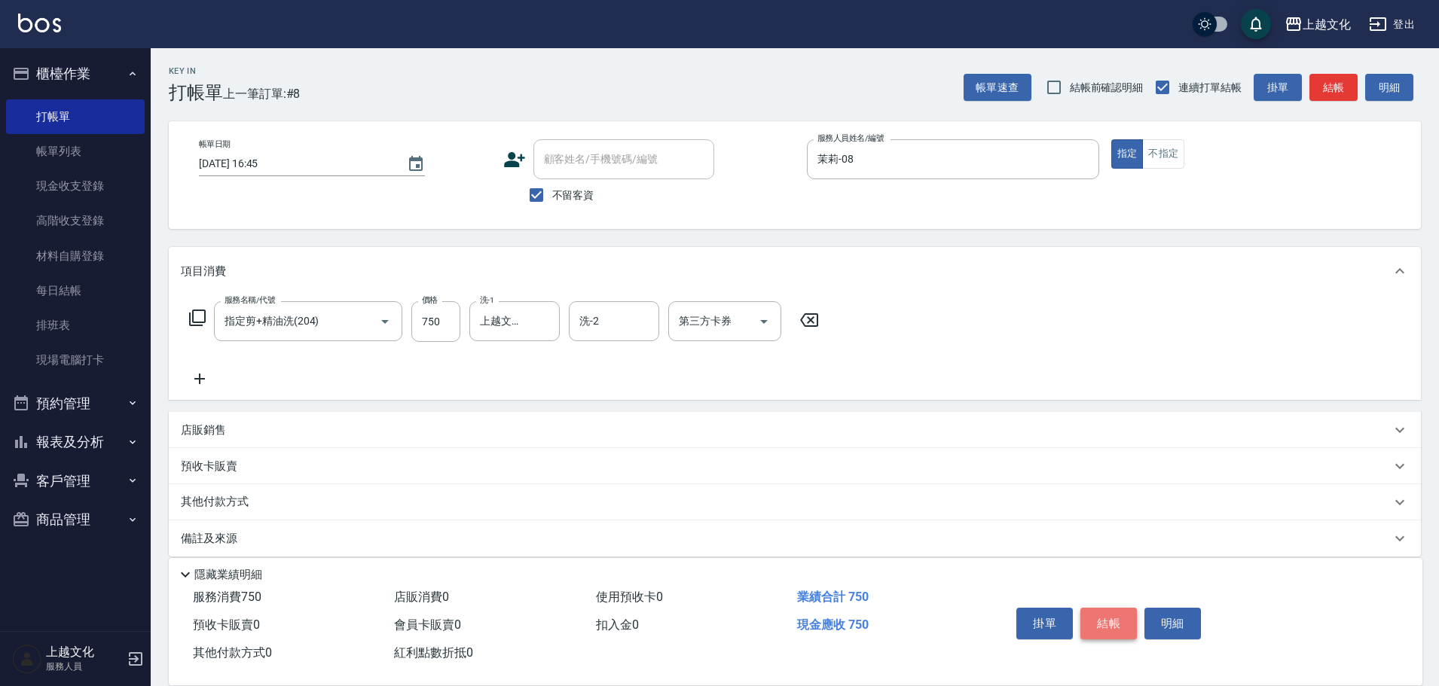
click at [1107, 617] on button "結帳" at bounding box center [1108, 624] width 56 height 32
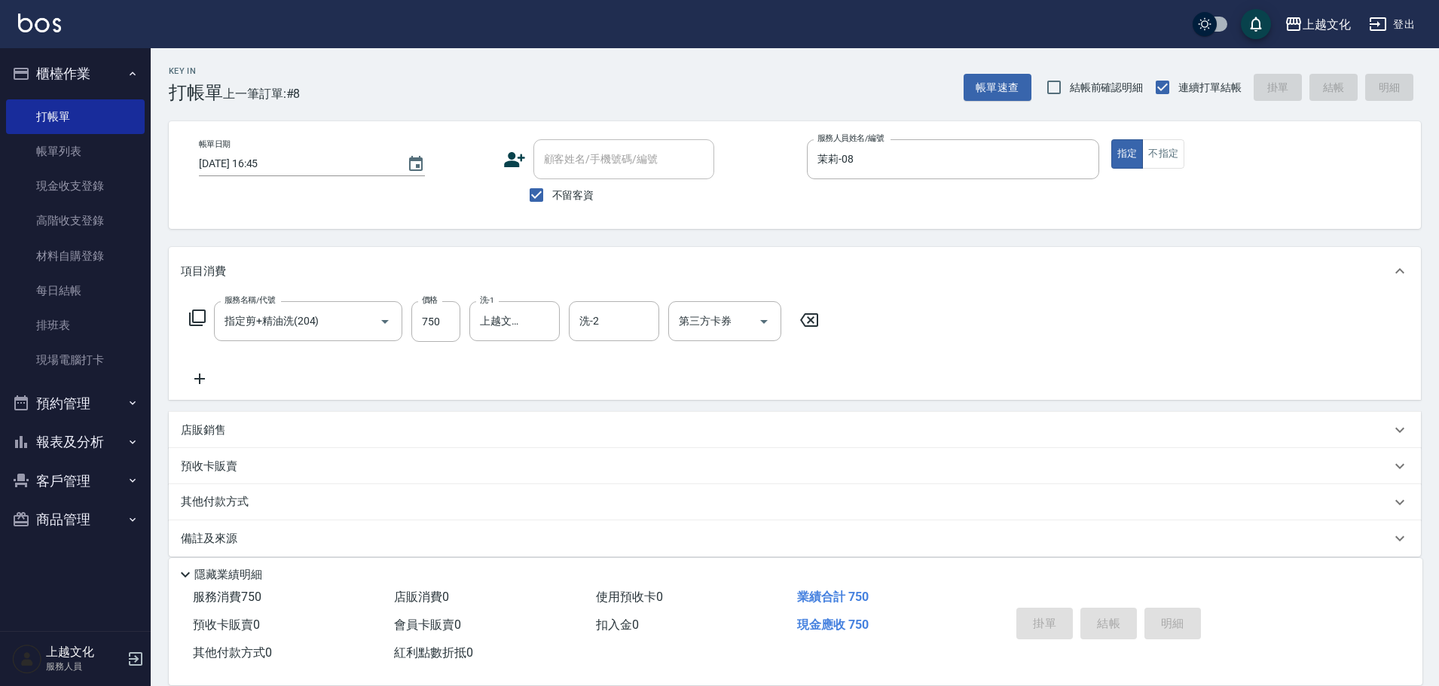
type input "[DATE] 16:50"
click at [1163, 148] on button "不指定" at bounding box center [1163, 153] width 42 height 29
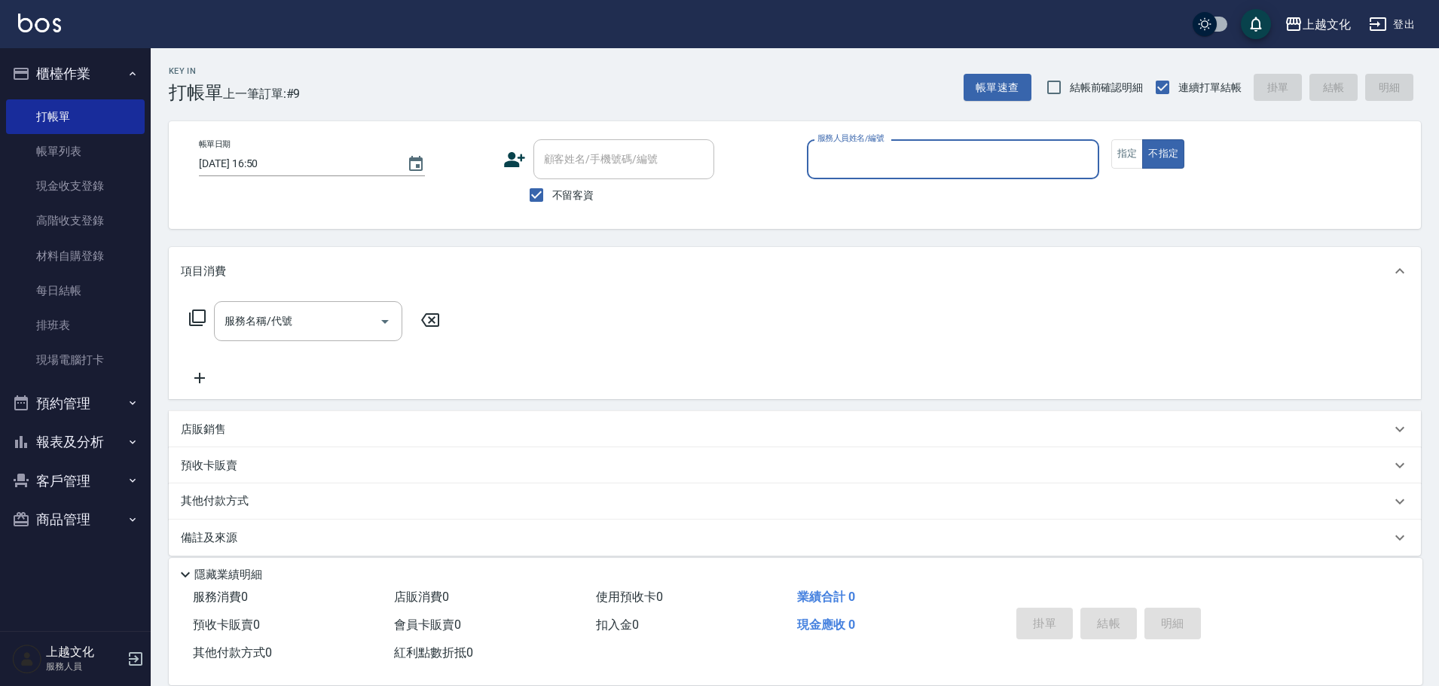
click at [972, 151] on input "服務人員姓名/編號" at bounding box center [953, 159] width 279 height 26
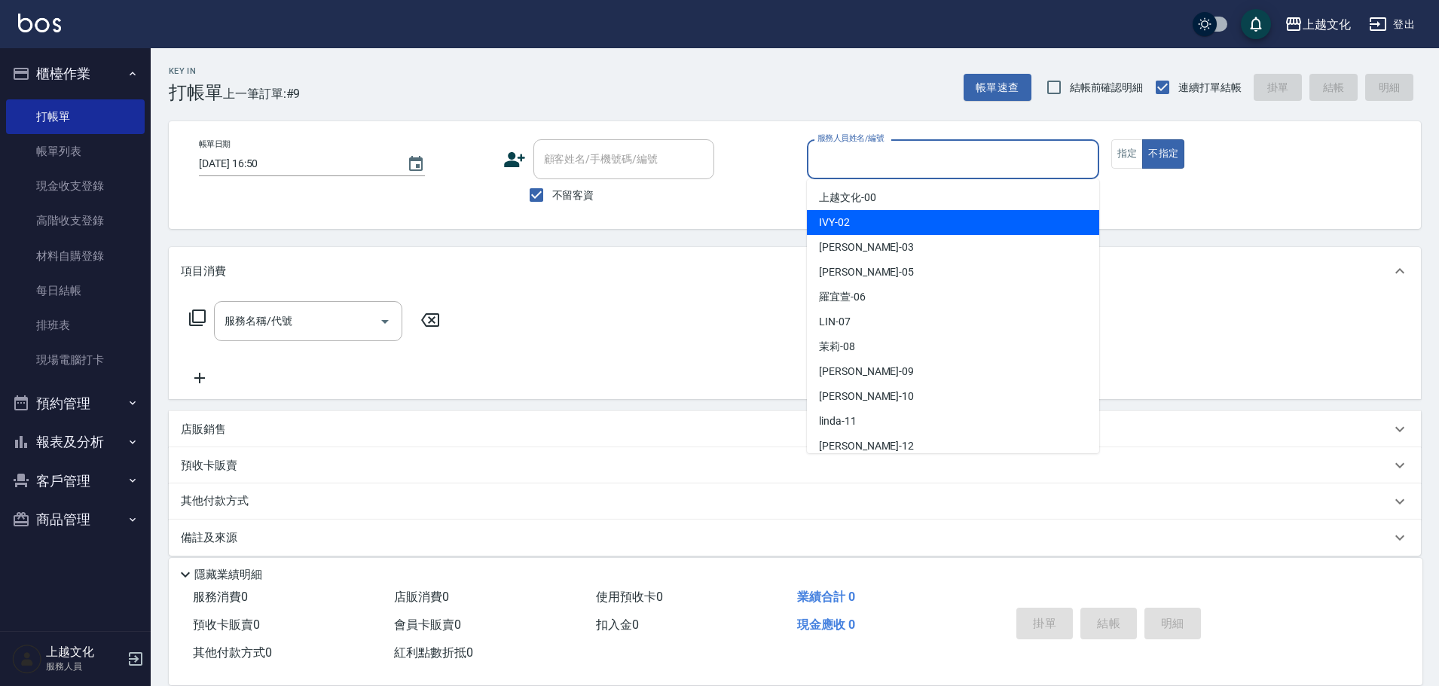
click at [933, 220] on div "IVY -02" at bounding box center [953, 222] width 292 height 25
type input "IVY-02"
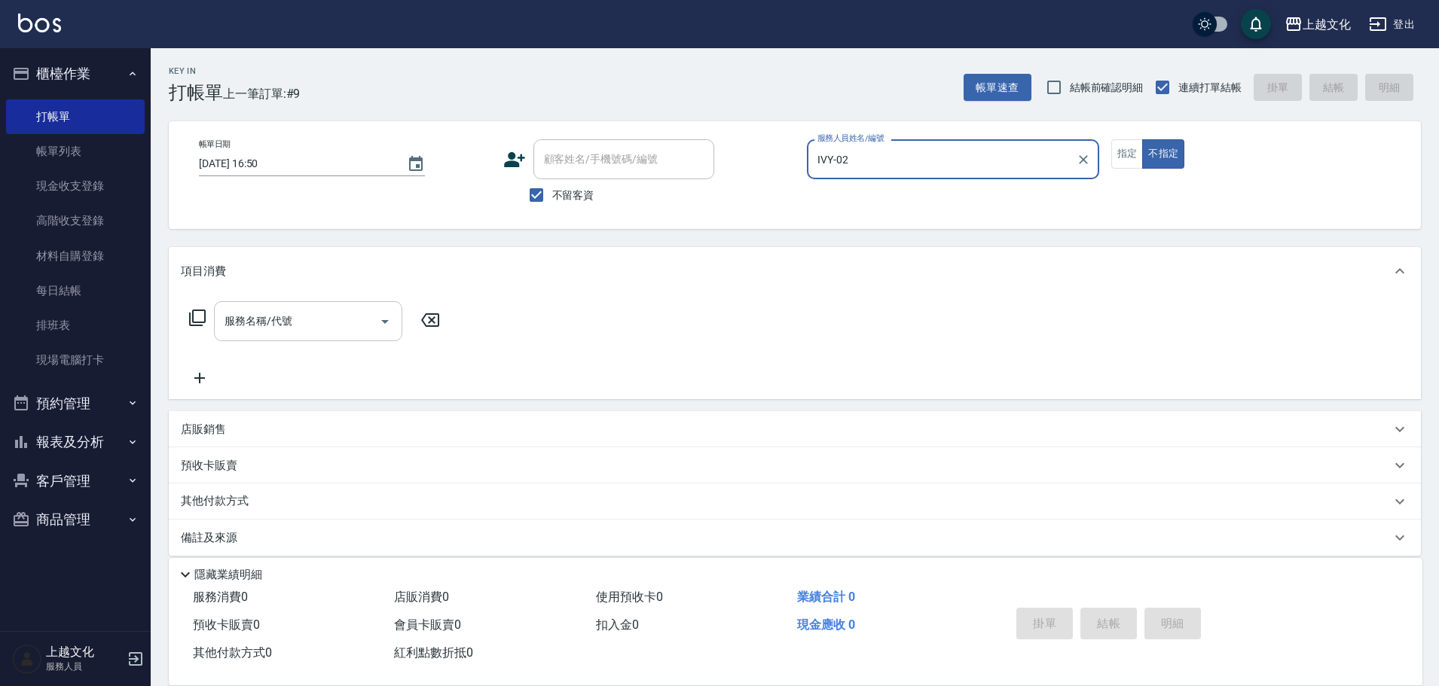
click at [383, 320] on icon "Open" at bounding box center [385, 322] width 8 height 4
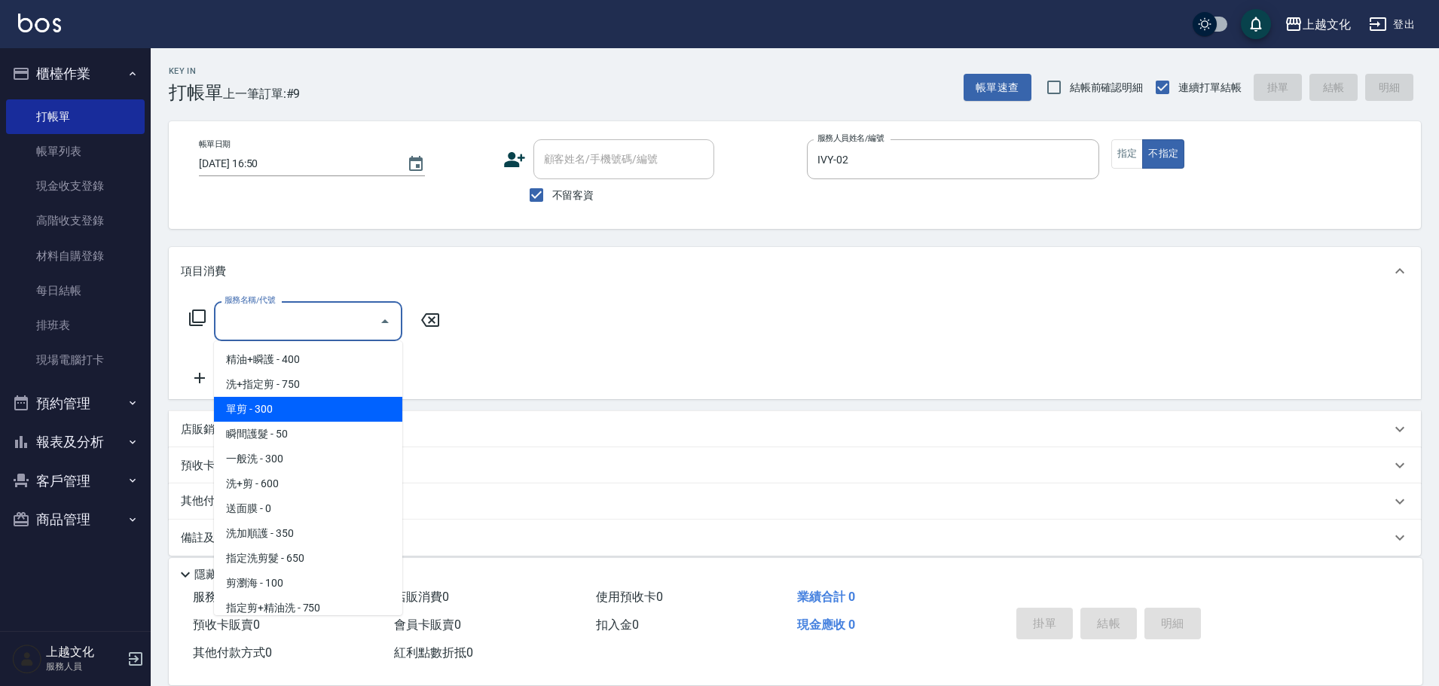
click at [334, 414] on span "單剪 - 300" at bounding box center [308, 409] width 188 height 25
type input "單剪(103)"
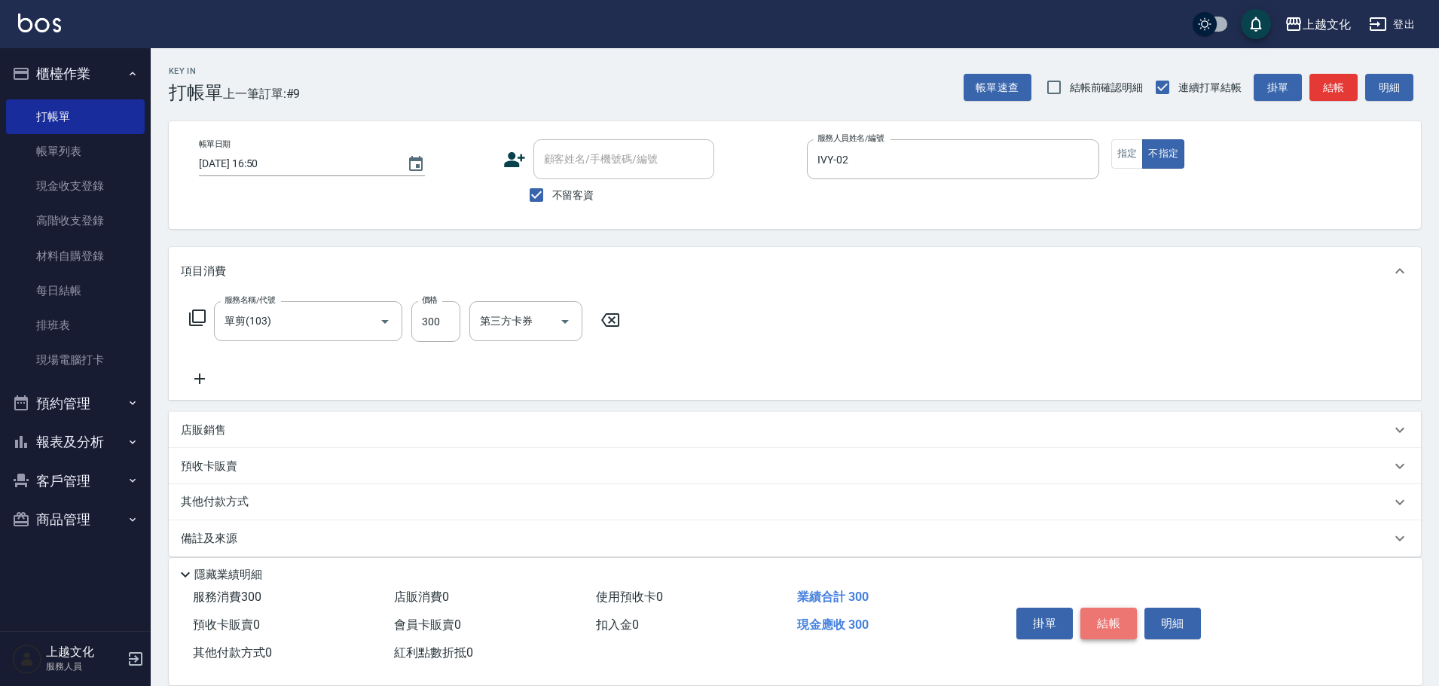
click at [1110, 612] on button "結帳" at bounding box center [1108, 624] width 56 height 32
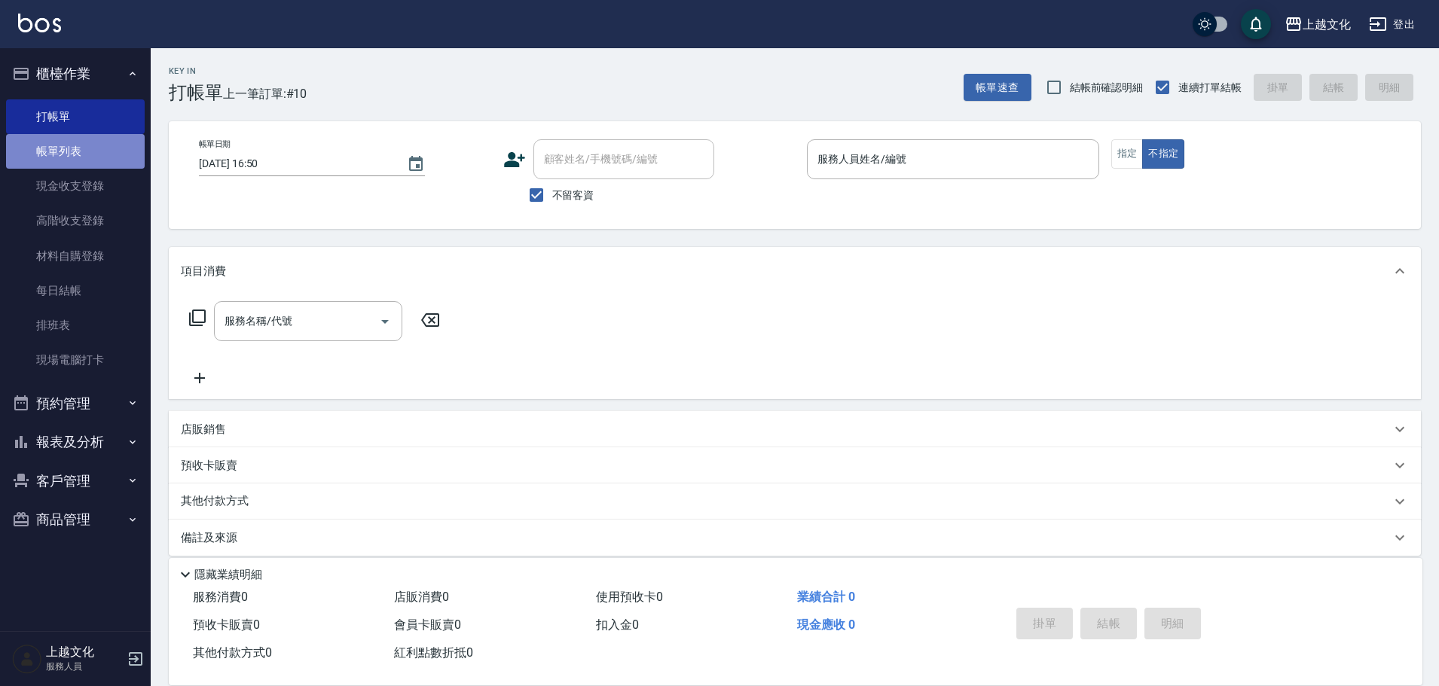
click at [112, 150] on link "帳單列表" at bounding box center [75, 151] width 139 height 35
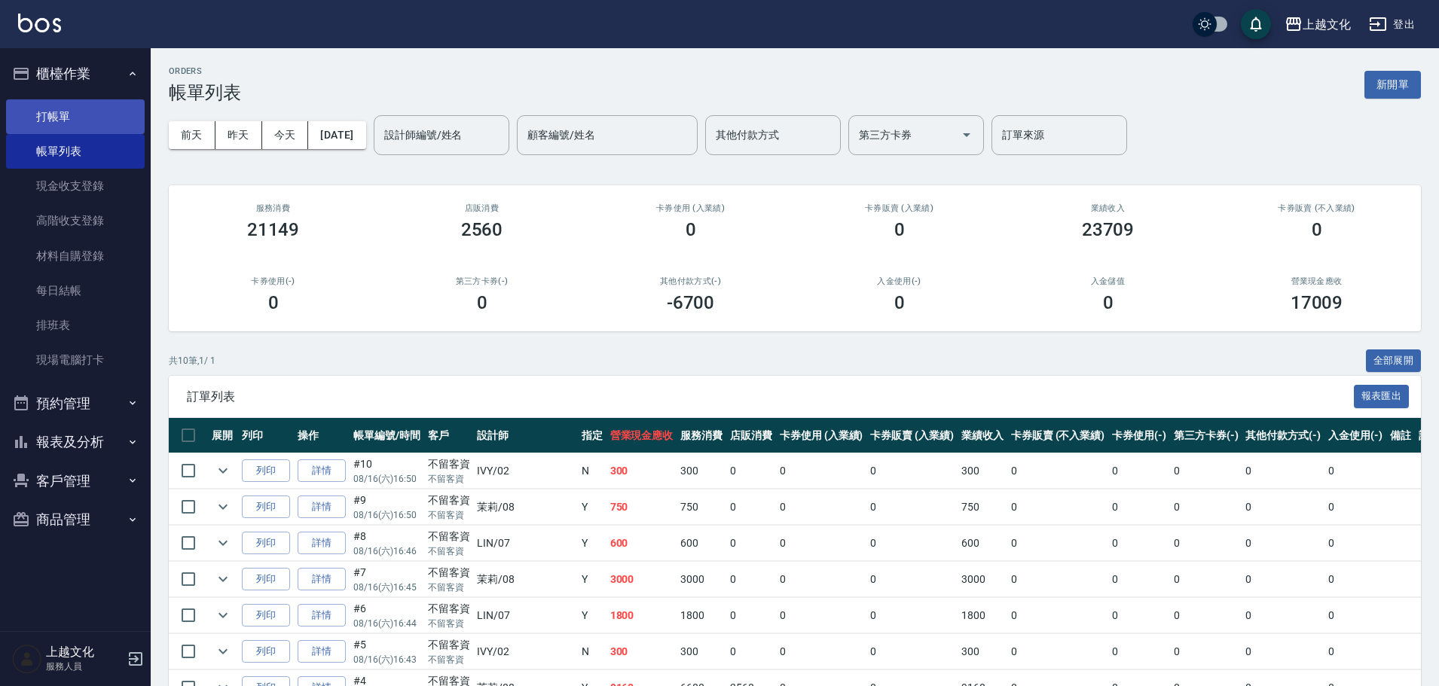
click at [76, 107] on link "打帳單" at bounding box center [75, 116] width 139 height 35
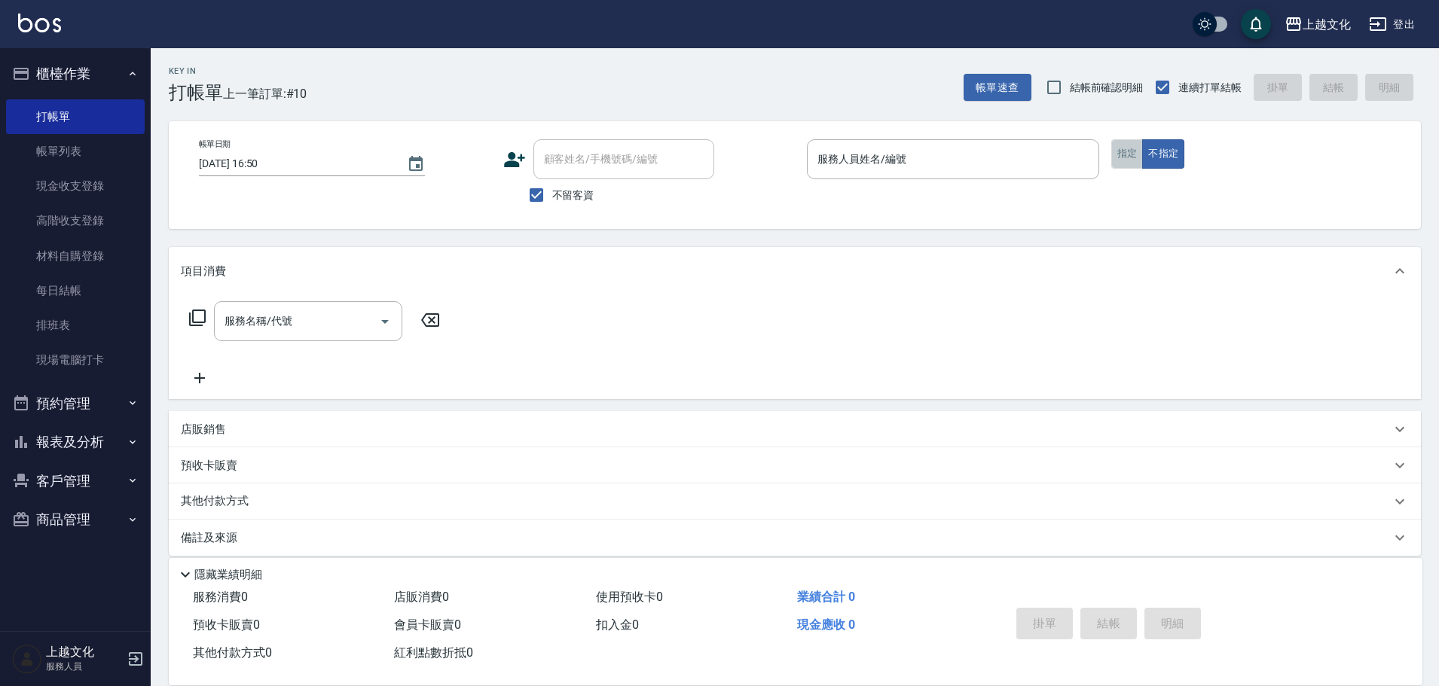
click at [1129, 148] on button "指定" at bounding box center [1127, 153] width 32 height 29
click at [975, 165] on input "服務人員姓名/編號" at bounding box center [953, 159] width 279 height 26
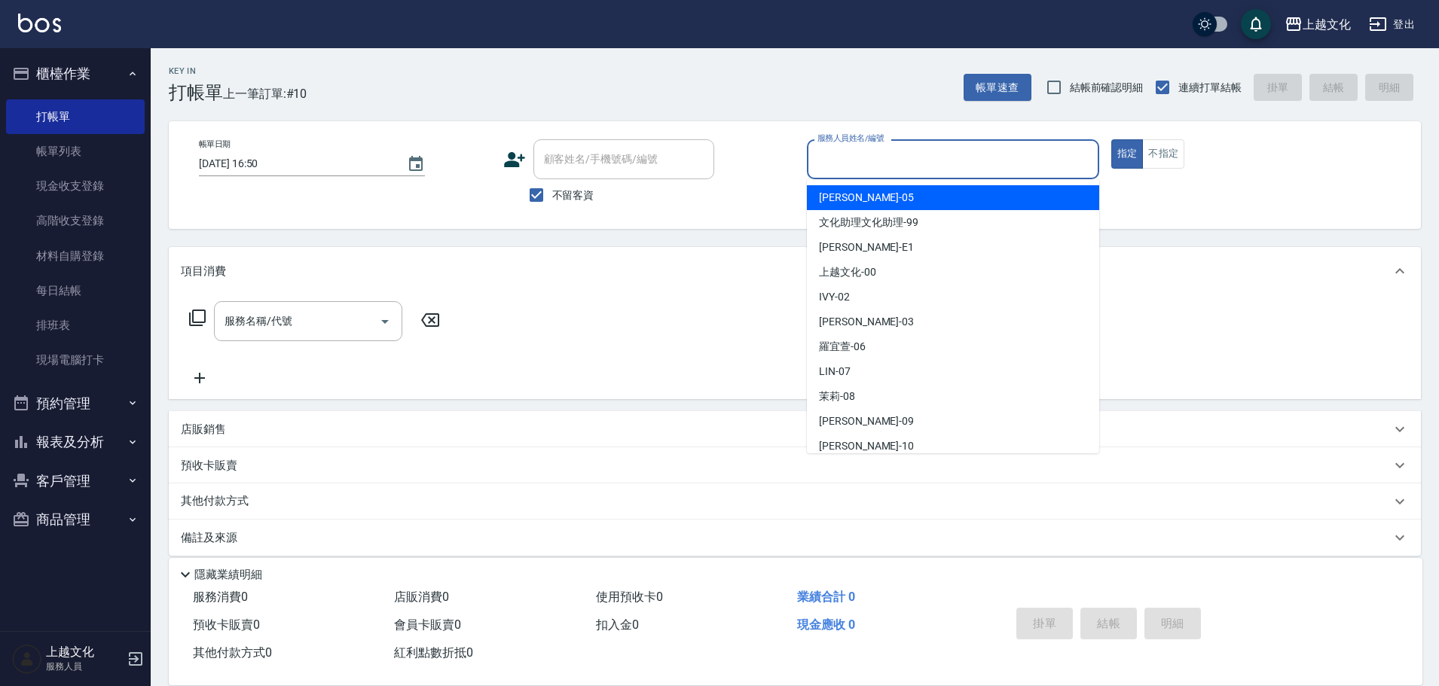
click at [862, 197] on span "[PERSON_NAME] -05" at bounding box center [866, 198] width 95 height 16
type input "[PERSON_NAME]-05"
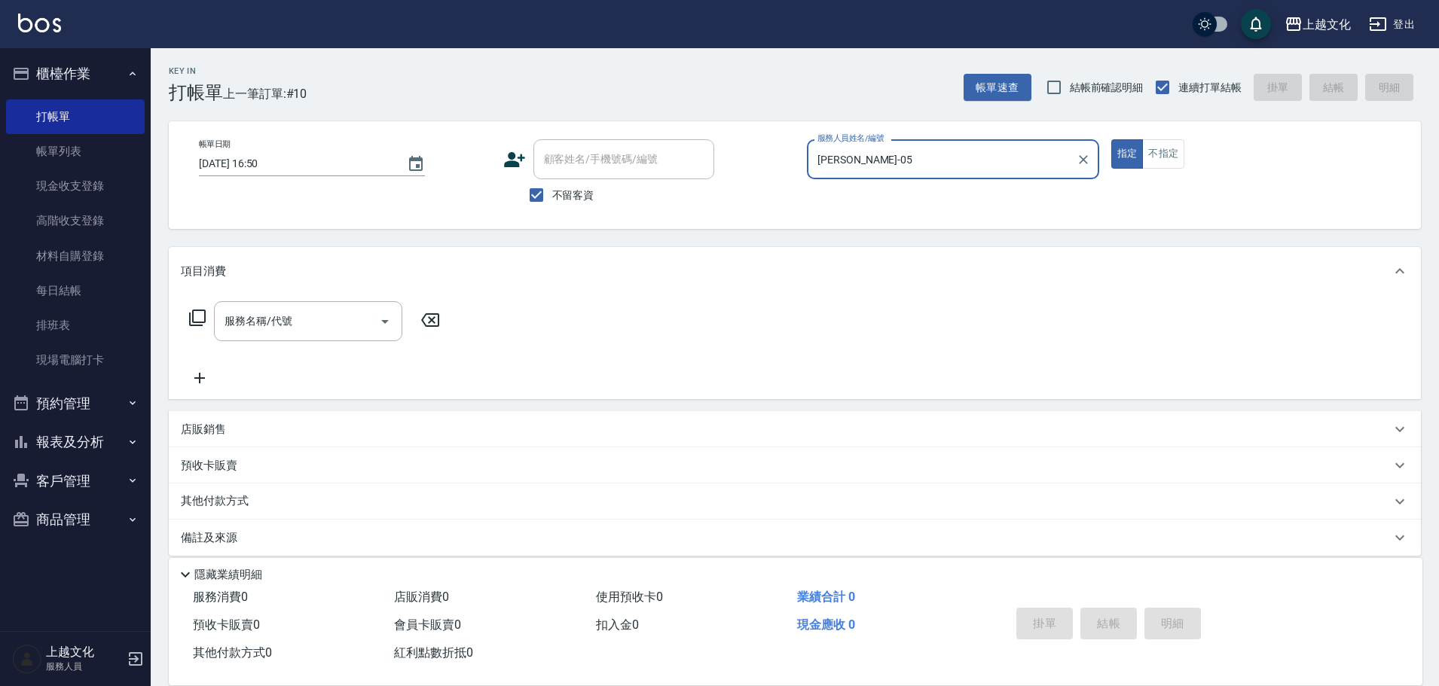
click at [234, 434] on div "店販銷售" at bounding box center [786, 430] width 1210 height 16
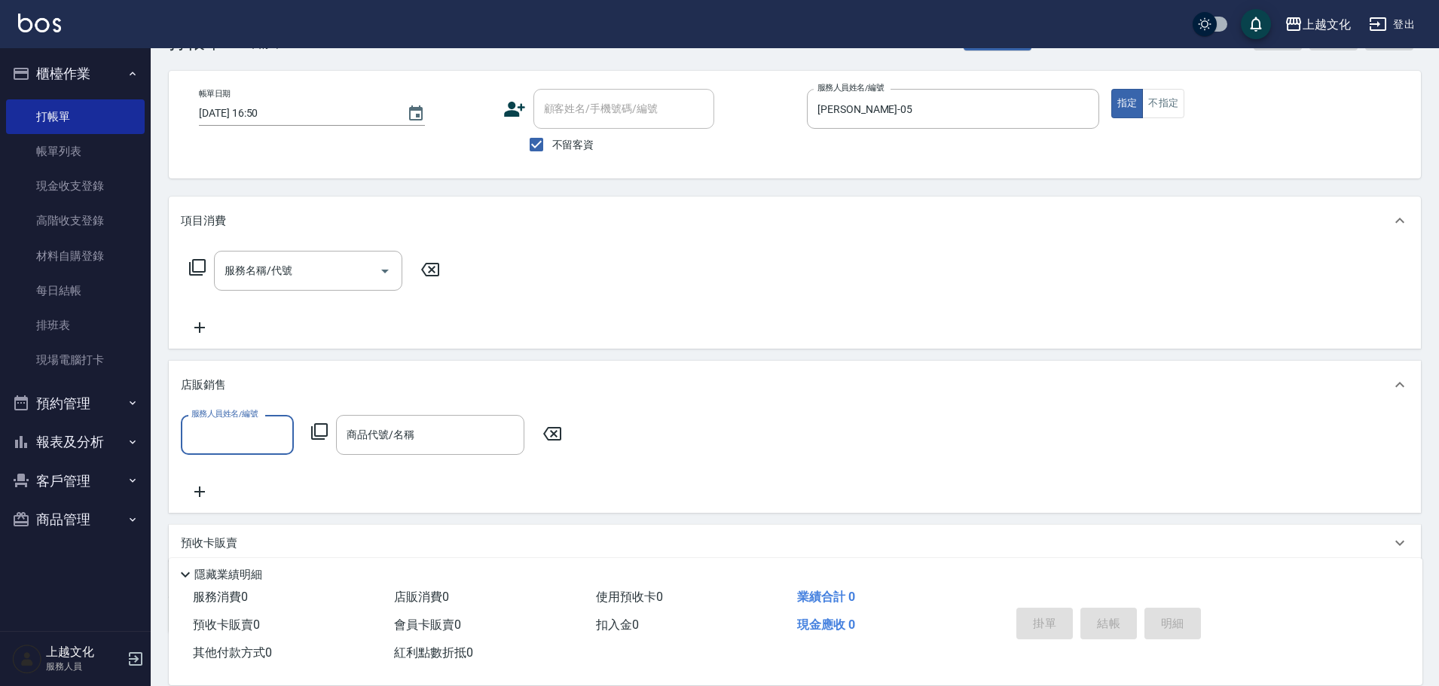
scroll to position [75, 0]
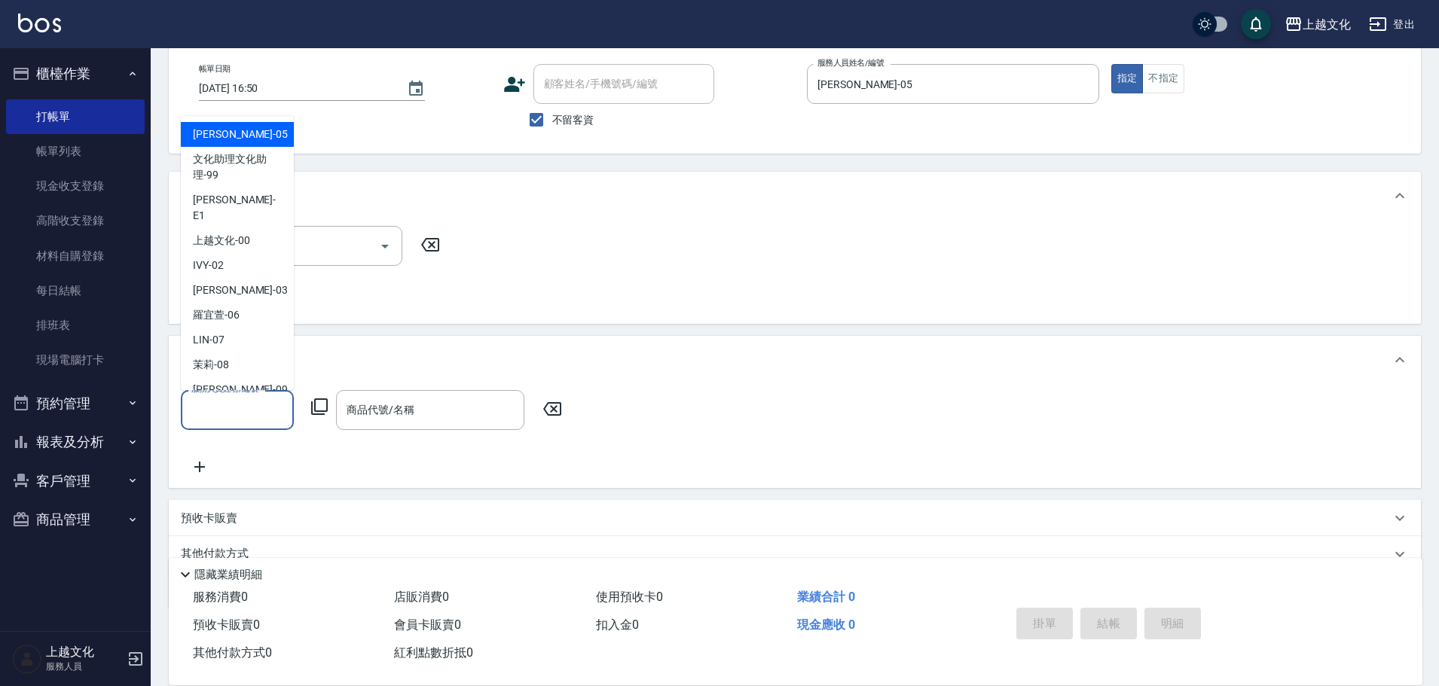
click at [239, 408] on input "服務人員姓名/編號" at bounding box center [237, 410] width 99 height 26
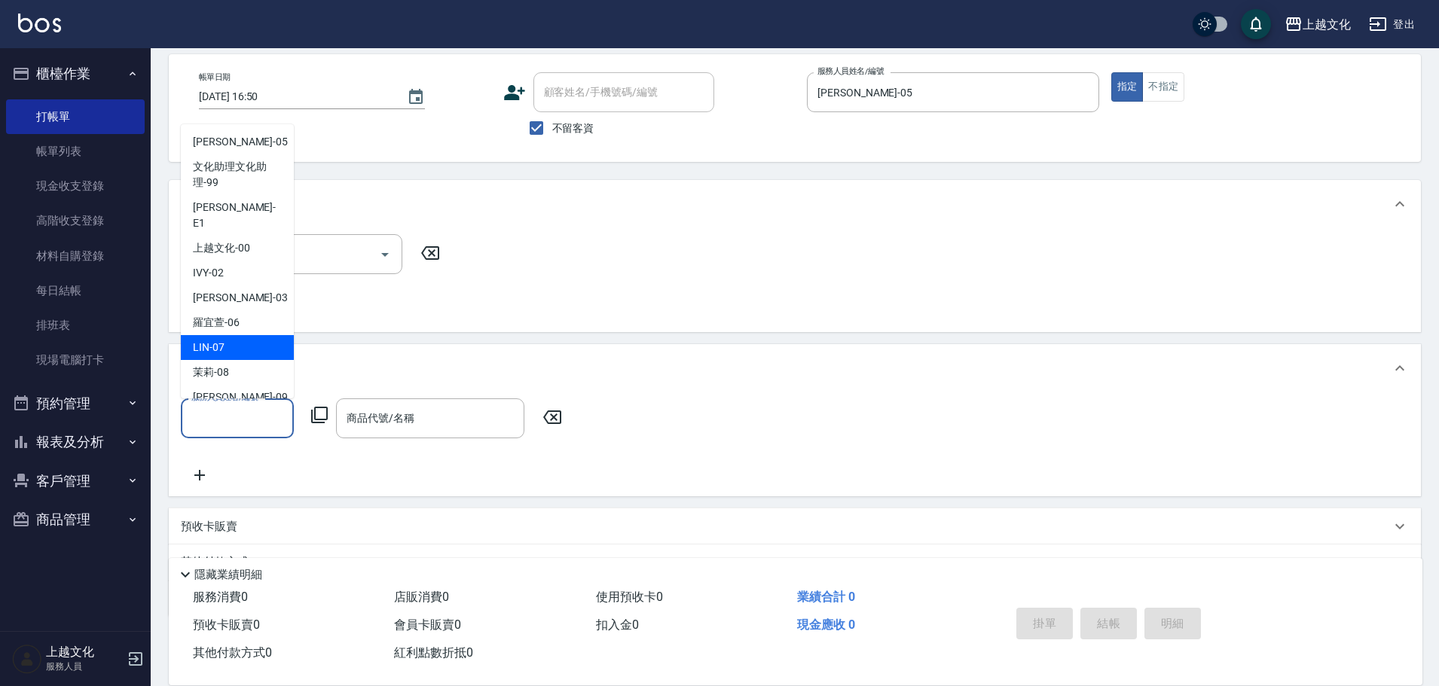
scroll to position [0, 0]
click at [237, 145] on div "[PERSON_NAME] -05" at bounding box center [237, 142] width 113 height 25
type input "[PERSON_NAME]-05"
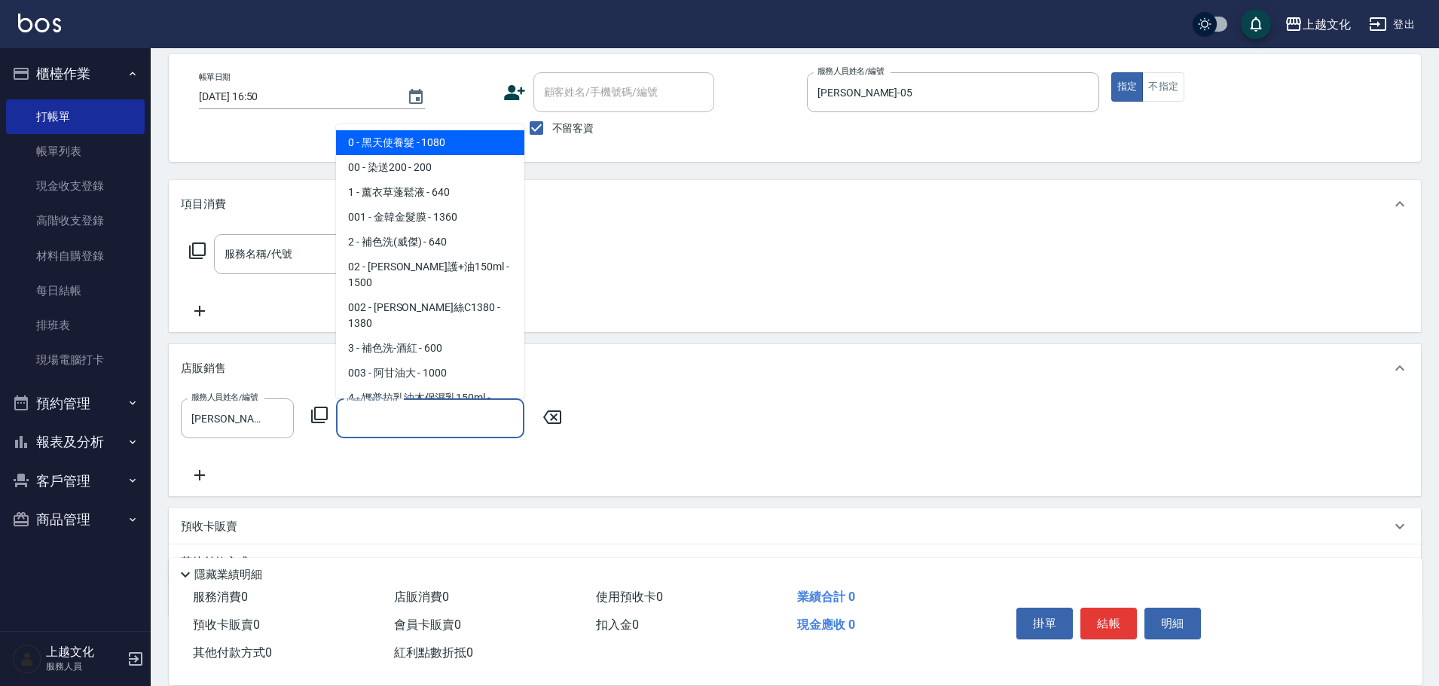
click at [468, 423] on input "商品代號/名稱" at bounding box center [430, 418] width 175 height 26
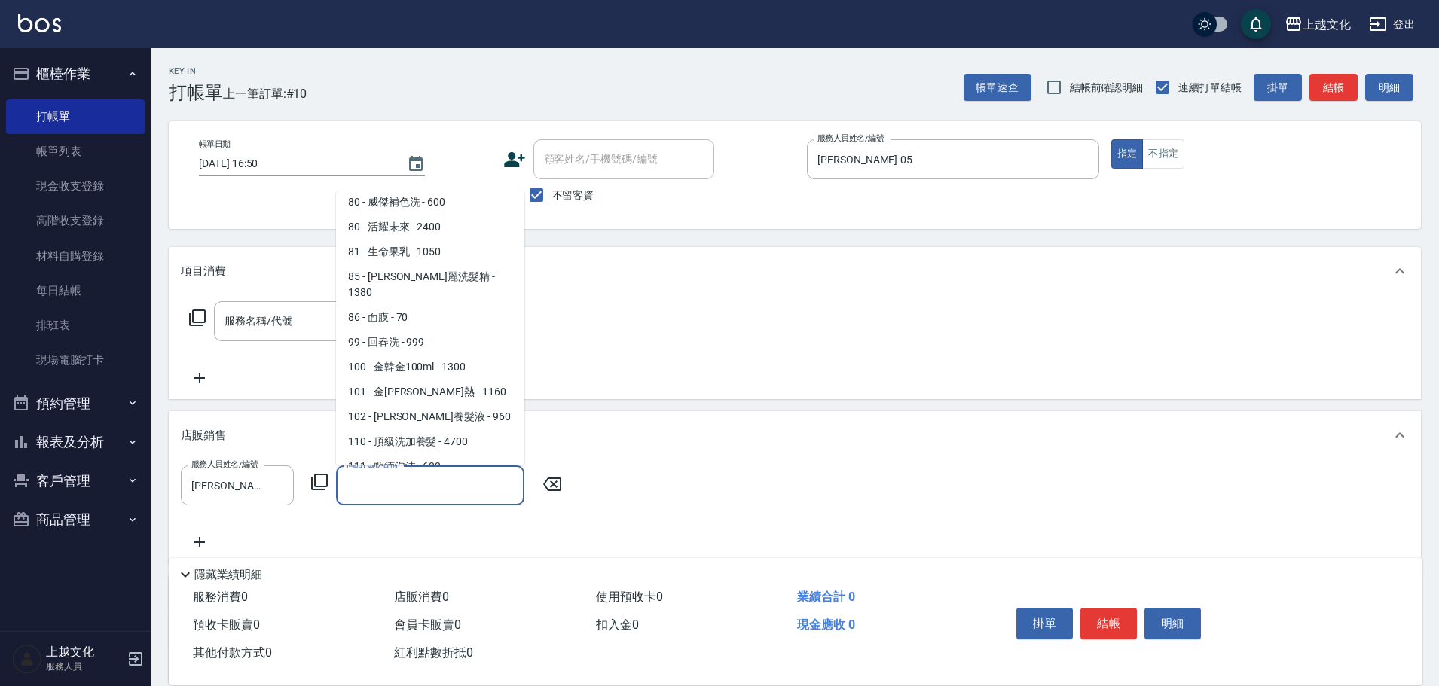
scroll to position [2441, 0]
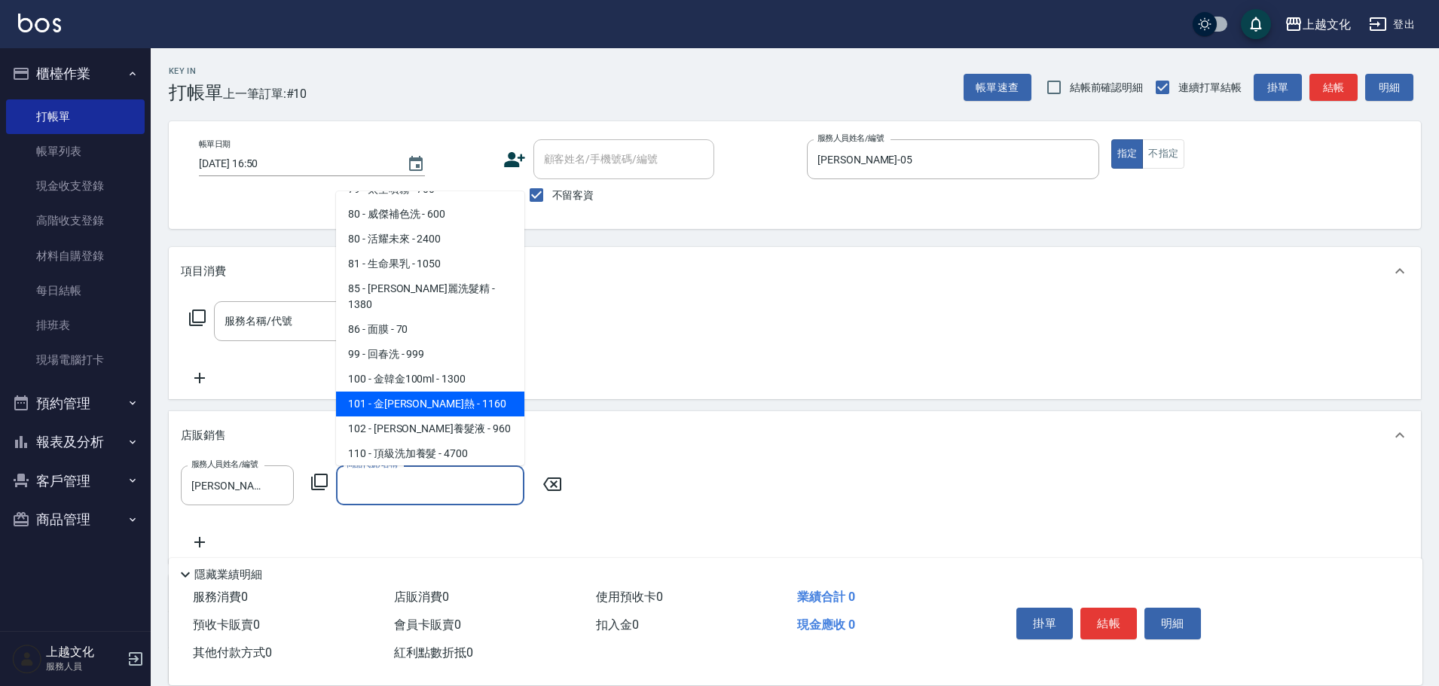
click at [421, 392] on span "101 - 金[PERSON_NAME]熱 - 1160" at bounding box center [430, 404] width 188 height 25
type input "金韓金抗熱"
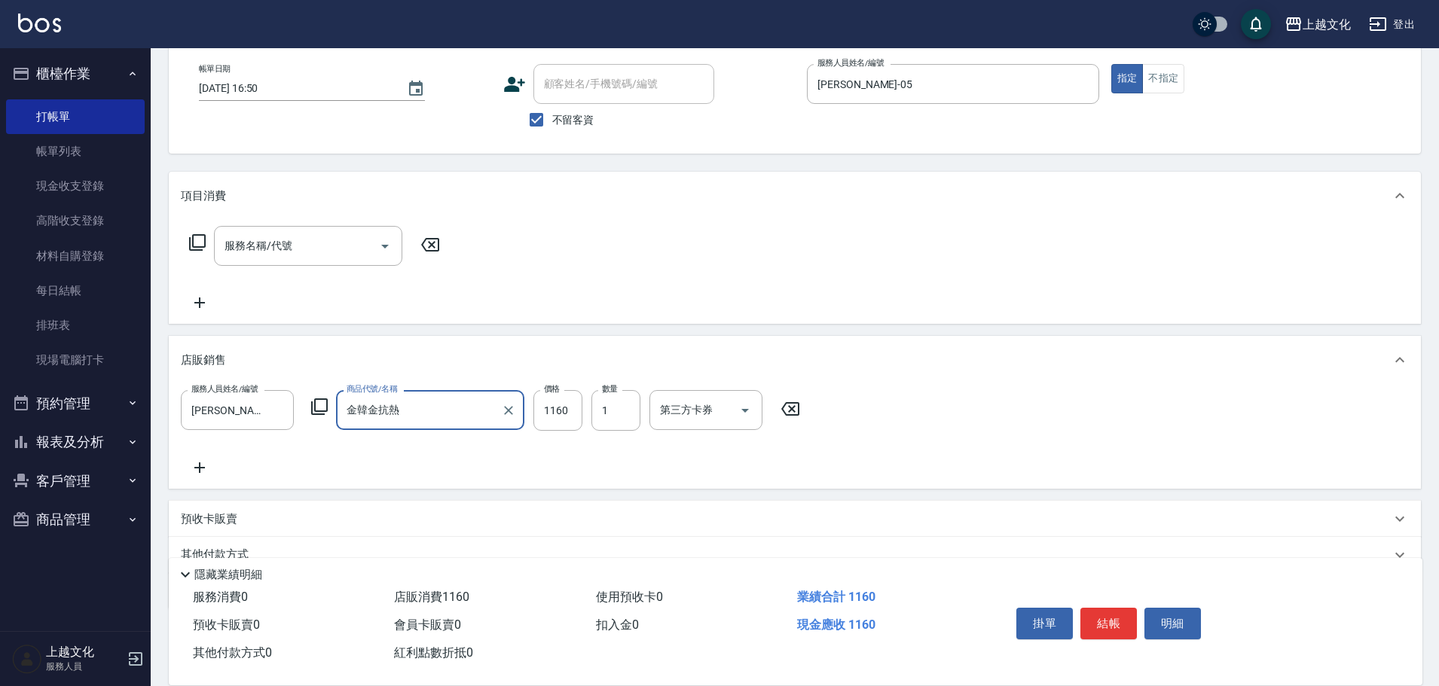
scroll to position [143, 0]
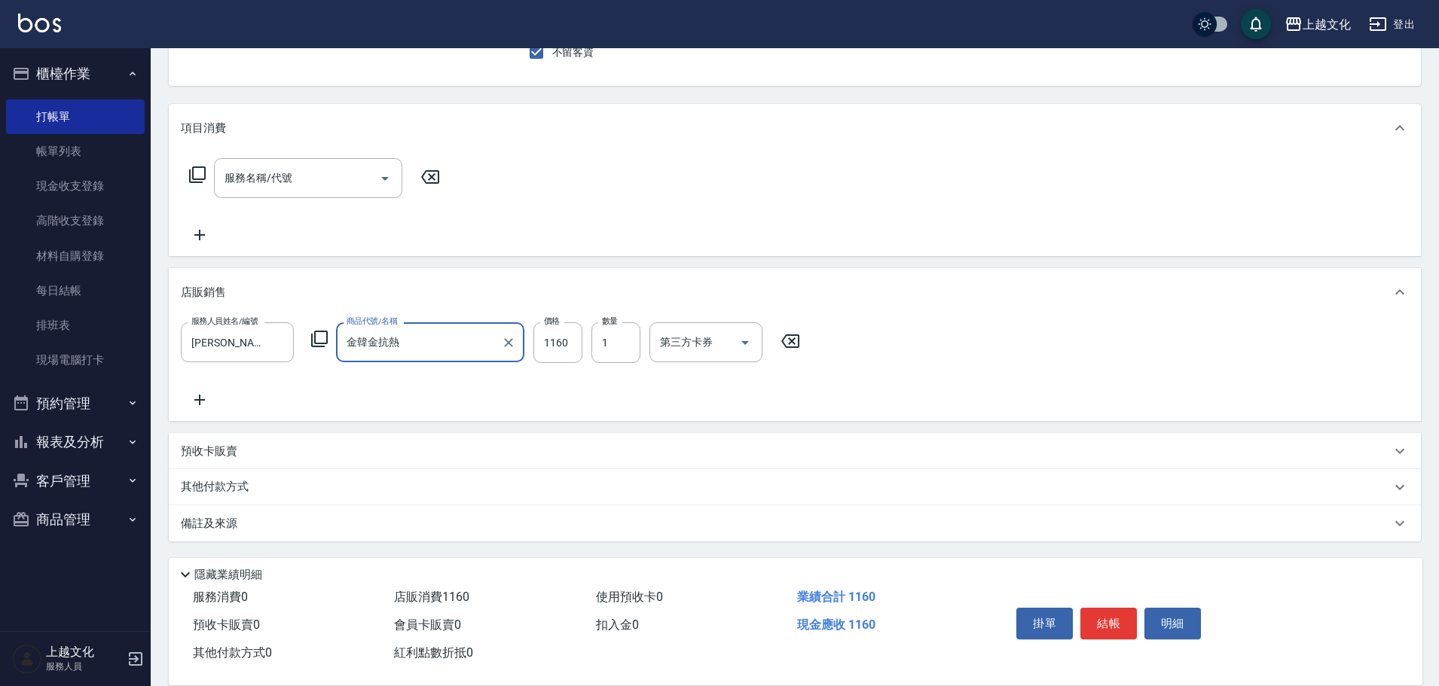
click at [297, 447] on div "預收卡販賣" at bounding box center [786, 452] width 1210 height 16
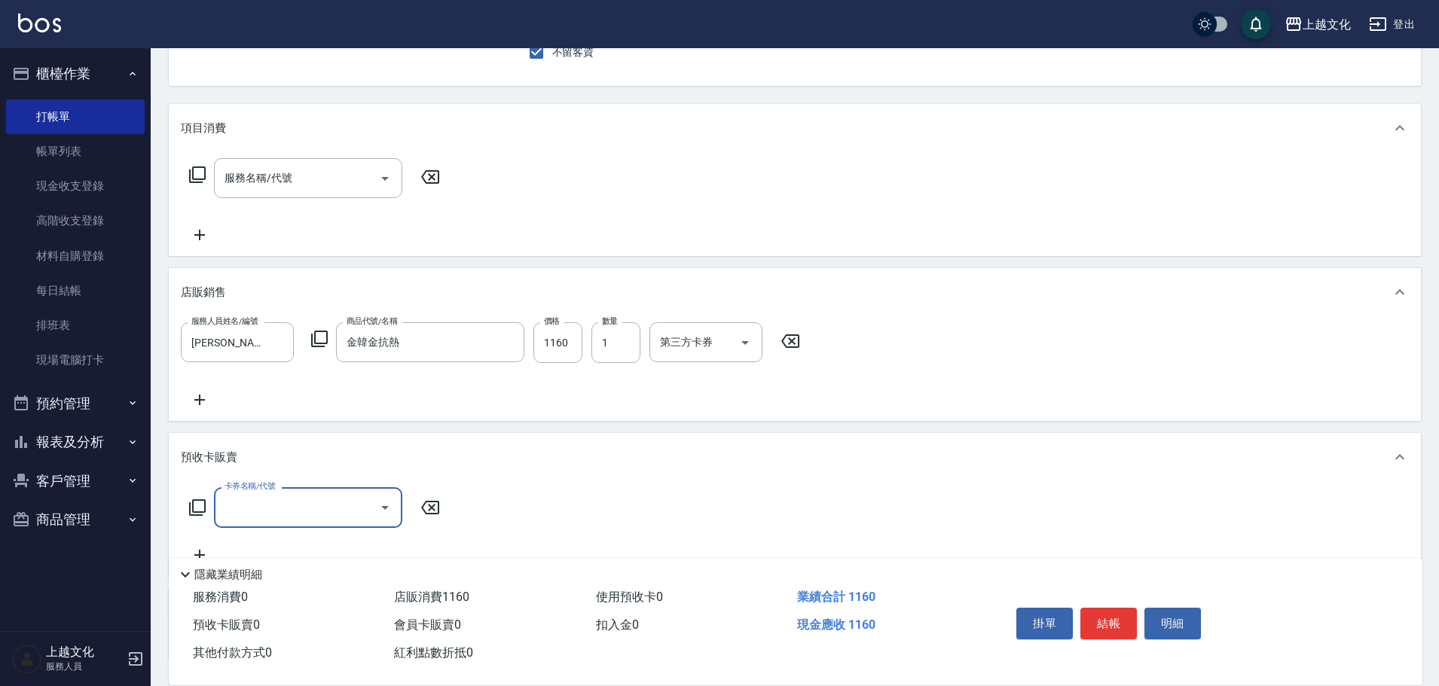
scroll to position [218, 0]
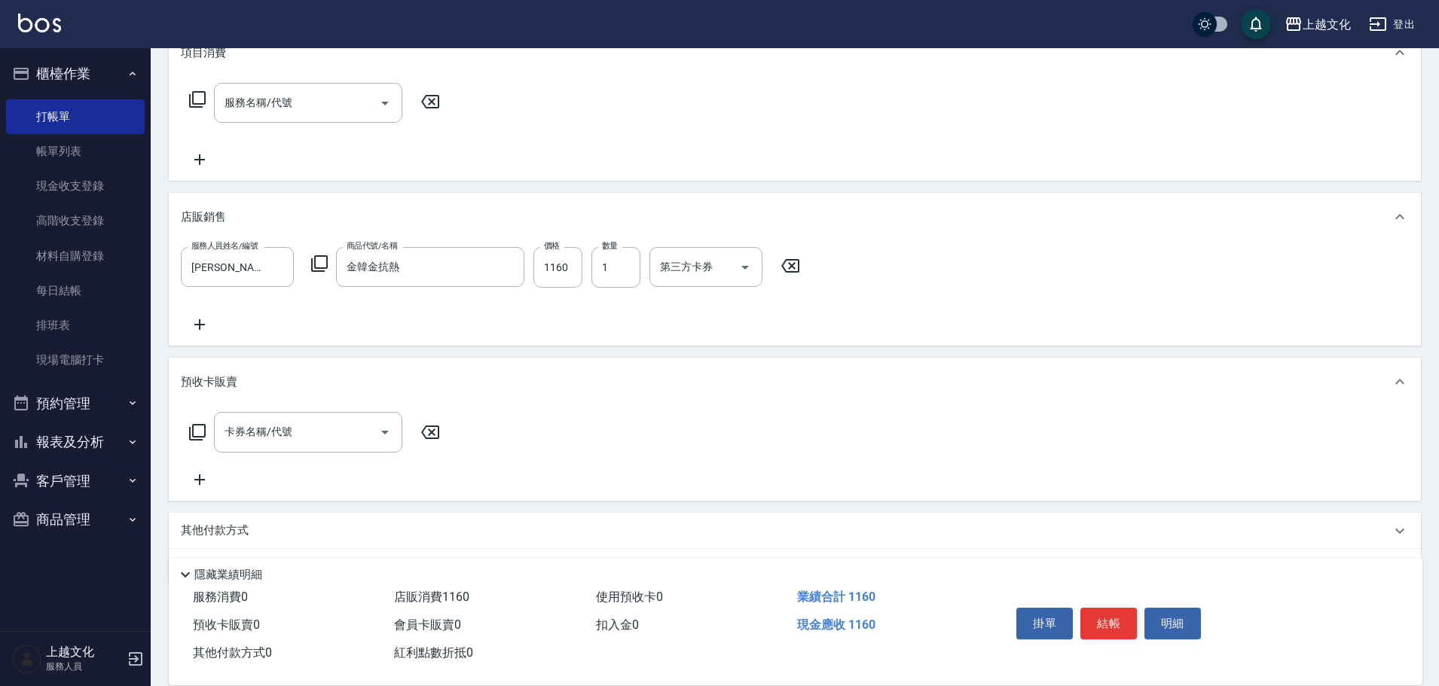
click at [303, 536] on div "其他付款方式" at bounding box center [786, 531] width 1210 height 17
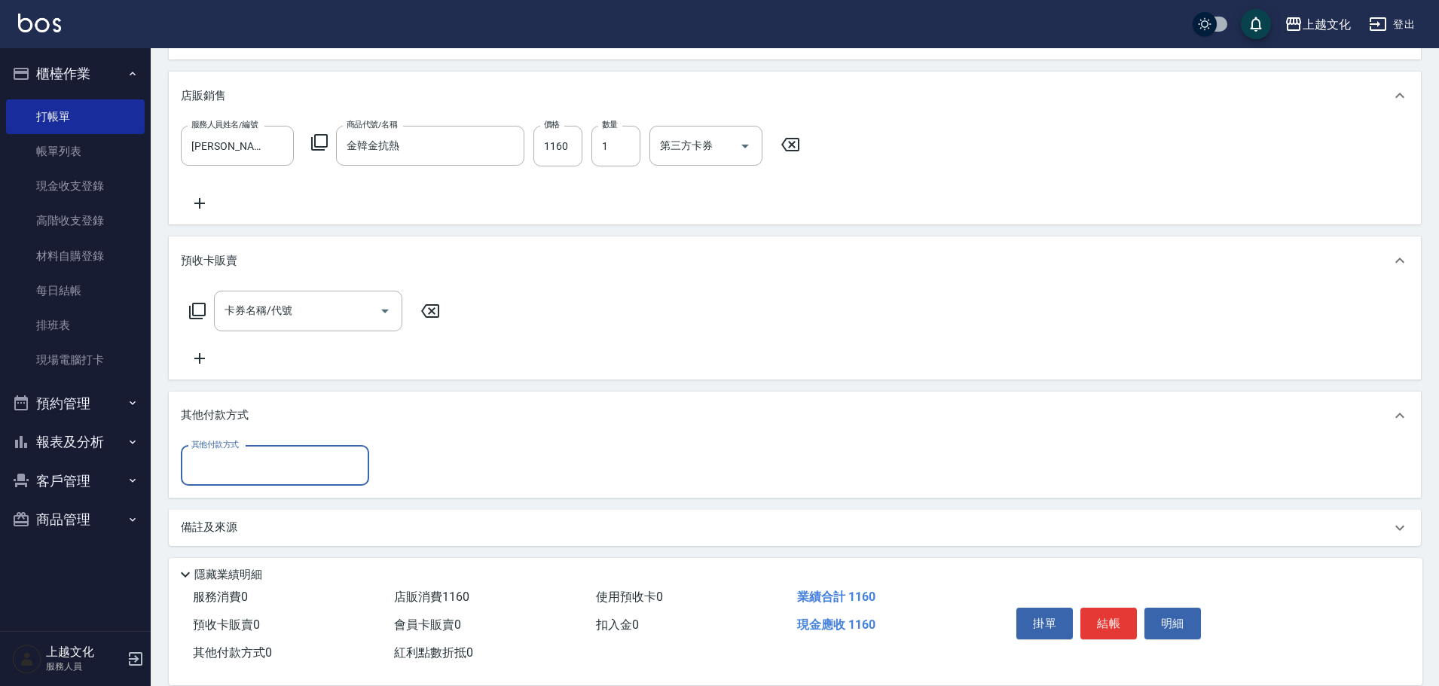
scroll to position [344, 0]
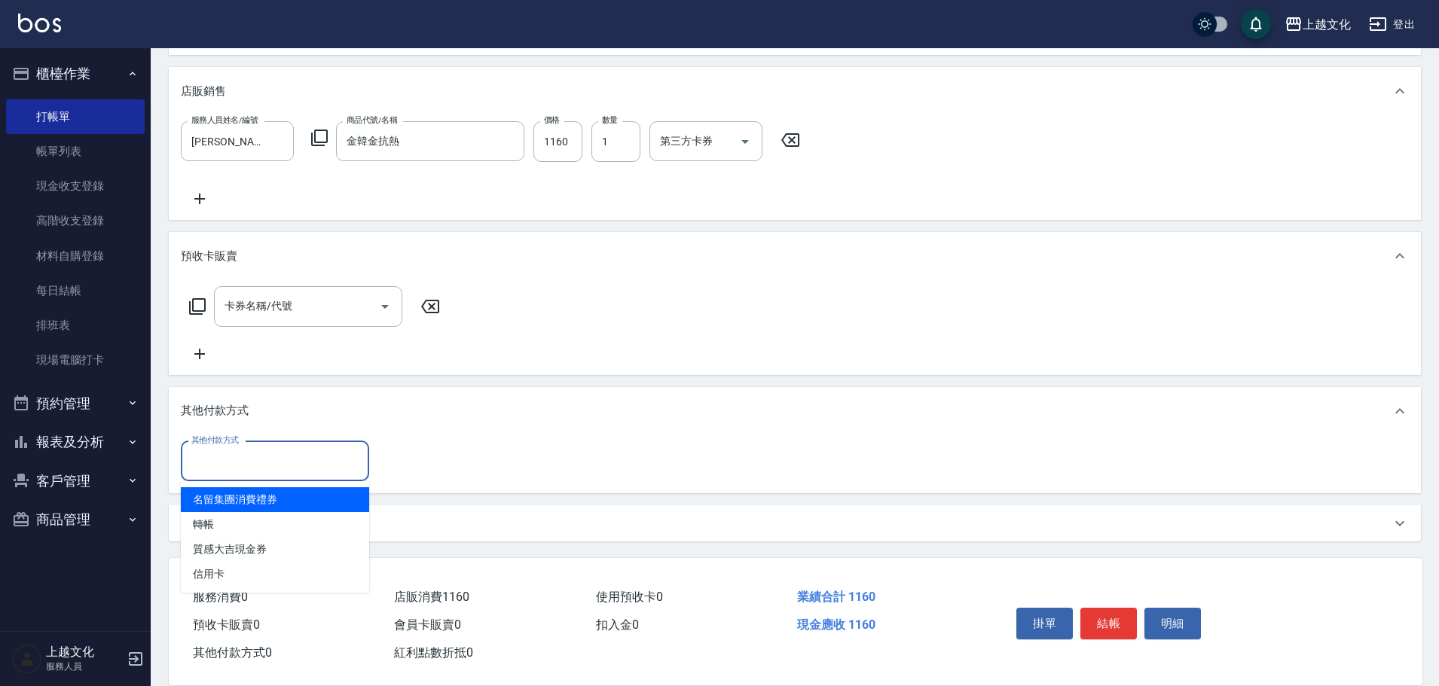
click at [250, 471] on input "其他付款方式" at bounding box center [275, 461] width 175 height 26
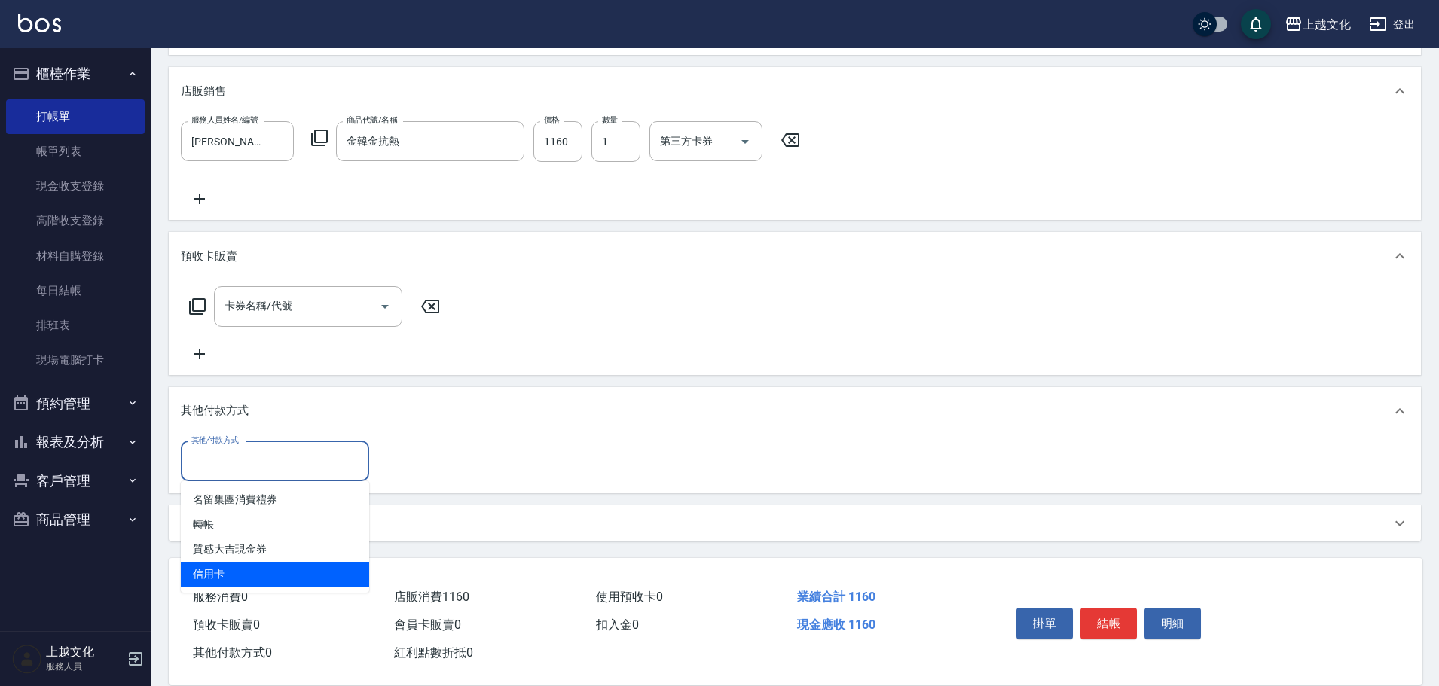
click at [227, 569] on span "信用卡" at bounding box center [275, 574] width 188 height 25
type input "信用卡"
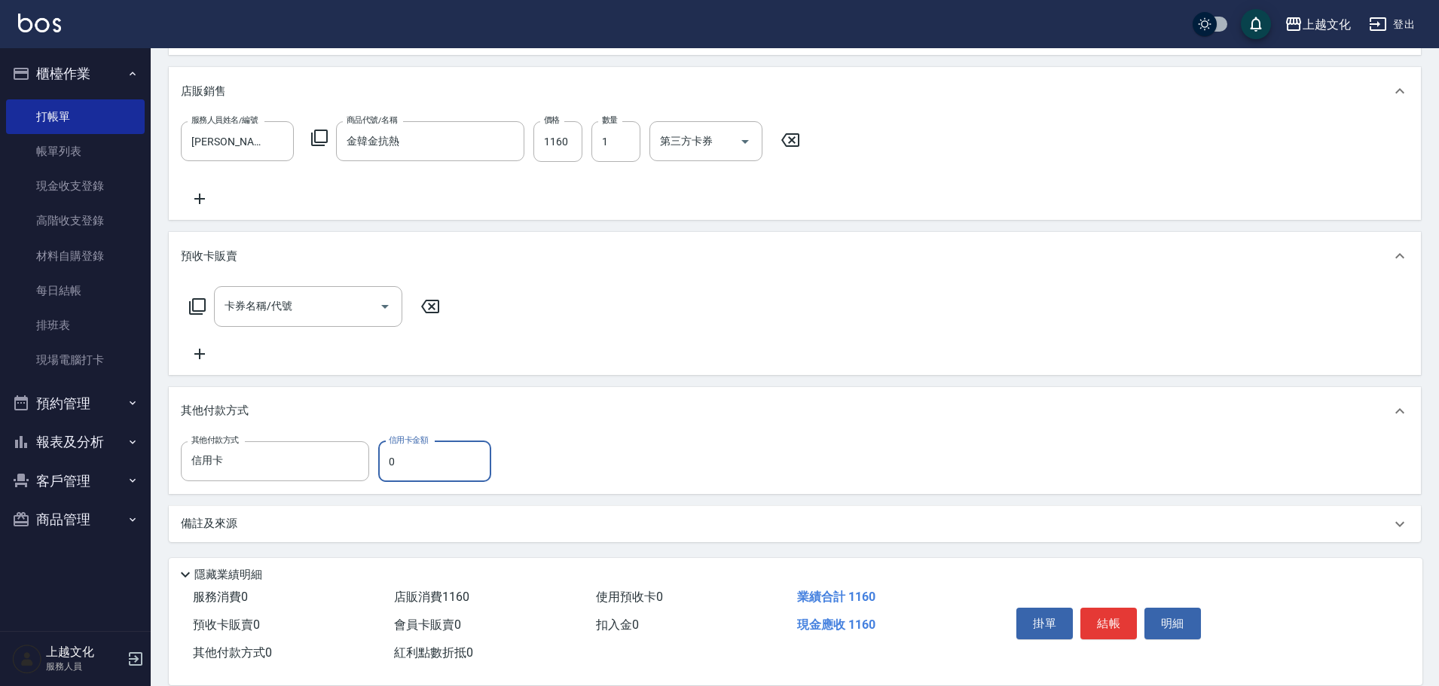
click at [385, 458] on input "0" at bounding box center [434, 461] width 113 height 41
type input "1160"
click at [1110, 612] on button "結帳" at bounding box center [1108, 624] width 56 height 32
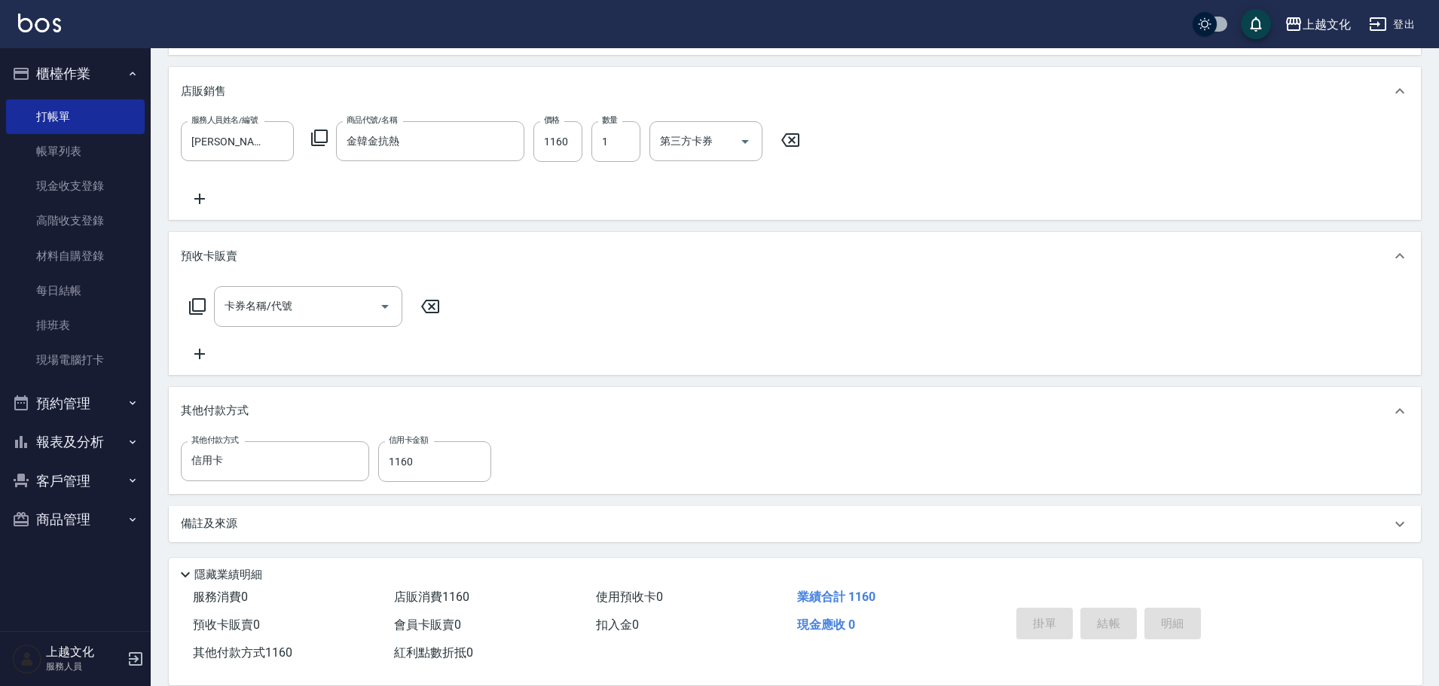
type input "[DATE] 16:52"
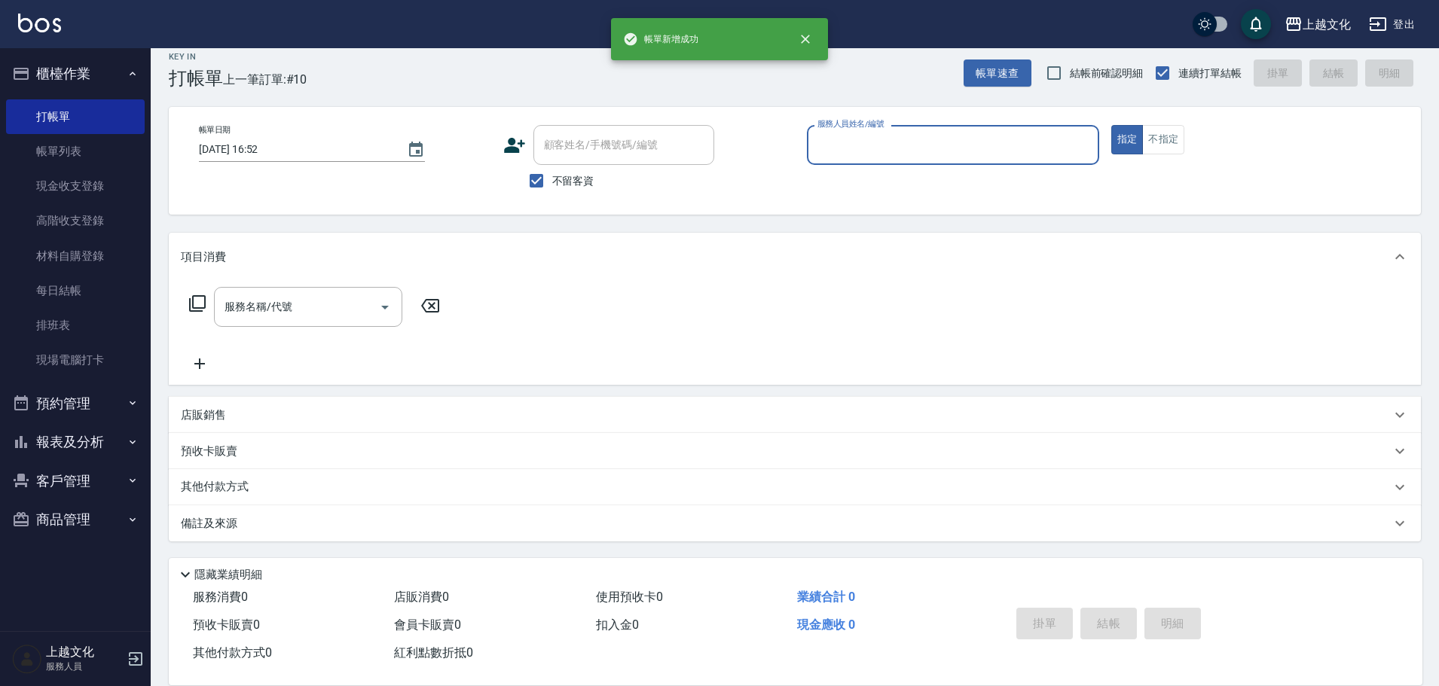
scroll to position [0, 0]
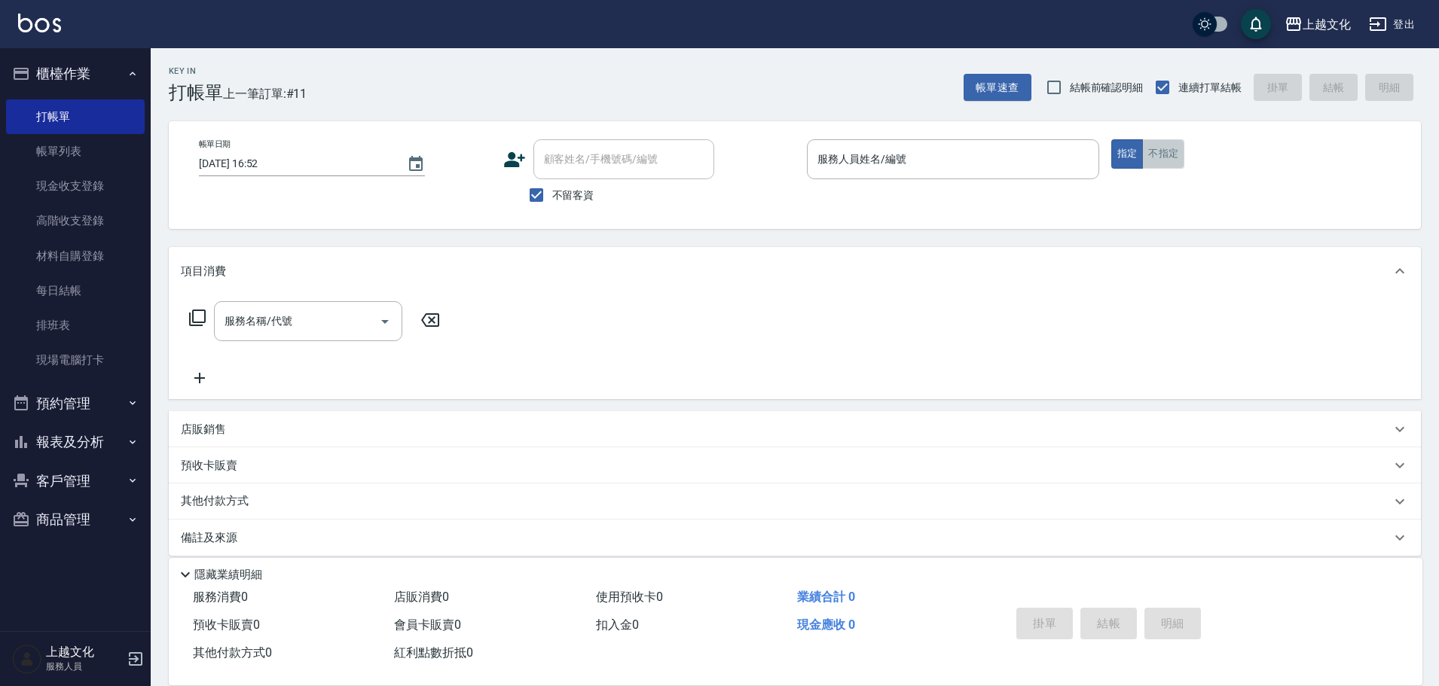
click at [1156, 151] on button "不指定" at bounding box center [1163, 153] width 42 height 29
click at [886, 154] on input "服務人員姓名/編號" at bounding box center [953, 159] width 279 height 26
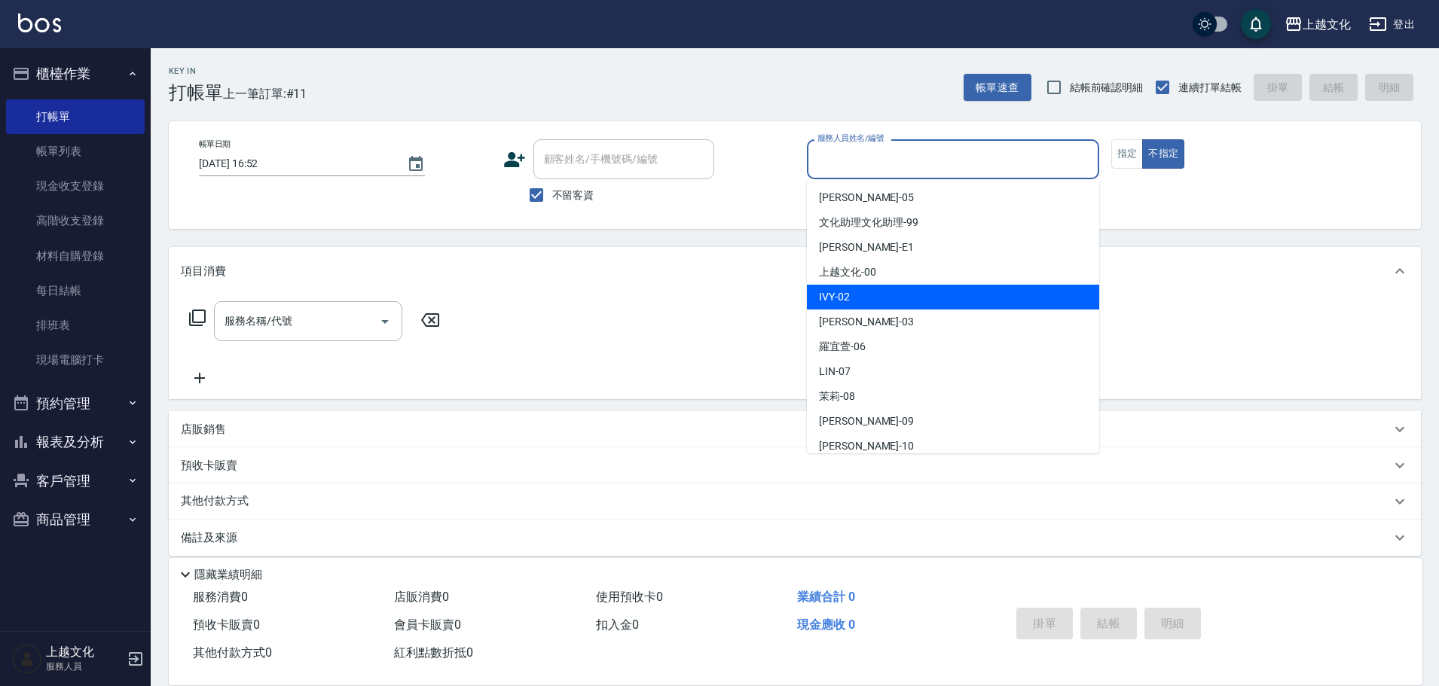
click at [869, 295] on div "IVY -02" at bounding box center [953, 297] width 292 height 25
type input "IVY-02"
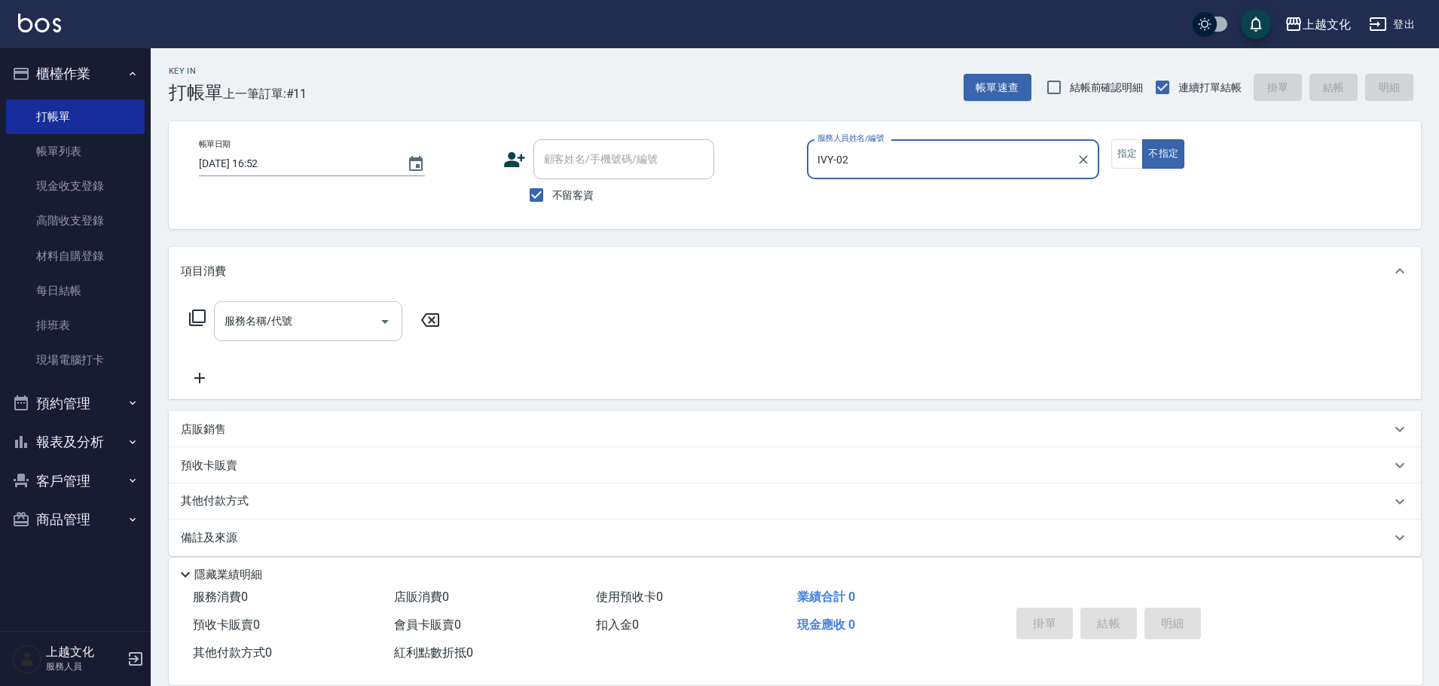
click at [386, 321] on icon "Open" at bounding box center [385, 322] width 8 height 4
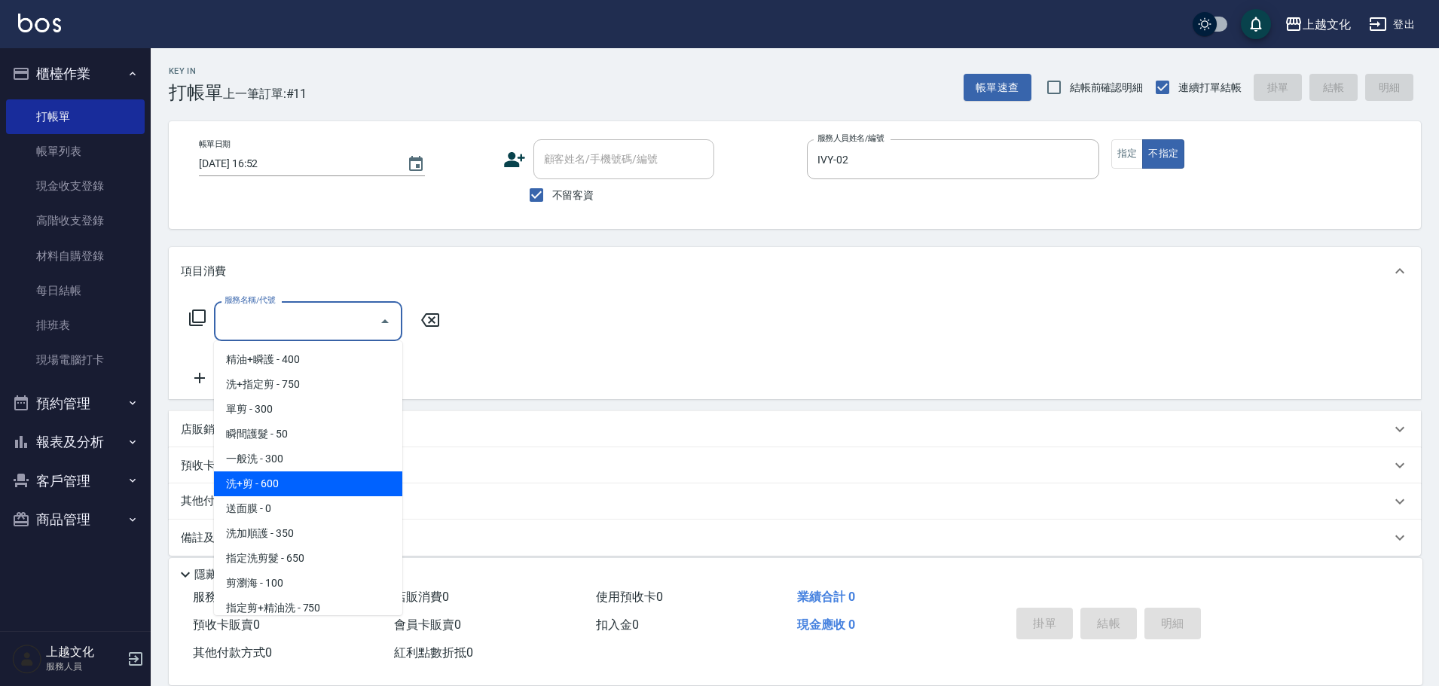
click at [308, 482] on span "洗+剪 - 600" at bounding box center [308, 484] width 188 height 25
type input "洗+剪(108)"
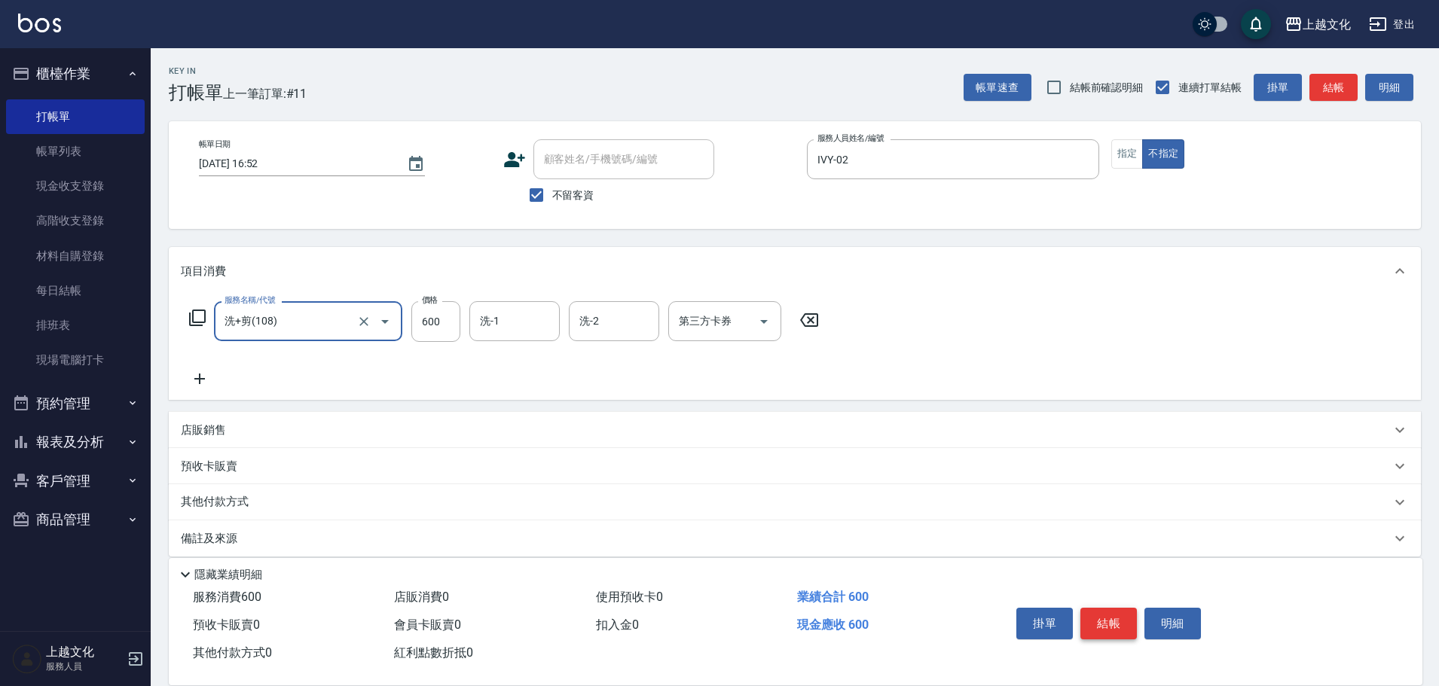
click at [1101, 620] on button "結帳" at bounding box center [1108, 624] width 56 height 32
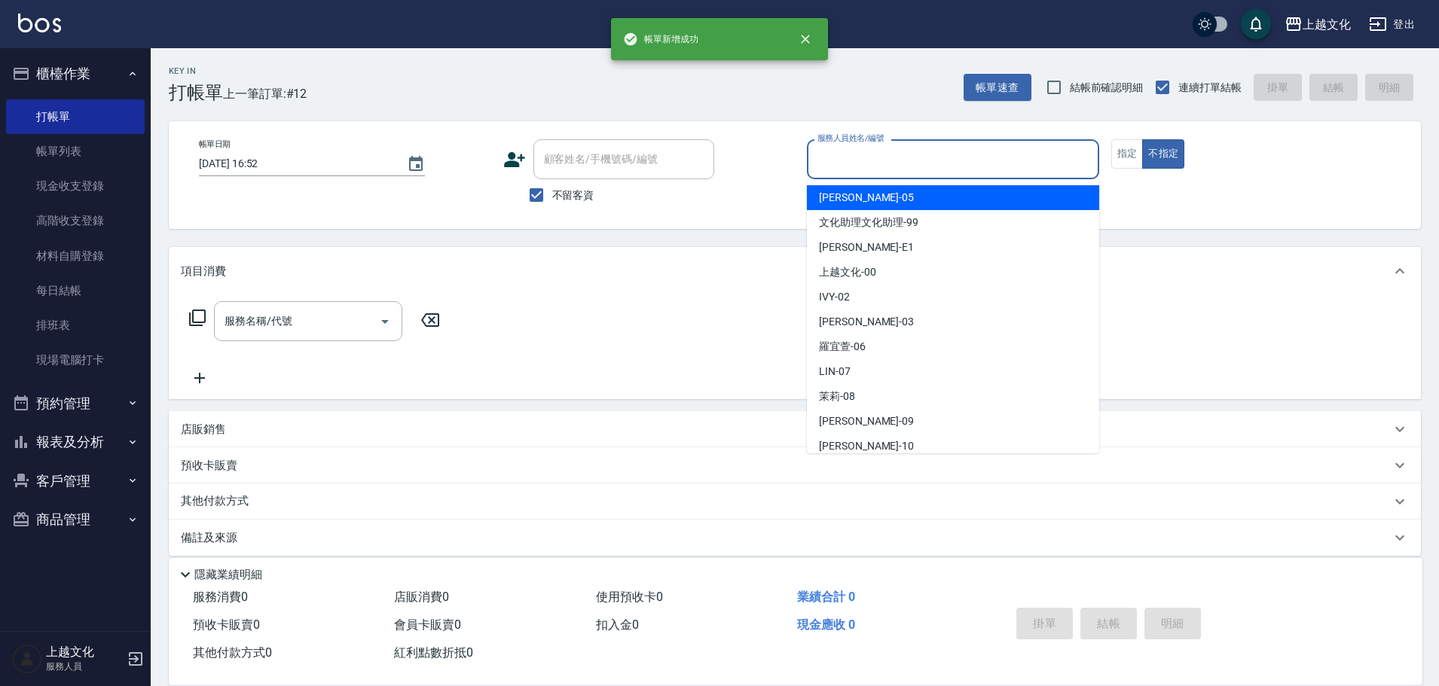
click at [1039, 168] on input "服務人員姓名/編號" at bounding box center [953, 159] width 279 height 26
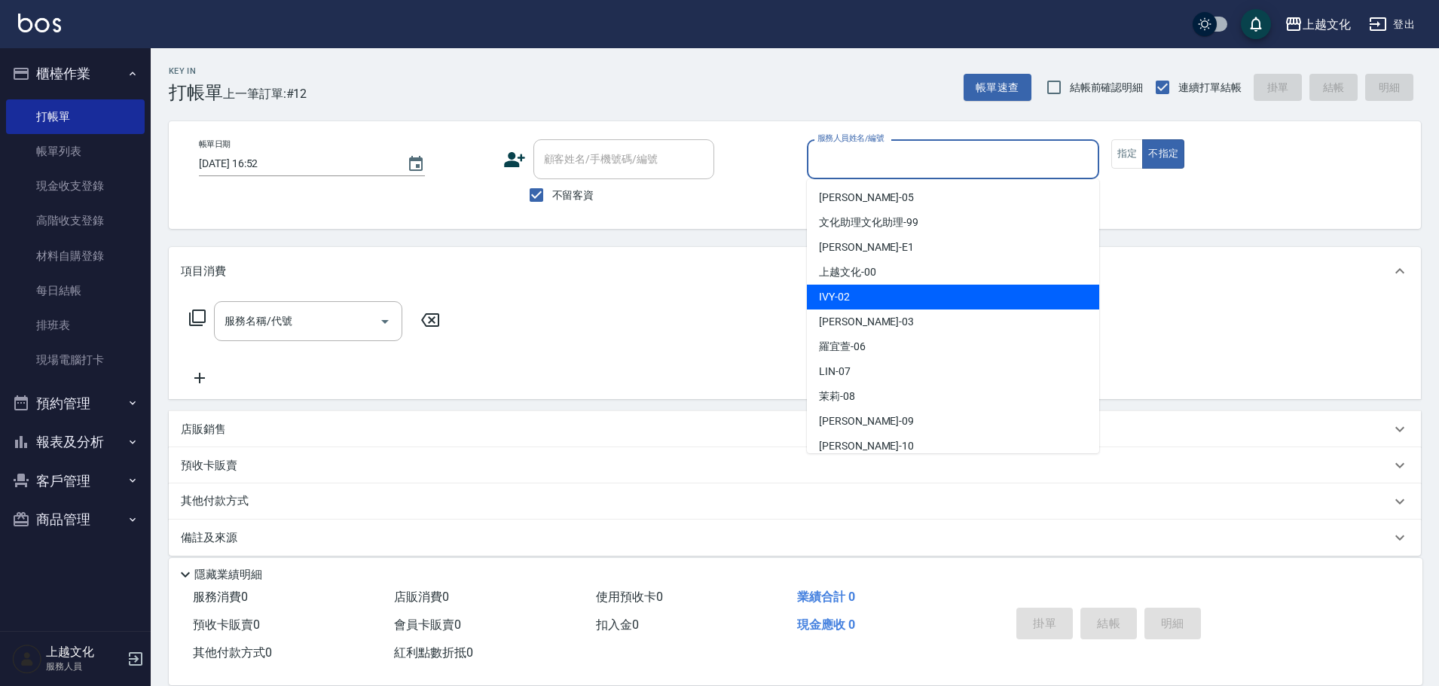
click at [963, 296] on div "IVY -02" at bounding box center [953, 297] width 292 height 25
type input "IVY-02"
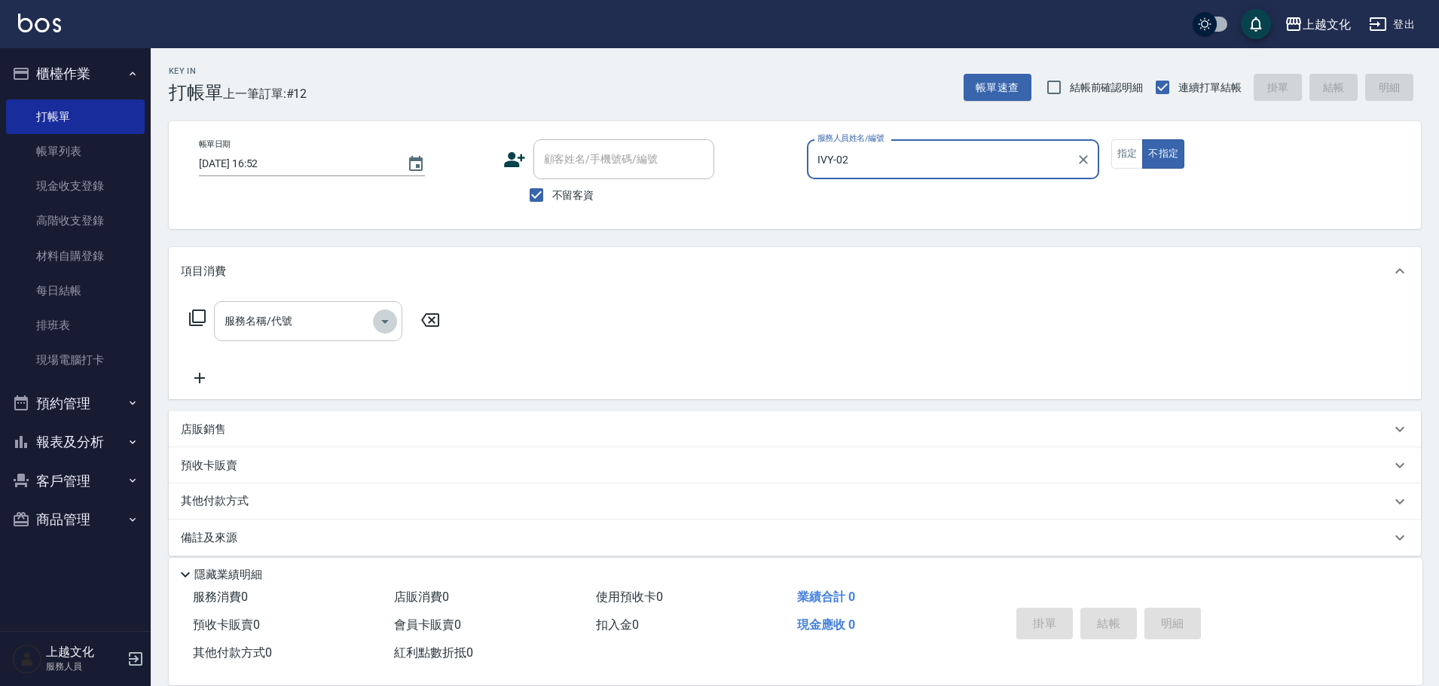
click at [380, 319] on icon "Open" at bounding box center [385, 322] width 18 height 18
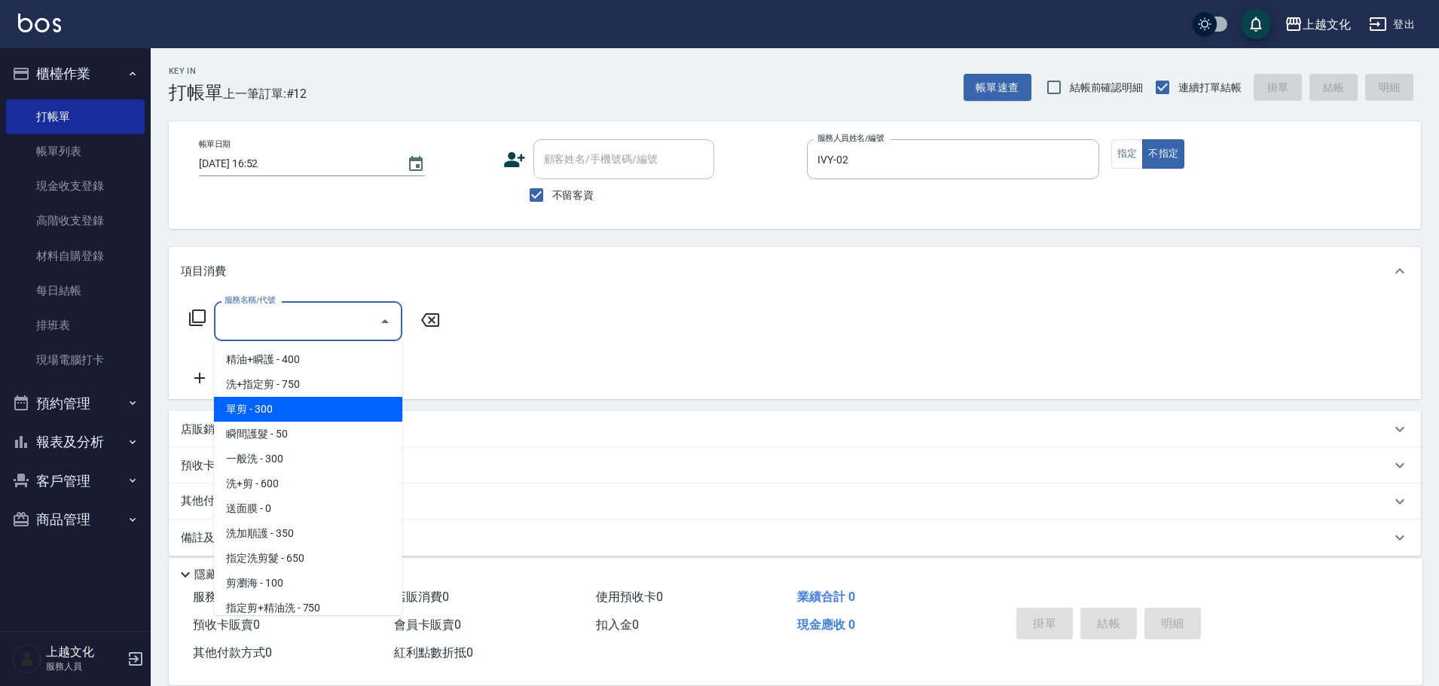
click at [325, 407] on span "單剪 - 300" at bounding box center [308, 409] width 188 height 25
type input "單剪(103)"
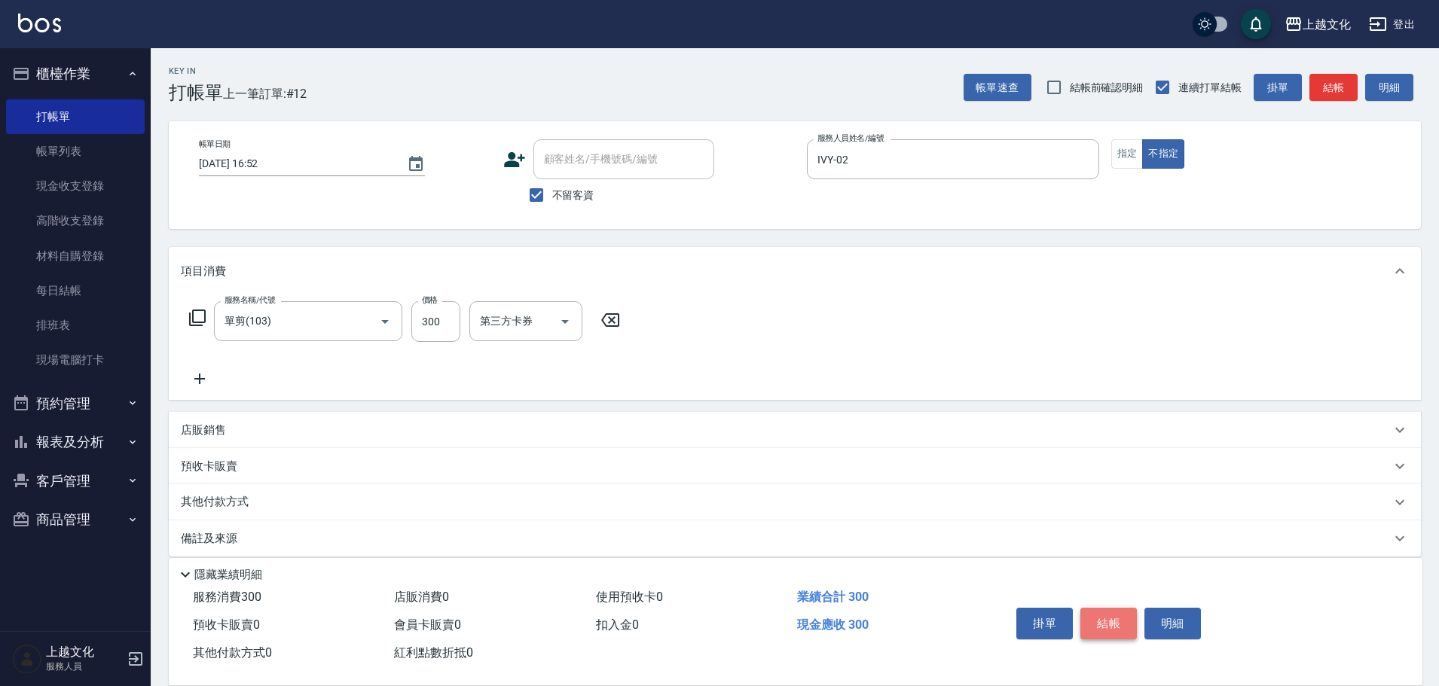
click at [1099, 621] on button "結帳" at bounding box center [1108, 624] width 56 height 32
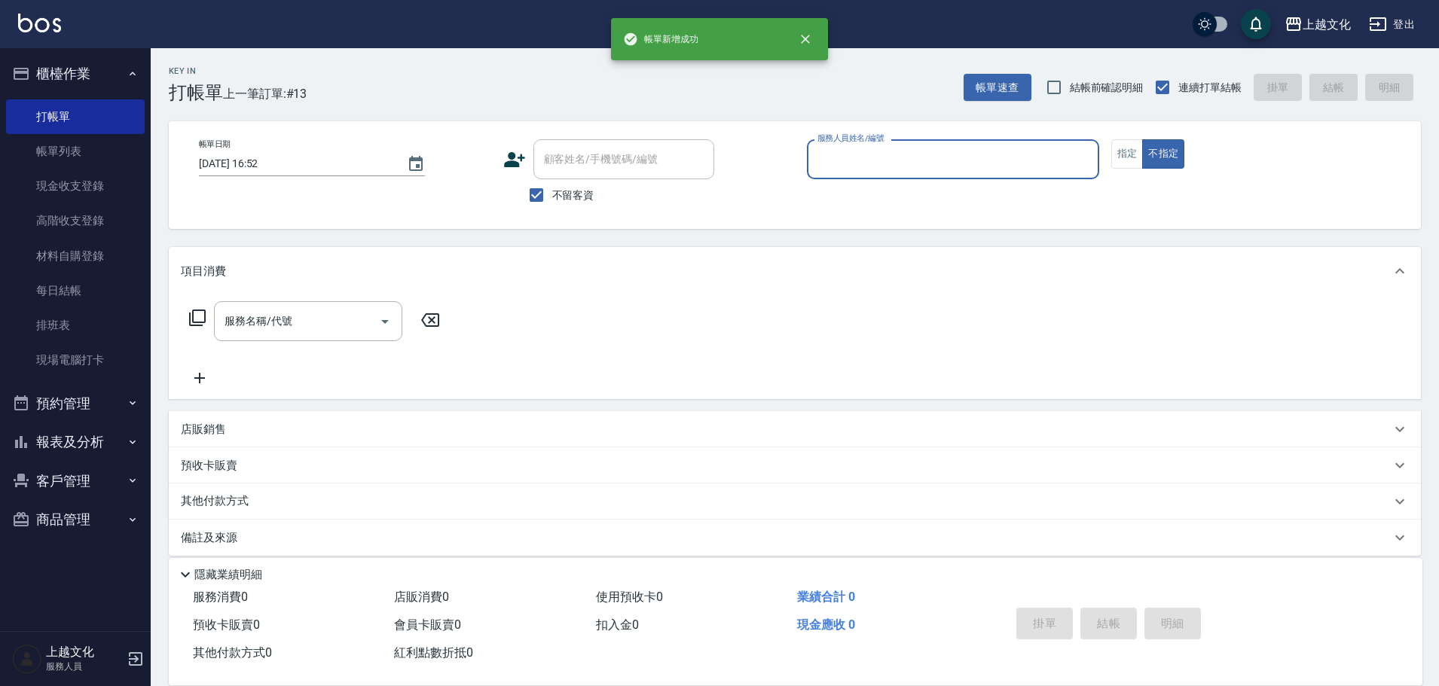
click at [1023, 166] on input "服務人員姓名/編號" at bounding box center [953, 159] width 279 height 26
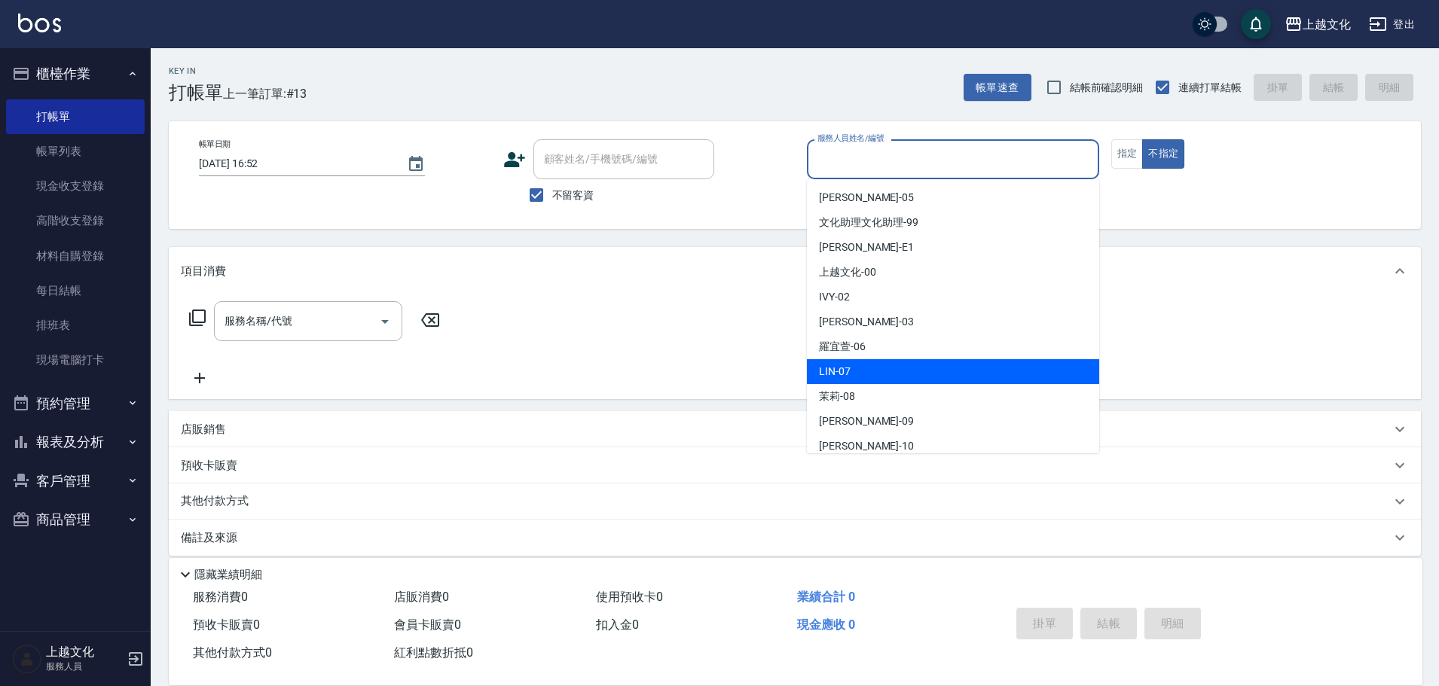
click at [939, 363] on div "LIN -07" at bounding box center [953, 371] width 292 height 25
type input "LIN-07"
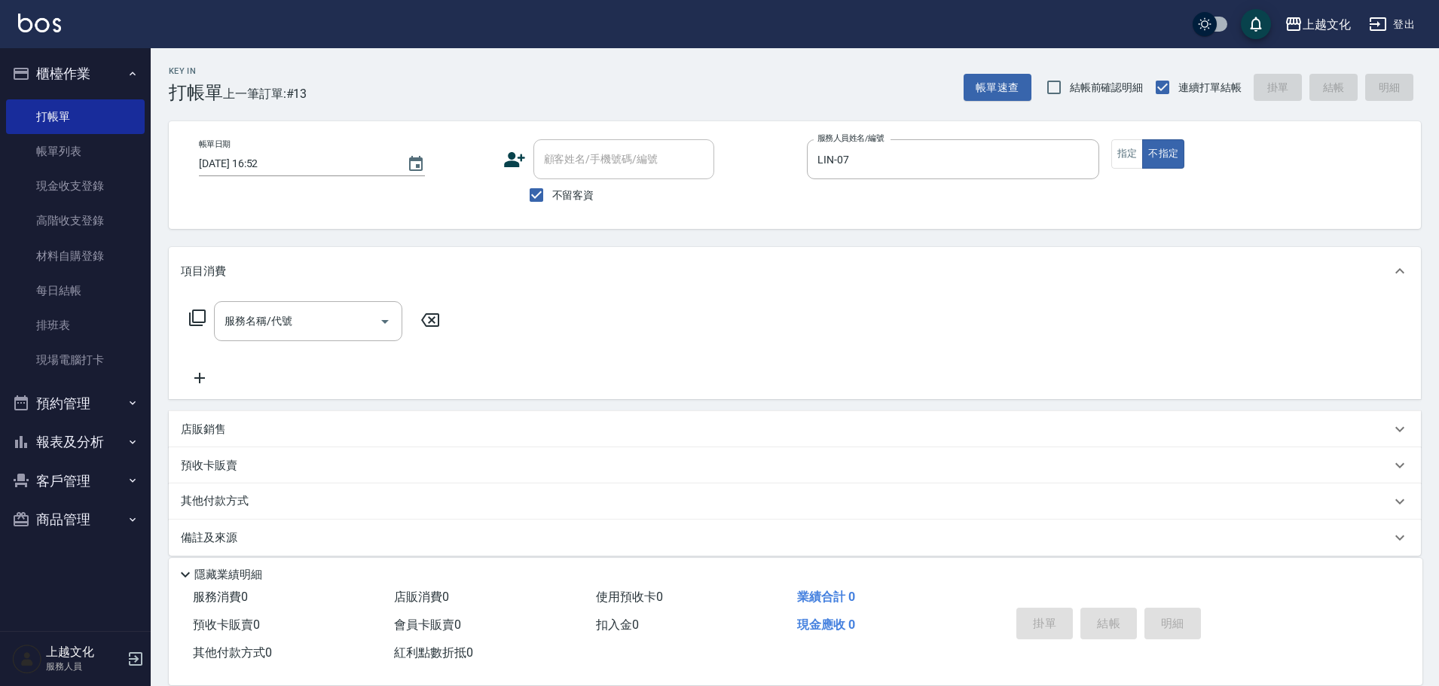
click at [195, 315] on icon at bounding box center [197, 318] width 18 height 18
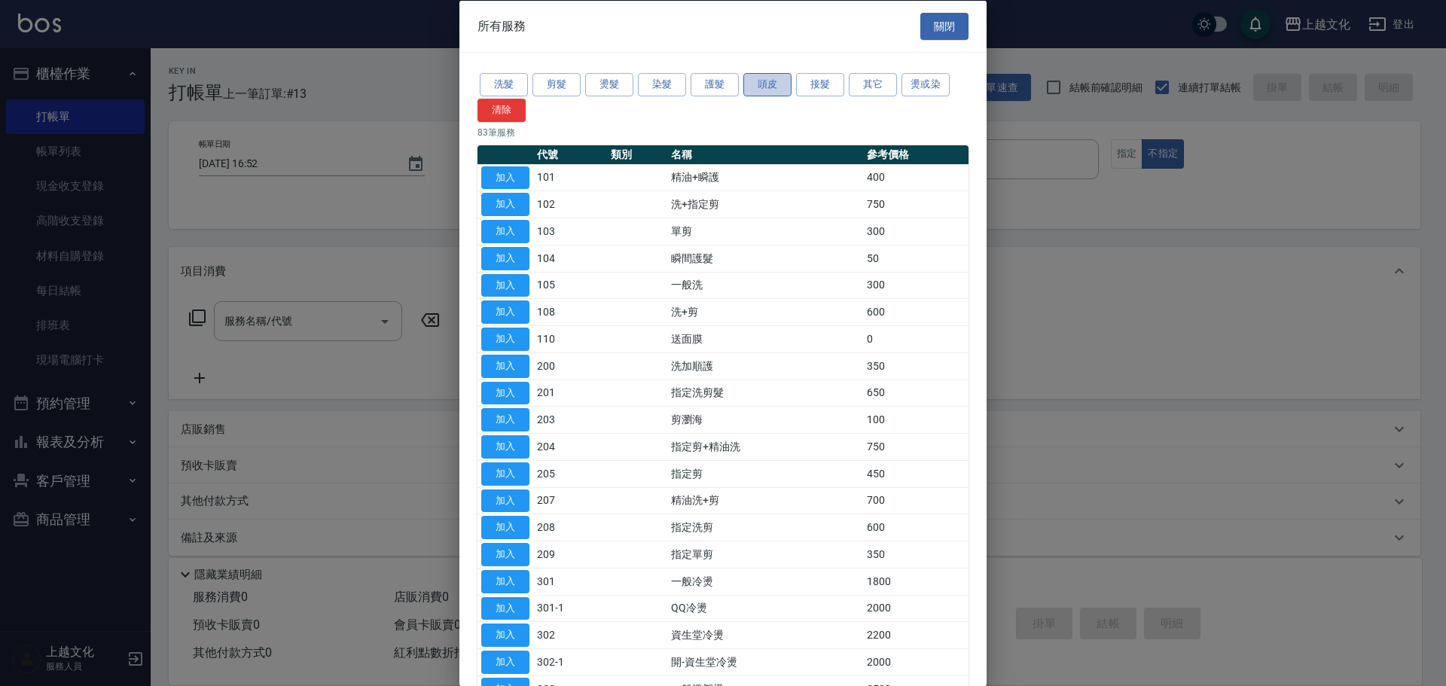
click at [765, 82] on button "頭皮" at bounding box center [767, 84] width 48 height 23
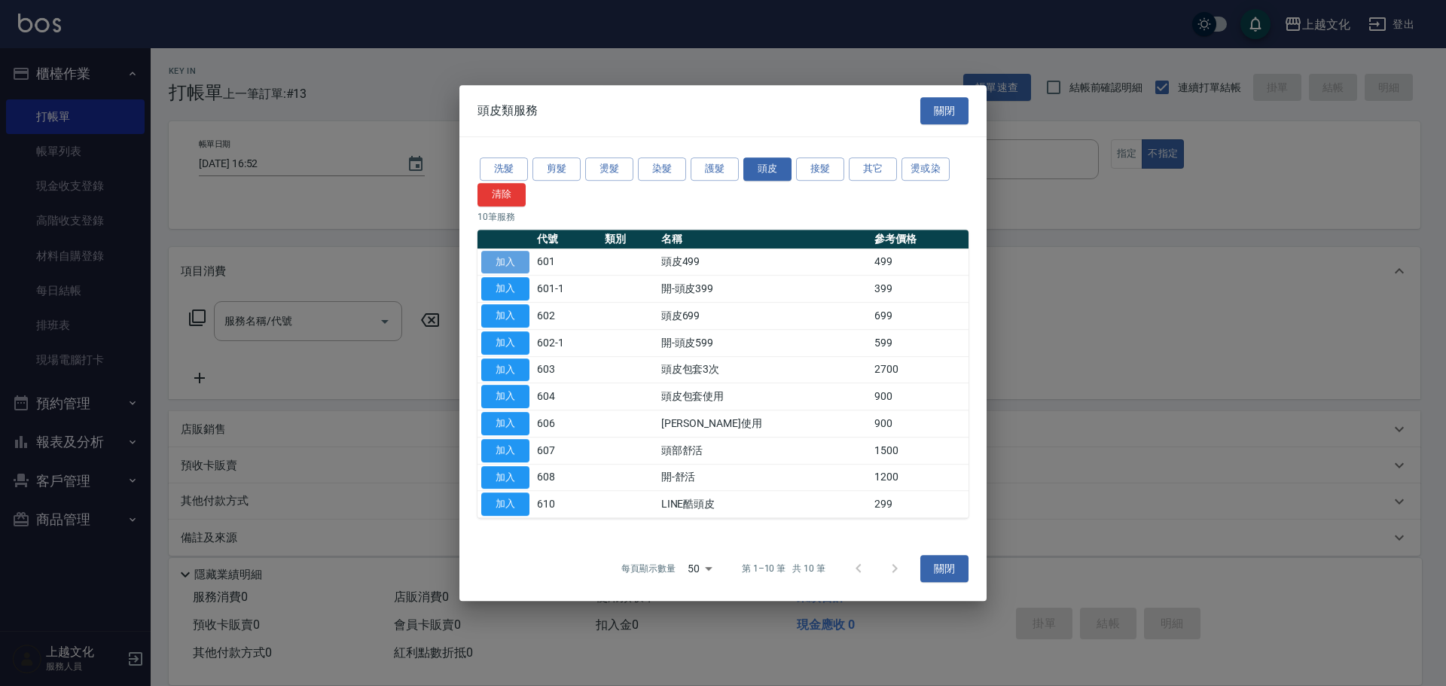
click at [510, 264] on button "加入" at bounding box center [505, 262] width 48 height 23
type input "頭皮499(601)"
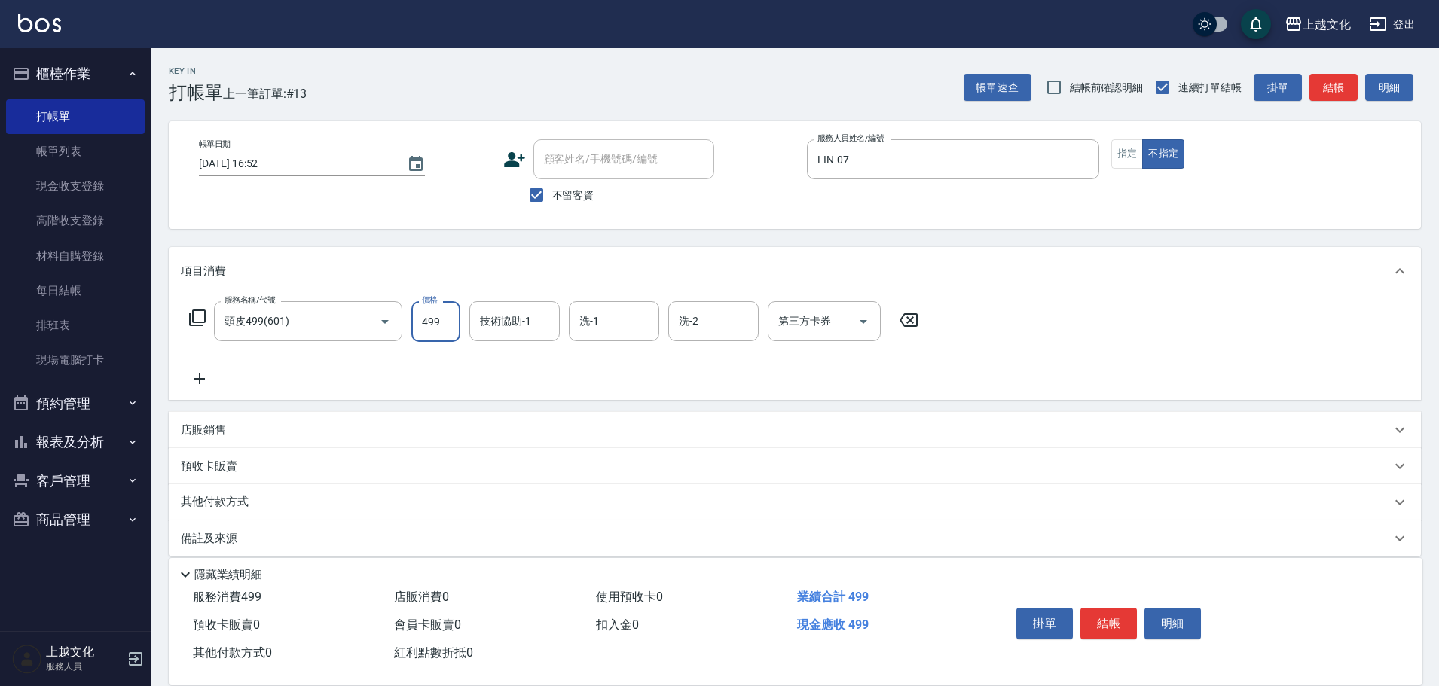
click at [444, 316] on input "499" at bounding box center [435, 321] width 49 height 41
type input "599"
click at [1105, 615] on button "結帳" at bounding box center [1108, 624] width 56 height 32
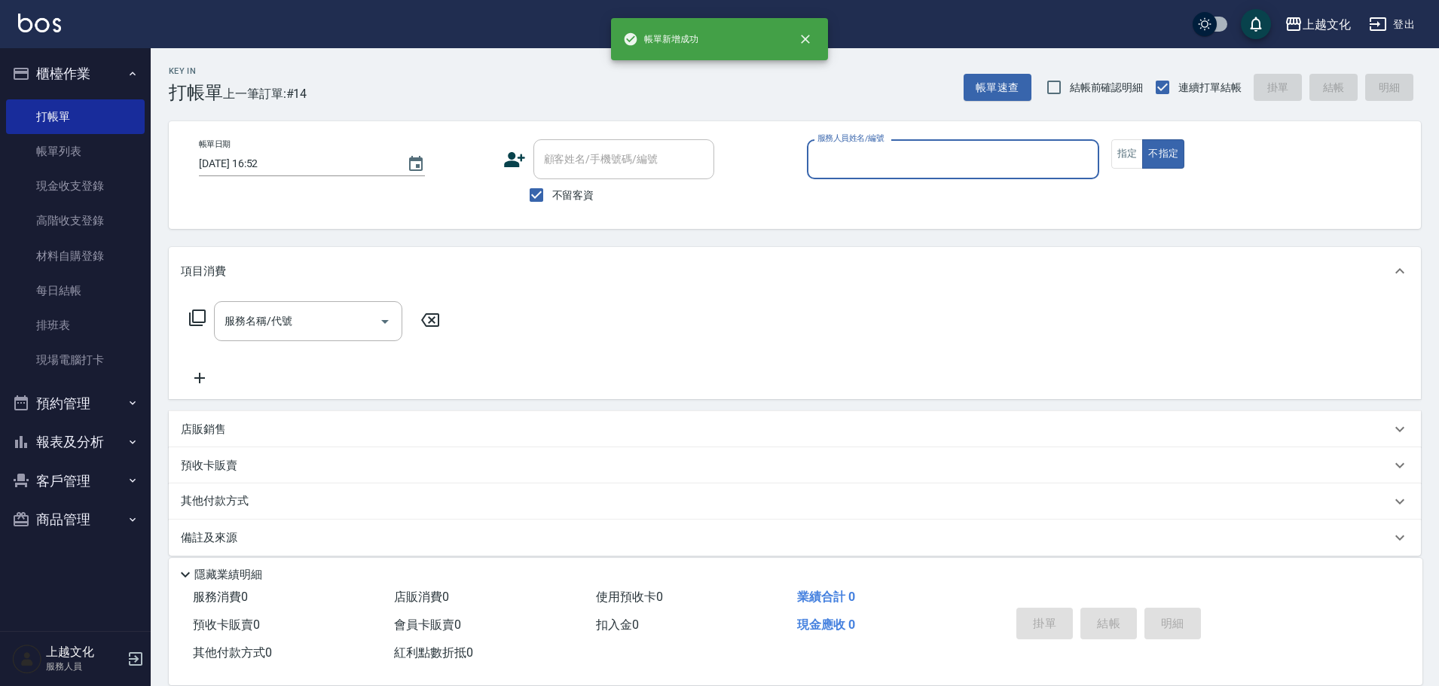
click at [1033, 157] on input "服務人員姓名/編號" at bounding box center [953, 159] width 279 height 26
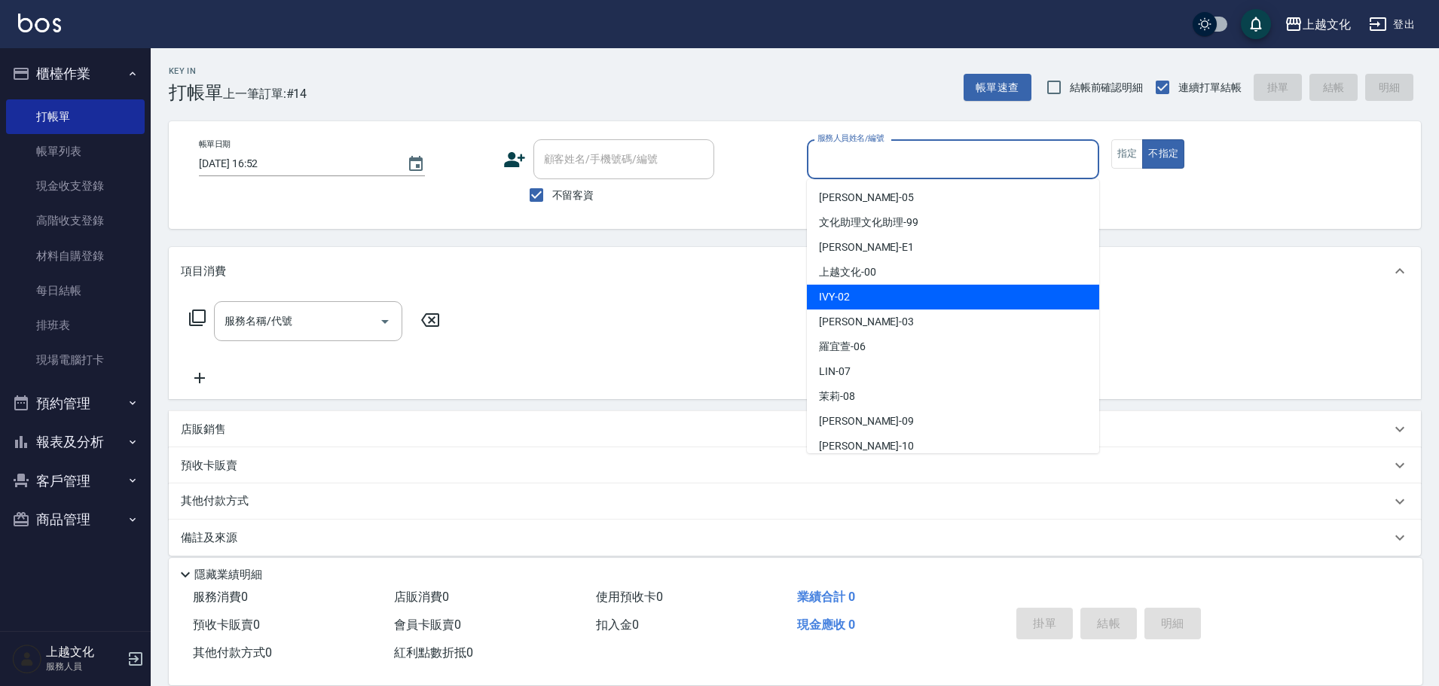
click at [979, 306] on div "IVY -02" at bounding box center [953, 297] width 292 height 25
type input "IVY-02"
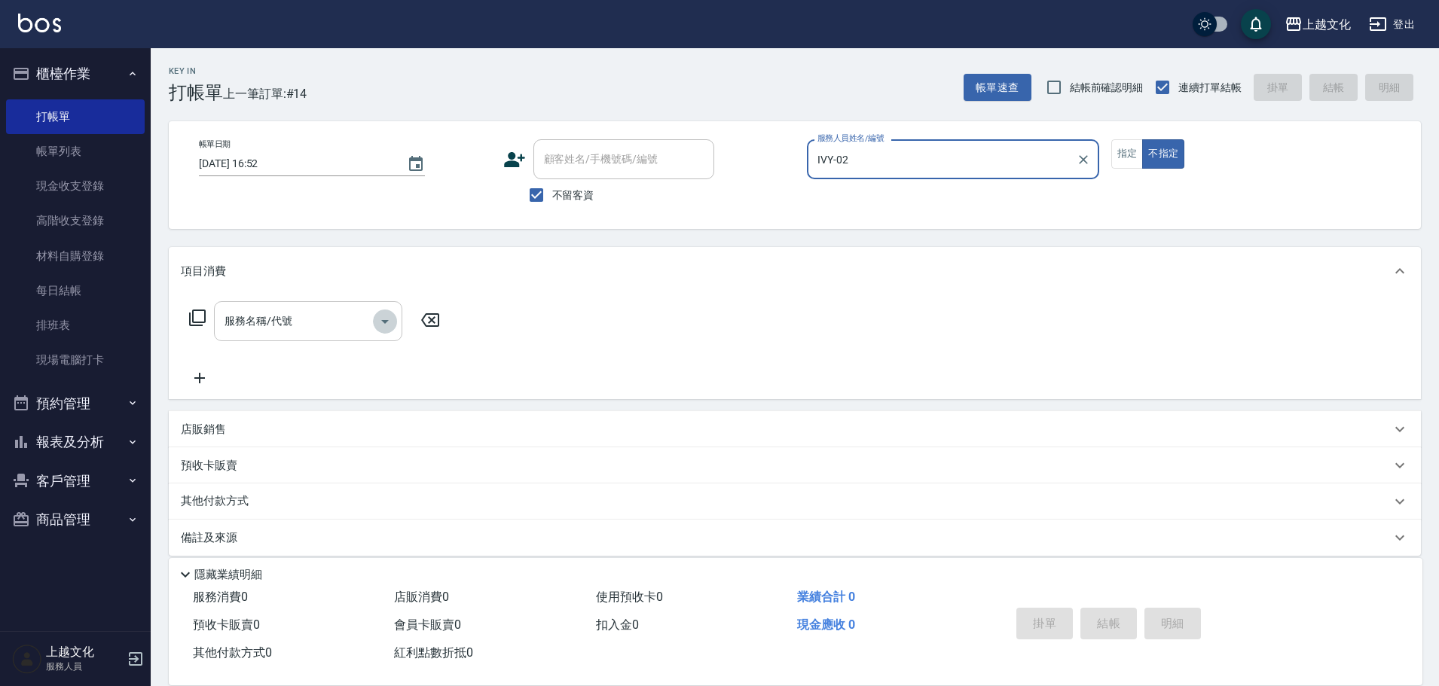
click at [389, 317] on icon "Open" at bounding box center [385, 322] width 18 height 18
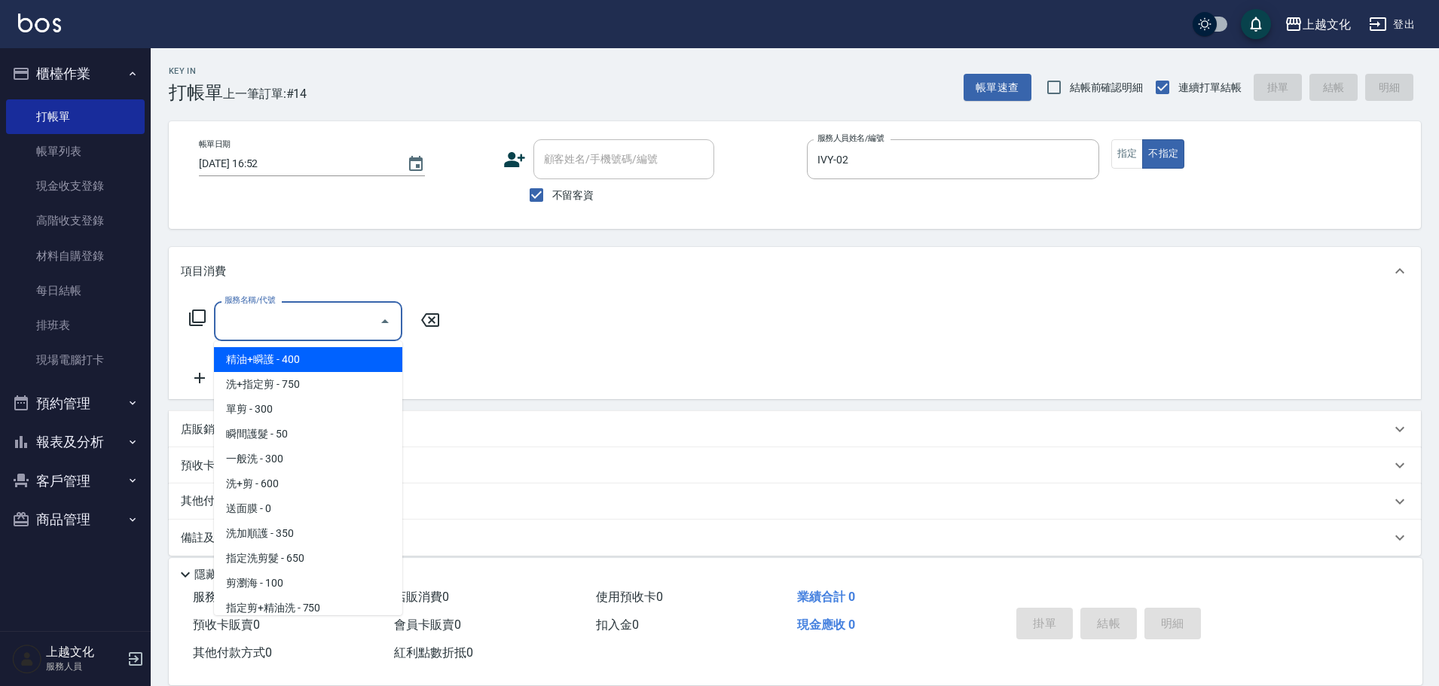
click at [333, 361] on span "精油+瞬護 - 400" at bounding box center [308, 359] width 188 height 25
type input "精油+瞬護(101)"
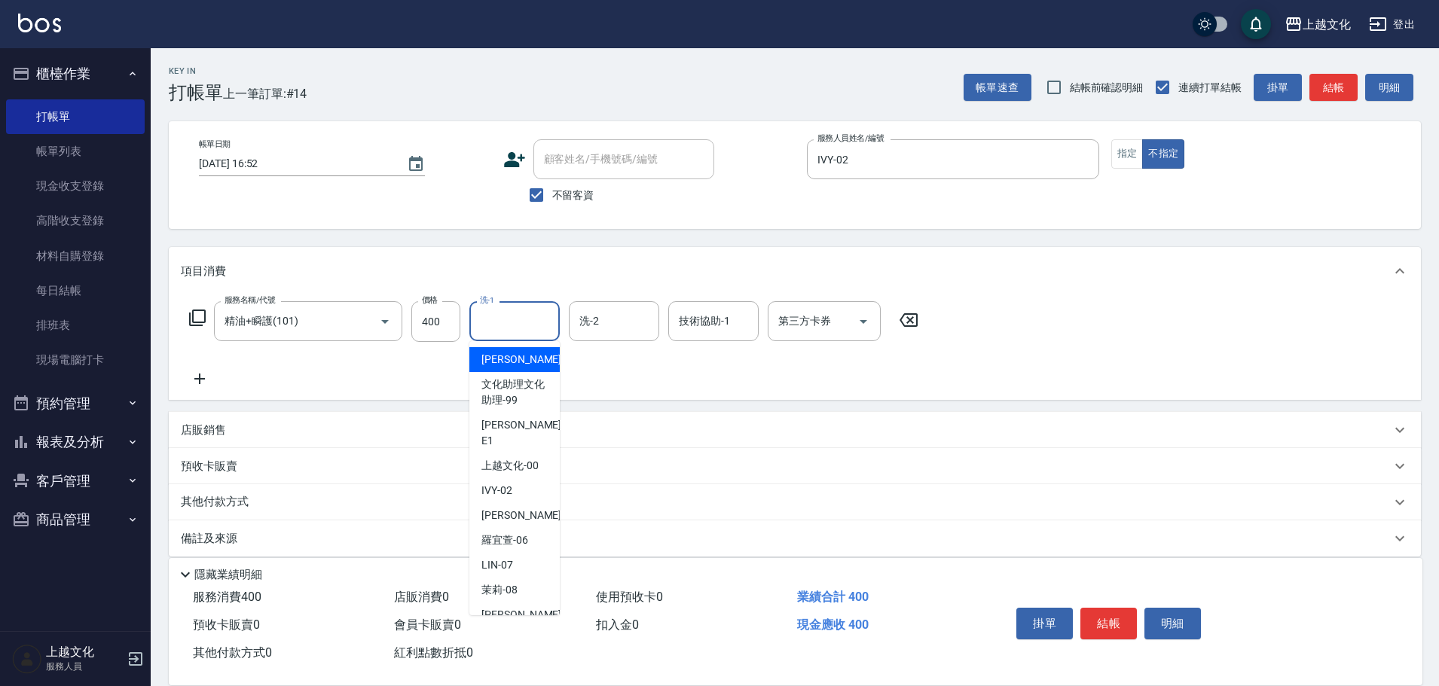
click at [518, 318] on input "洗-1" at bounding box center [514, 321] width 77 height 26
click at [533, 458] on span "上越文化 -00" at bounding box center [509, 466] width 57 height 16
type input "上越文化-00"
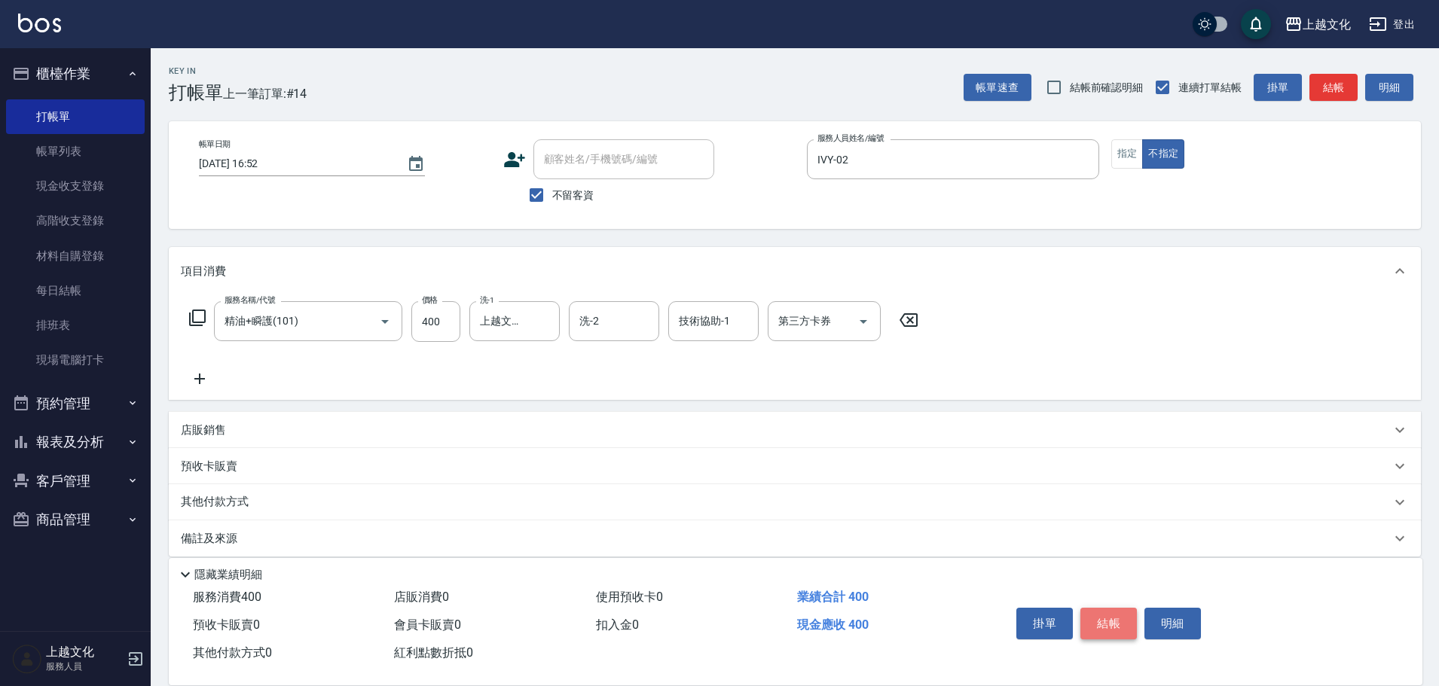
click at [1113, 615] on button "結帳" at bounding box center [1108, 624] width 56 height 32
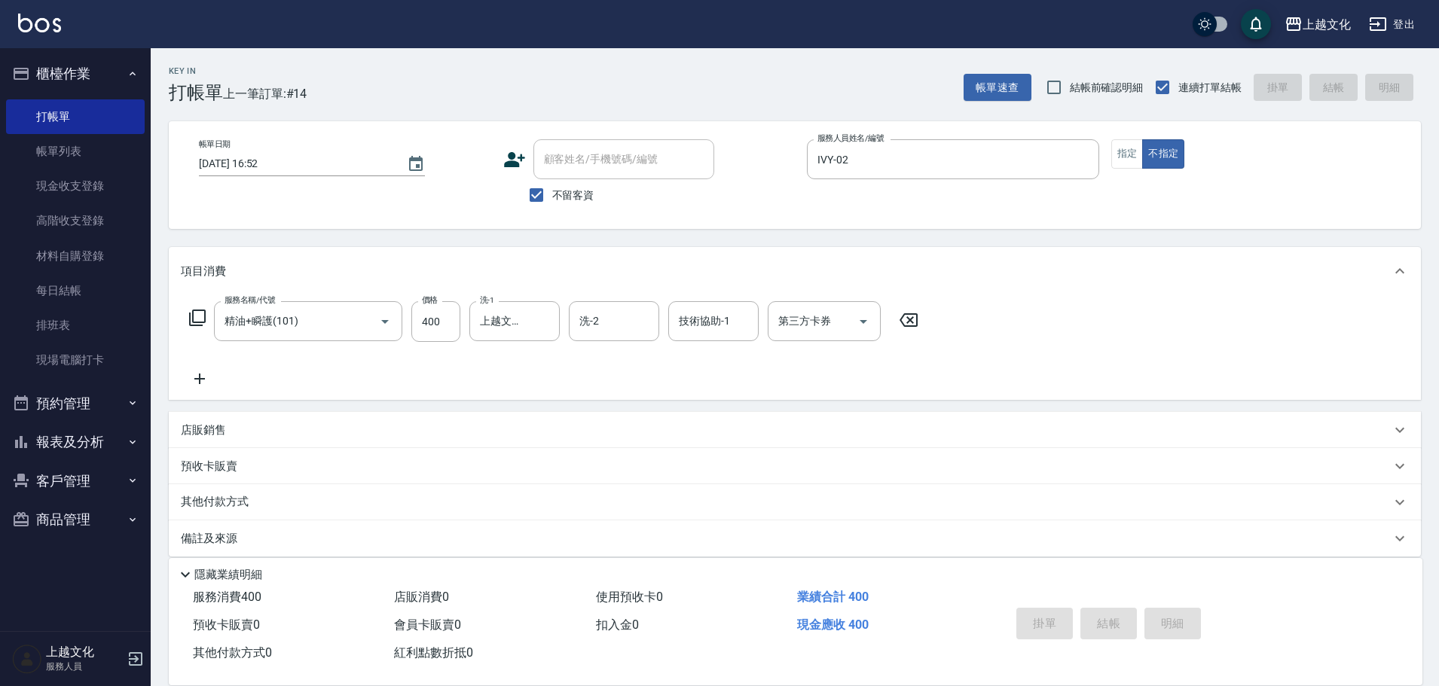
type input "[DATE] 16:53"
click at [1138, 151] on button "指定" at bounding box center [1127, 153] width 32 height 29
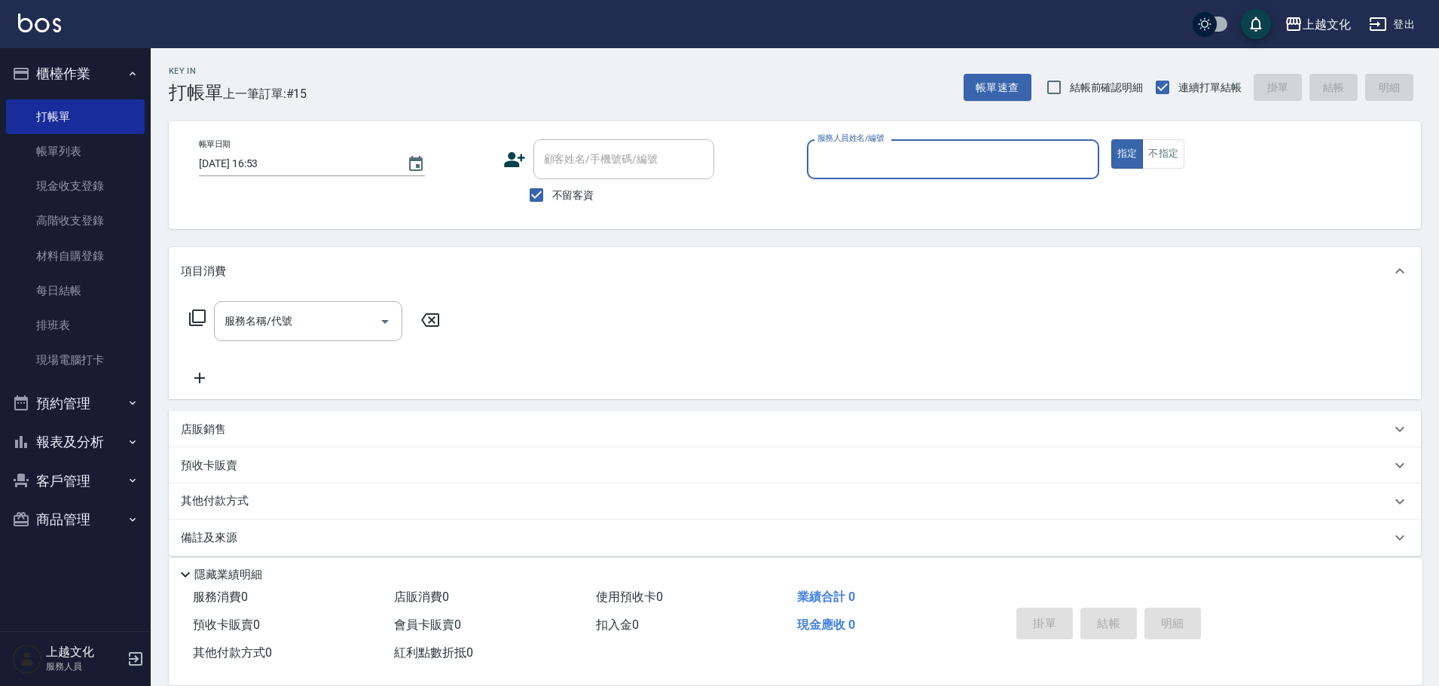
click at [1008, 160] on input "服務人員姓名/編號" at bounding box center [953, 159] width 279 height 26
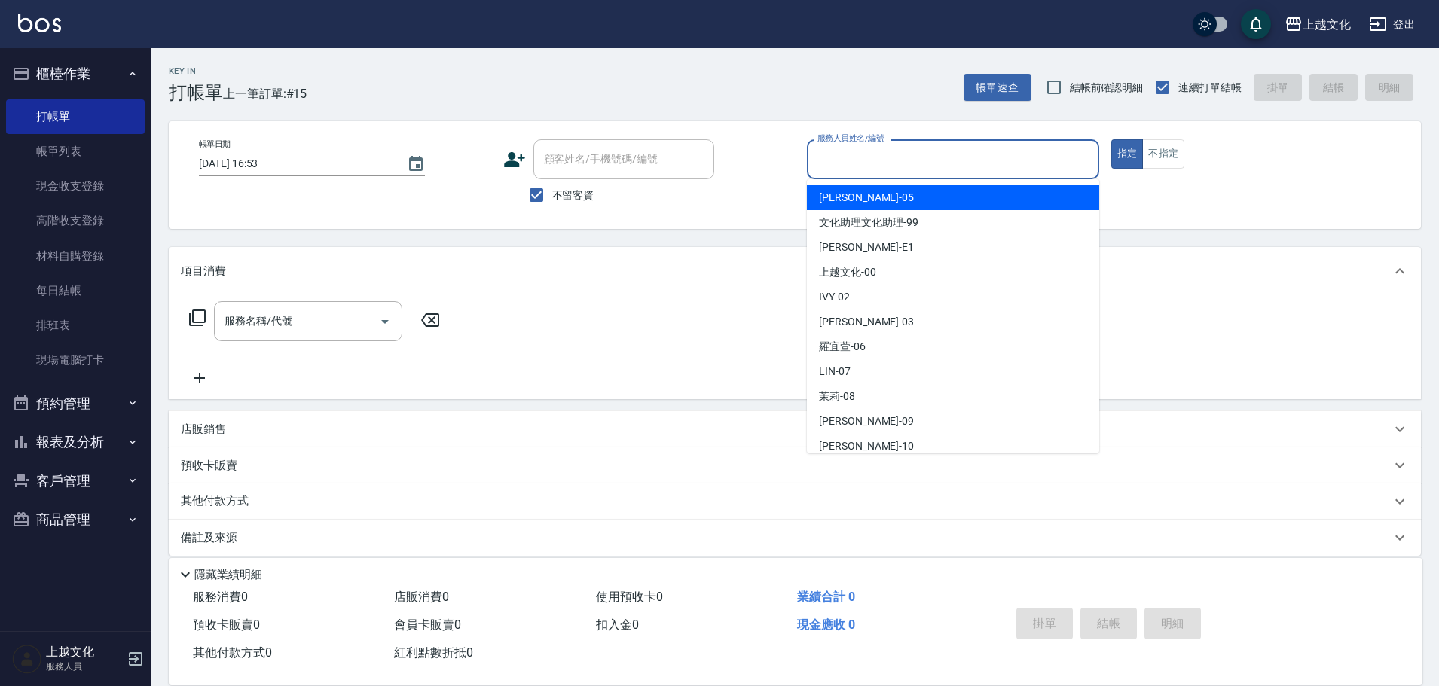
click at [941, 203] on div "[PERSON_NAME] -05" at bounding box center [953, 197] width 292 height 25
type input "[PERSON_NAME]-05"
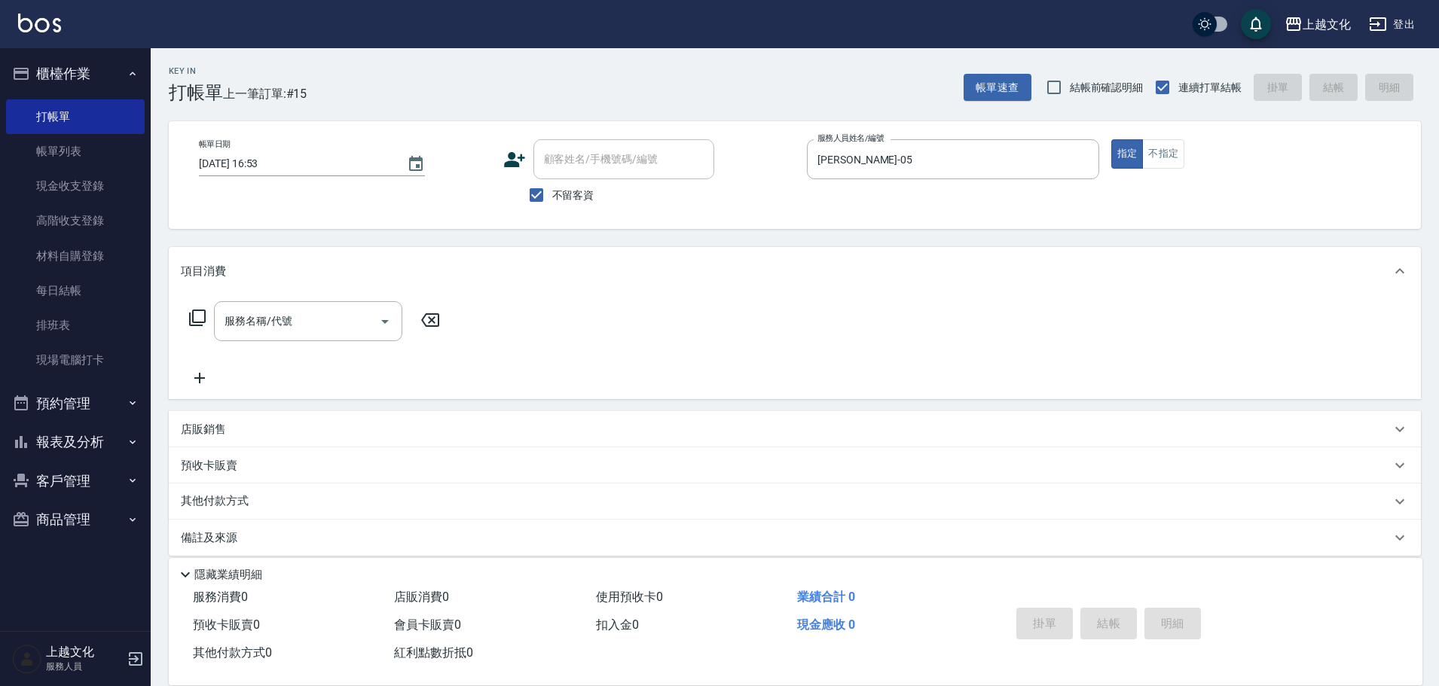
click at [199, 310] on icon at bounding box center [197, 318] width 18 height 18
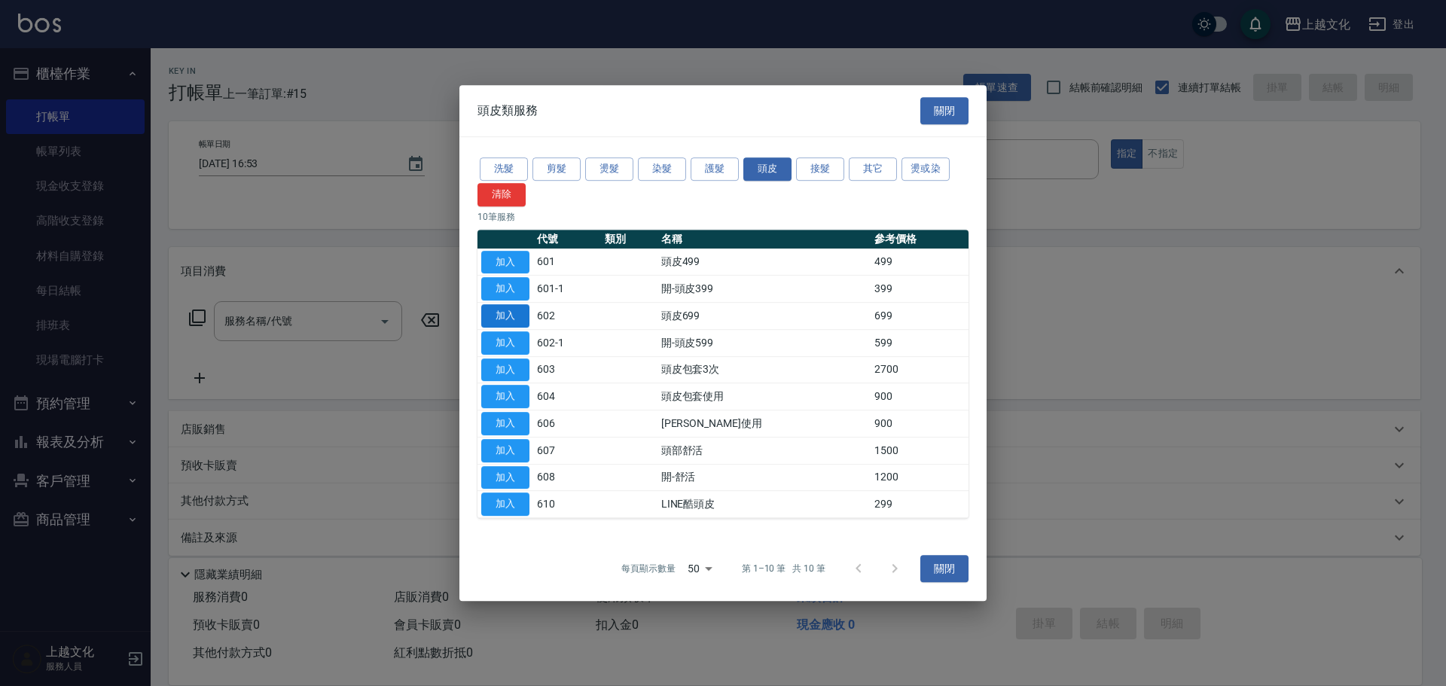
click at [501, 312] on button "加入" at bounding box center [505, 315] width 48 height 23
type input "頭皮699(602)"
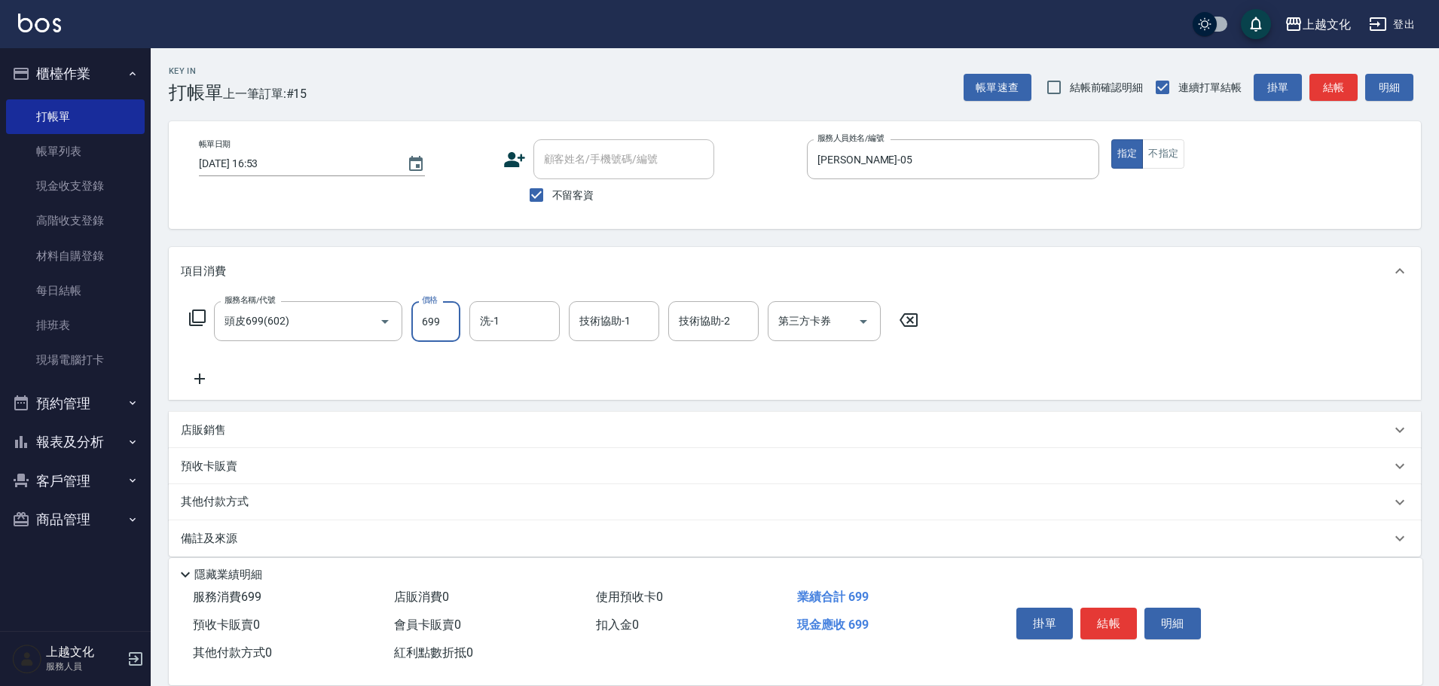
click at [448, 318] on input "699" at bounding box center [435, 321] width 49 height 41
type input "399"
click at [200, 318] on icon at bounding box center [197, 318] width 18 height 18
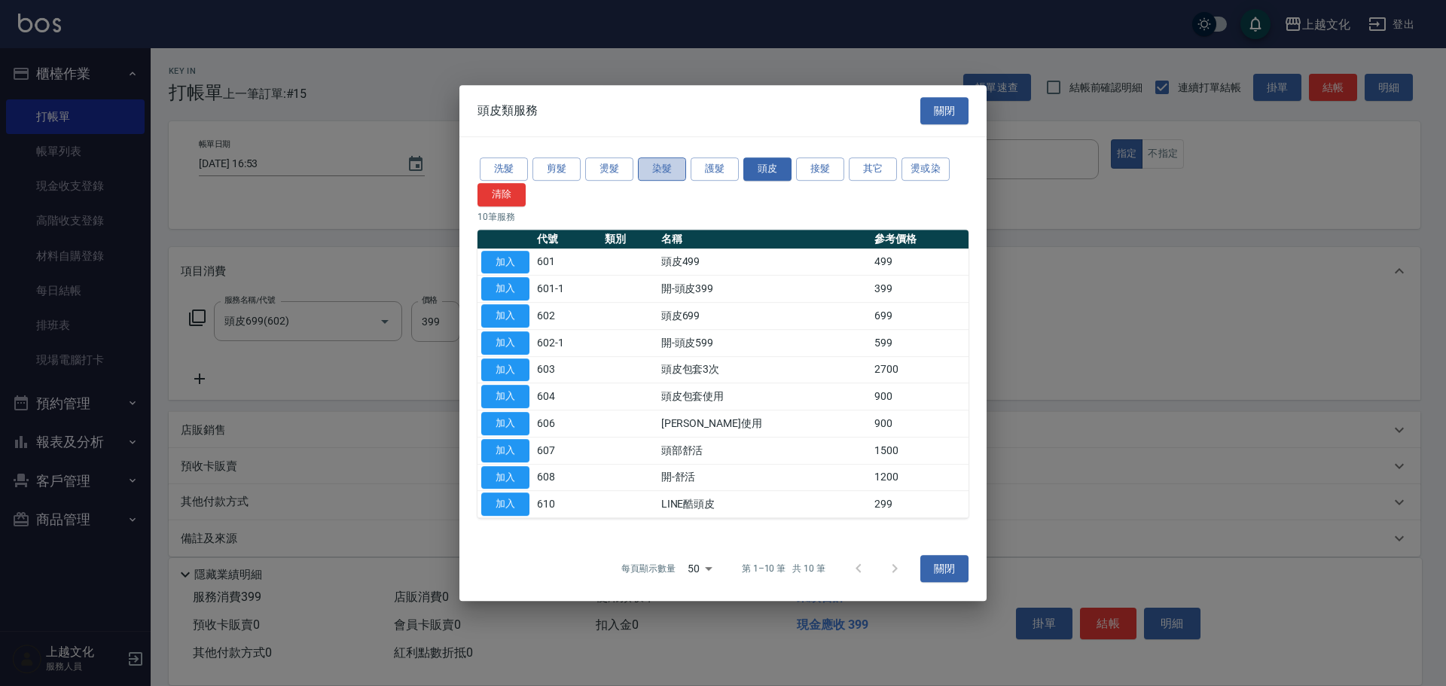
click at [667, 168] on button "染髮" at bounding box center [662, 168] width 48 height 23
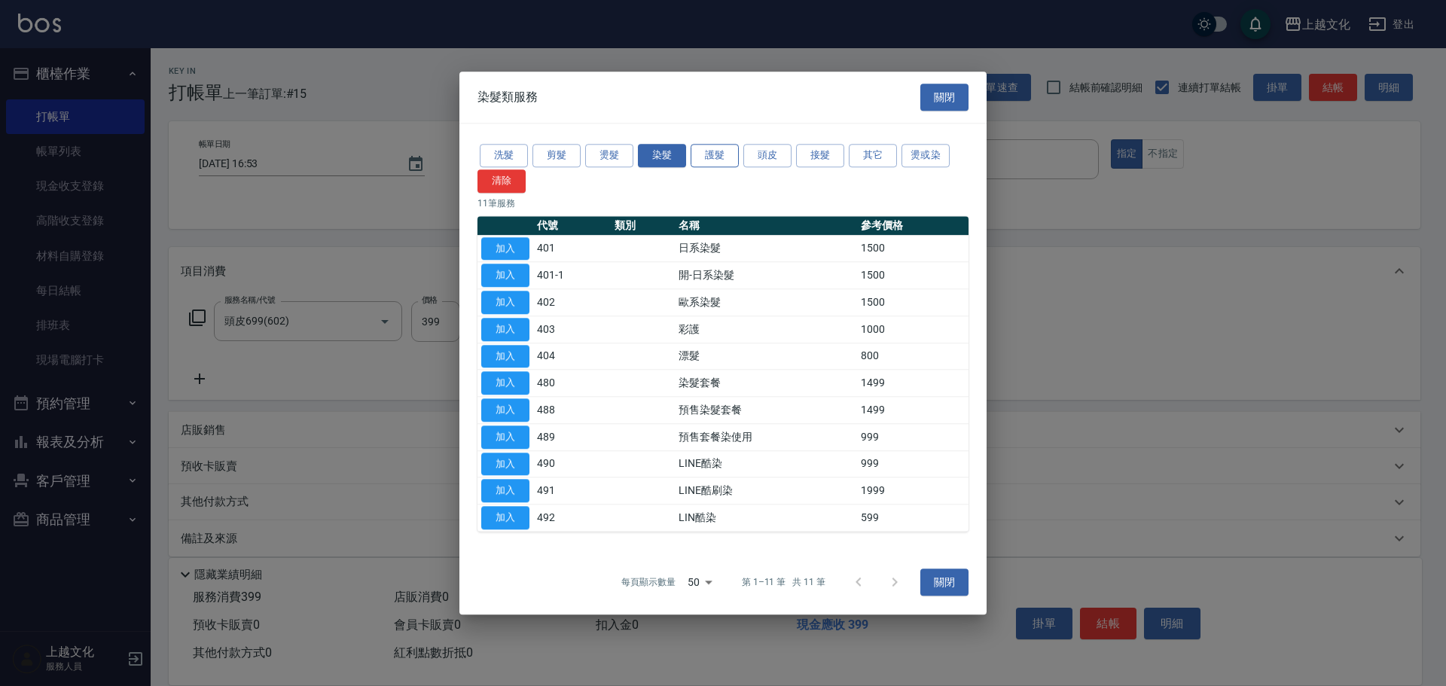
click at [711, 154] on button "護髮" at bounding box center [715, 155] width 48 height 23
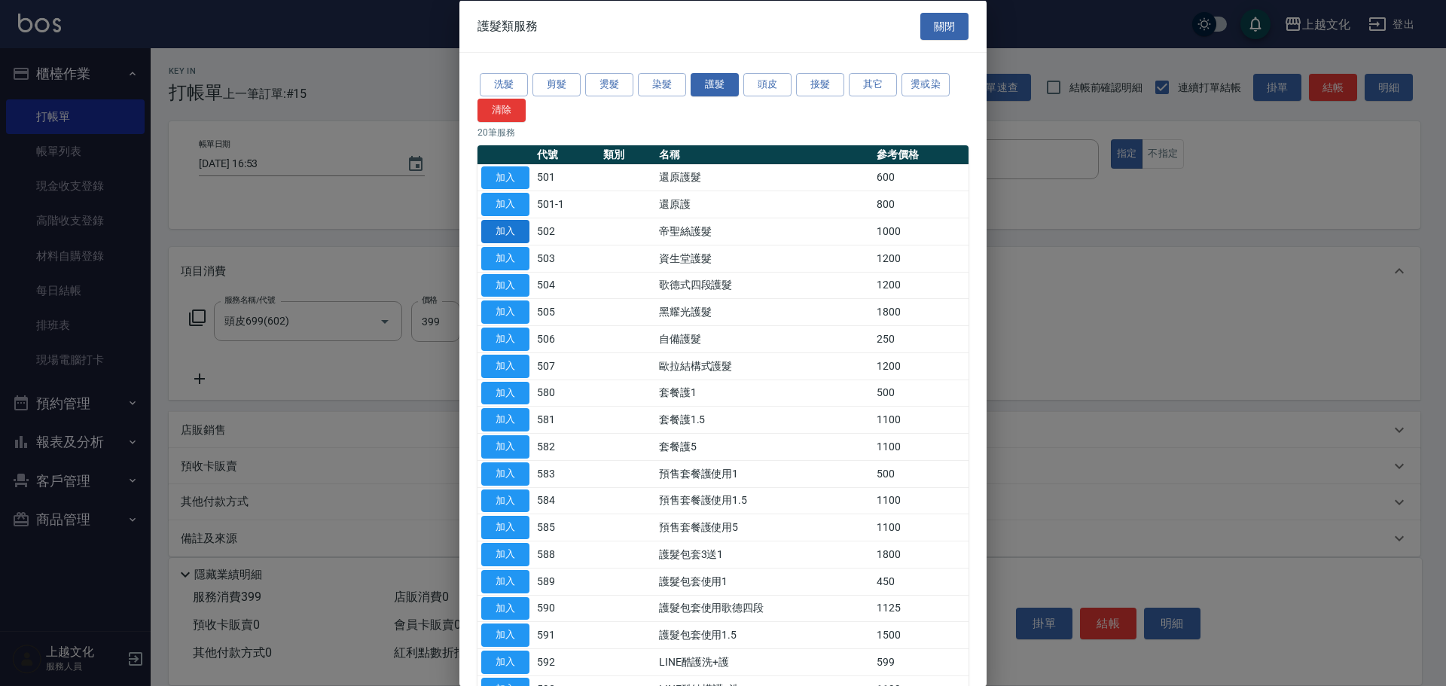
click at [493, 227] on button "加入" at bounding box center [505, 231] width 48 height 23
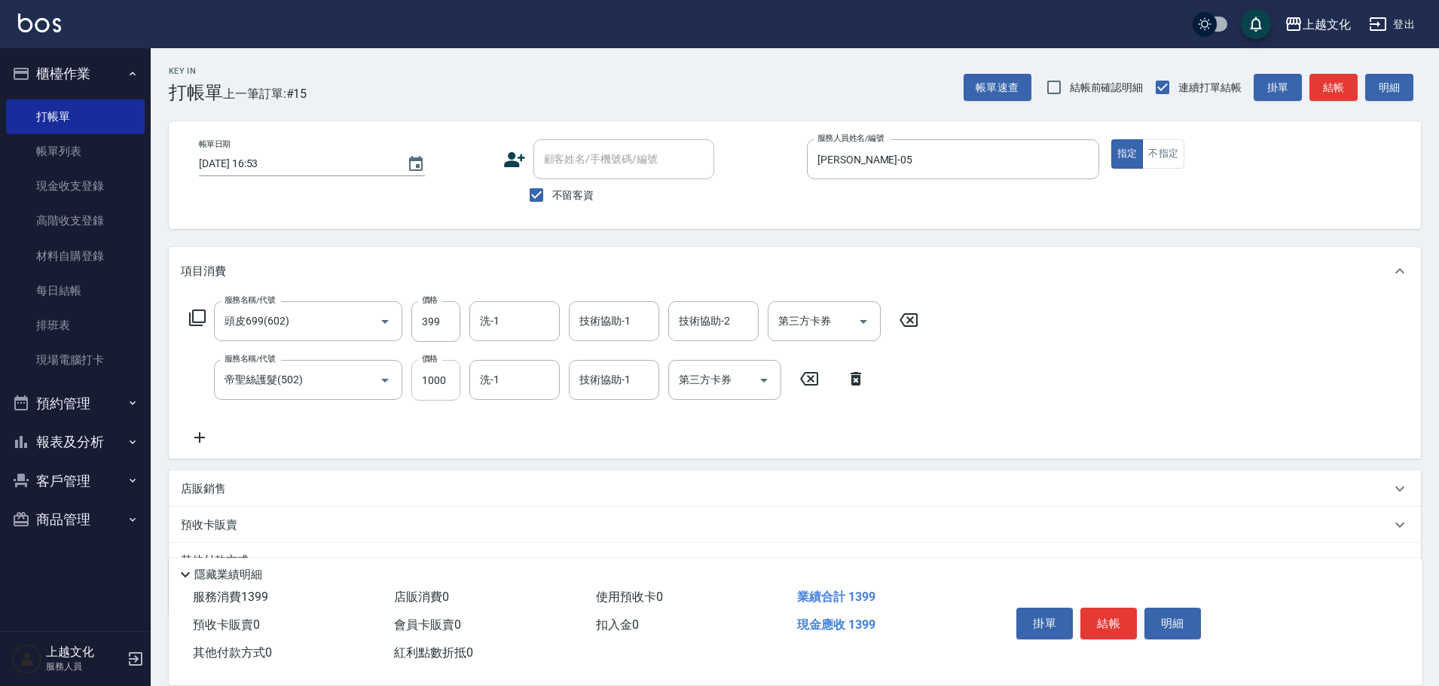
click at [442, 378] on input "1000" at bounding box center [435, 380] width 49 height 41
click at [425, 382] on input "10012990" at bounding box center [435, 380] width 49 height 41
click at [447, 374] on input "12990" at bounding box center [435, 380] width 49 height 41
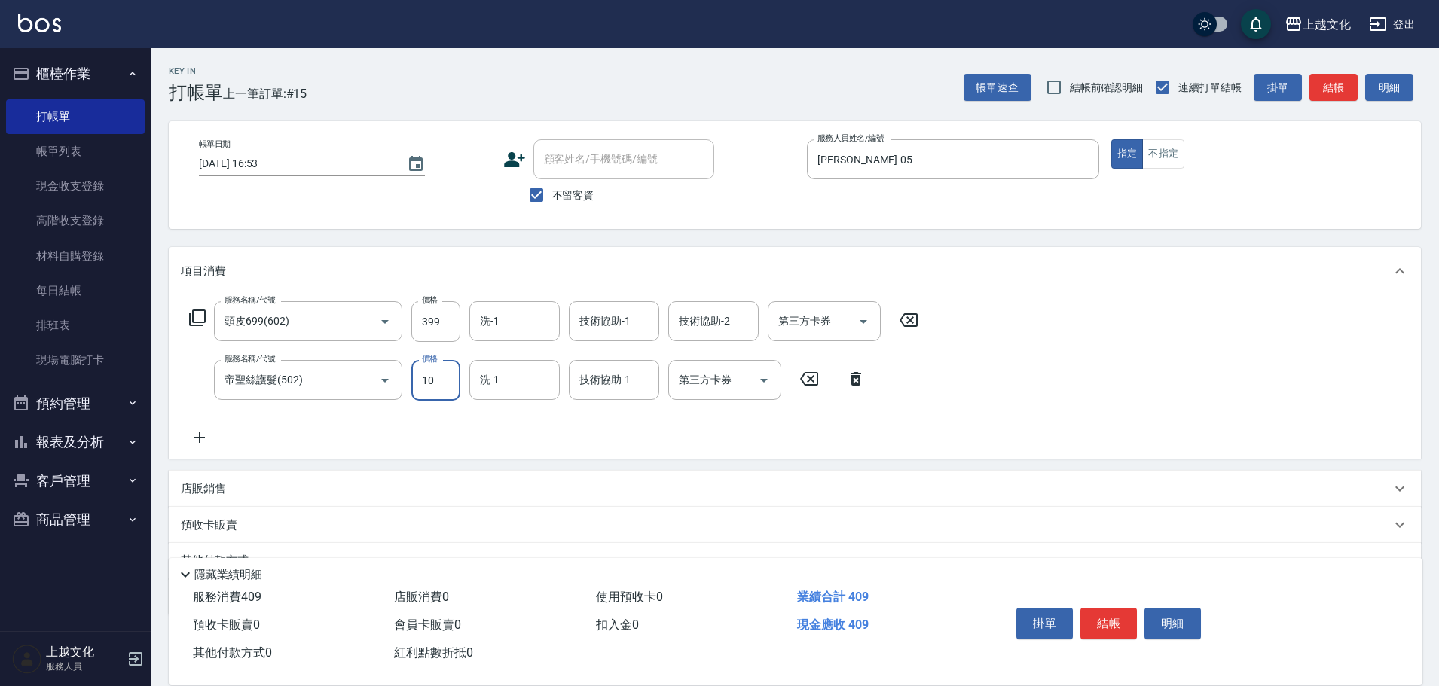
click at [446, 382] on input "10" at bounding box center [435, 380] width 49 height 41
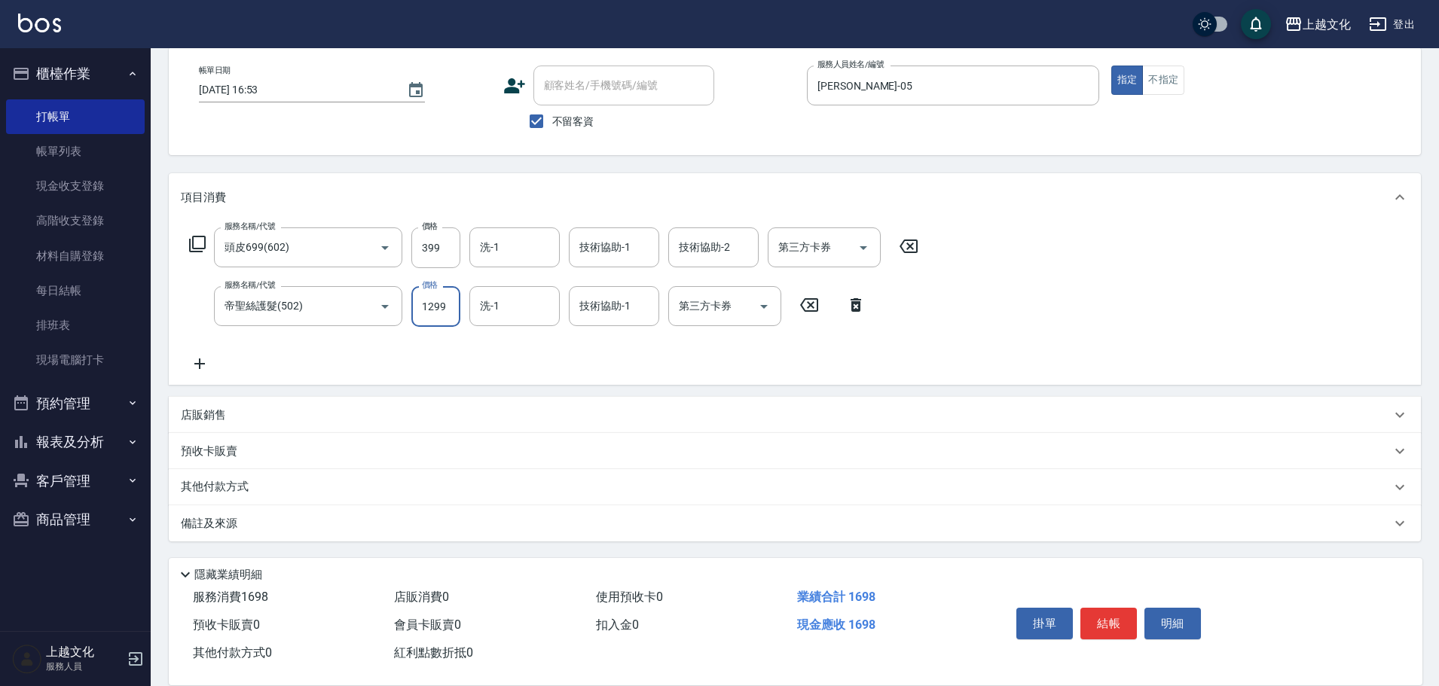
type input "1299"
click at [276, 496] on div "其他付款方式" at bounding box center [795, 487] width 1252 height 36
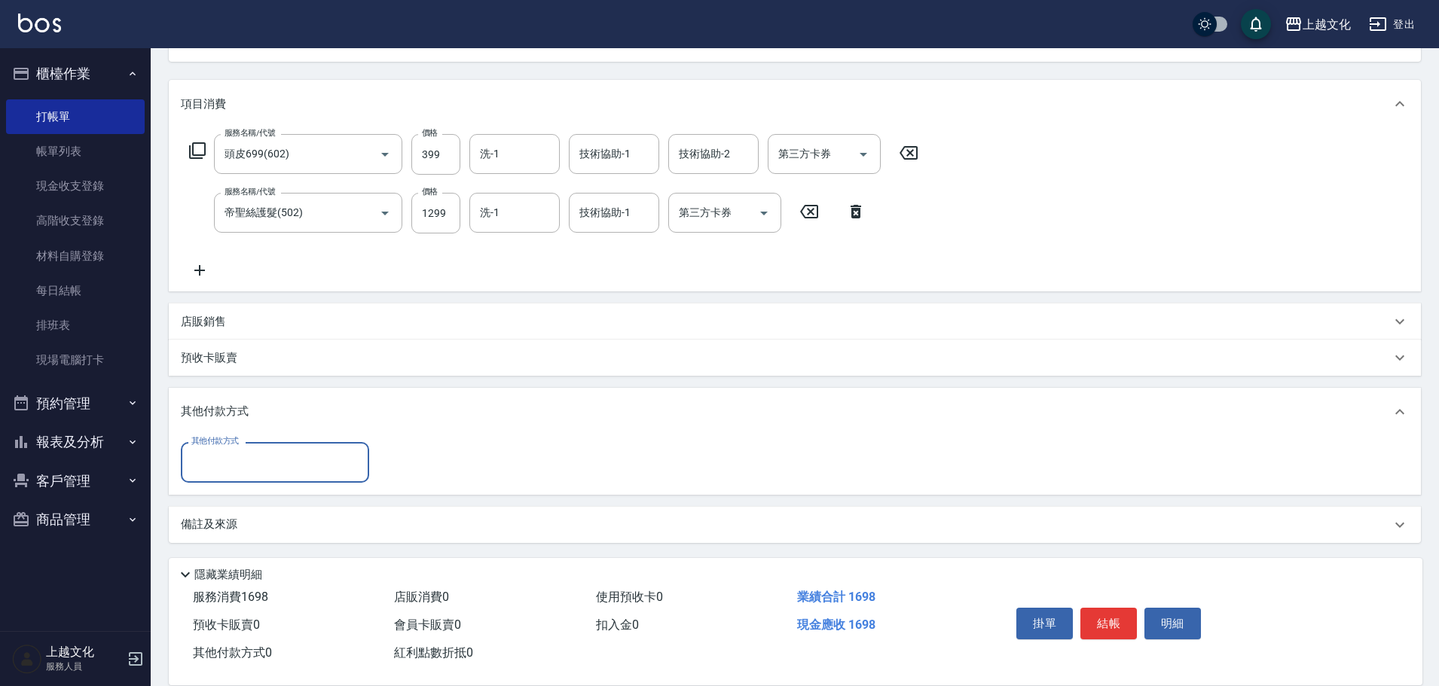
scroll to position [169, 0]
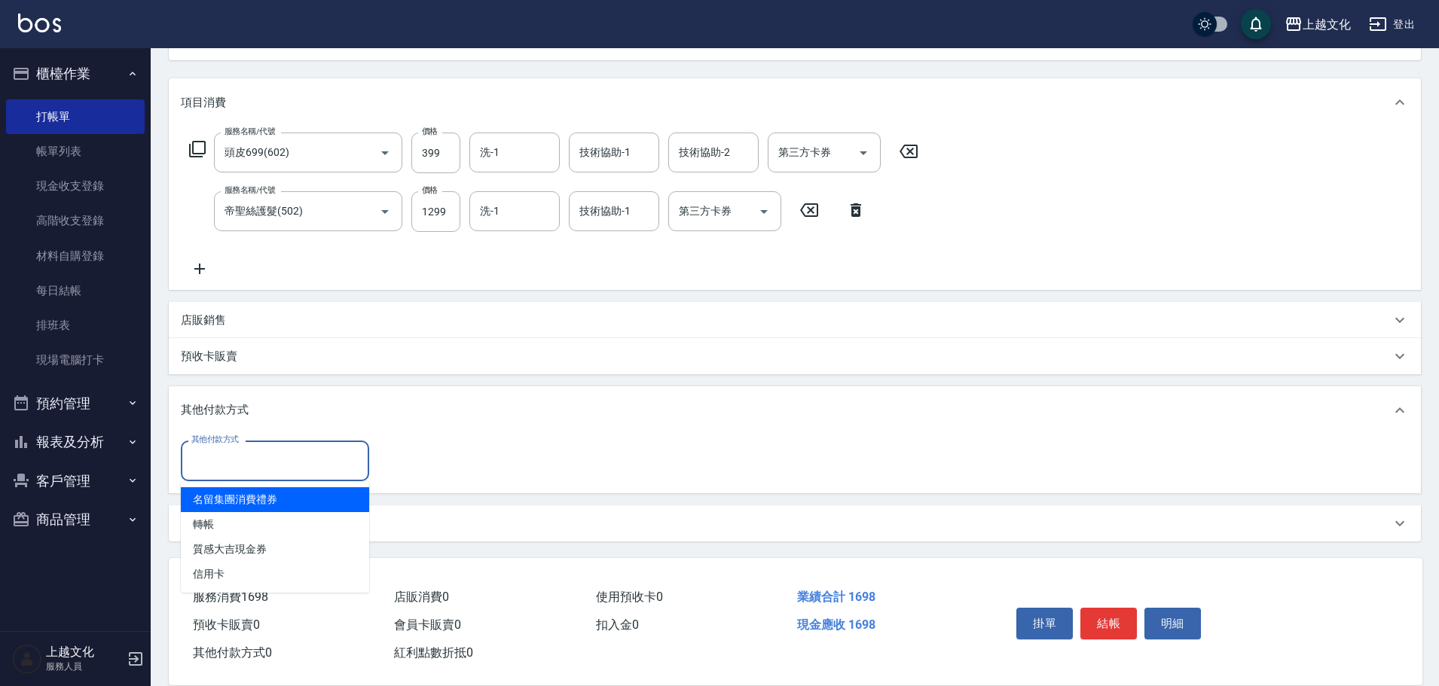
click at [314, 457] on input "其他付款方式" at bounding box center [275, 460] width 175 height 26
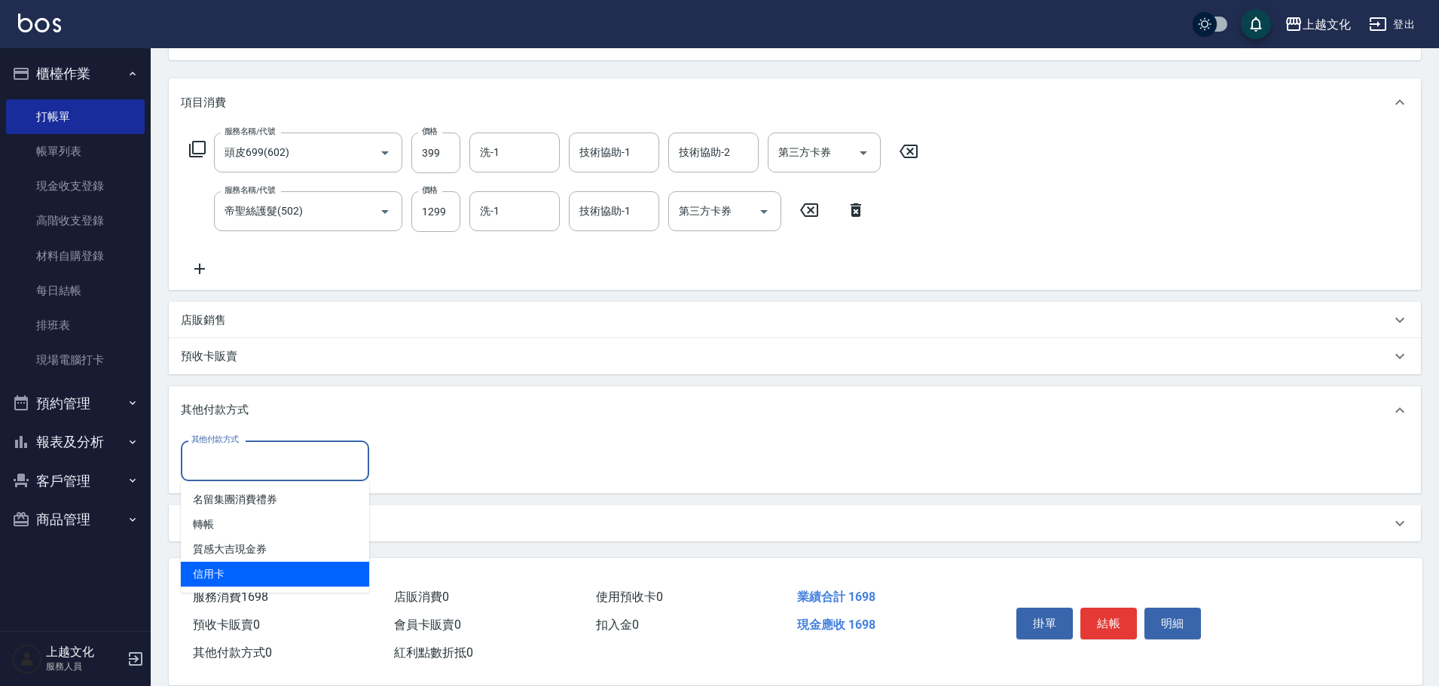
click at [234, 569] on span "信用卡" at bounding box center [275, 574] width 188 height 25
type input "信用卡"
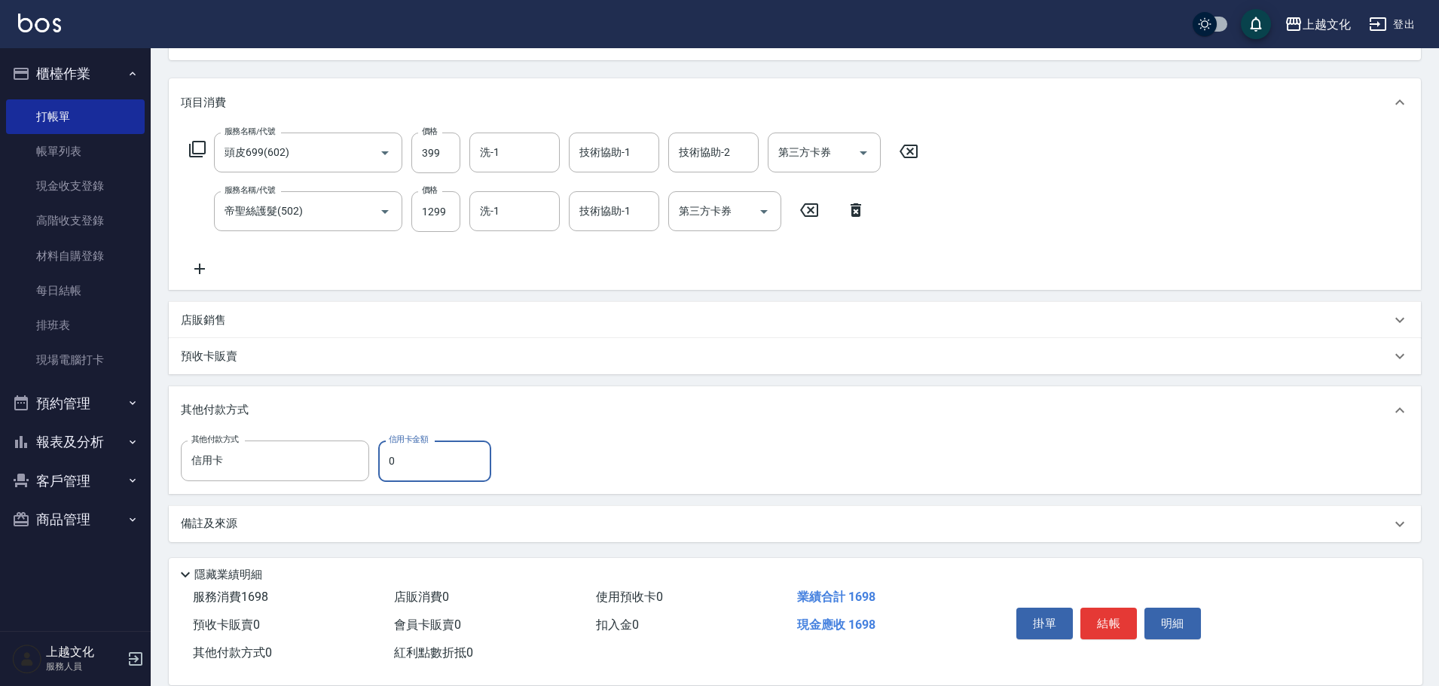
click at [383, 453] on input "0" at bounding box center [434, 461] width 113 height 41
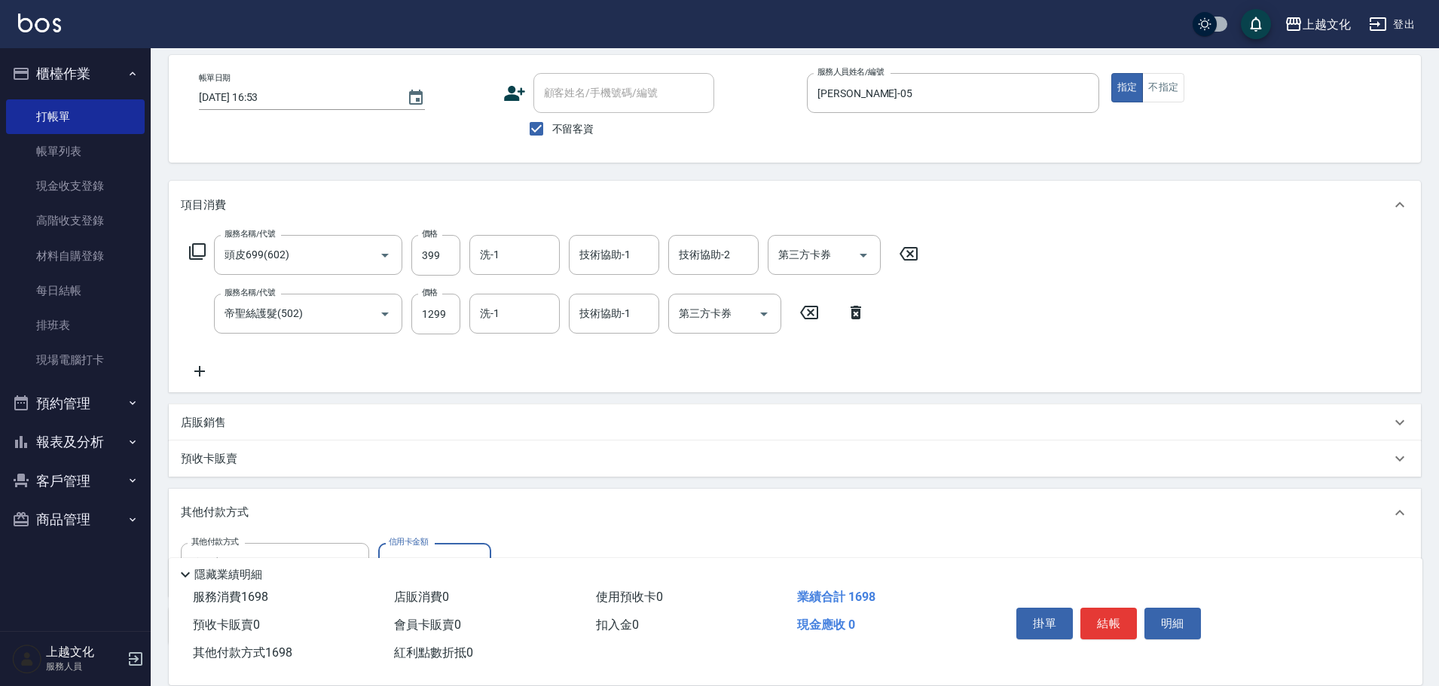
scroll to position [93, 0]
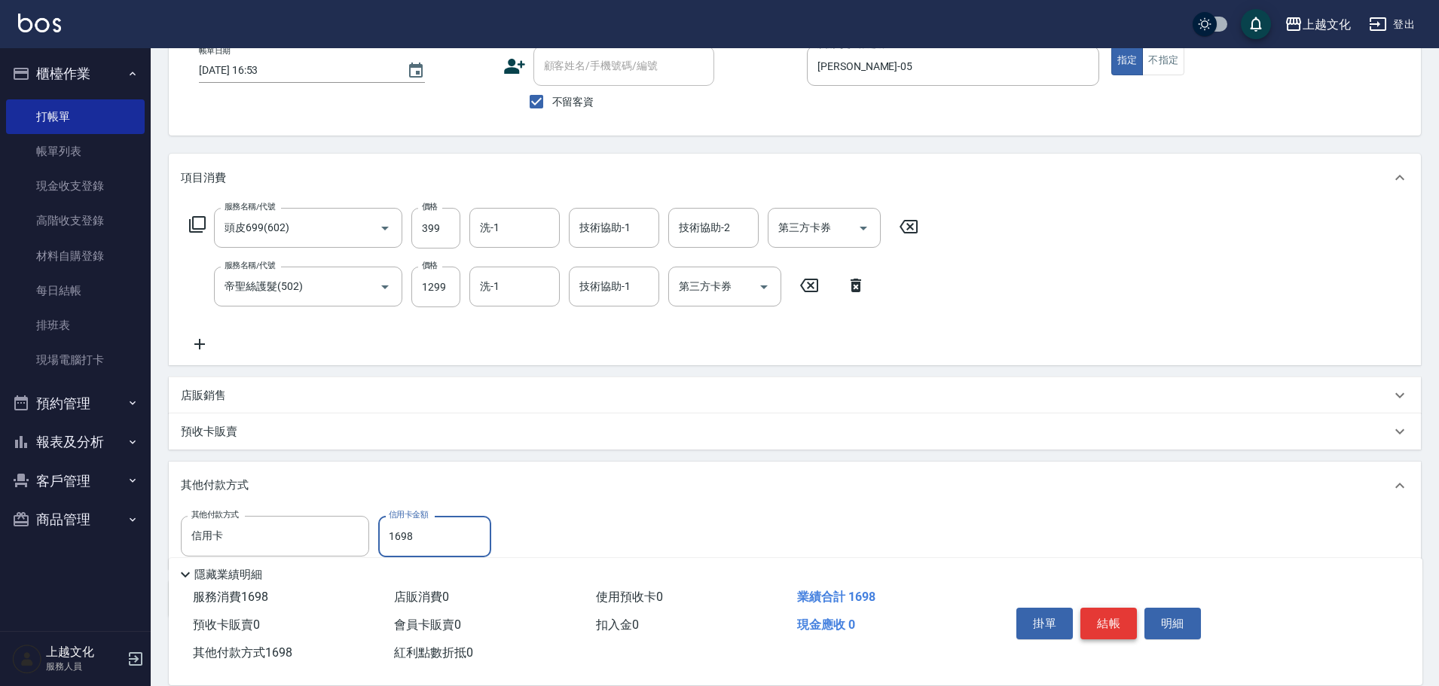
type input "1698"
click at [1110, 609] on button "結帳" at bounding box center [1108, 624] width 56 height 32
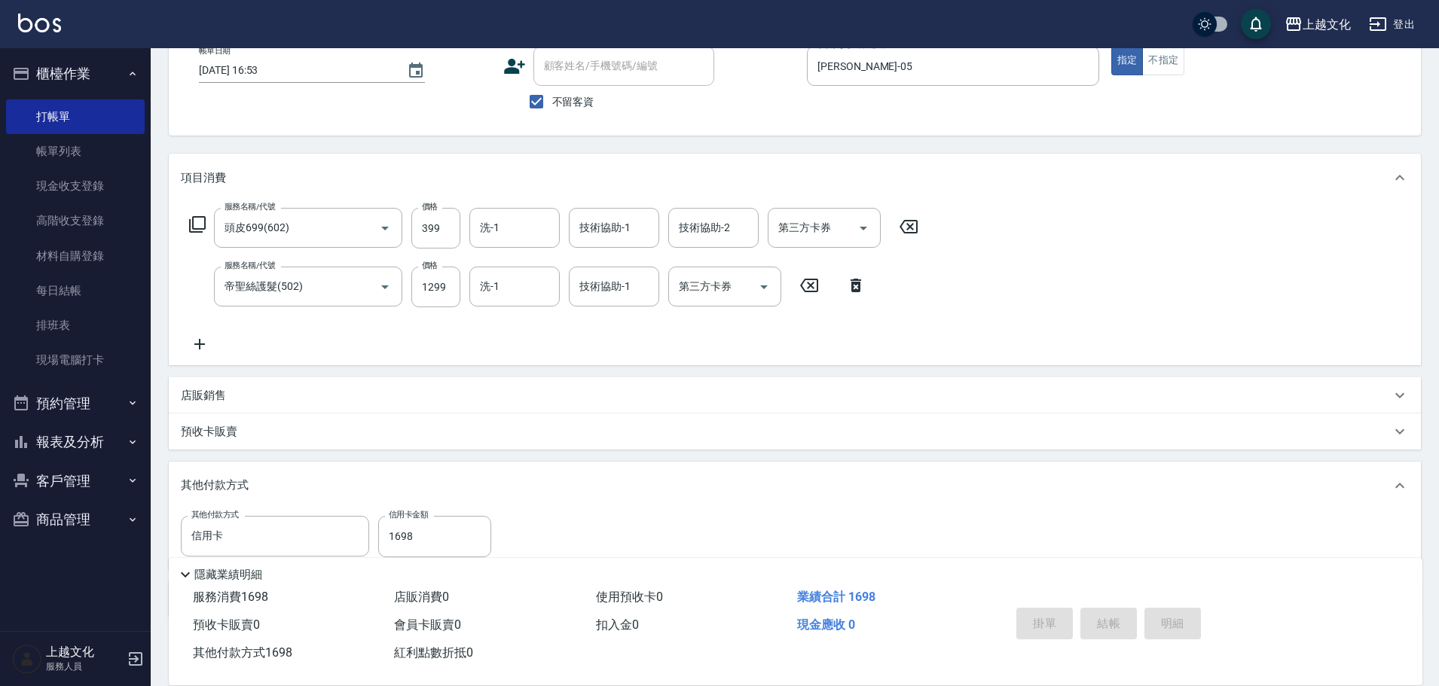
type input "[DATE] 16:54"
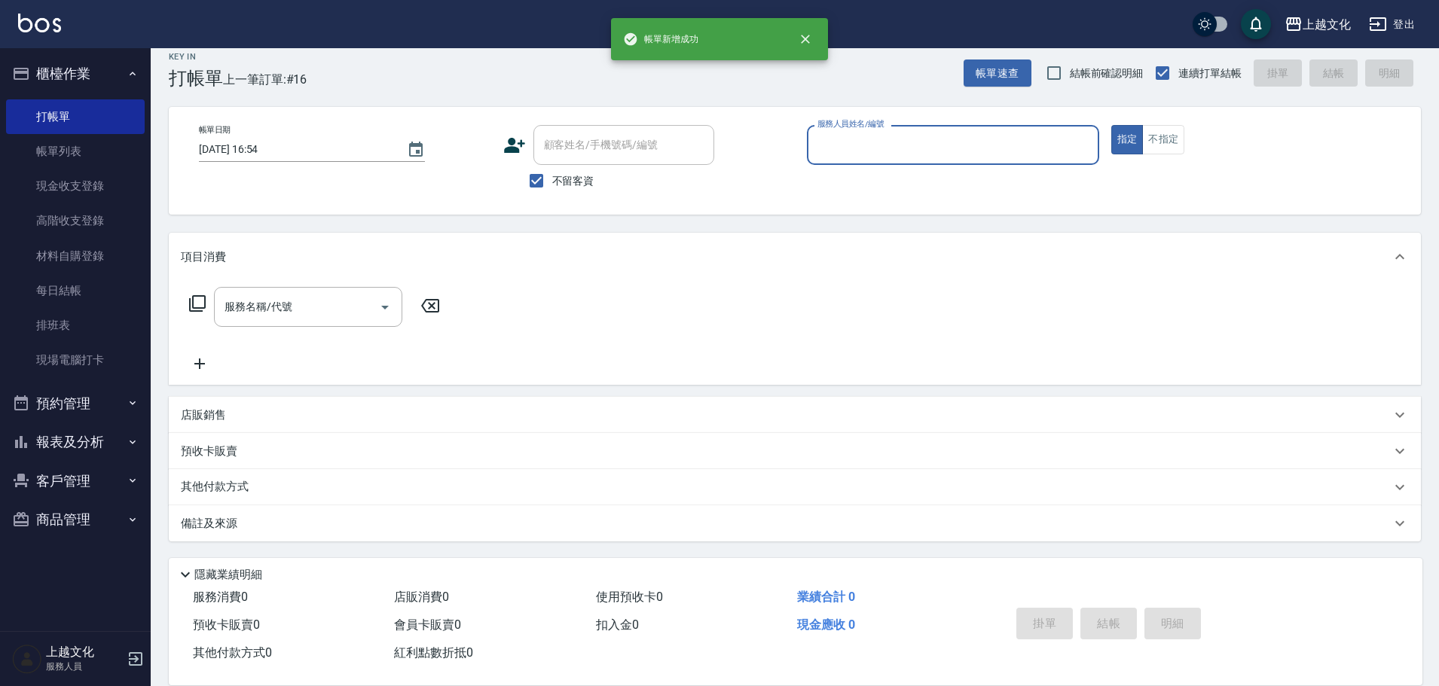
scroll to position [14, 0]
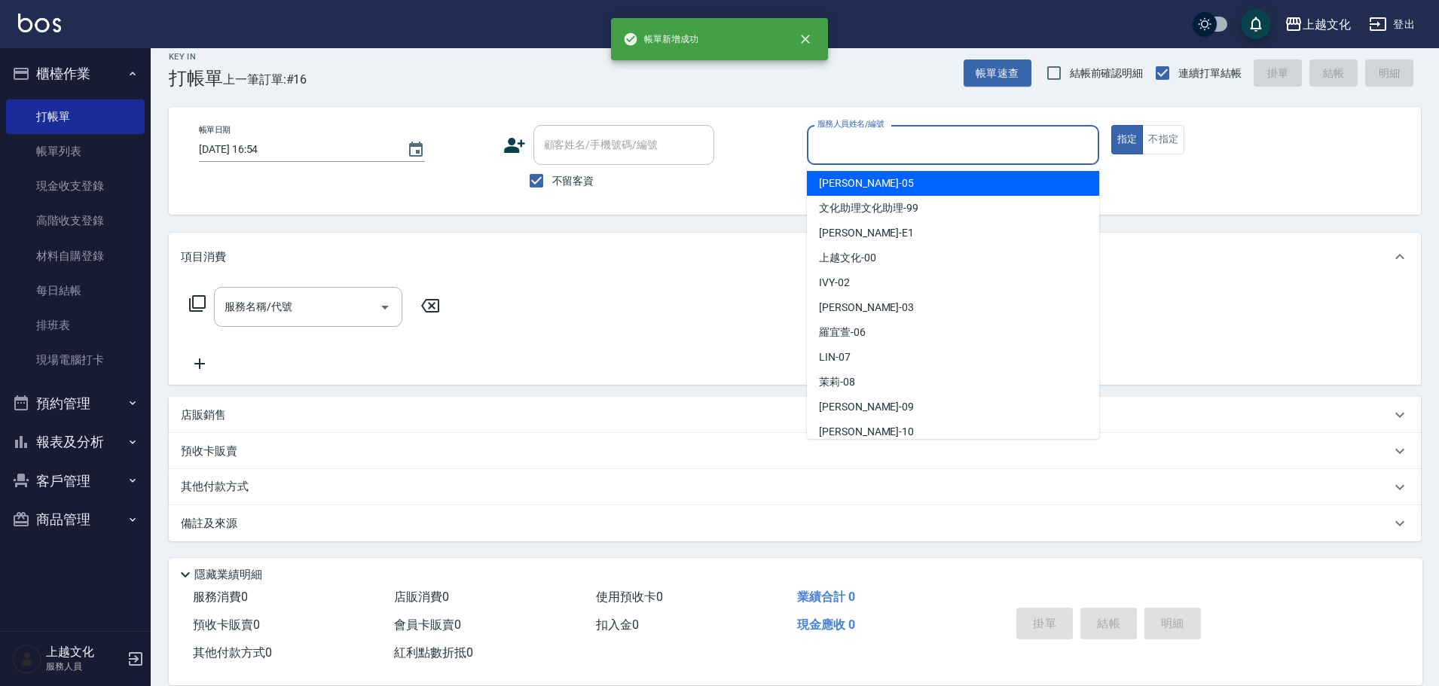
click at [986, 139] on input "服務人員姓名/編號" at bounding box center [953, 145] width 279 height 26
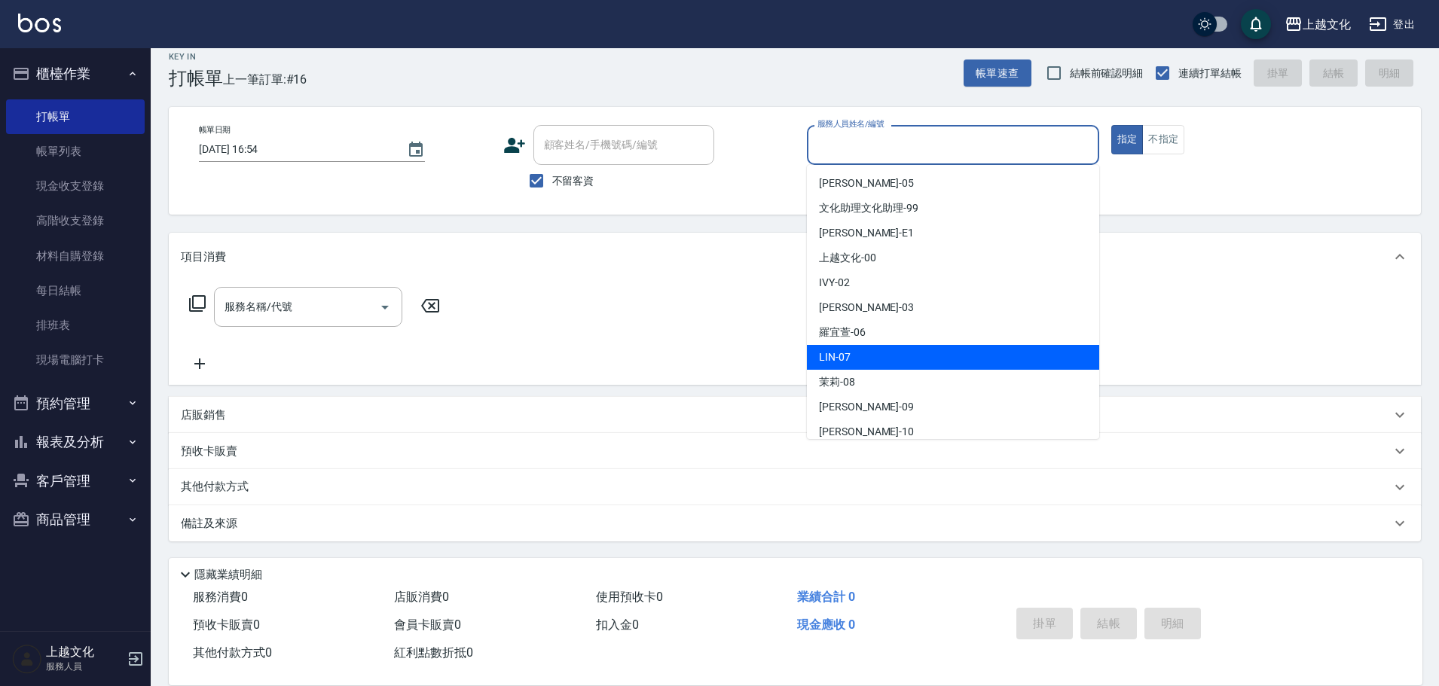
click at [914, 353] on div "LIN -07" at bounding box center [953, 357] width 292 height 25
type input "LIN-07"
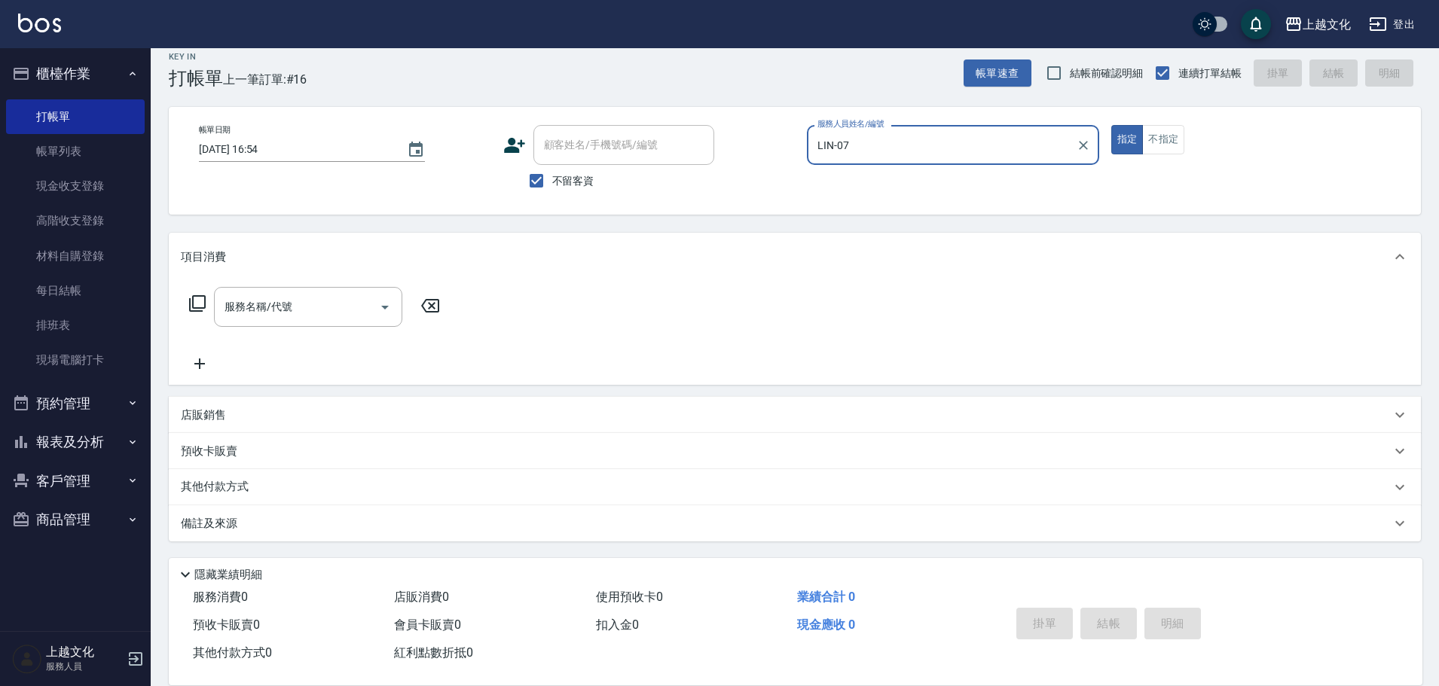
click at [194, 298] on icon at bounding box center [197, 303] width 17 height 17
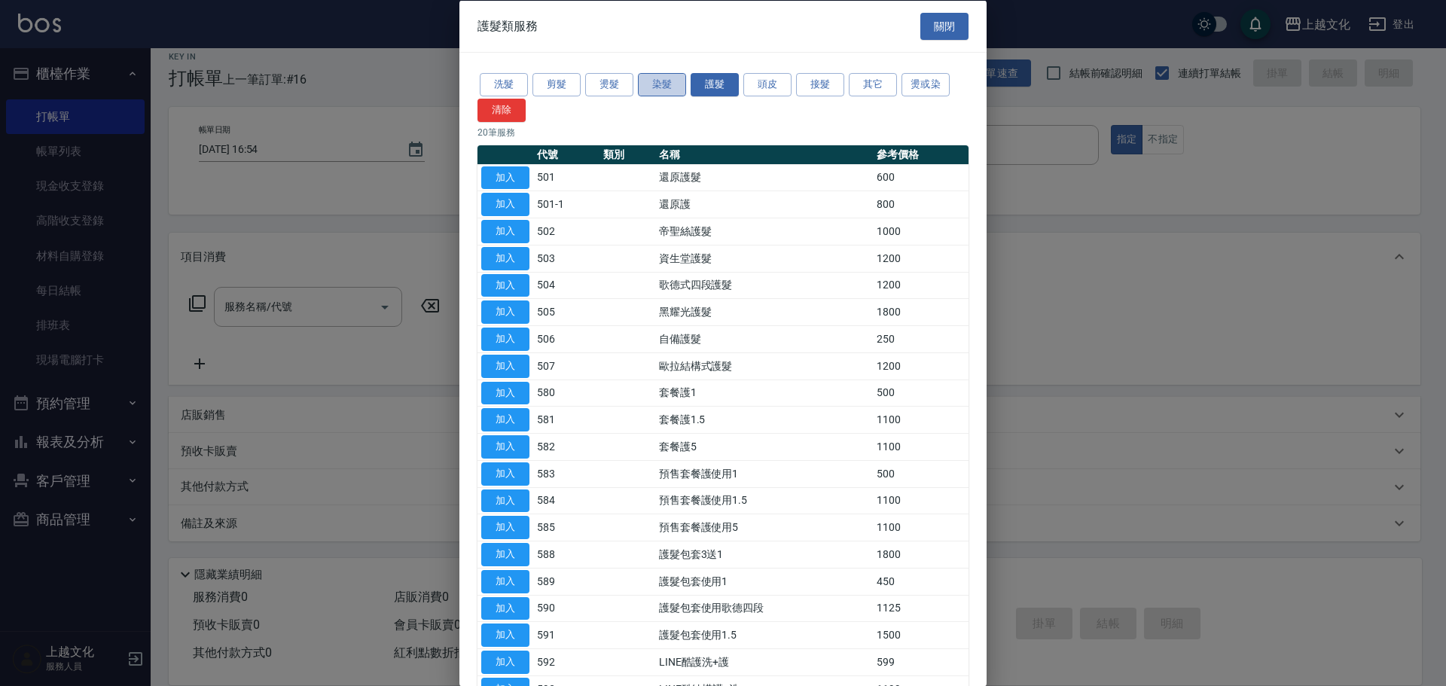
click at [677, 85] on button "染髮" at bounding box center [662, 84] width 48 height 23
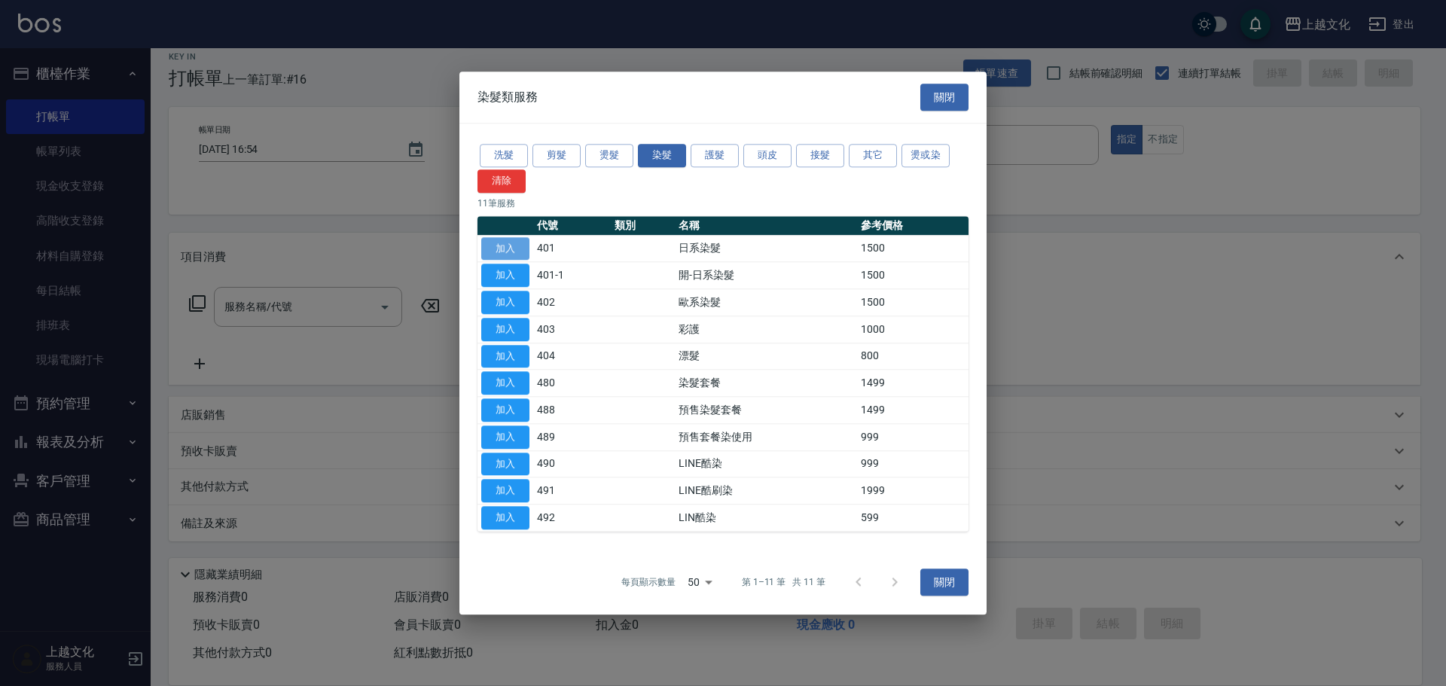
click at [511, 252] on button "加入" at bounding box center [505, 248] width 48 height 23
type input "日系染髮(401)"
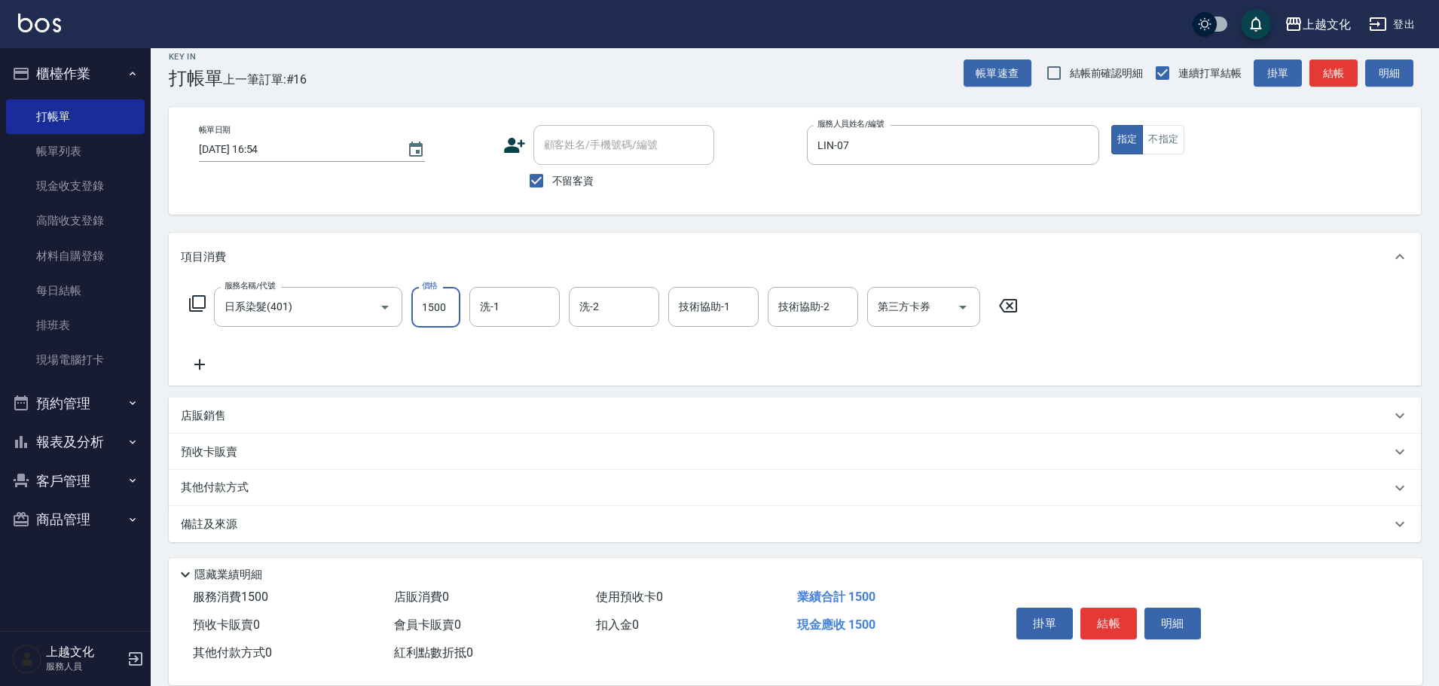
click at [450, 304] on input "1500" at bounding box center [435, 307] width 49 height 41
type input "1700"
click at [261, 487] on div "其他付款方式" at bounding box center [786, 488] width 1210 height 17
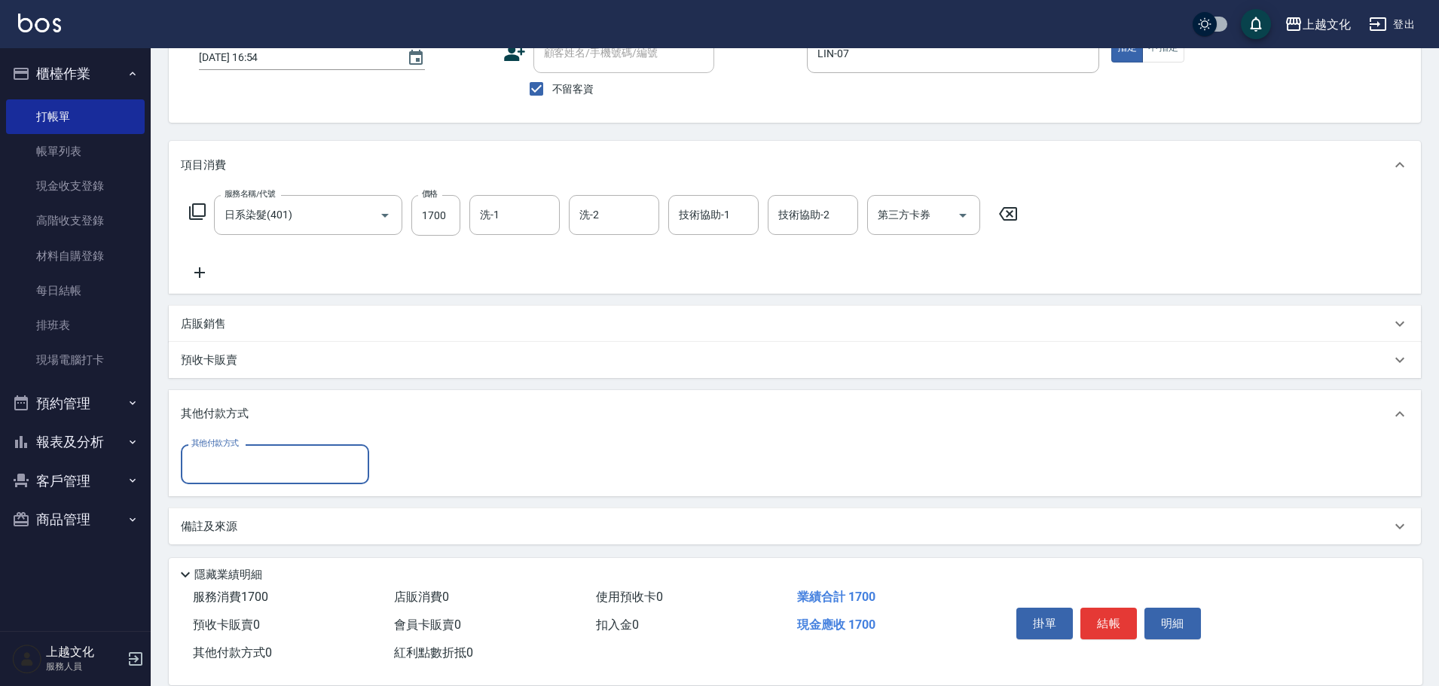
scroll to position [109, 0]
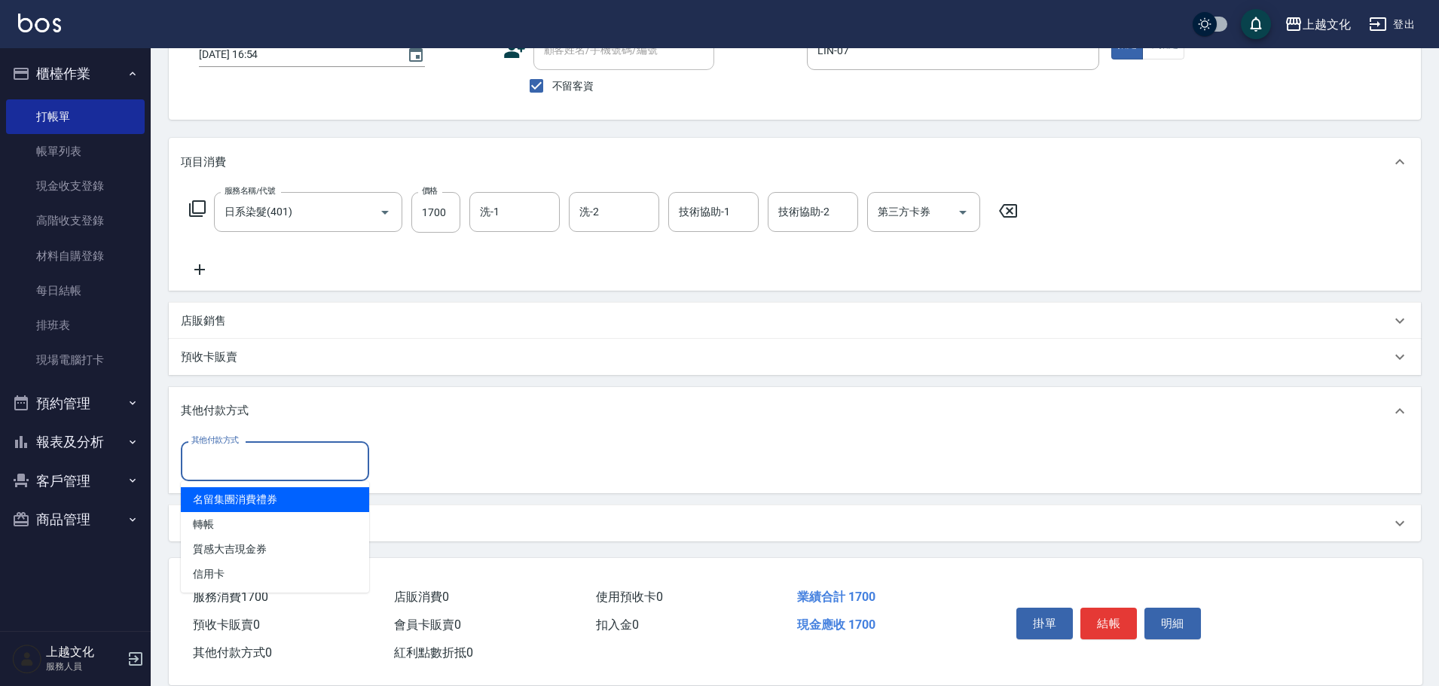
click at [269, 456] on input "其他付款方式" at bounding box center [275, 461] width 175 height 26
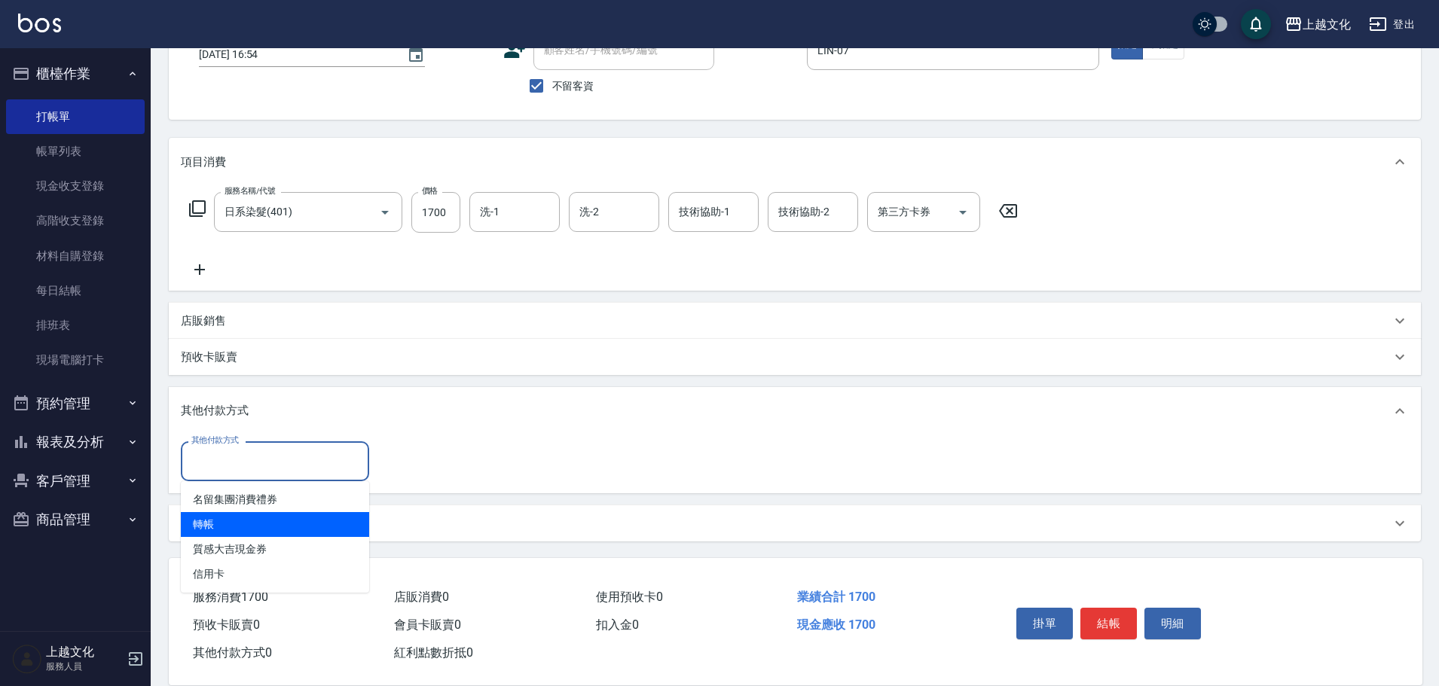
click at [212, 523] on span "轉帳" at bounding box center [275, 524] width 188 height 25
type input "轉帳"
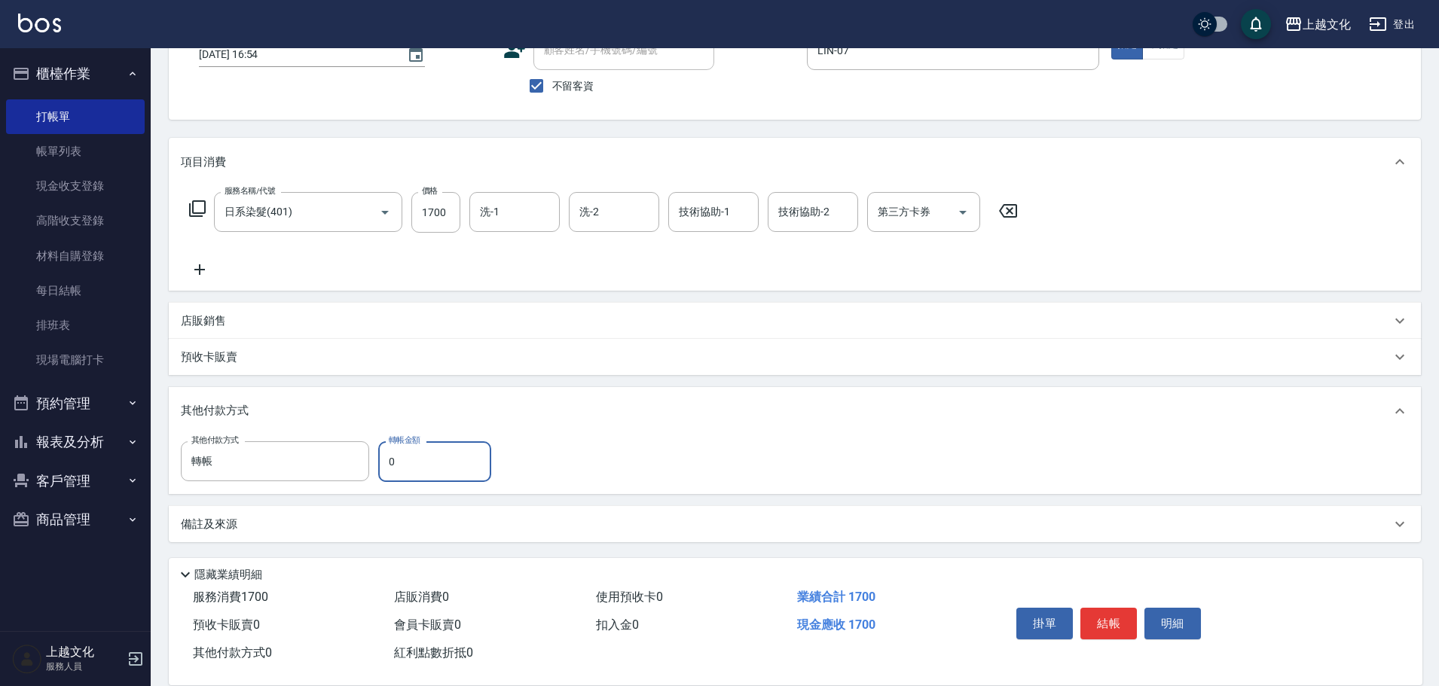
click at [380, 463] on input "0" at bounding box center [434, 461] width 113 height 41
type input "1700"
click at [1116, 611] on button "結帳" at bounding box center [1108, 624] width 56 height 32
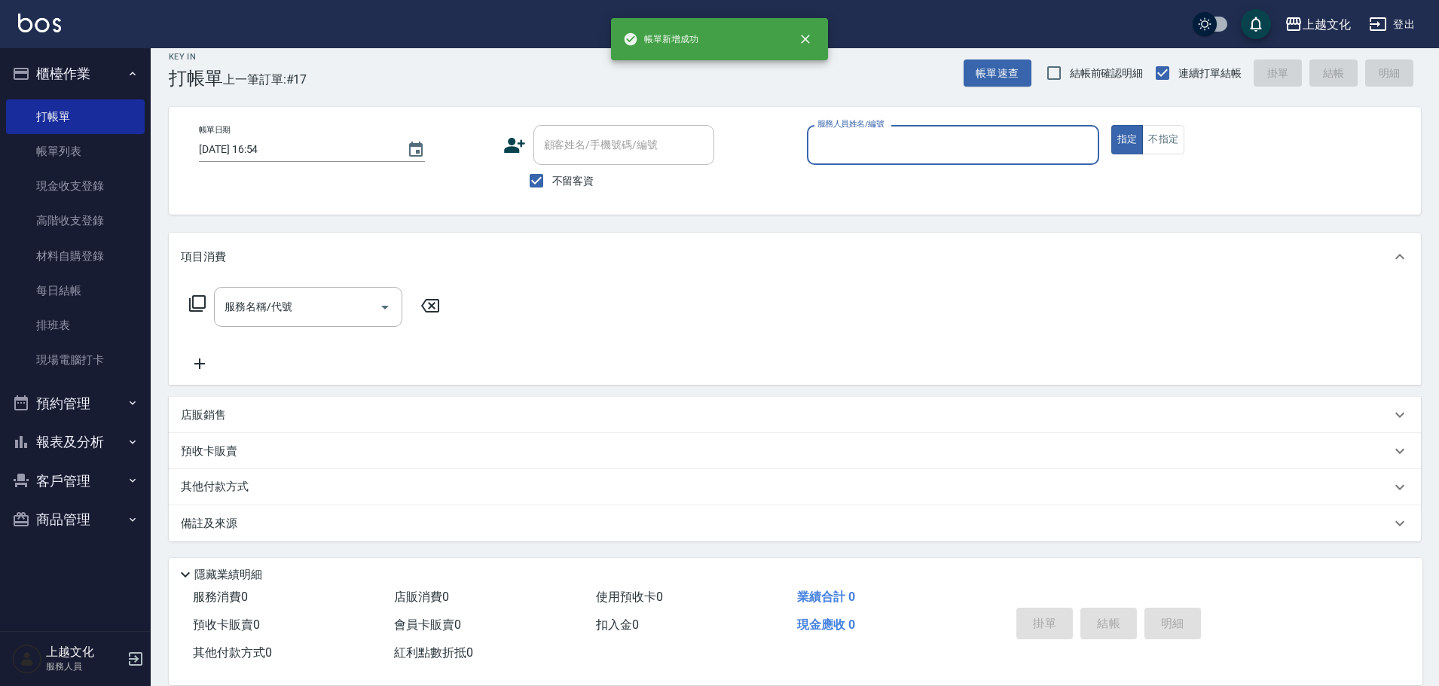
scroll to position [14, 0]
click at [1166, 138] on button "不指定" at bounding box center [1163, 139] width 42 height 29
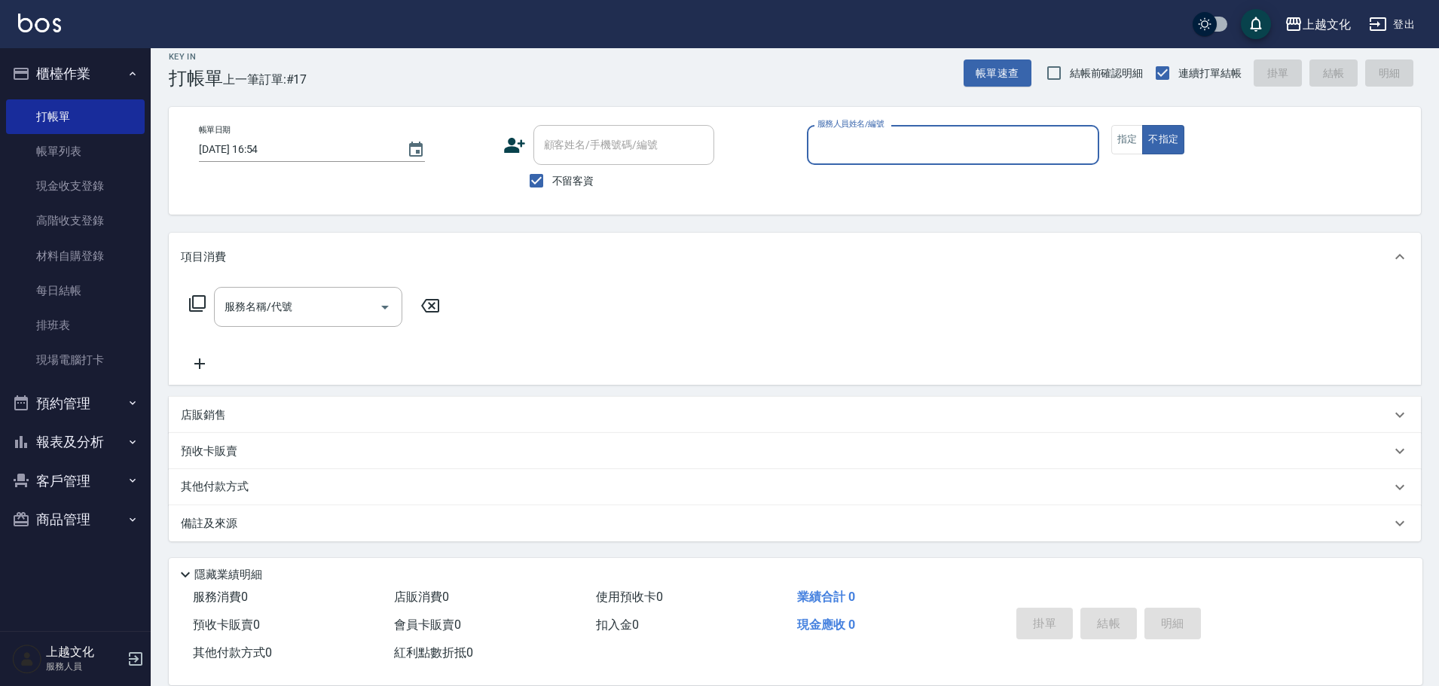
click at [993, 139] on input "服務人員姓名/編號" at bounding box center [953, 145] width 279 height 26
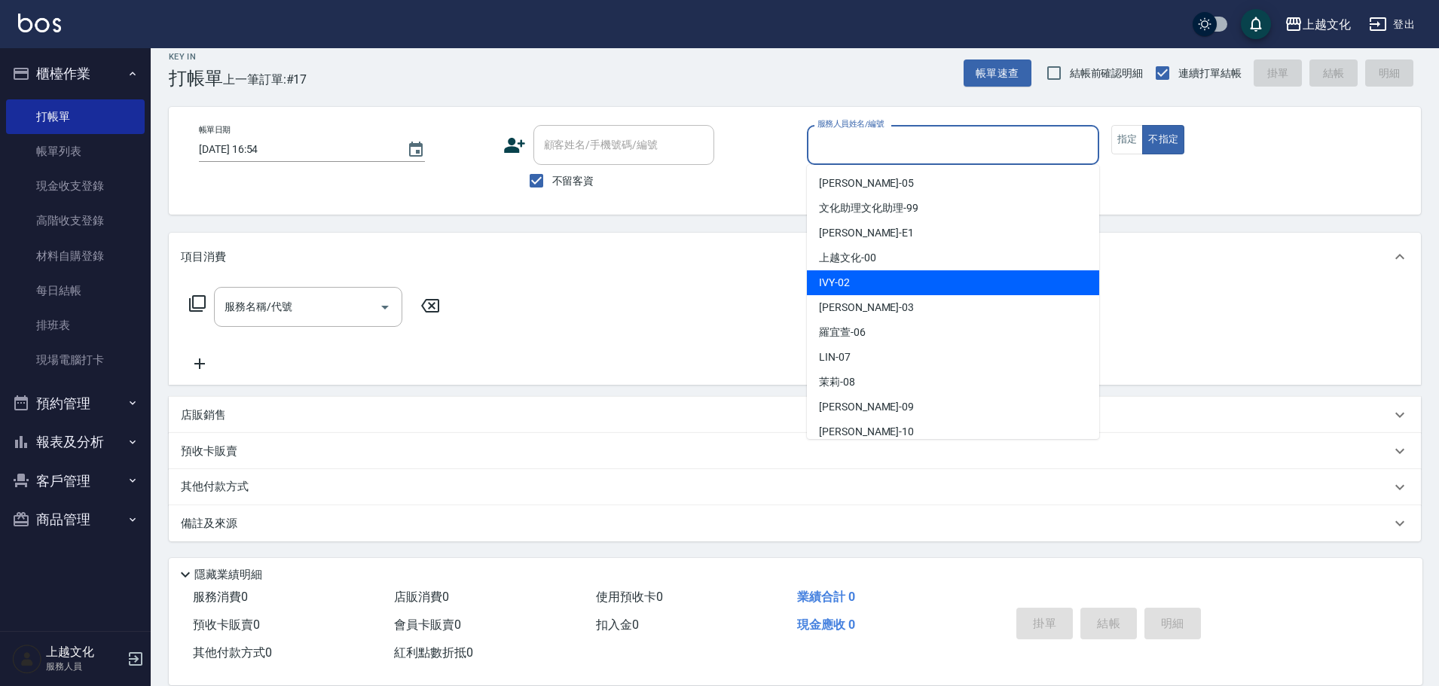
click at [920, 291] on div "IVY -02" at bounding box center [953, 282] width 292 height 25
type input "IVY-02"
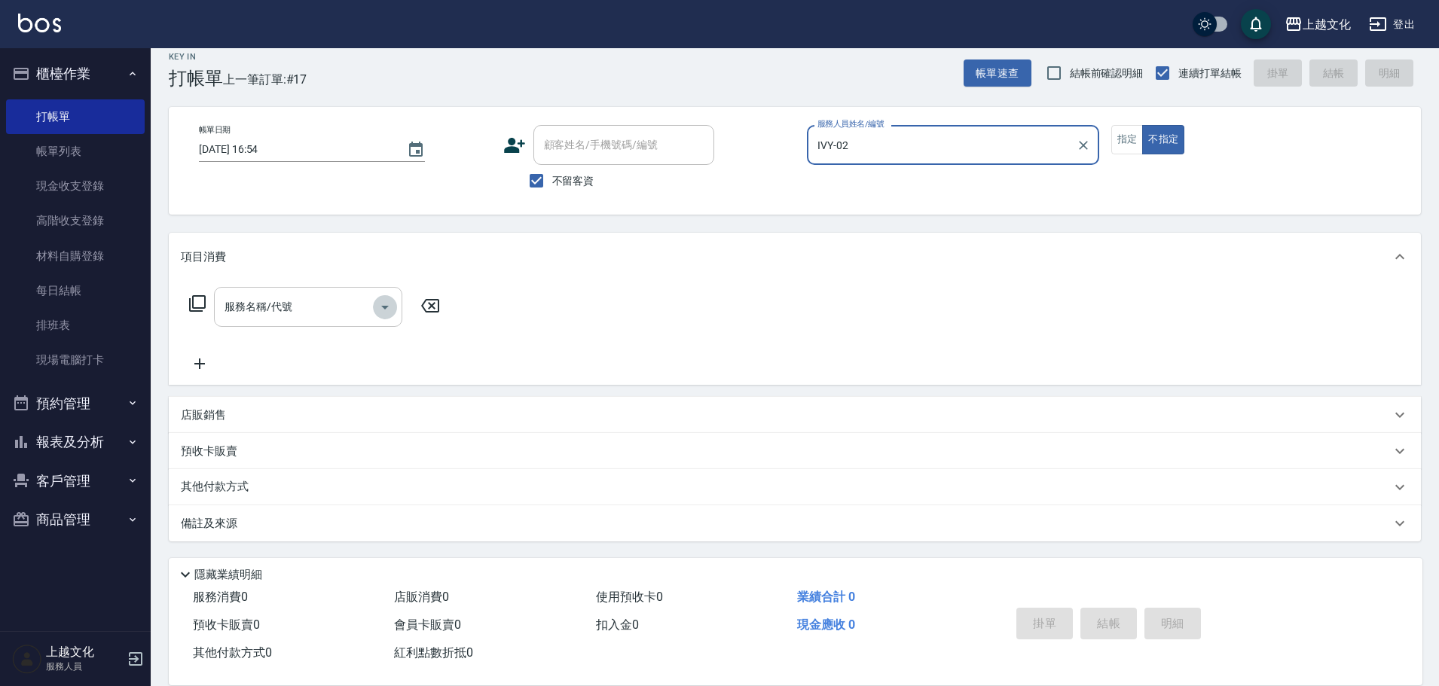
click at [380, 310] on icon "Open" at bounding box center [385, 307] width 18 height 18
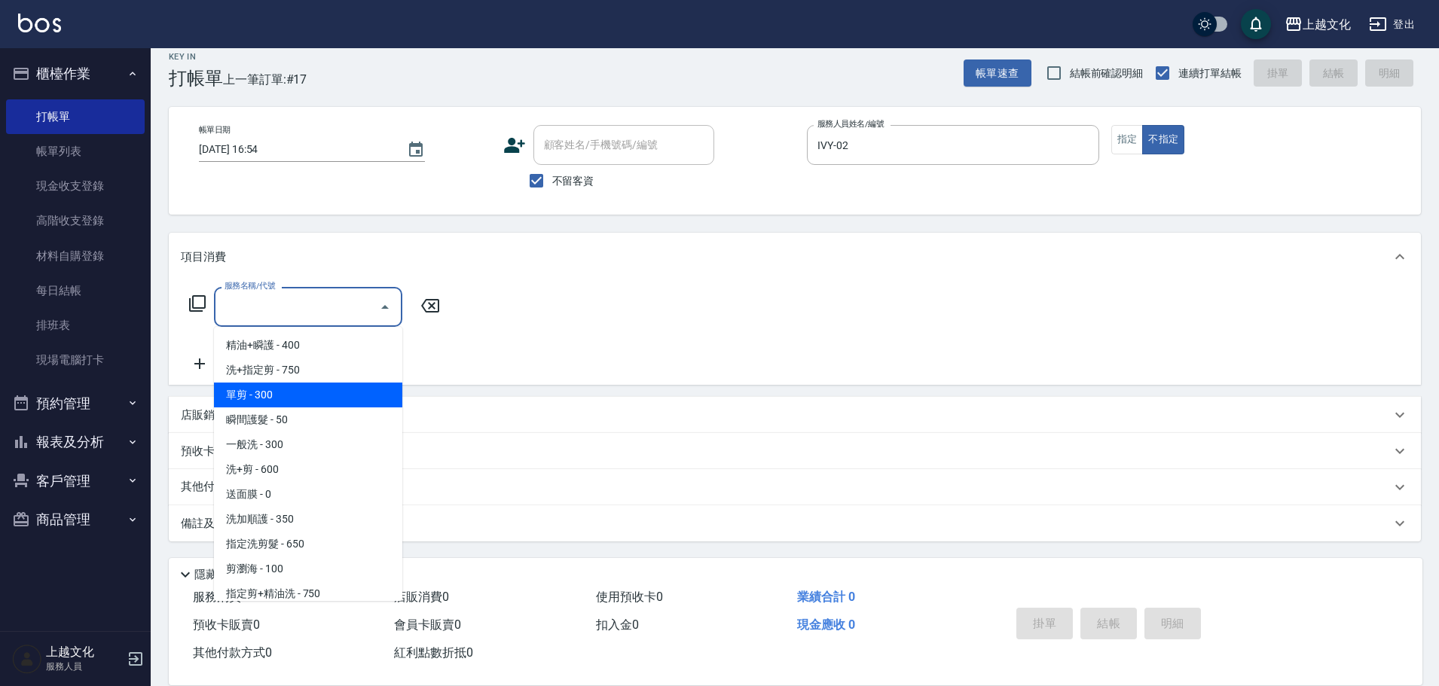
click at [316, 403] on span "單剪 - 300" at bounding box center [308, 395] width 188 height 25
type input "單剪(103)"
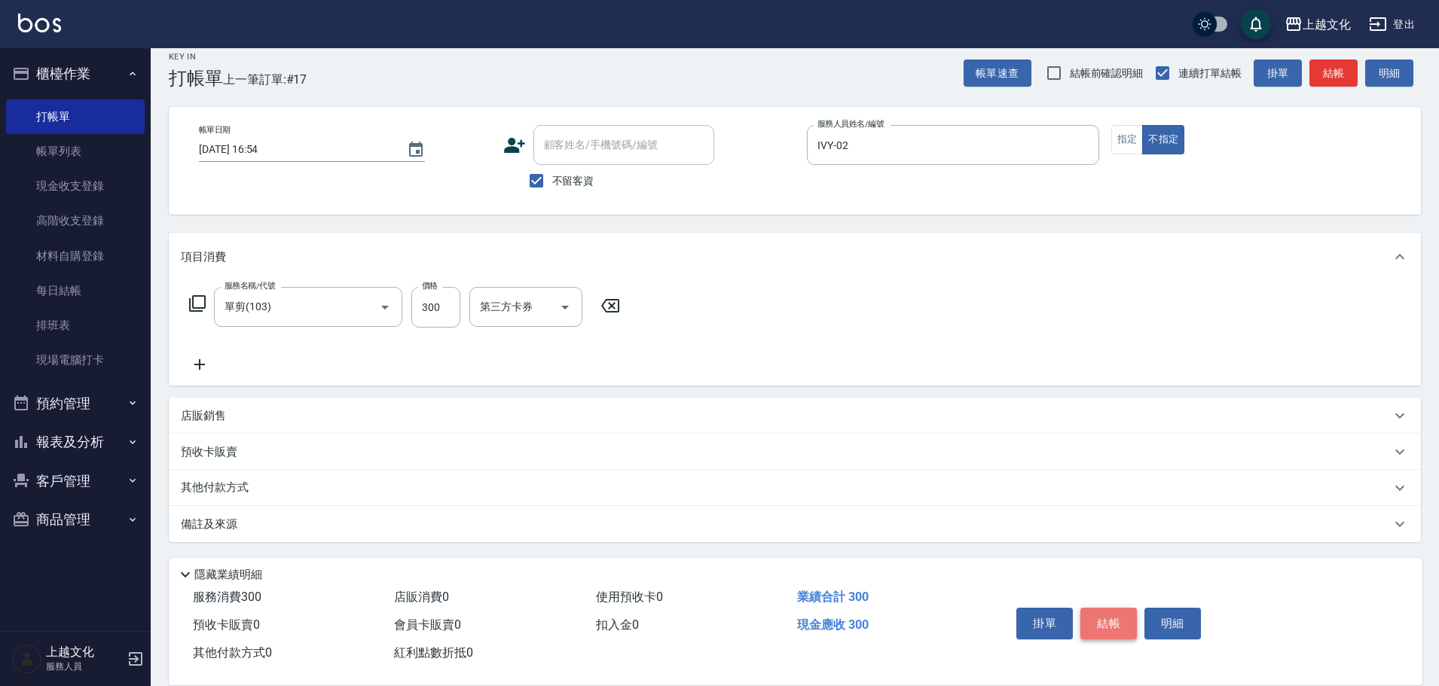
click at [1098, 619] on button "結帳" at bounding box center [1108, 624] width 56 height 32
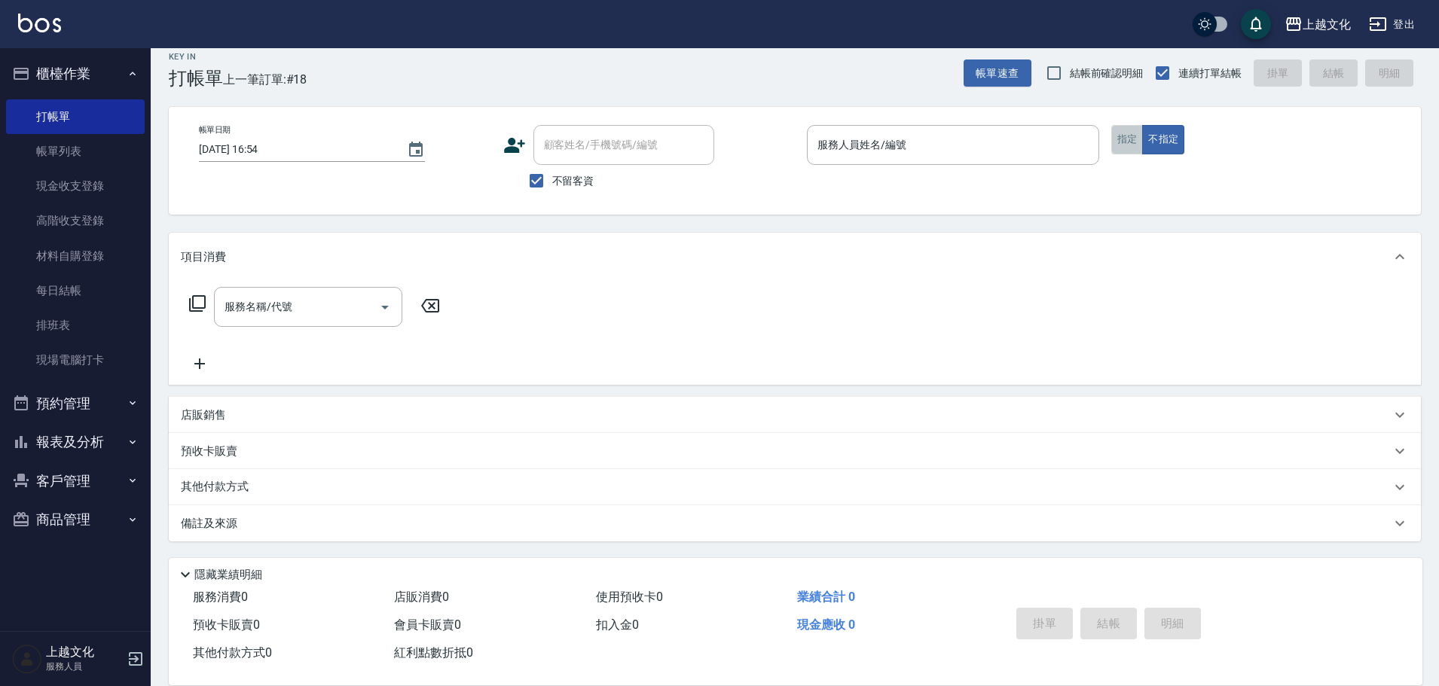
click at [1127, 143] on button "指定" at bounding box center [1127, 139] width 32 height 29
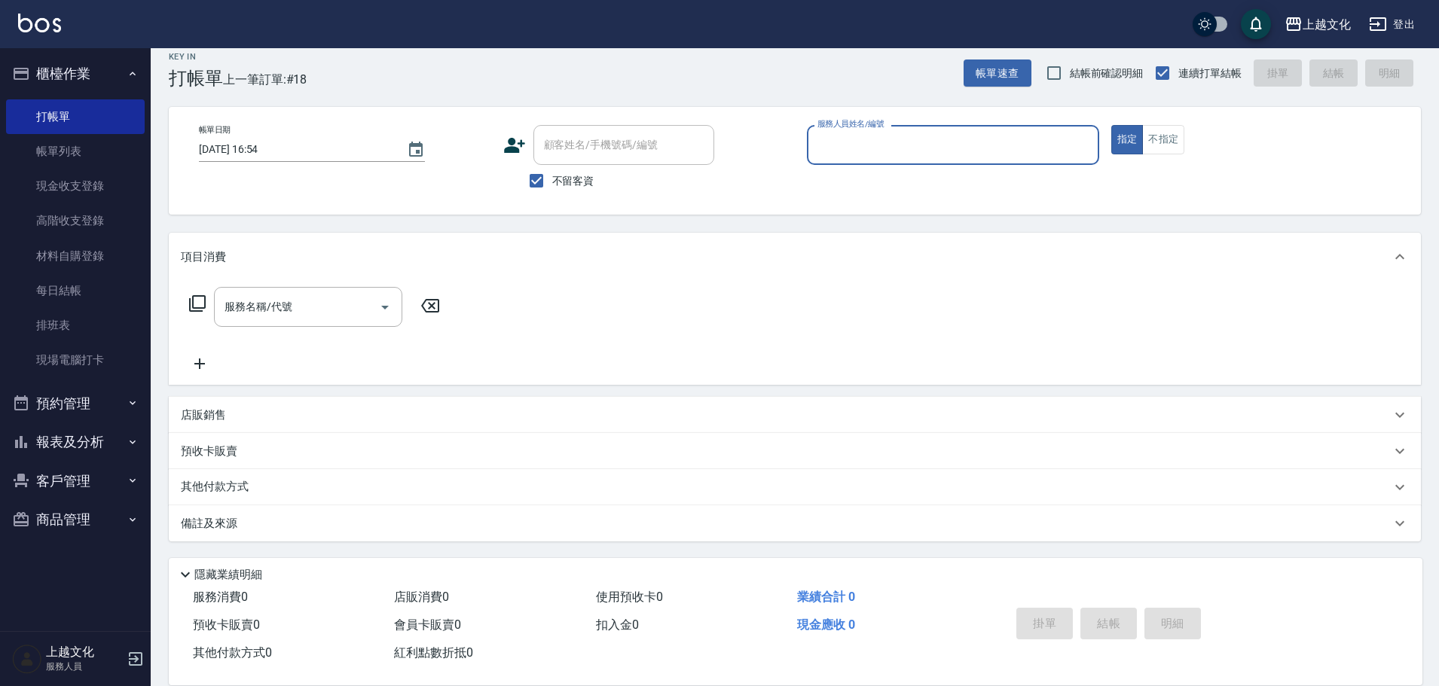
click at [982, 138] on input "服務人員姓名/編號" at bounding box center [953, 145] width 279 height 26
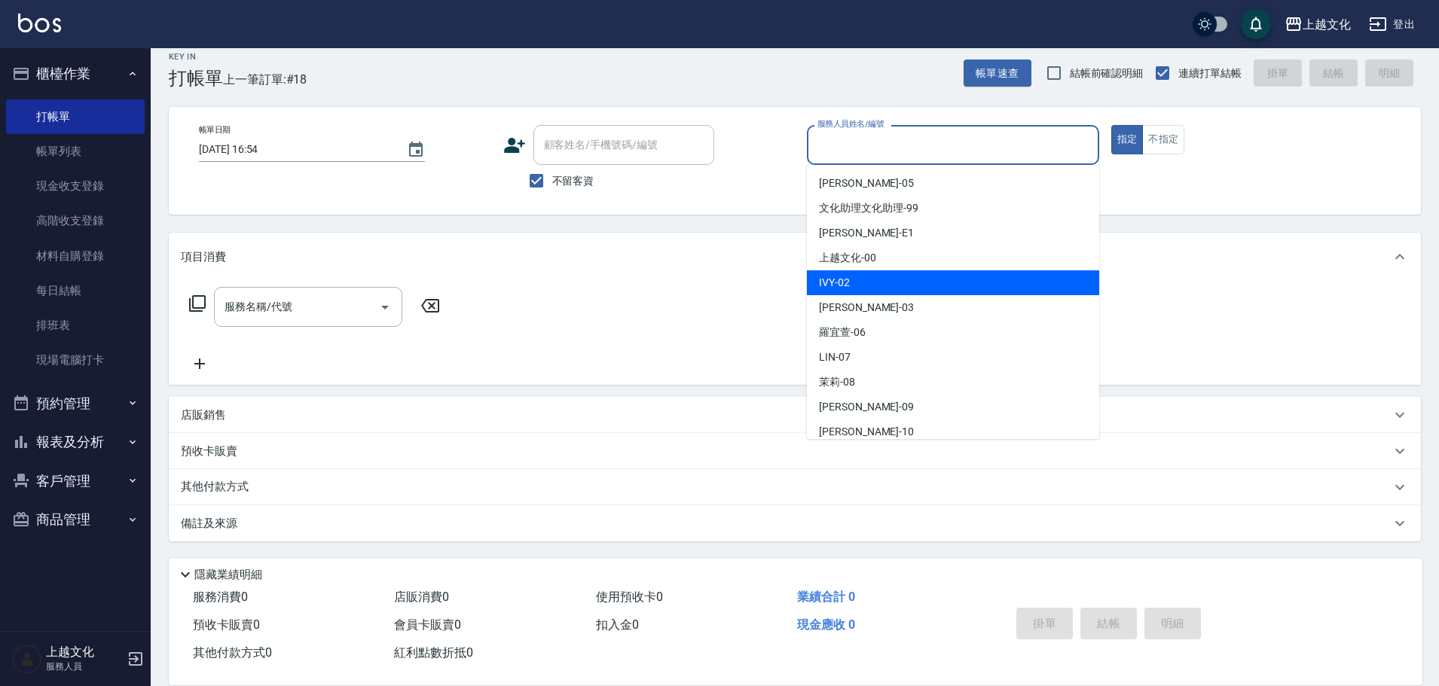
click at [909, 281] on div "IVY -02" at bounding box center [953, 282] width 292 height 25
type input "IVY-02"
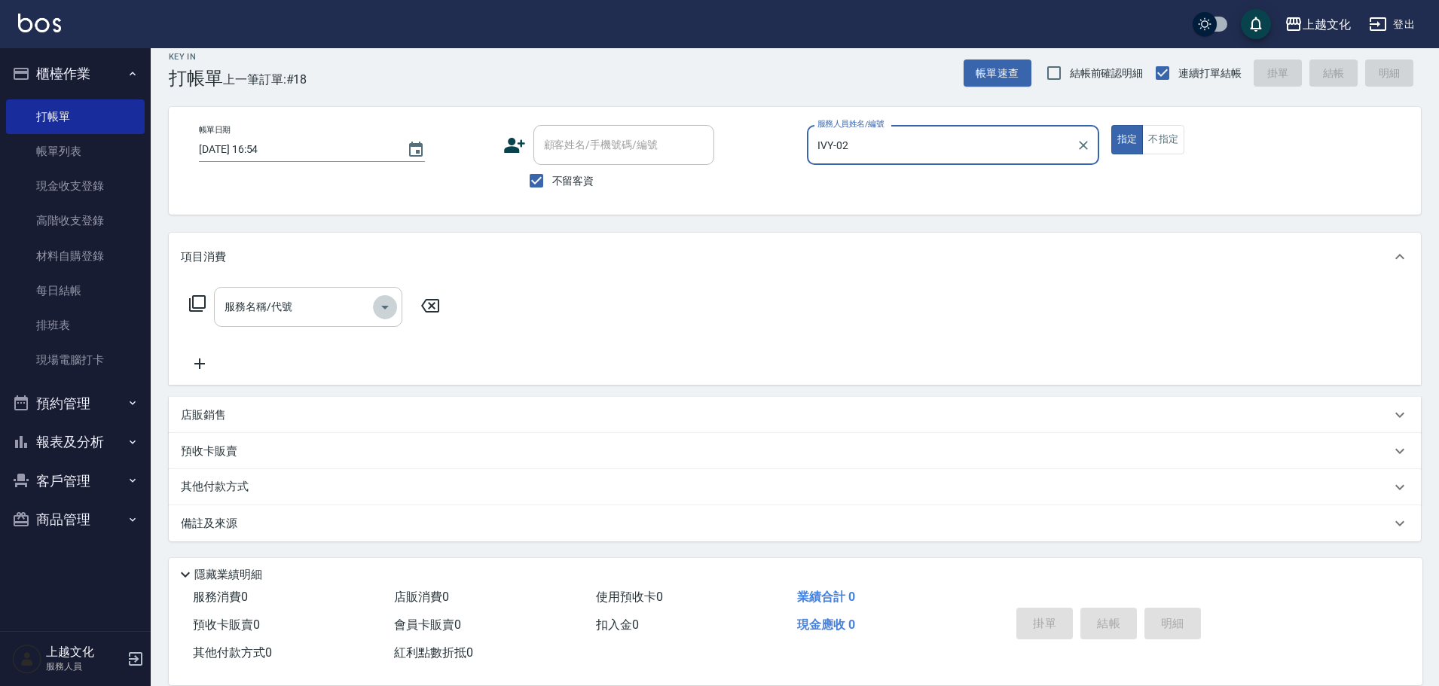
click at [392, 308] on icon "Open" at bounding box center [385, 307] width 18 height 18
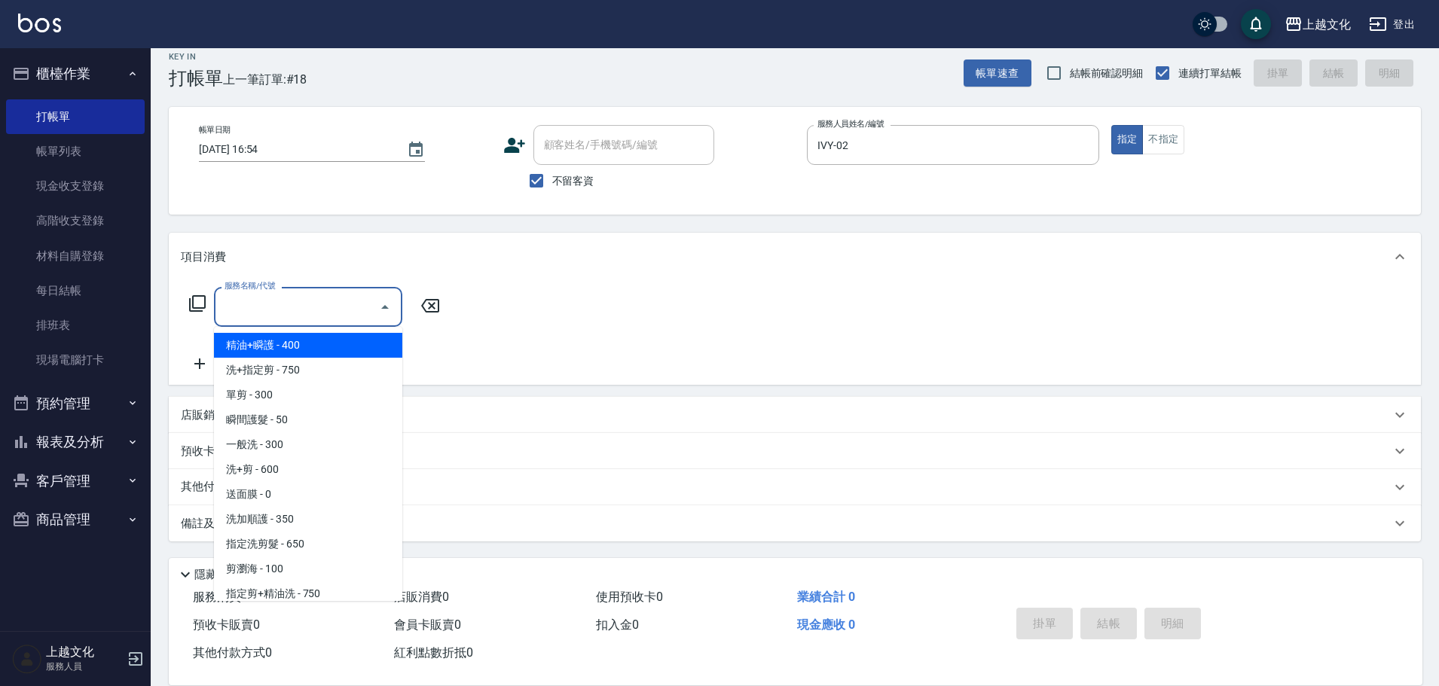
click at [331, 352] on span "精油+瞬護 - 400" at bounding box center [308, 345] width 188 height 25
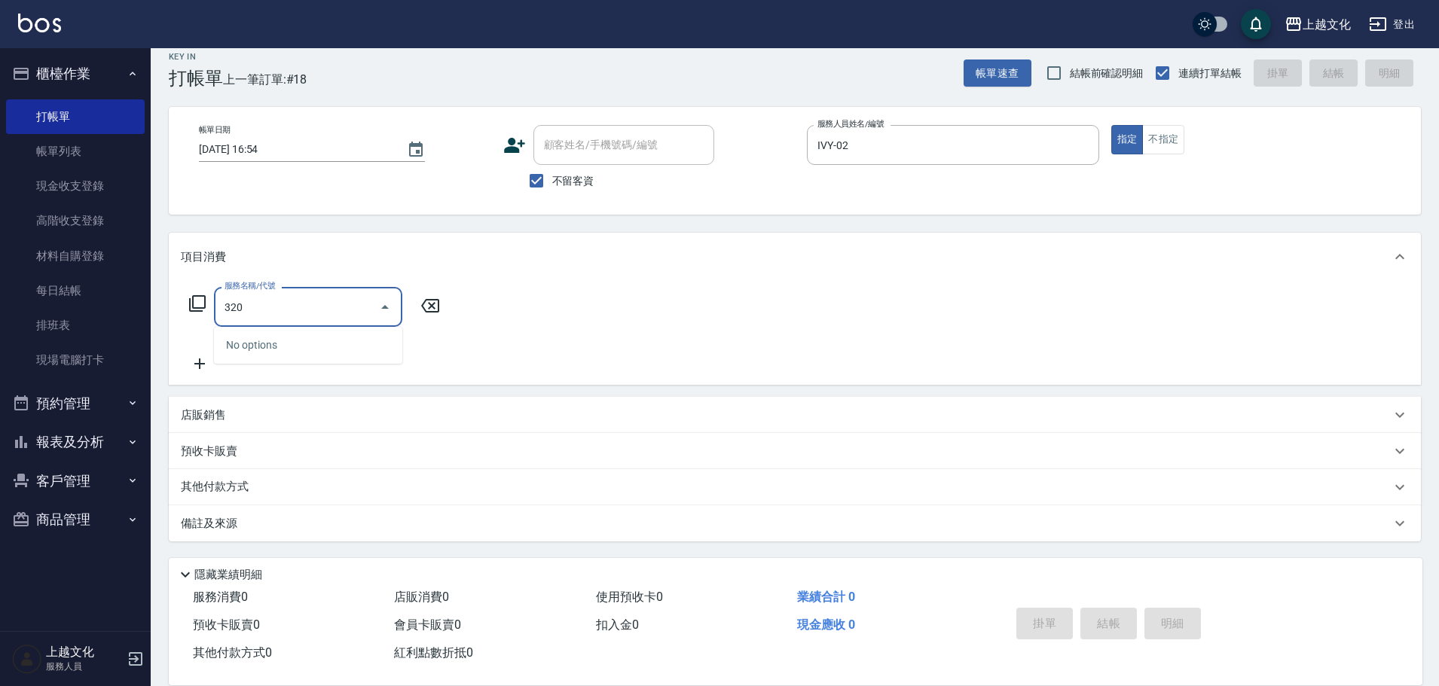
type input "320"
click at [193, 301] on icon at bounding box center [197, 303] width 17 height 17
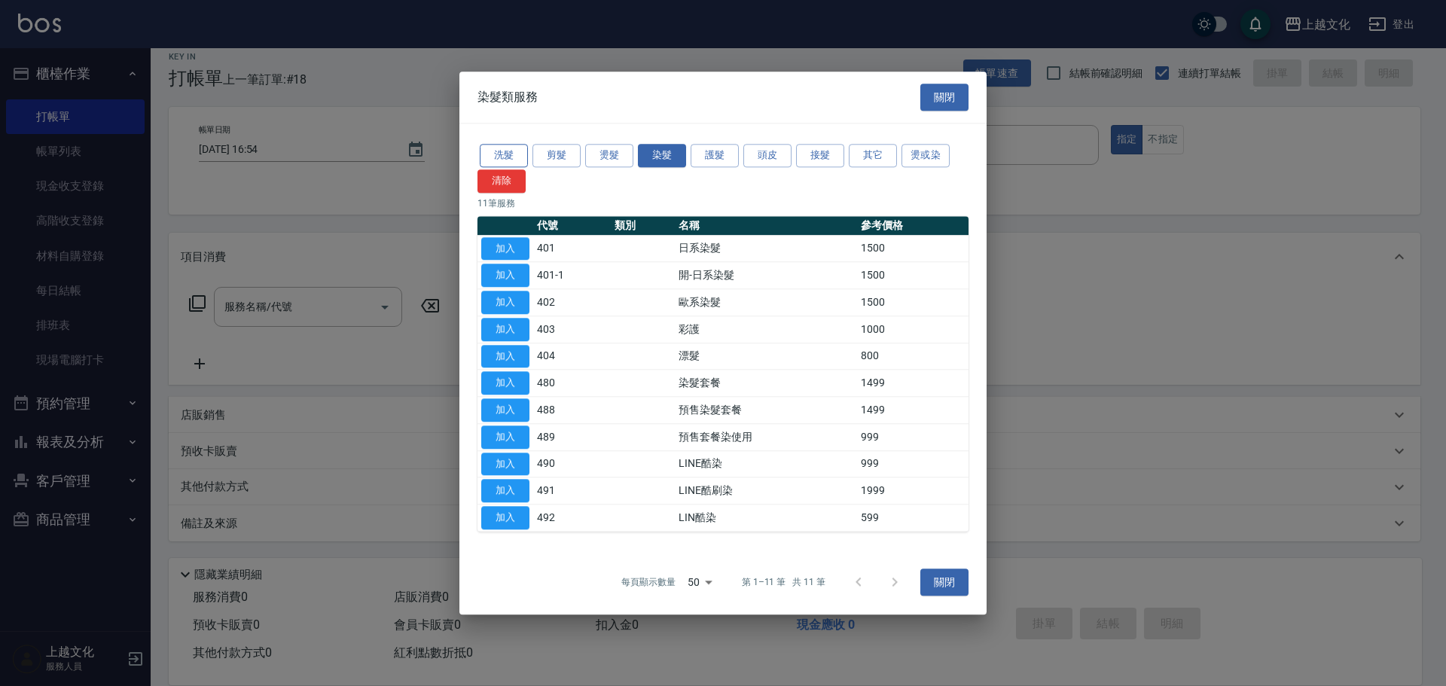
click at [505, 151] on button "洗髮" at bounding box center [504, 155] width 48 height 23
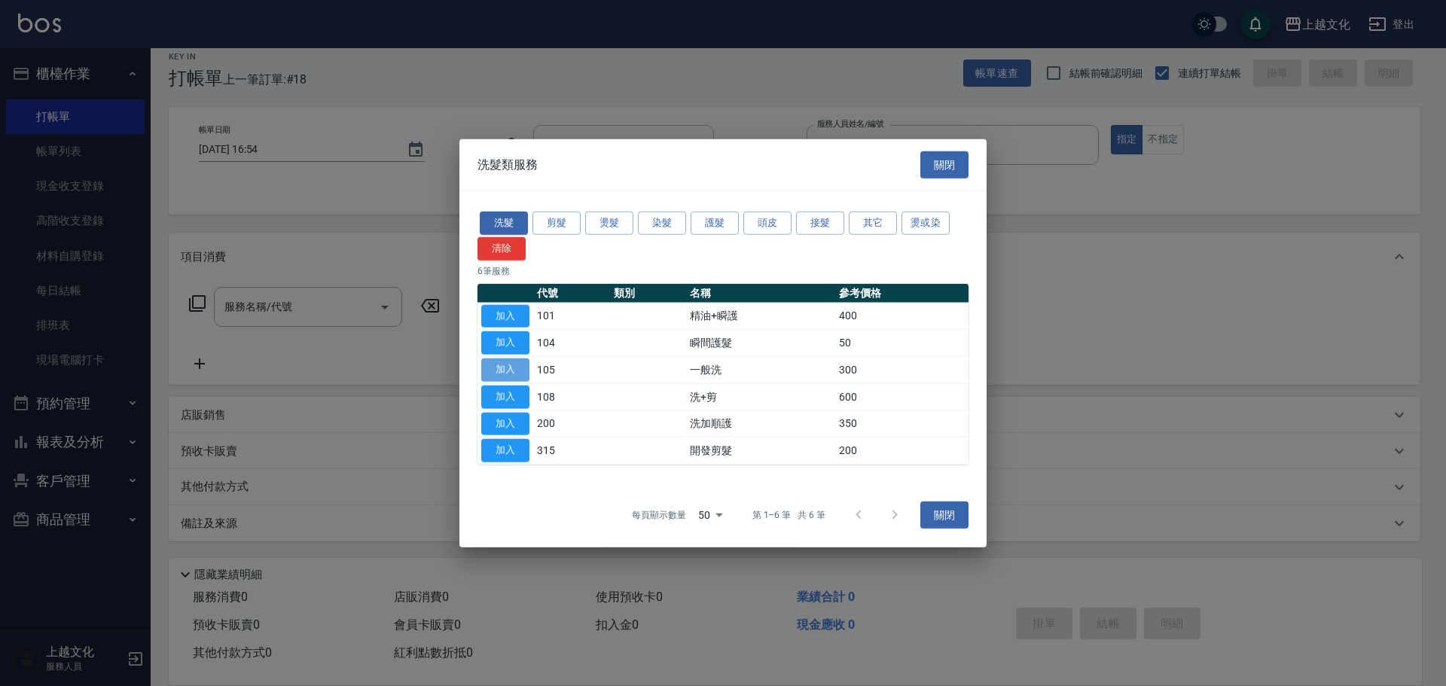
drag, startPoint x: 502, startPoint y: 366, endPoint x: 487, endPoint y: 365, distance: 15.8
click at [503, 366] on button "加入" at bounding box center [505, 370] width 48 height 23
type input "一般洗(105)"
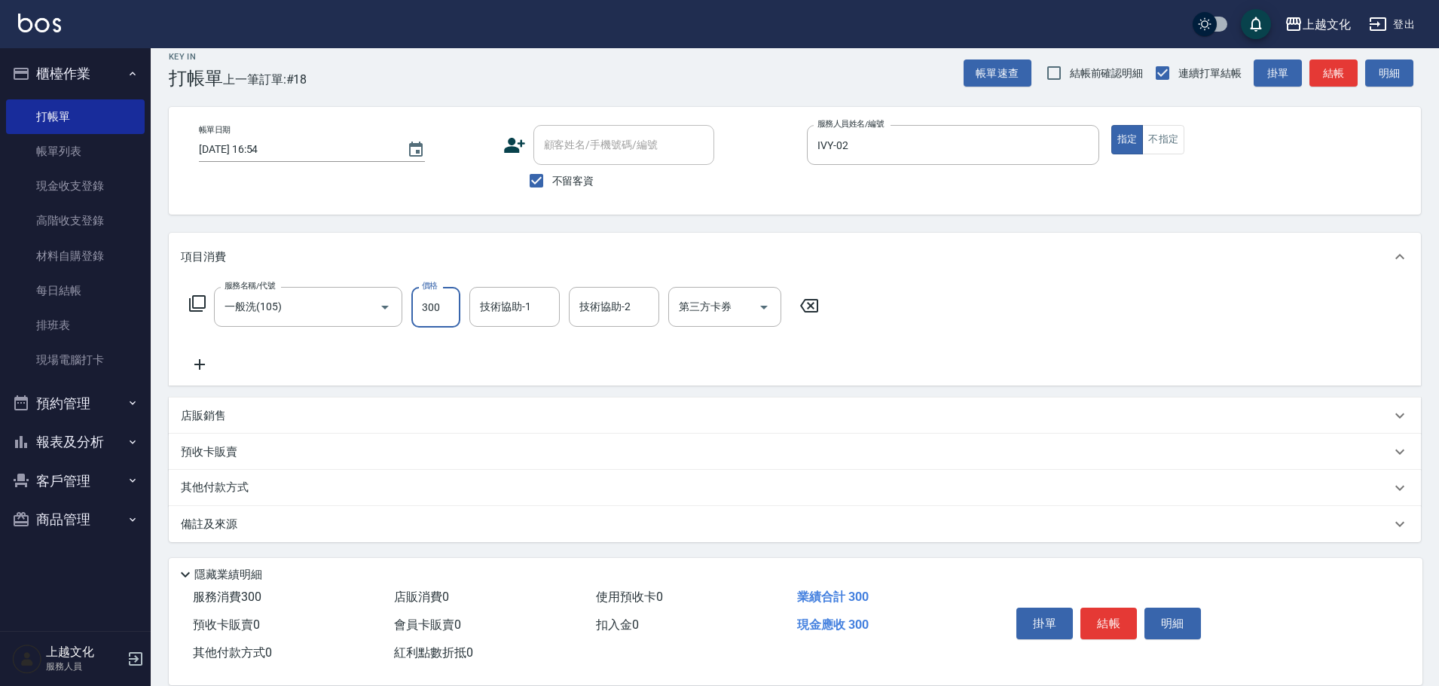
click at [454, 301] on input "300" at bounding box center [435, 307] width 49 height 41
type input "320"
click at [1110, 615] on button "結帳" at bounding box center [1108, 624] width 56 height 32
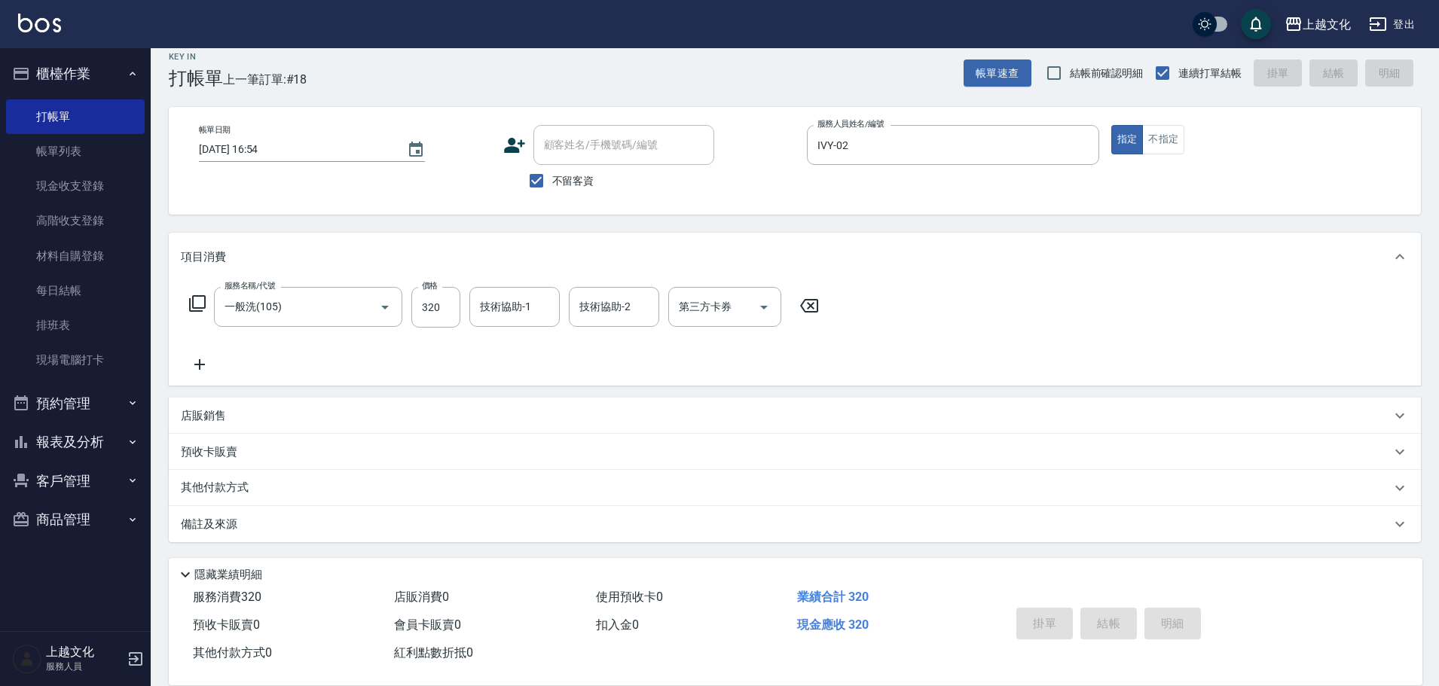
type input "[DATE] 16:55"
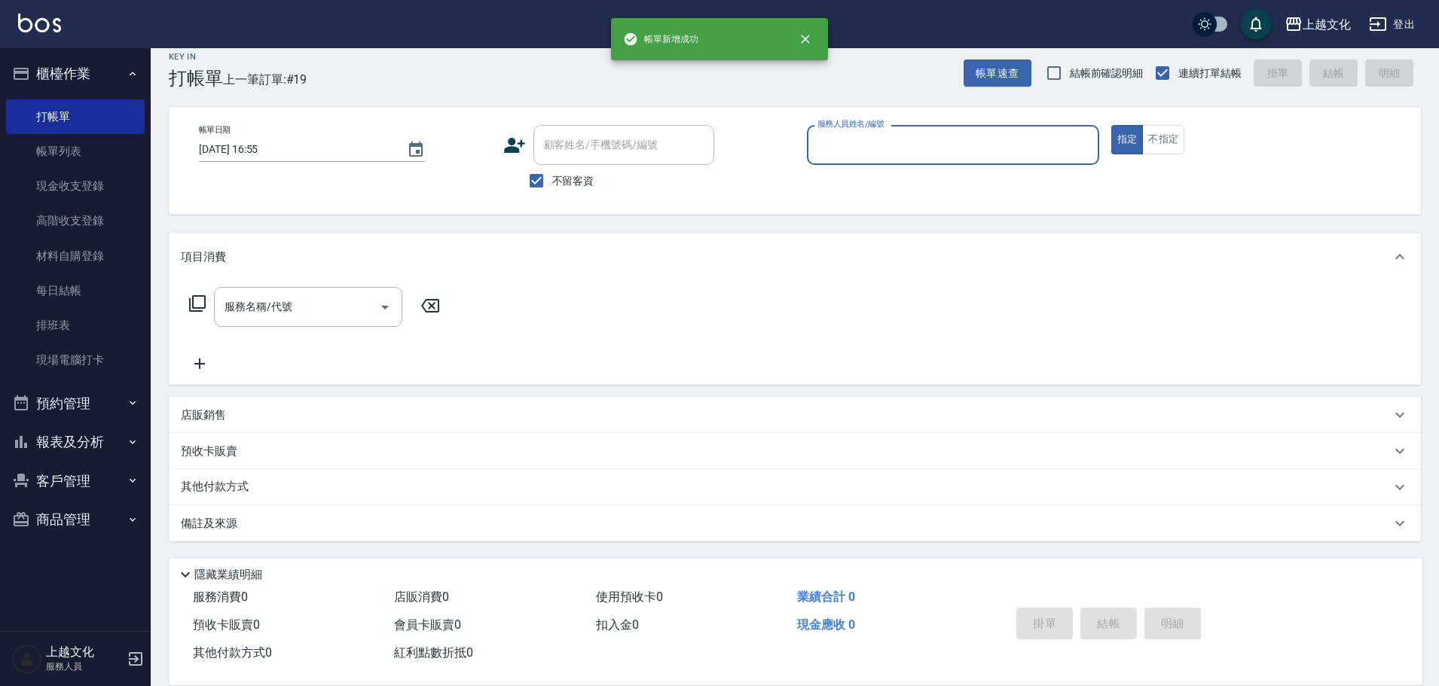
click at [999, 136] on input "服務人員姓名/編號" at bounding box center [953, 145] width 279 height 26
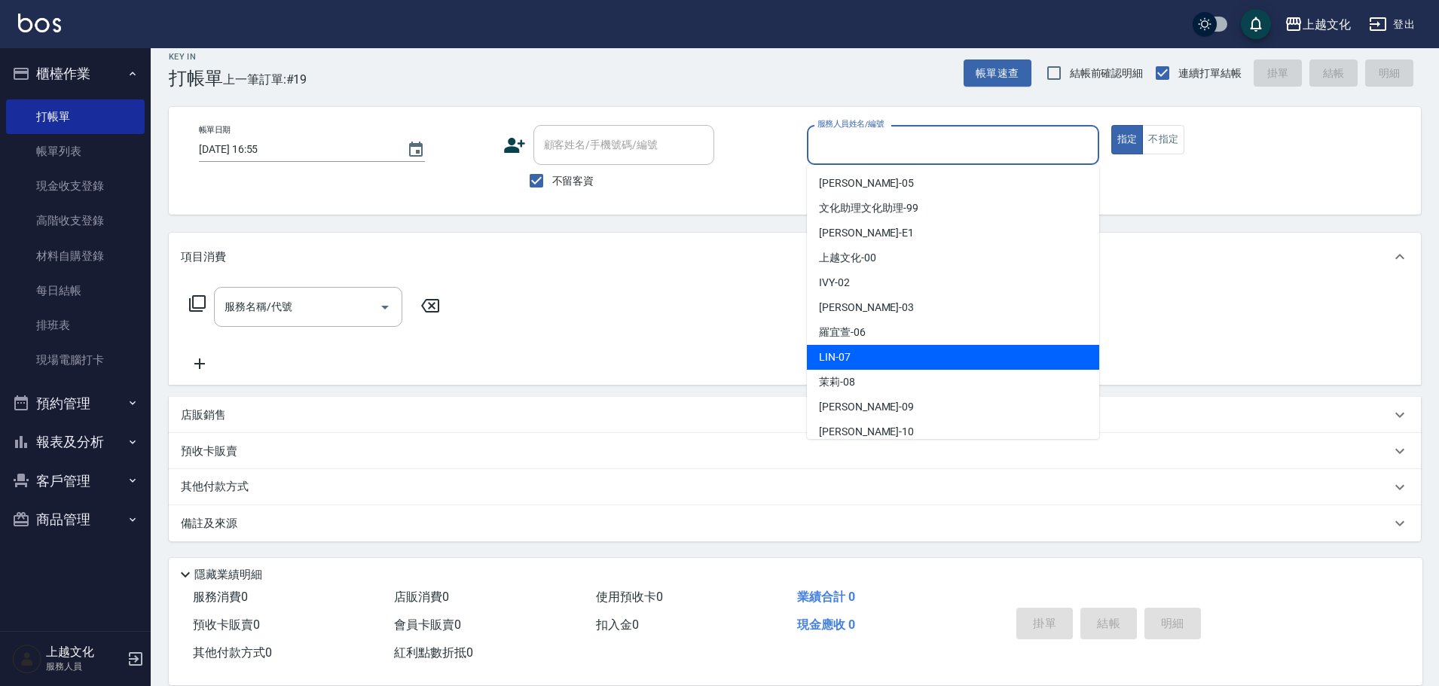
click at [951, 356] on div "LIN -07" at bounding box center [953, 357] width 292 height 25
type input "LIN-07"
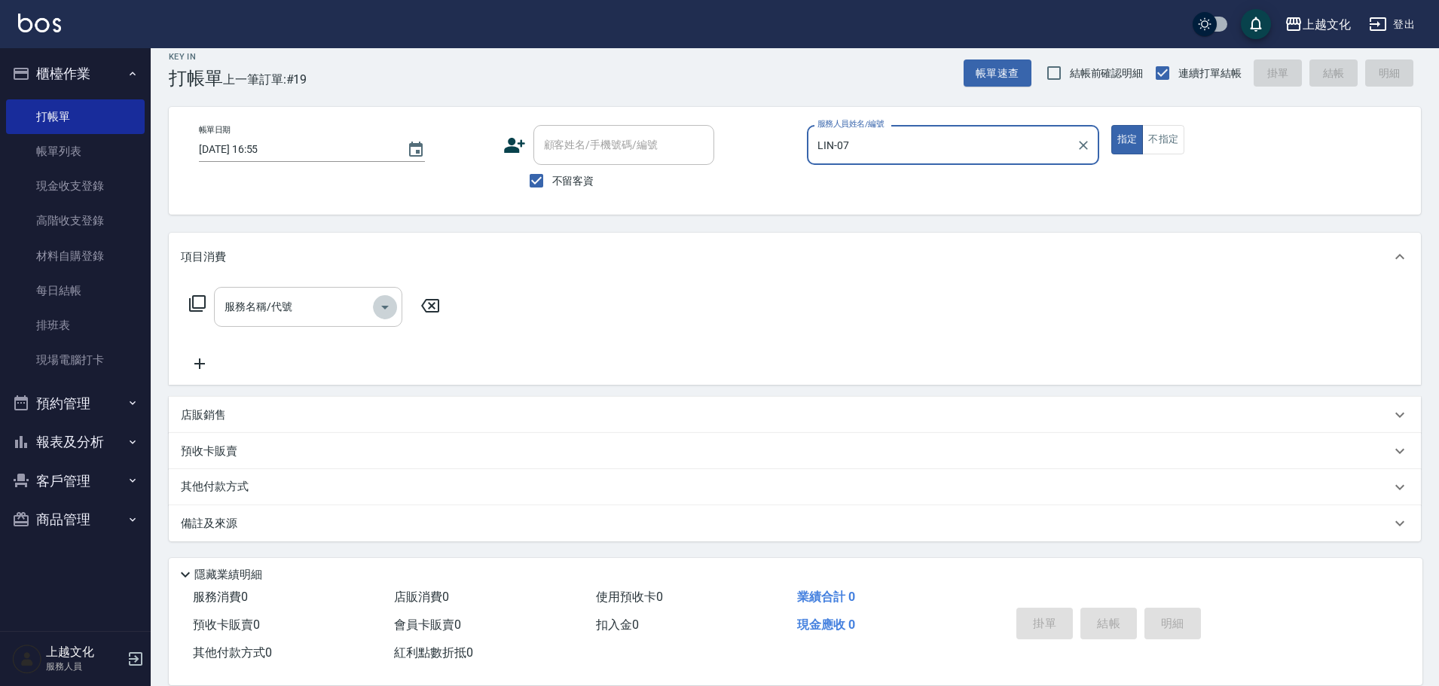
click at [381, 309] on icon "Open" at bounding box center [385, 307] width 18 height 18
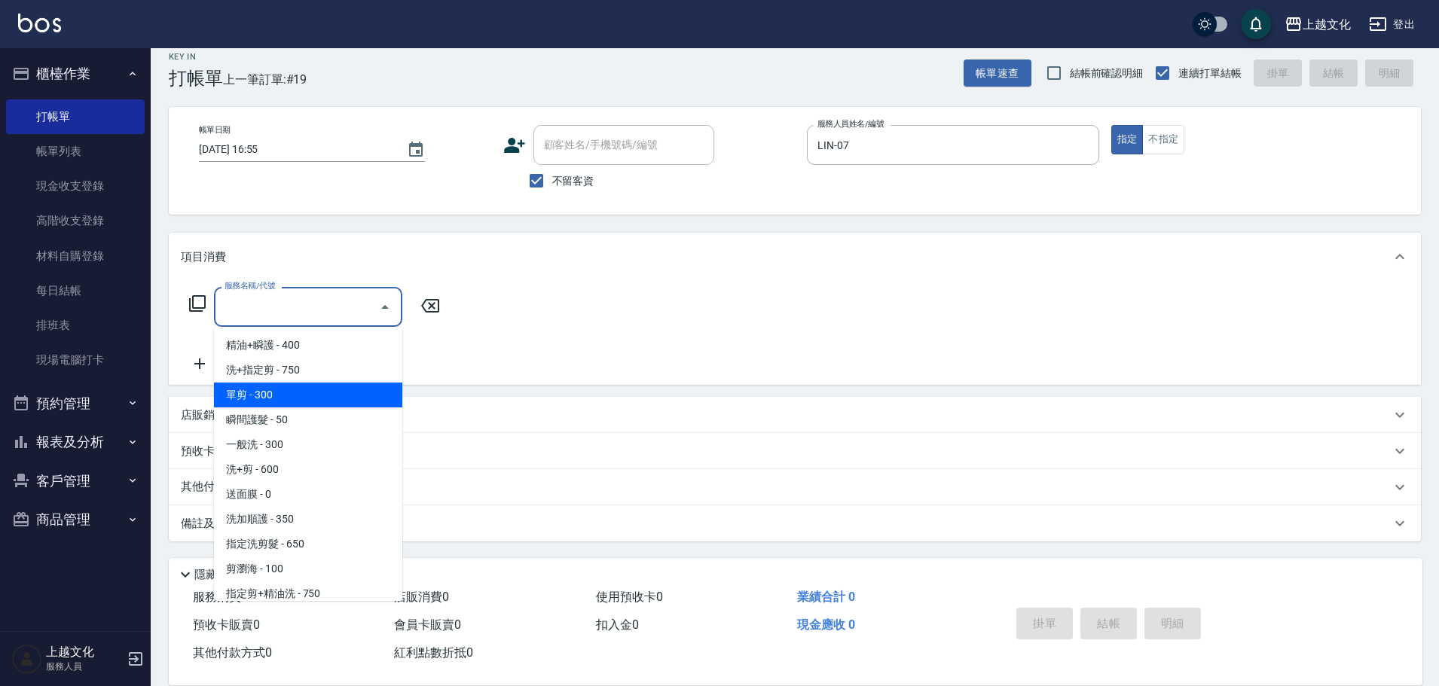
click at [340, 403] on span "單剪 - 300" at bounding box center [308, 395] width 188 height 25
type input "單剪(103)"
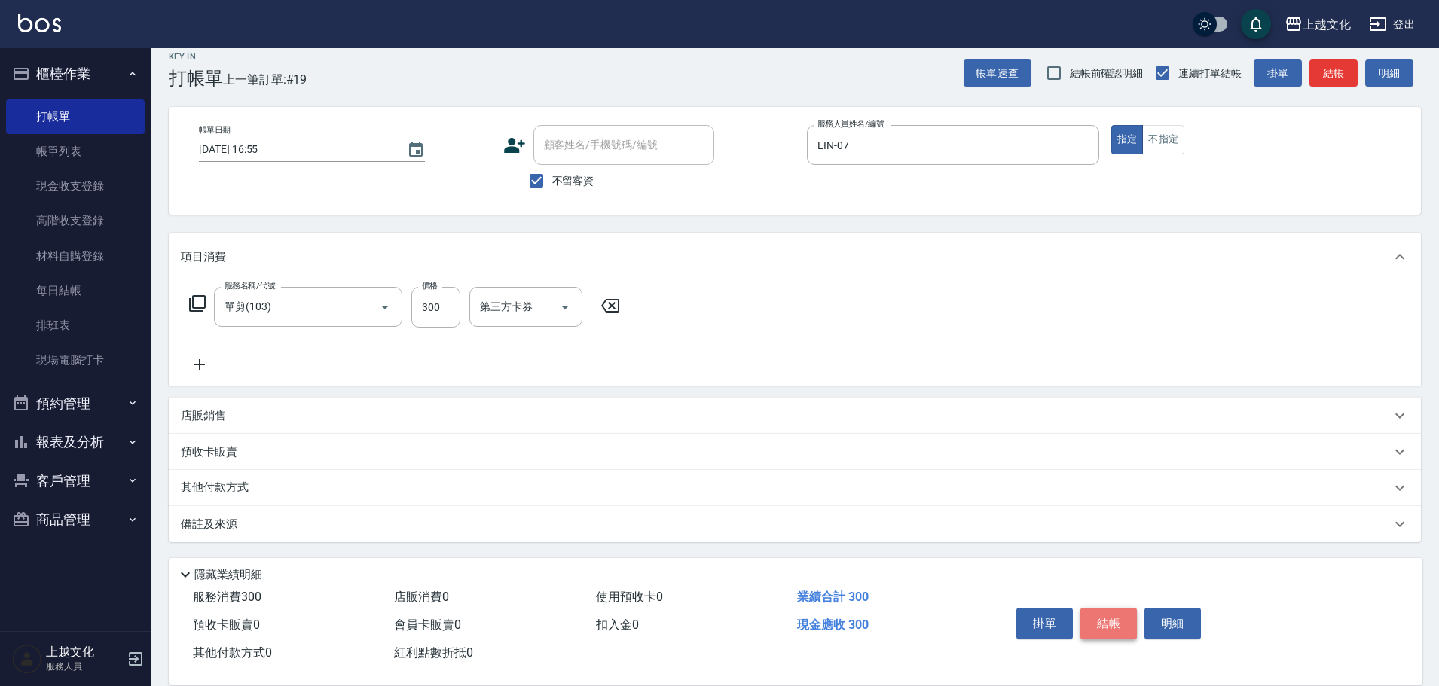
click at [1116, 609] on button "結帳" at bounding box center [1108, 624] width 56 height 32
